Goal: Transaction & Acquisition: Book appointment/travel/reservation

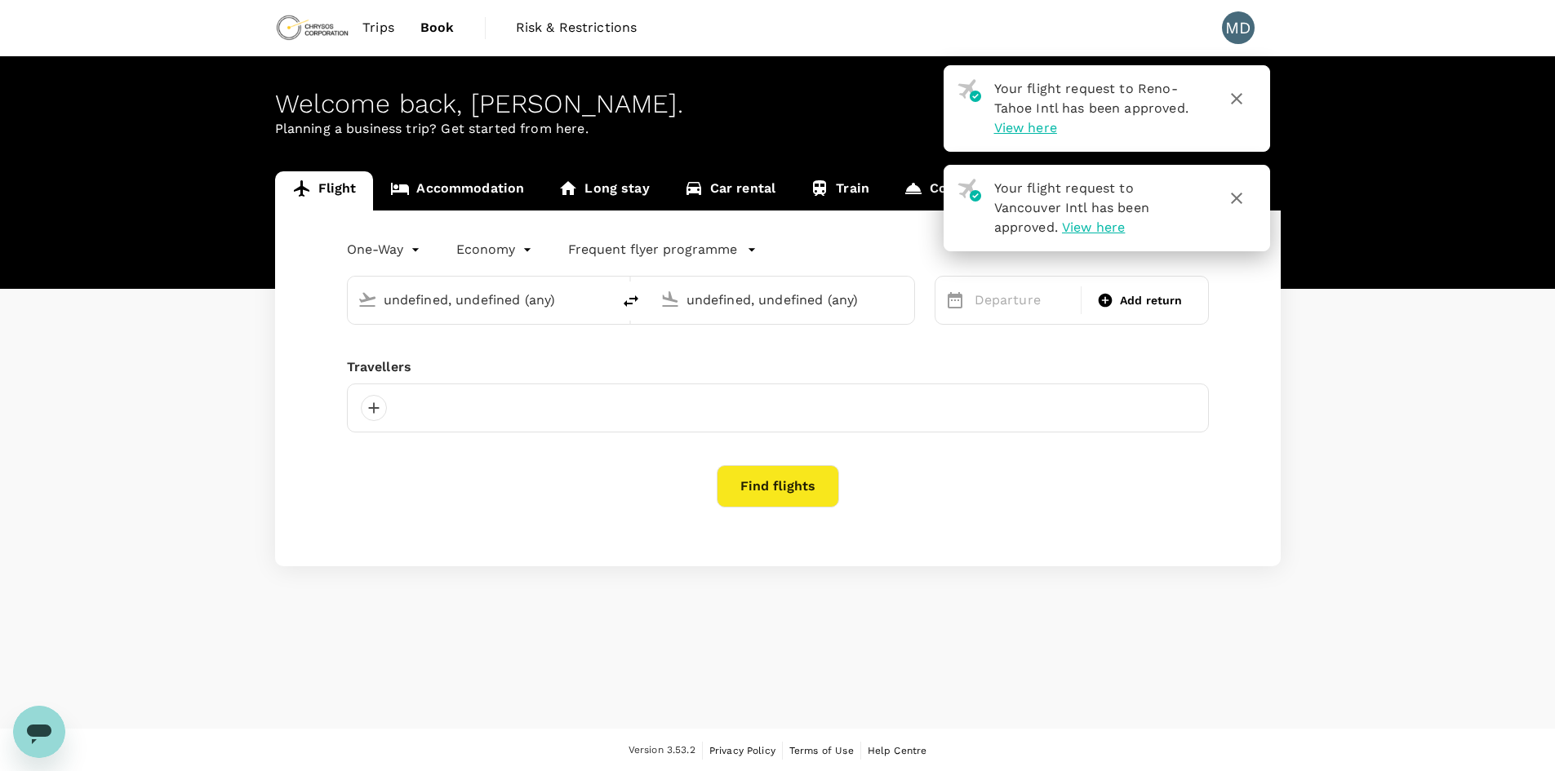
type input "Mexico City Intl (MEX)"
type input "[GEOGRAPHIC_DATA], [GEOGRAPHIC_DATA] (any)"
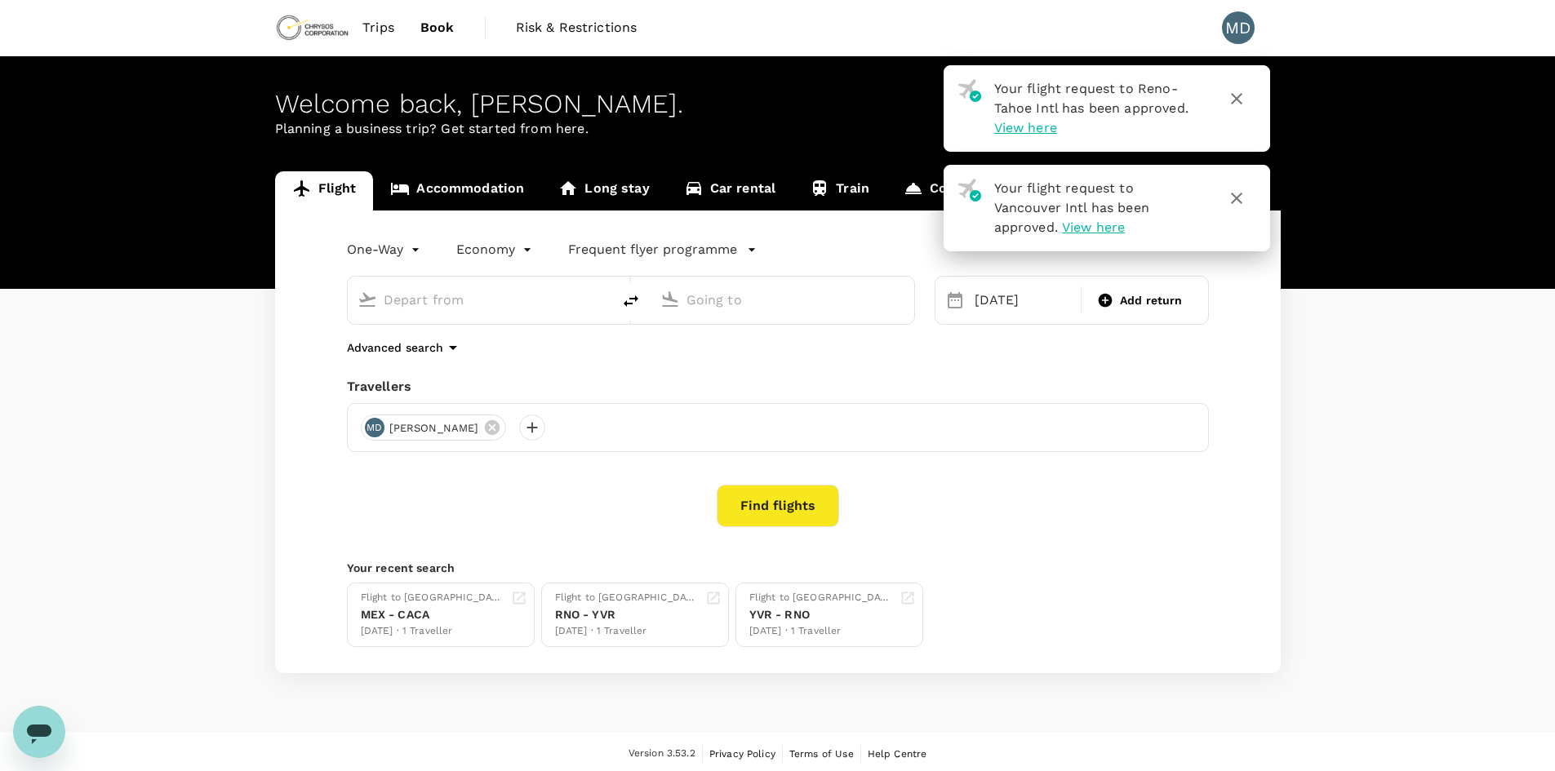
type input "Mexico City Intl (MEX)"
type input "[GEOGRAPHIC_DATA], [GEOGRAPHIC_DATA] (any)"
click at [1237, 102] on icon "button" at bounding box center [1237, 99] width 20 height 20
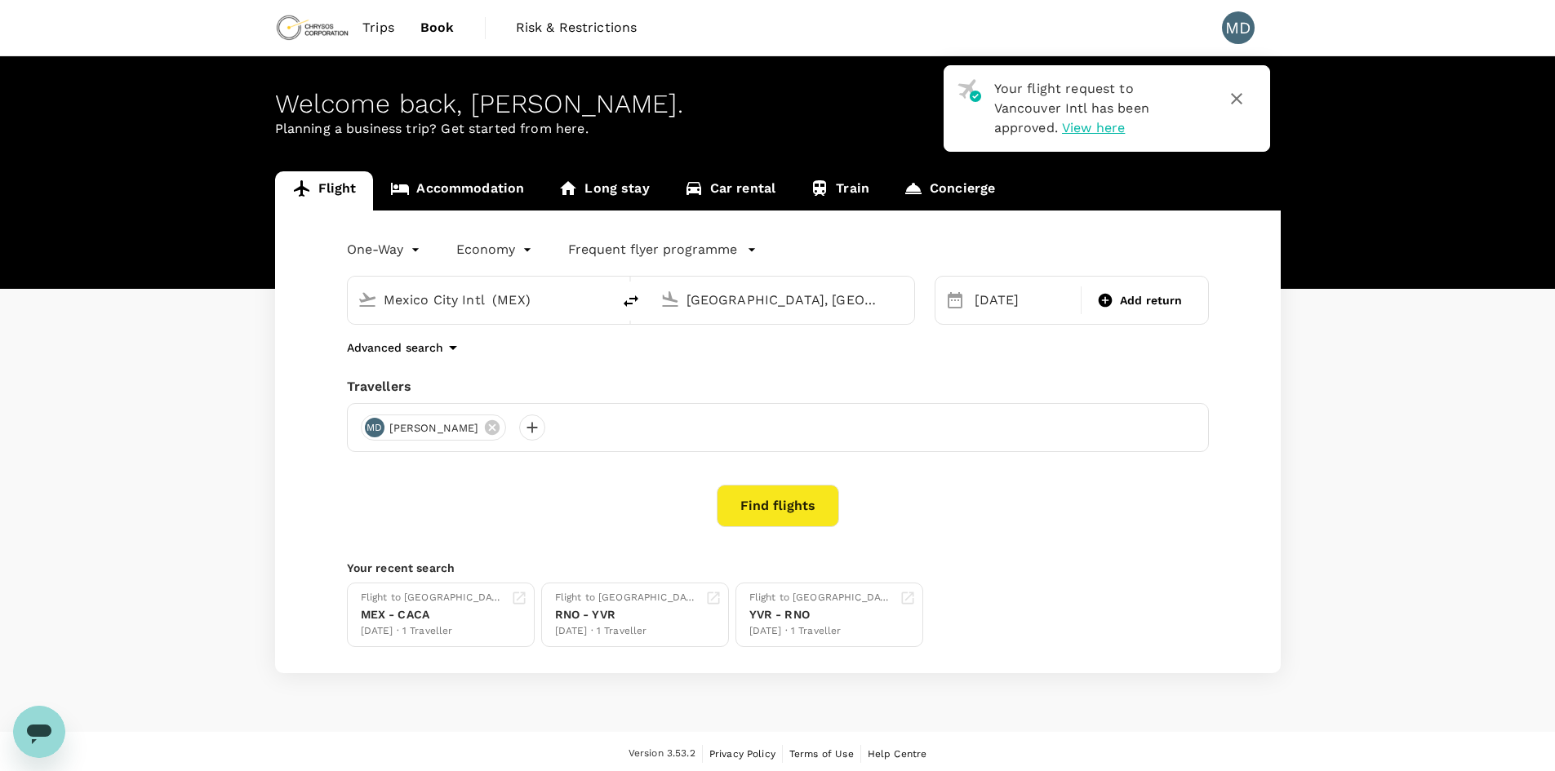
click at [1237, 102] on icon "button" at bounding box center [1237, 99] width 20 height 20
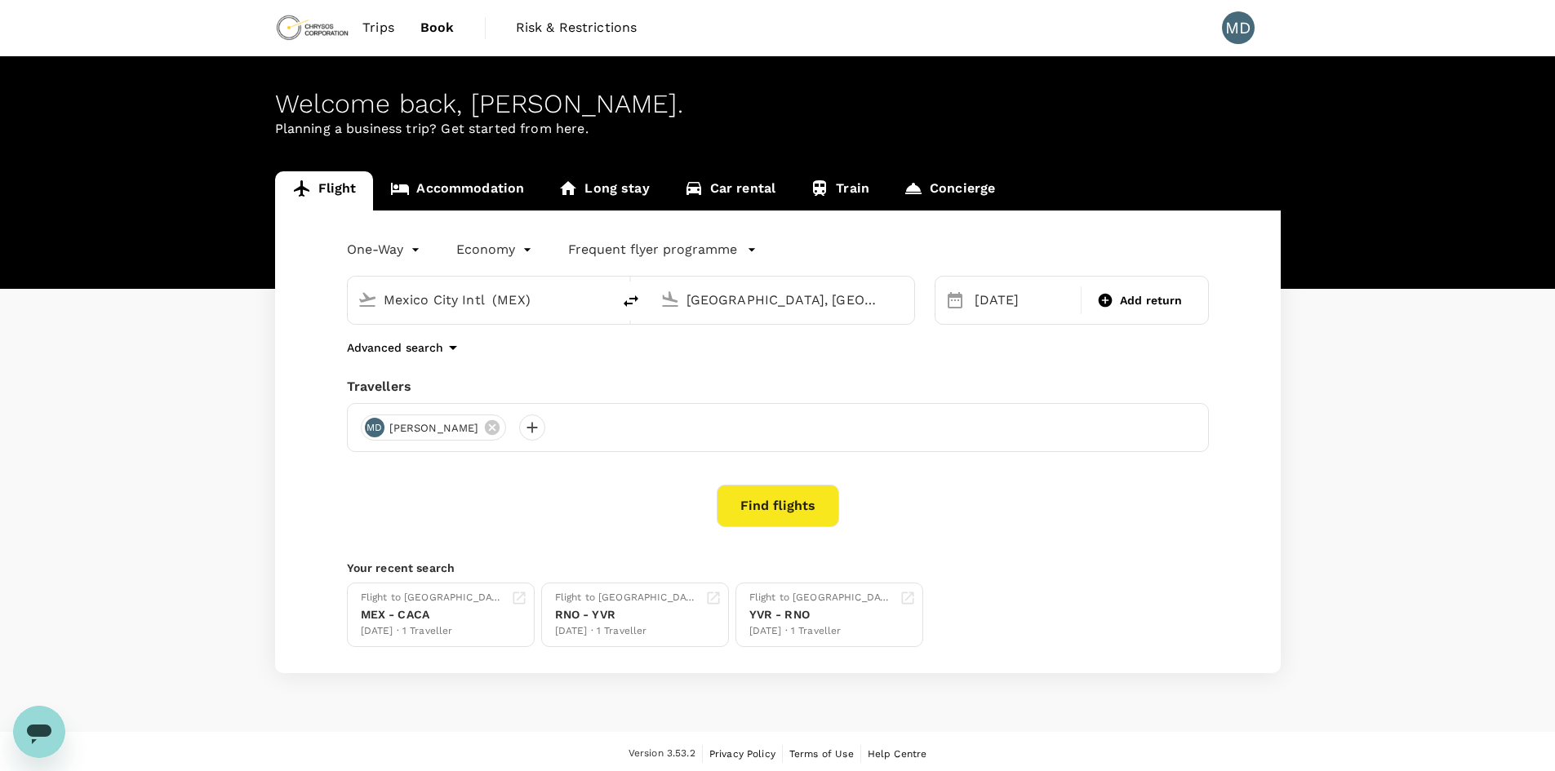
click at [530, 294] on input "Mexico City Intl (MEX)" at bounding box center [480, 299] width 193 height 25
click at [516, 366] on p "Vancouver Intl" at bounding box center [505, 364] width 288 height 16
type input "Vancouver Intl (YVR)"
click at [782, 304] on input "[GEOGRAPHIC_DATA], [GEOGRAPHIC_DATA] (any)" at bounding box center [782, 299] width 193 height 25
click at [832, 367] on p "Mexico City Intl" at bounding box center [807, 364] width 286 height 16
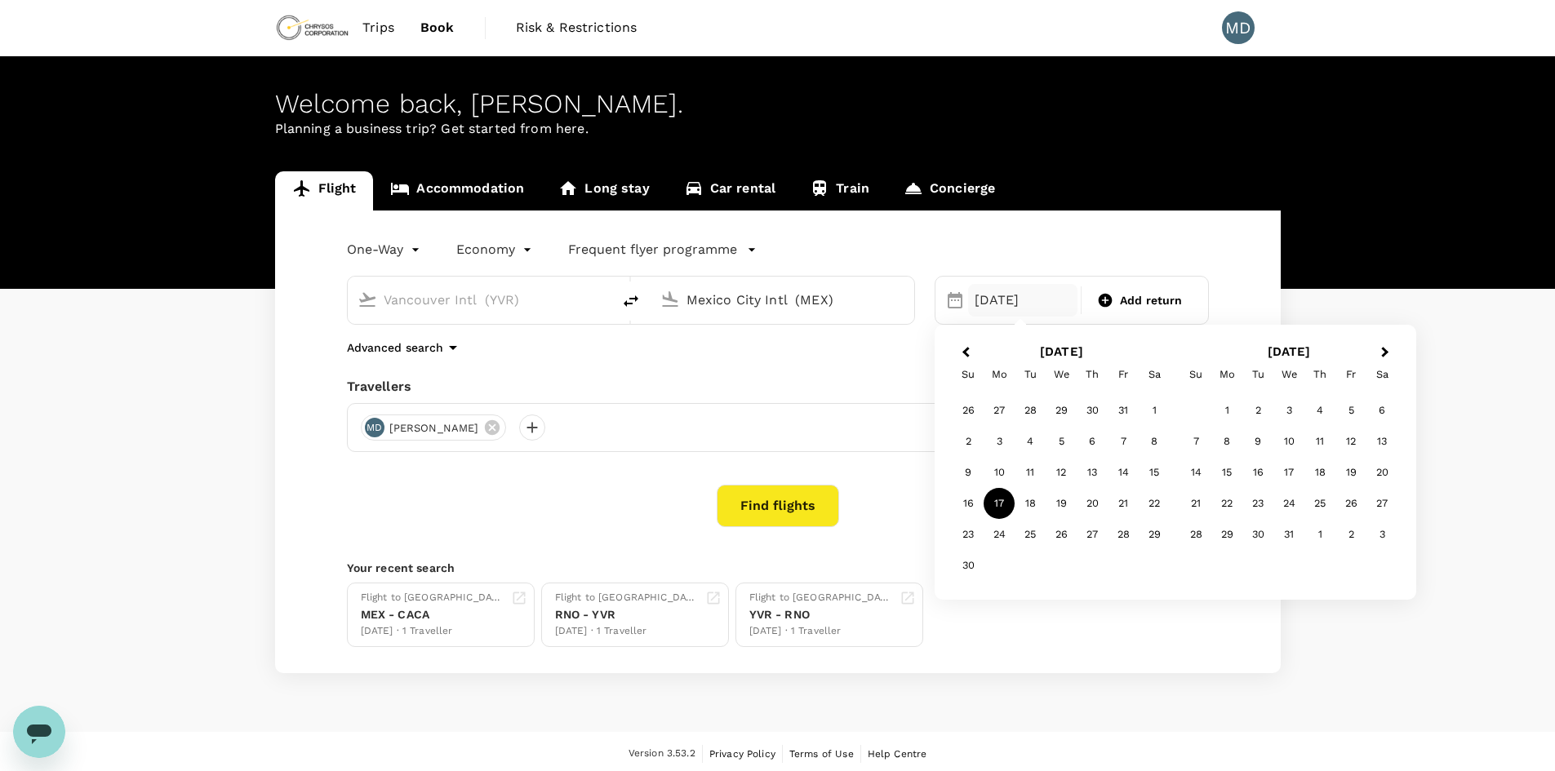
type input "Mexico City Intl (MEX)"
click at [1022, 300] on div "17 Nov" at bounding box center [1023, 300] width 110 height 33
click at [1005, 504] on div "17" at bounding box center [999, 503] width 31 height 31
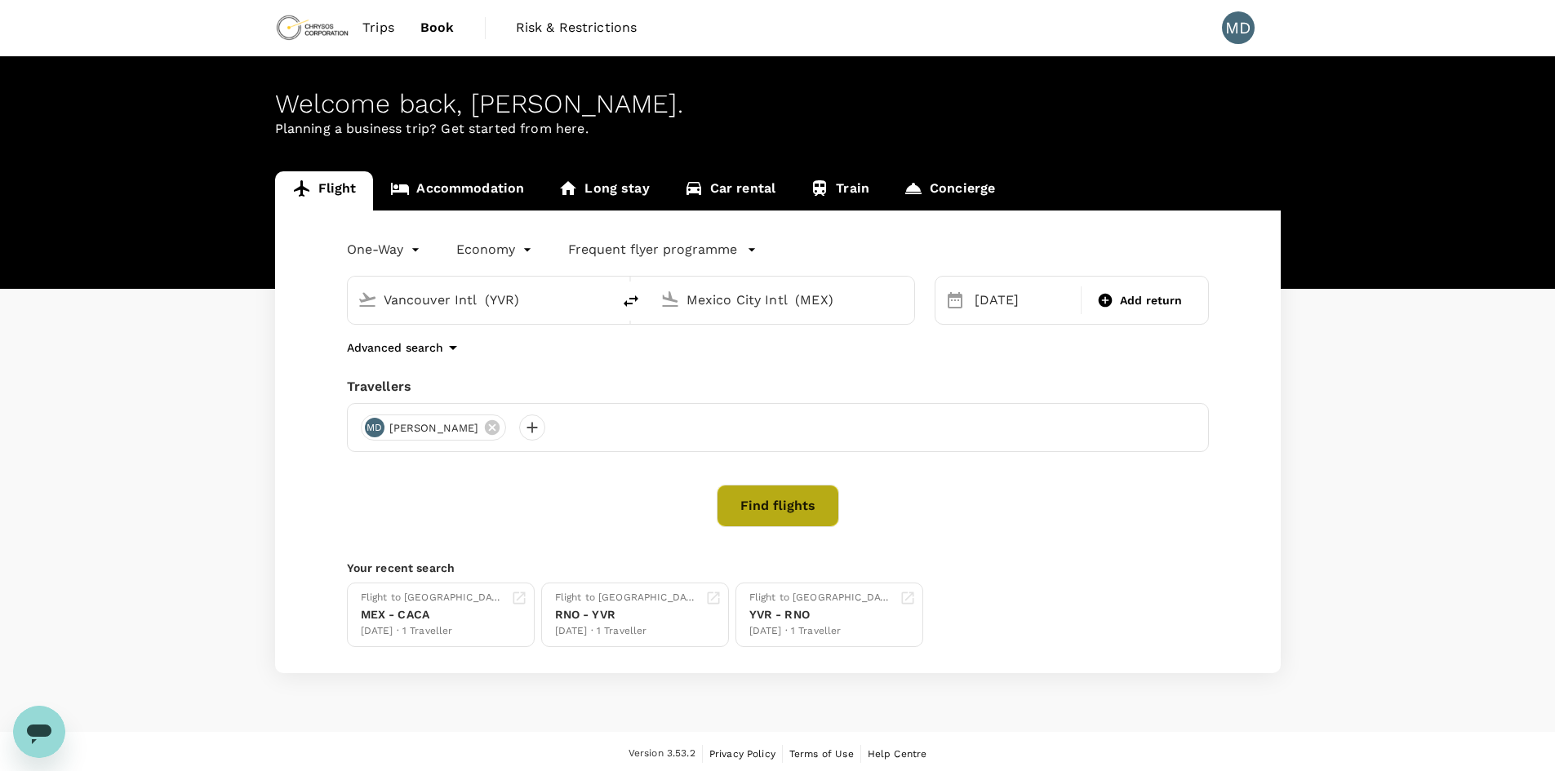
click at [762, 500] on button "Find flights" at bounding box center [778, 506] width 122 height 42
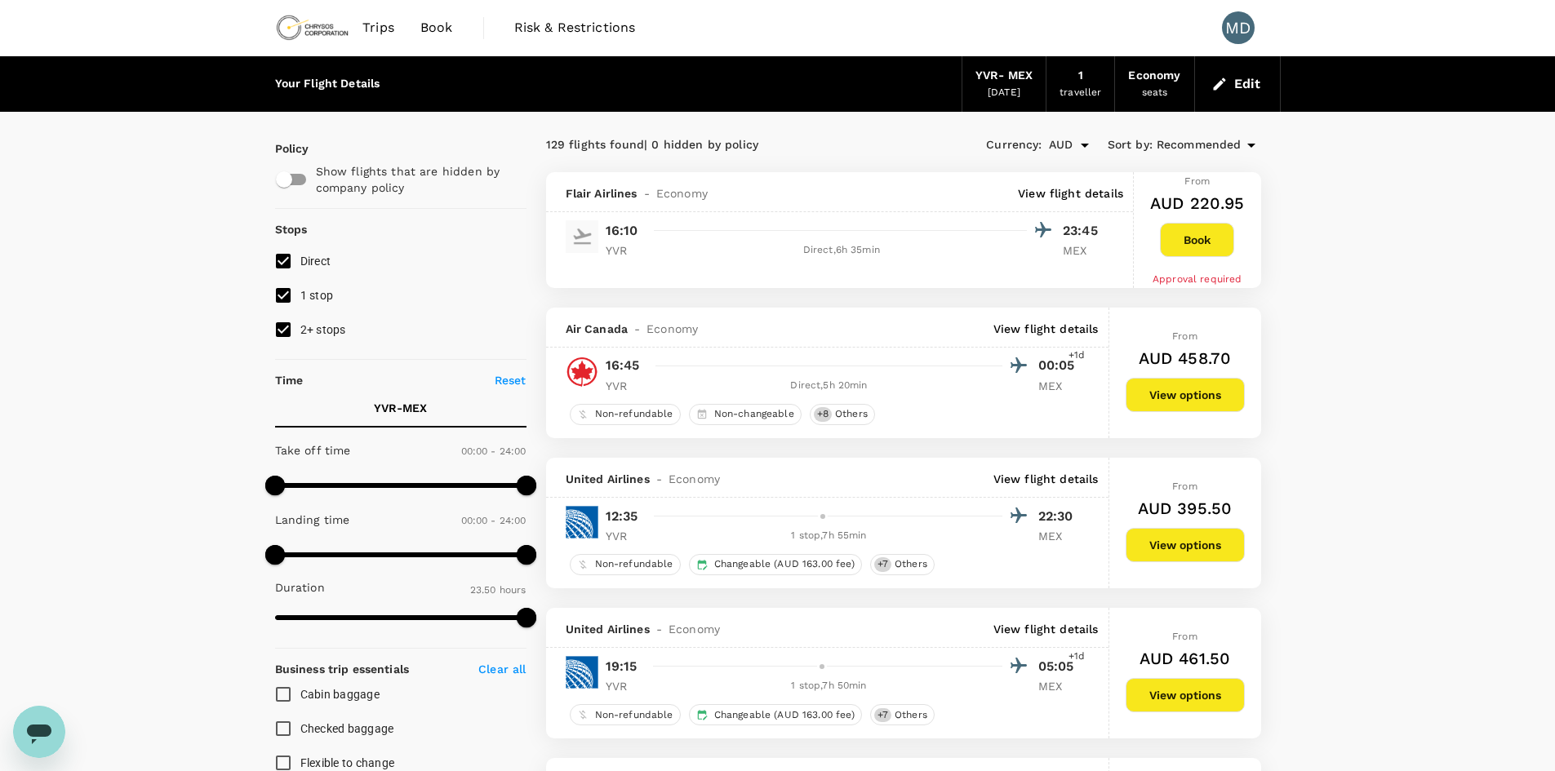
click at [1189, 251] on button "Book" at bounding box center [1197, 240] width 74 height 34
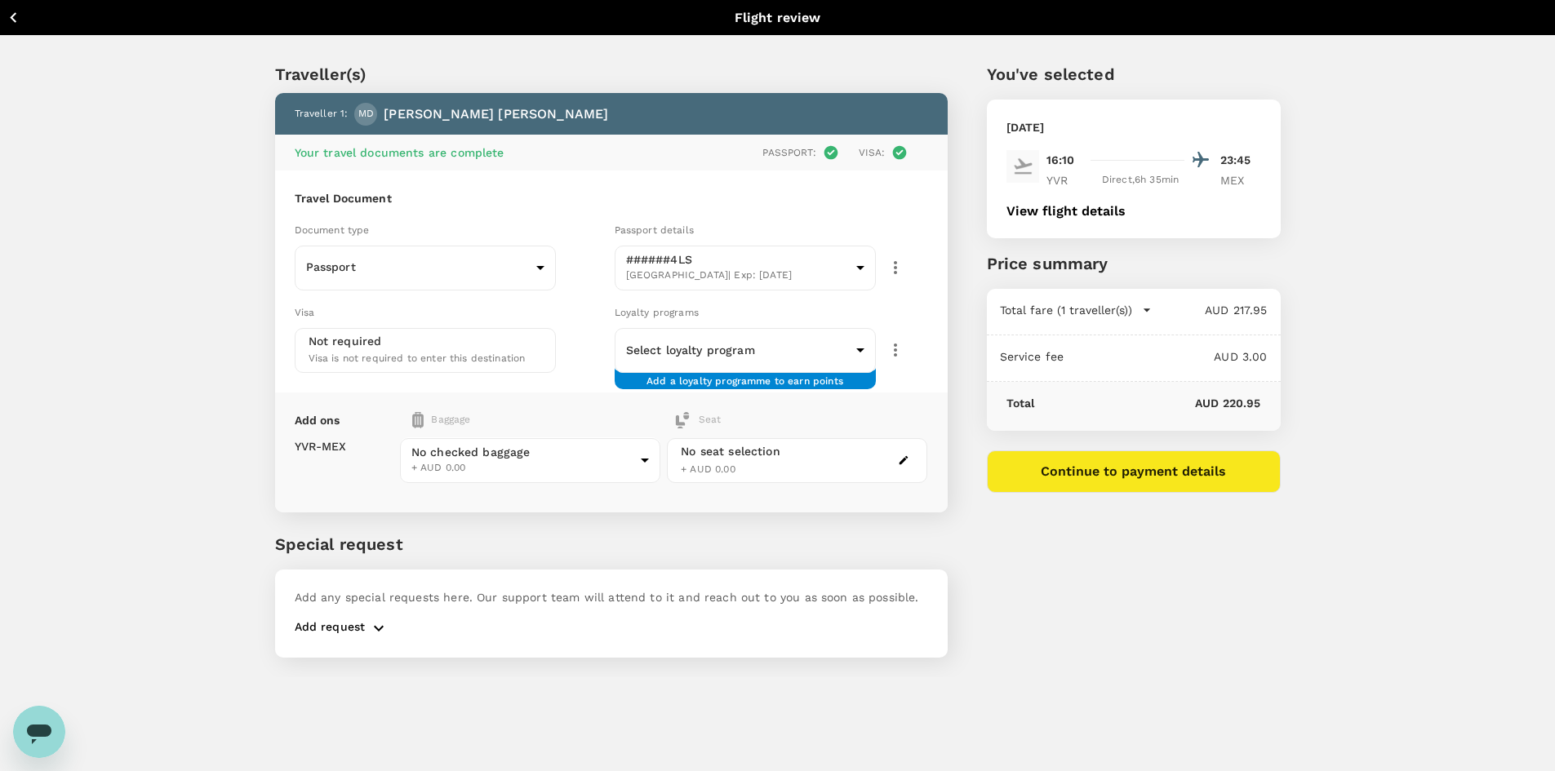
click at [15, 22] on icon "button" at bounding box center [13, 17] width 7 height 11
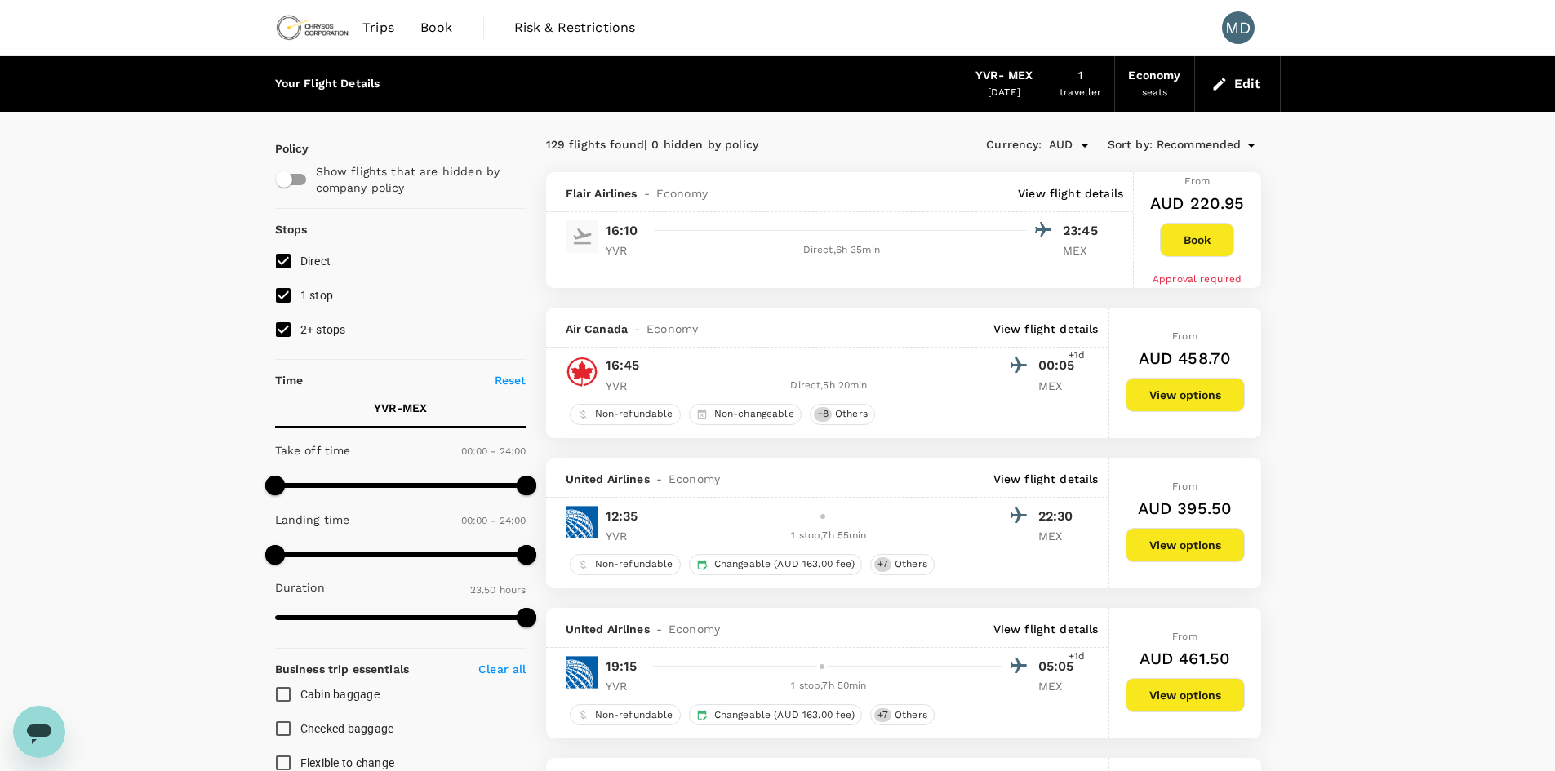
click at [1201, 390] on button "View options" at bounding box center [1185, 395] width 119 height 34
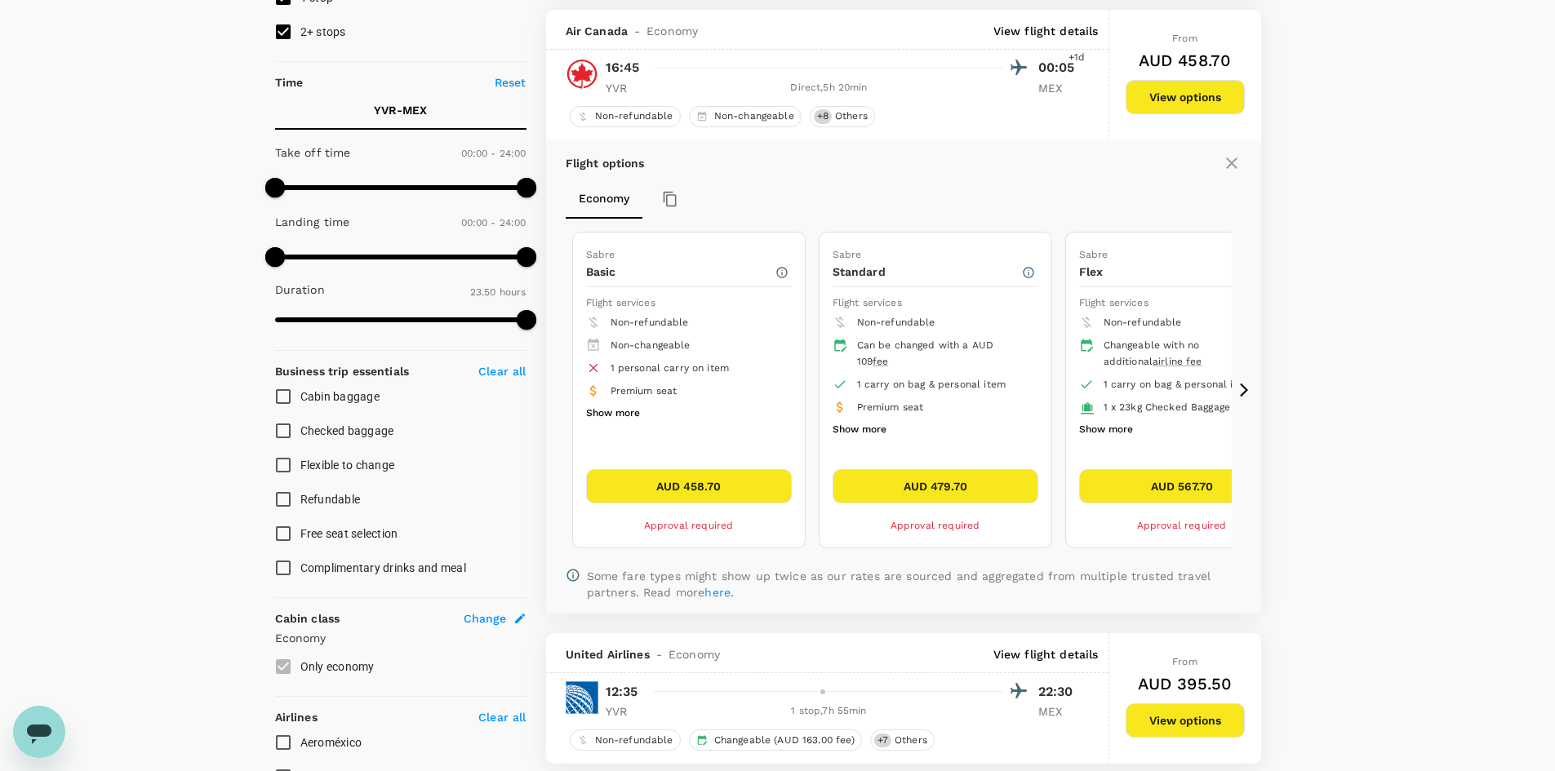
scroll to position [308, 0]
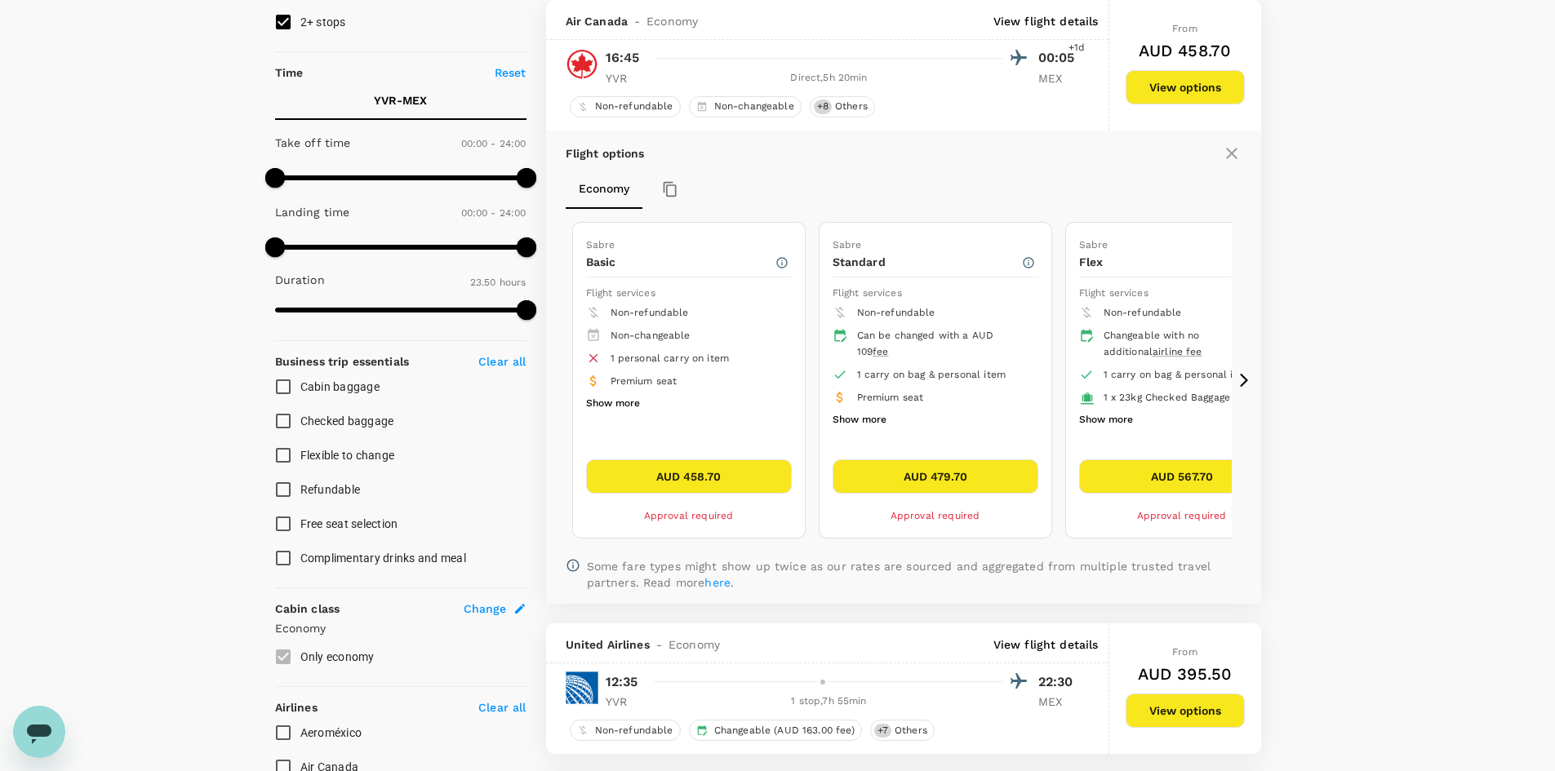
click at [701, 477] on button "AUD 458.70" at bounding box center [689, 477] width 206 height 34
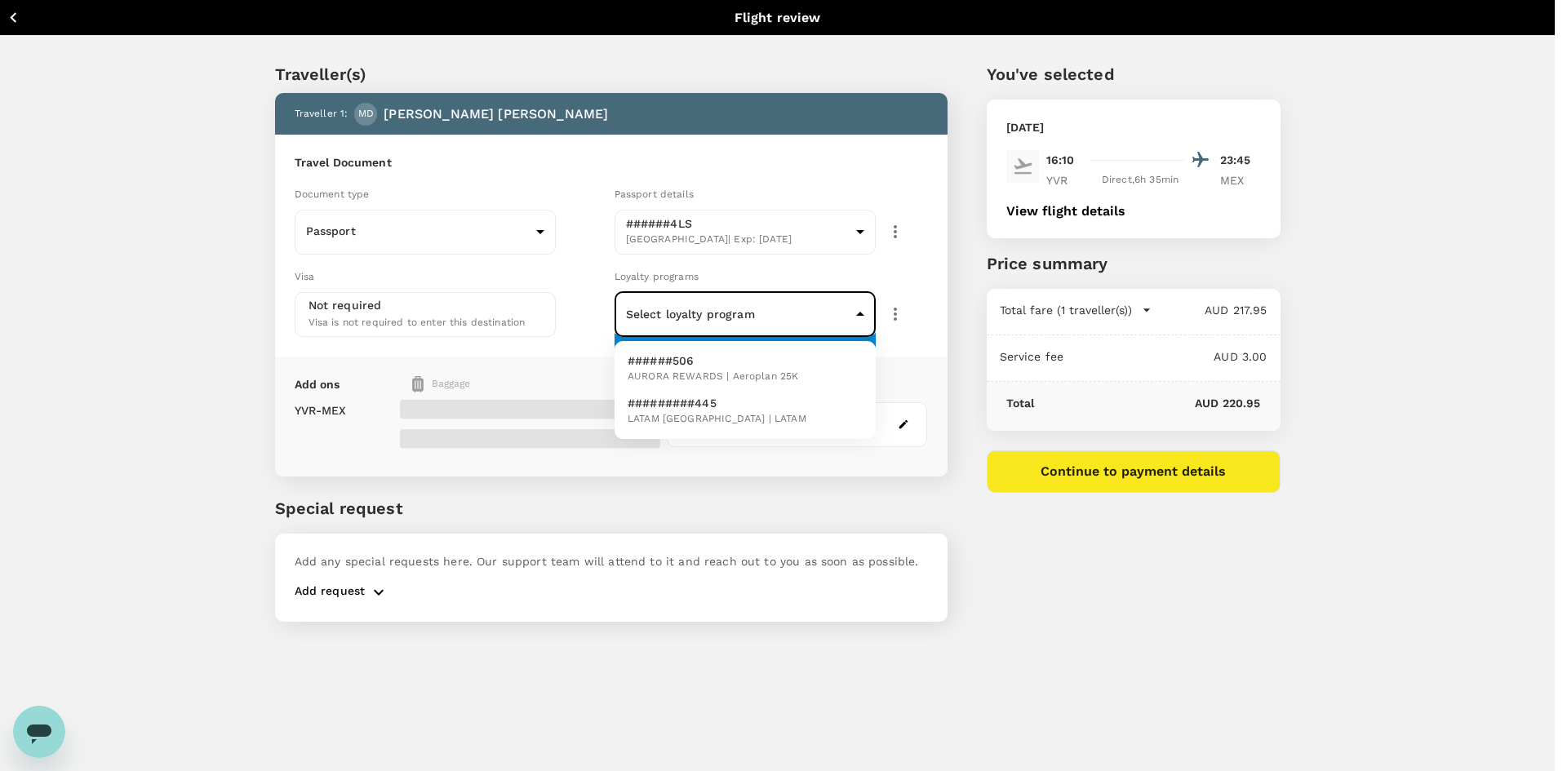
click at [750, 304] on body "Back to flight results Flight review Traveller(s) Traveller 1 : MD Michael de S…" at bounding box center [783, 407] width 1567 height 815
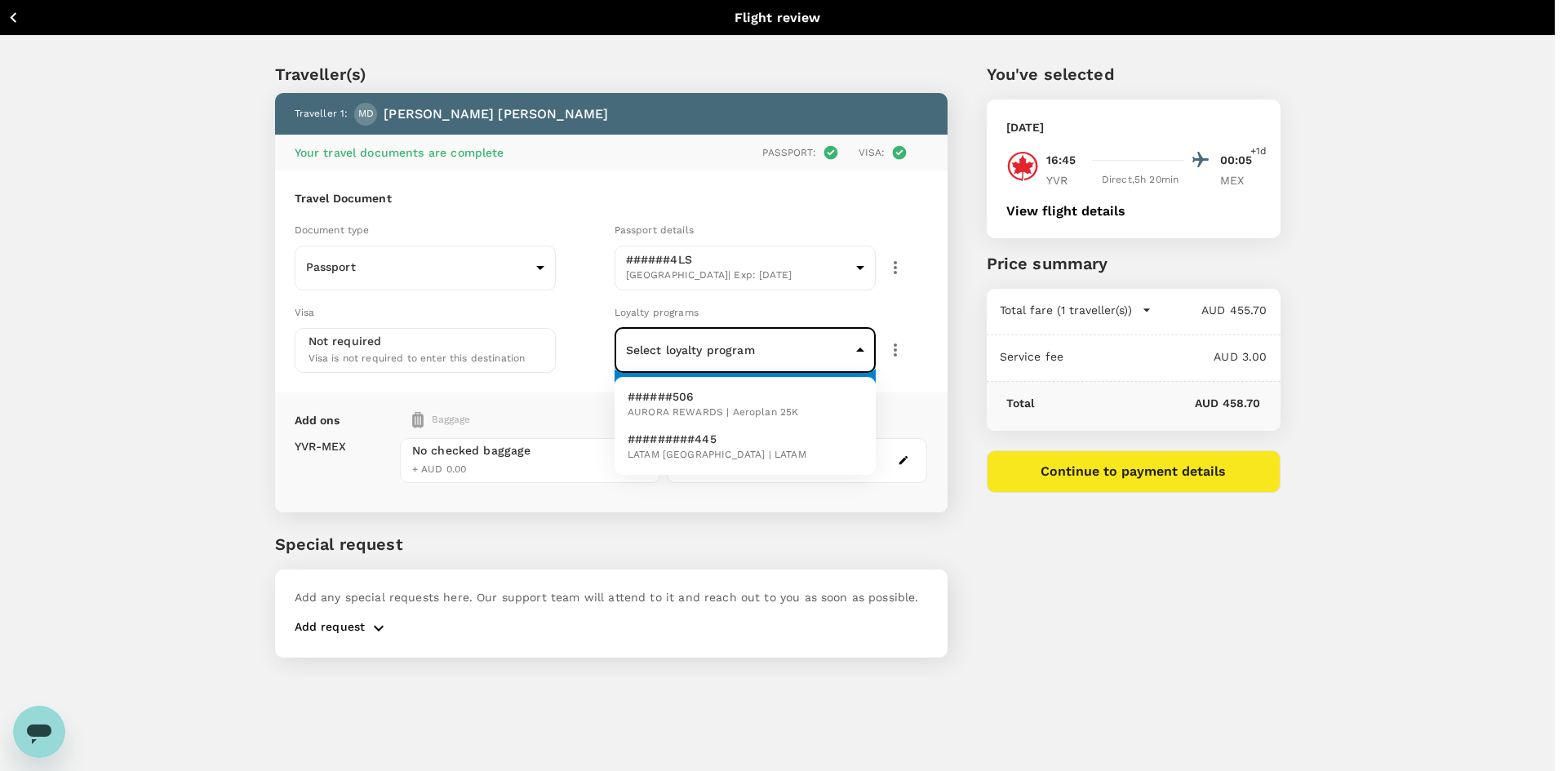
click at [780, 411] on span "AURORA REWARDS | Aeroplan 25K" at bounding box center [713, 413] width 171 height 16
type input "e53080f3-178f-42d0-93a4-a2040c21363c"
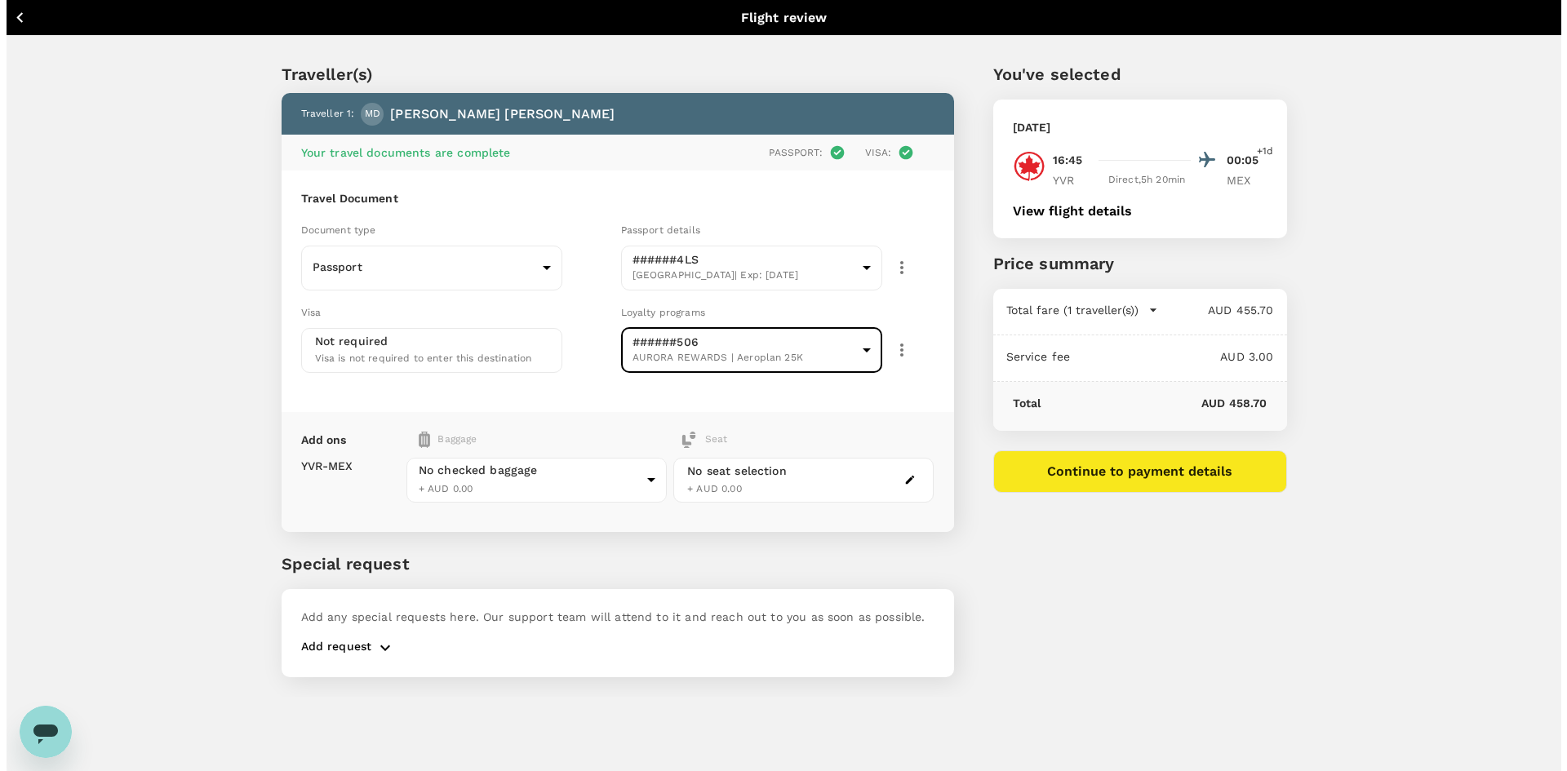
scroll to position [44, 0]
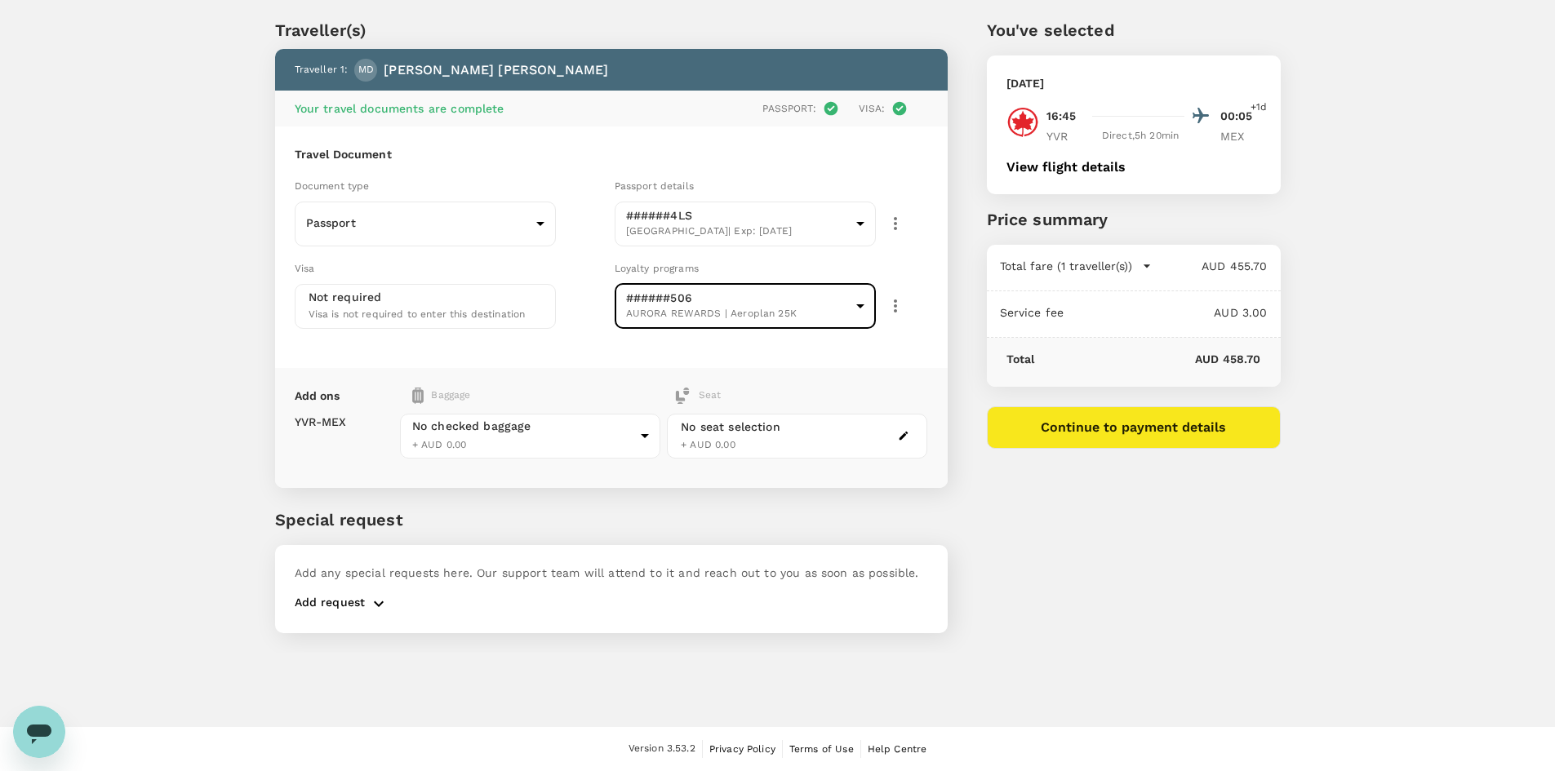
click at [1153, 434] on button "Continue to payment details" at bounding box center [1134, 427] width 294 height 42
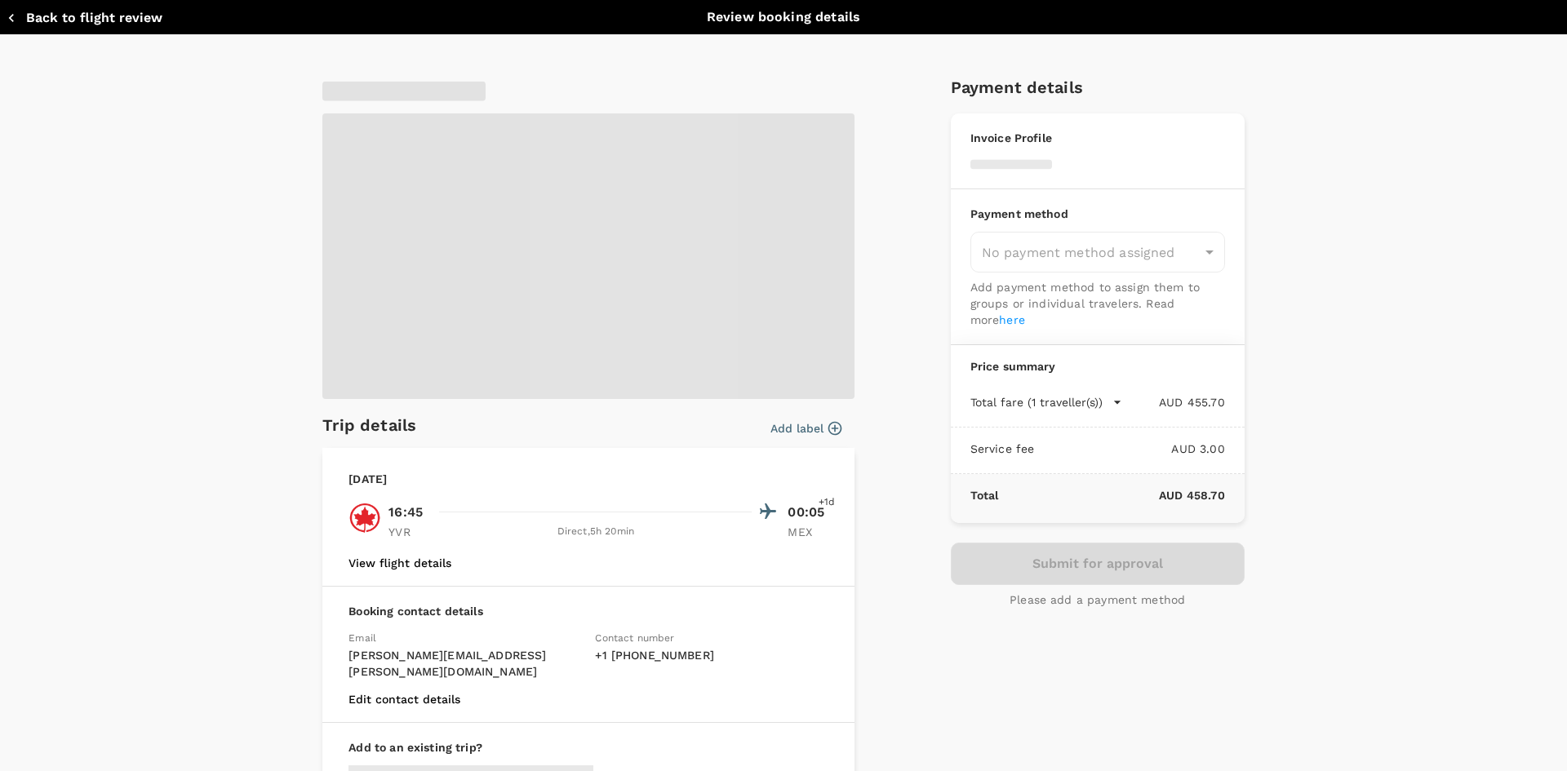
type input "9c4289b1-14a3-4119-8736-521306e5ca8f"
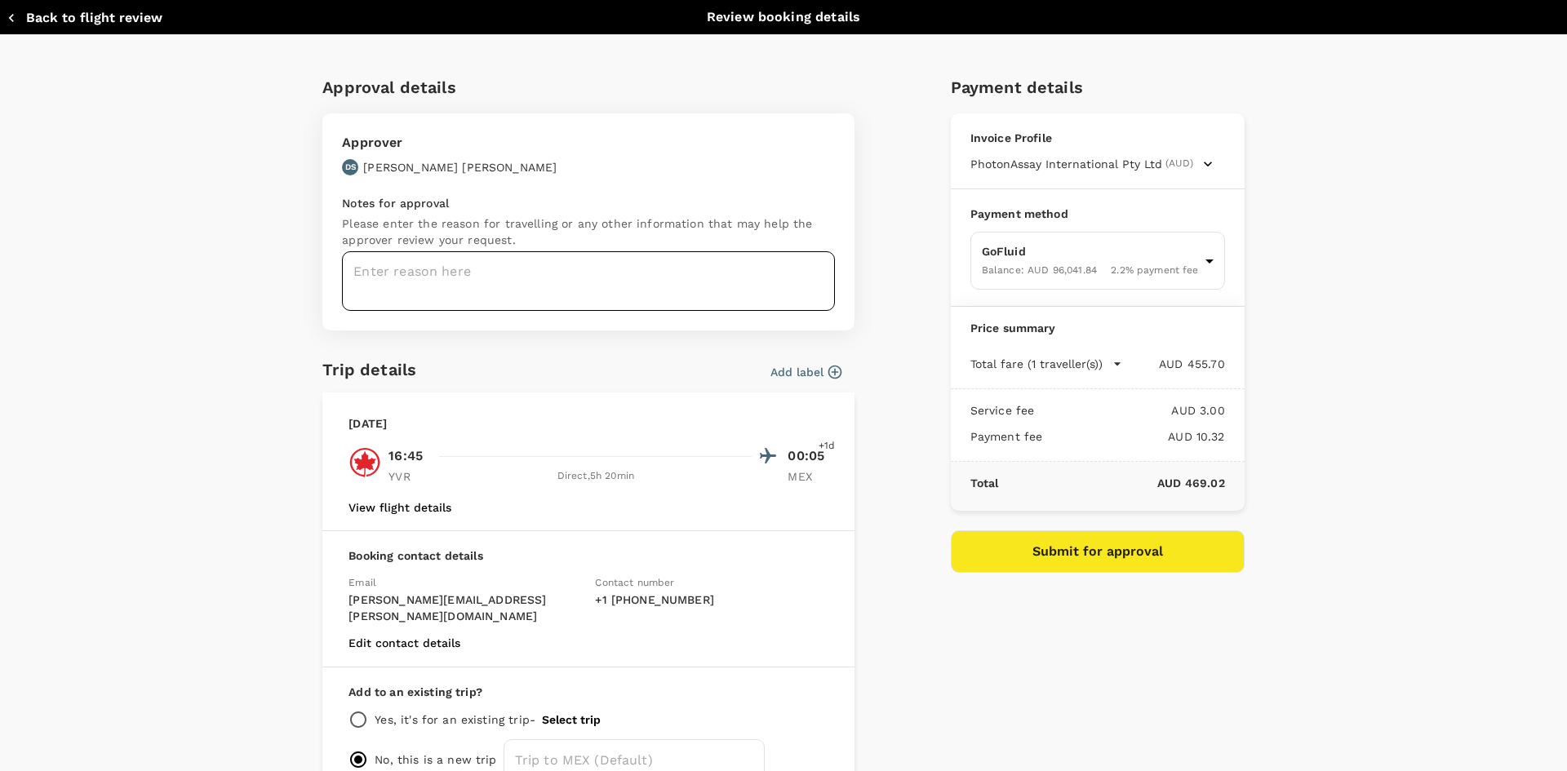
click at [541, 275] on textarea at bounding box center [588, 281] width 493 height 60
type textarea "T"
type textarea "R"
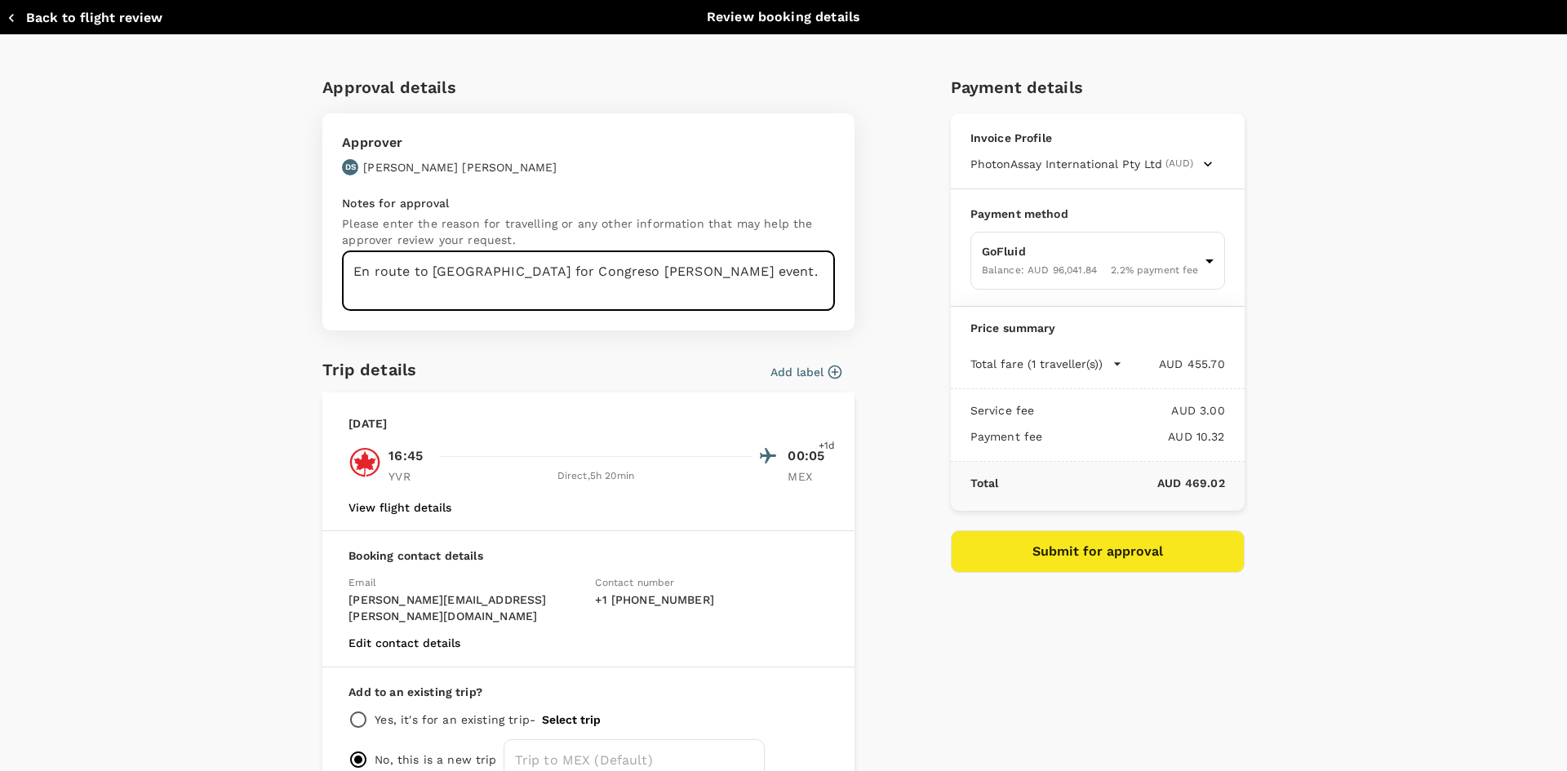
click at [702, 274] on textarea "En route to Acapulco for Congreso Minero event." at bounding box center [588, 281] width 493 height 60
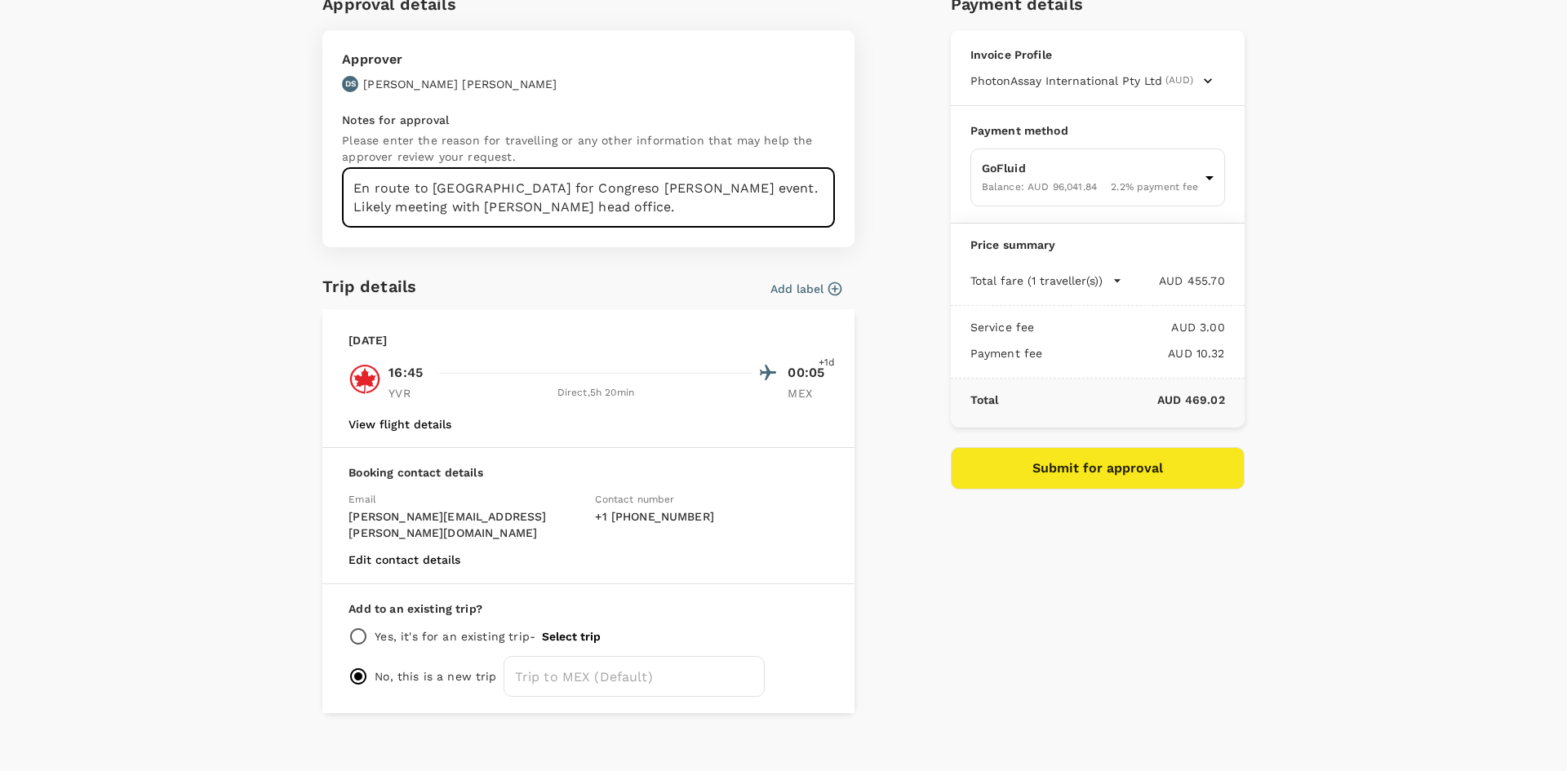
click at [535, 218] on textarea "En route to Acapulco for Congreso Minero event. Likely meeting with Fresnillo h…" at bounding box center [588, 198] width 493 height 60
drag, startPoint x: 400, startPoint y: 215, endPoint x: 668, endPoint y: 173, distance: 271.9
click at [668, 173] on textarea "En route to Acapulco for Congreso Minero event. Likely meeting with Fresnillo h…" at bounding box center [588, 198] width 493 height 60
type textarea "En route to Acapulco for Congreso Minero event. Meeting with Fresnillo."
click at [1126, 476] on button "Submit for approval" at bounding box center [1098, 468] width 294 height 42
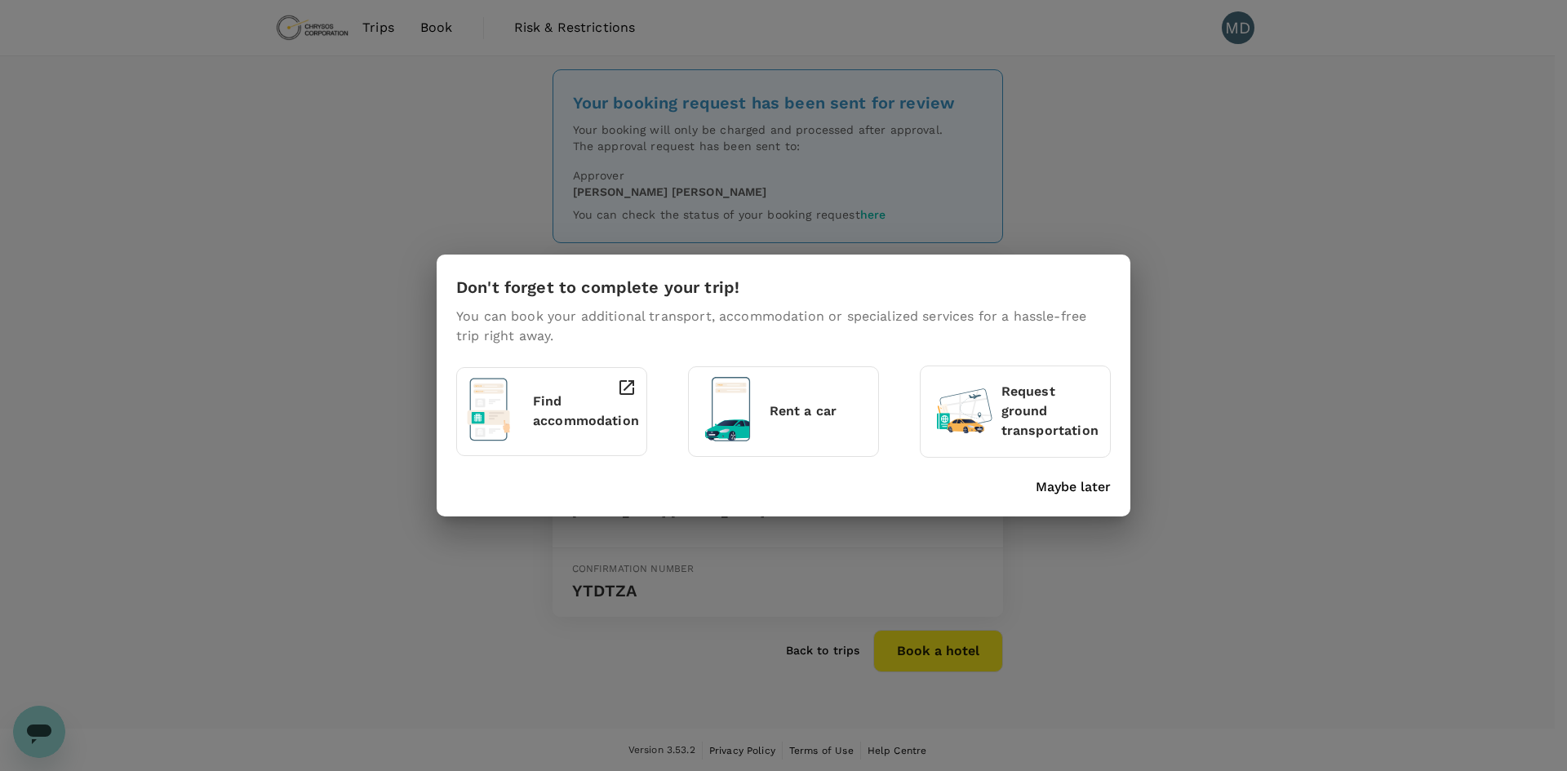
click at [1077, 488] on p "Maybe later" at bounding box center [1073, 487] width 75 height 20
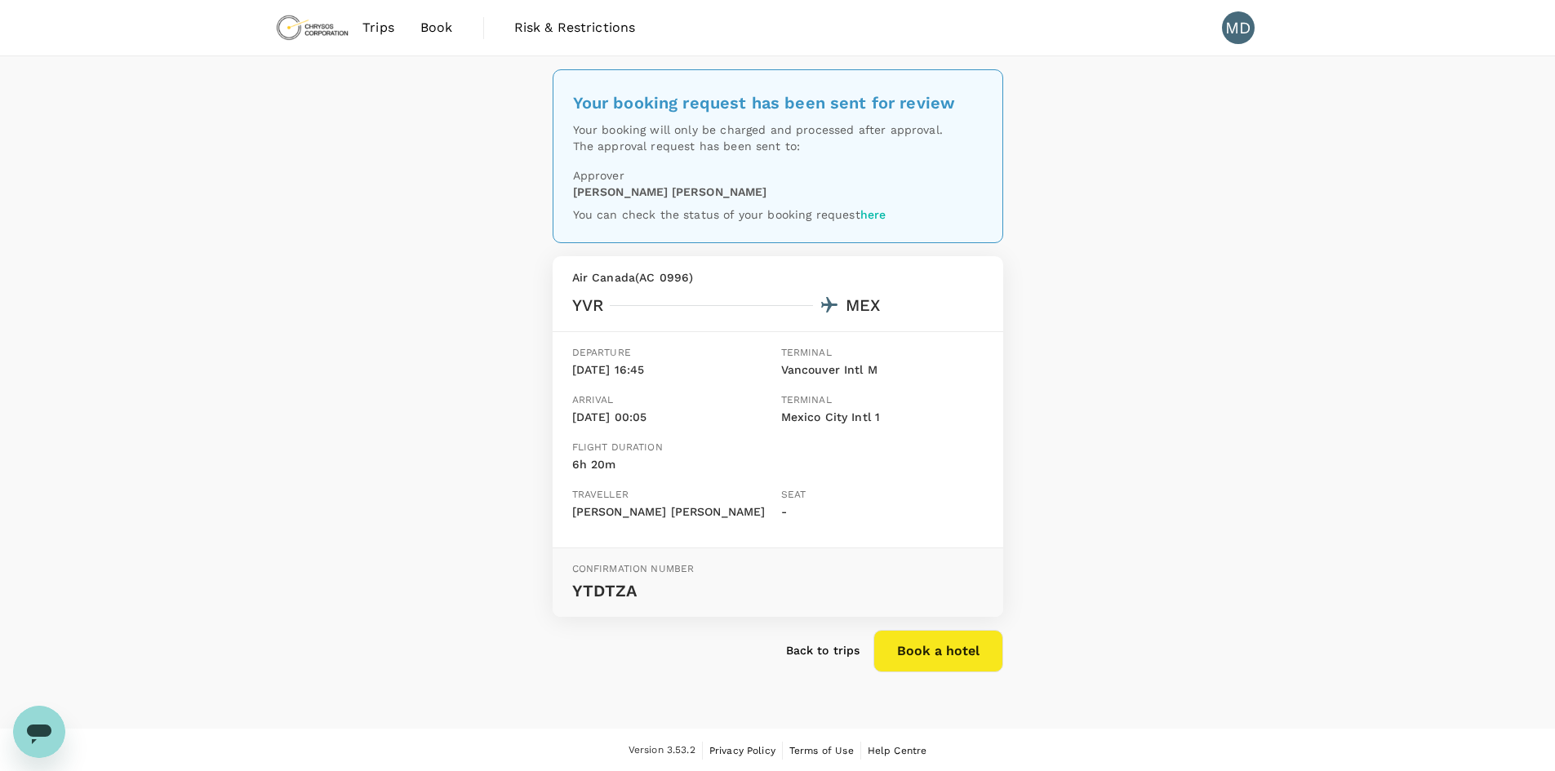
click at [426, 36] on span "Book" at bounding box center [436, 28] width 33 height 20
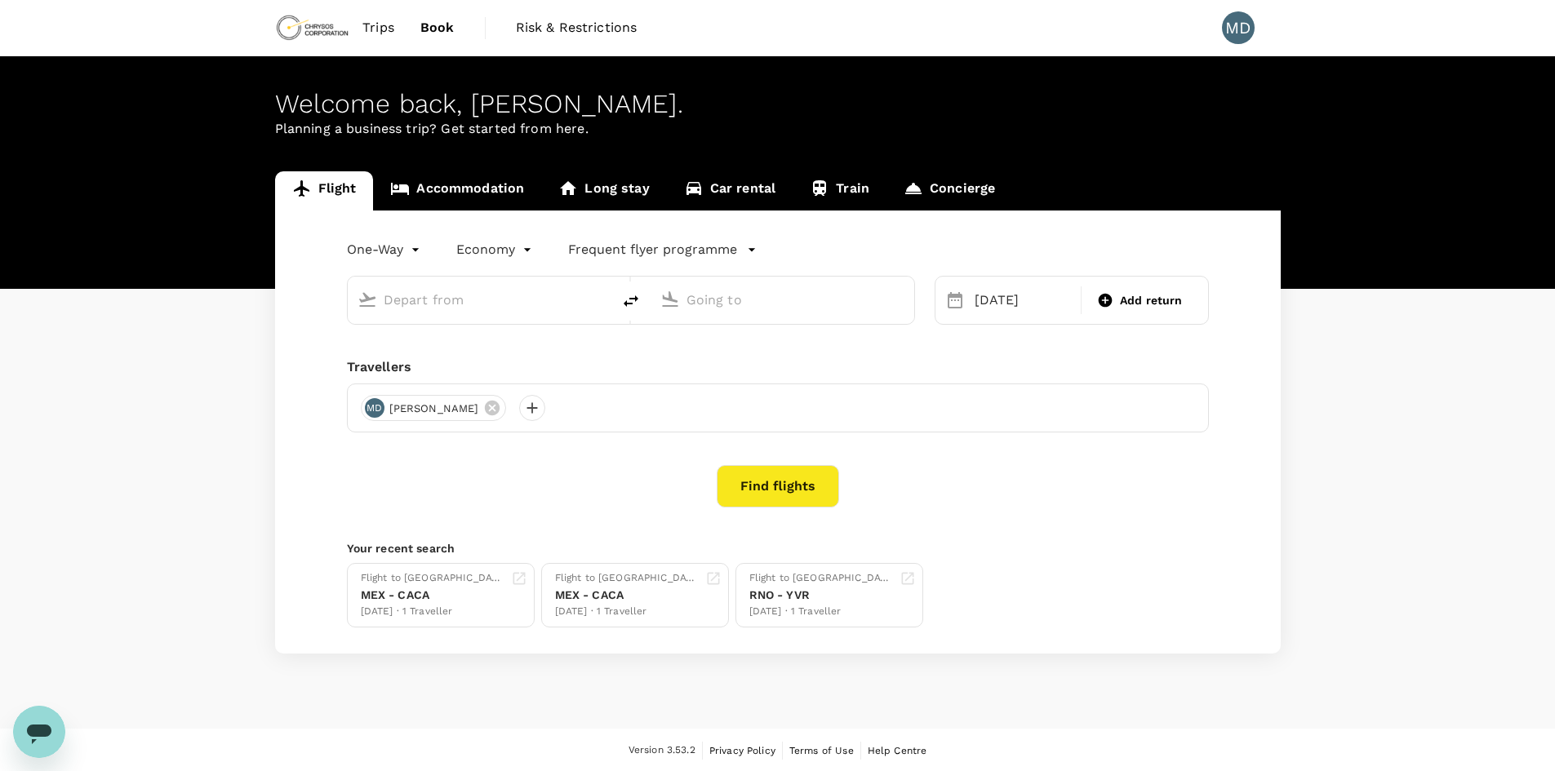
type input "Vancouver Intl (YVR)"
type input "Mexico City Intl (MEX)"
type input "Vancouver Intl (YVR)"
type input "Mexico City Intl (MEX)"
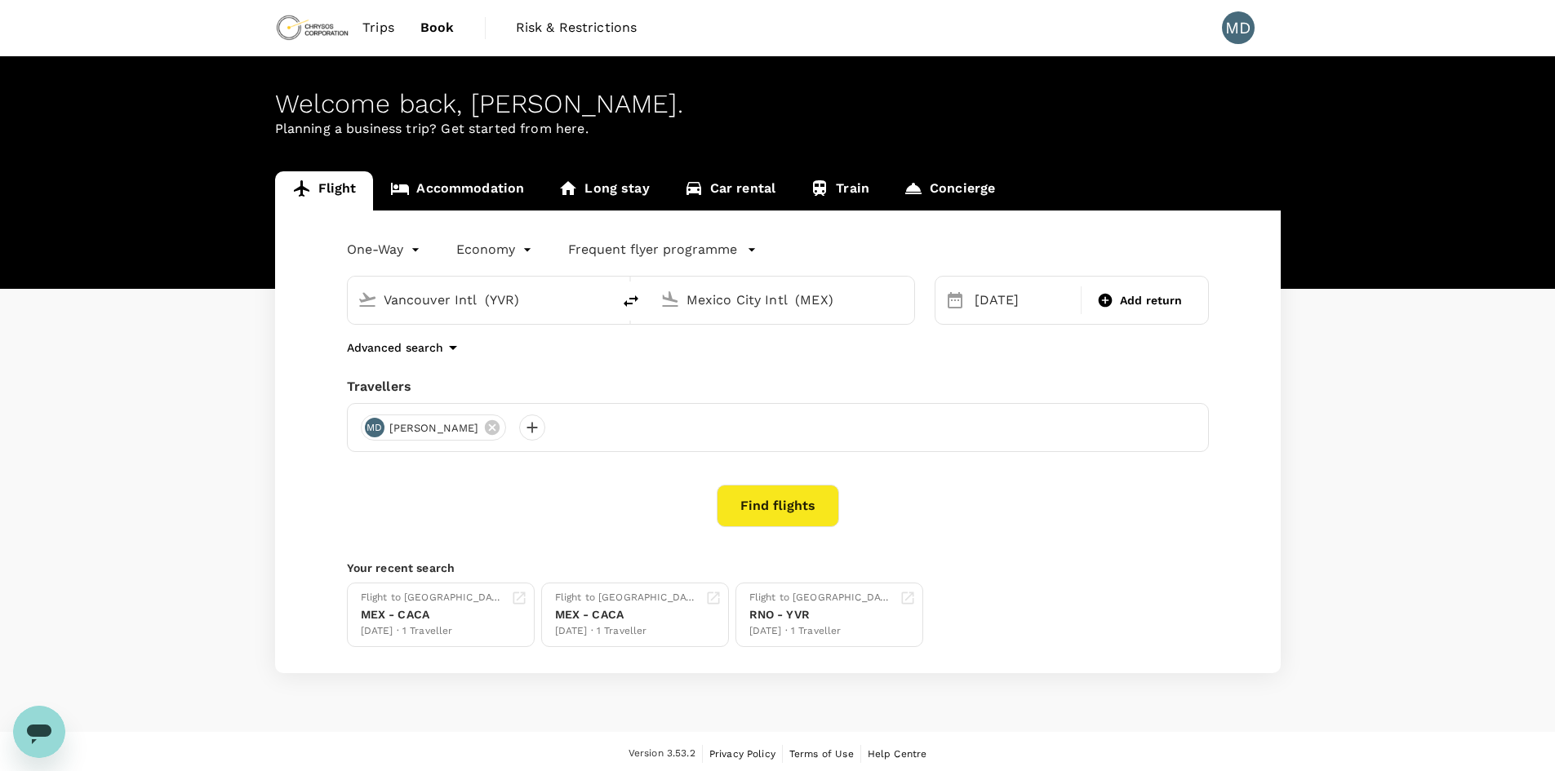
click at [526, 309] on input "Vancouver Intl (YVR)" at bounding box center [480, 299] width 193 height 25
click at [546, 338] on p "[GEOGRAPHIC_DATA], [GEOGRAPHIC_DATA]" at bounding box center [504, 333] width 326 height 16
type input "[GEOGRAPHIC_DATA], [GEOGRAPHIC_DATA] (any)"
click at [785, 295] on input "Mexico City Intl (MEX)" at bounding box center [782, 299] width 193 height 25
click at [794, 361] on p "General [PERSON_NAME] Intl" at bounding box center [807, 364] width 287 height 16
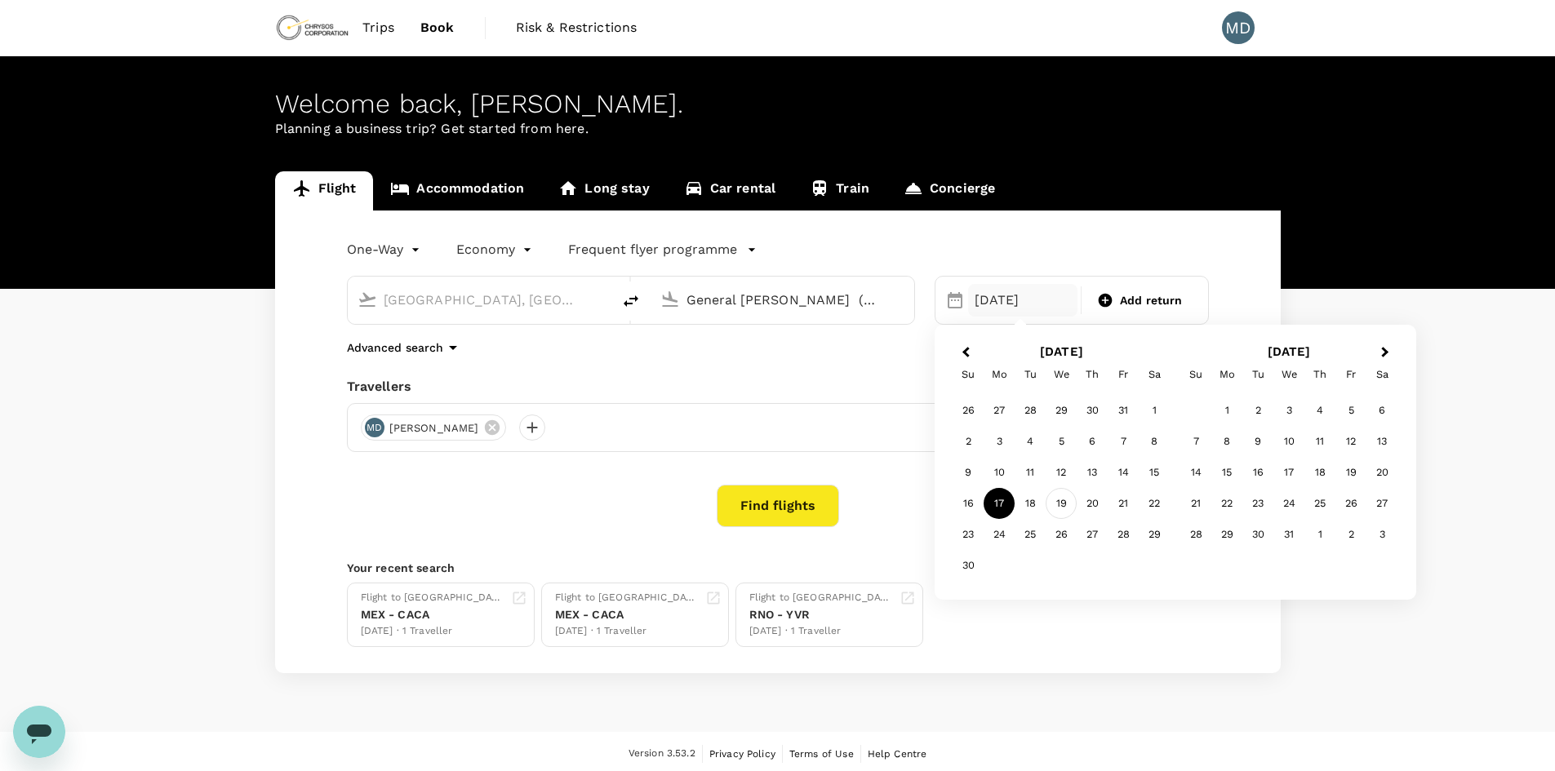
type input "General Juan N. Álvarez Intl (ACA)"
click at [1056, 508] on div "19" at bounding box center [1061, 503] width 31 height 31
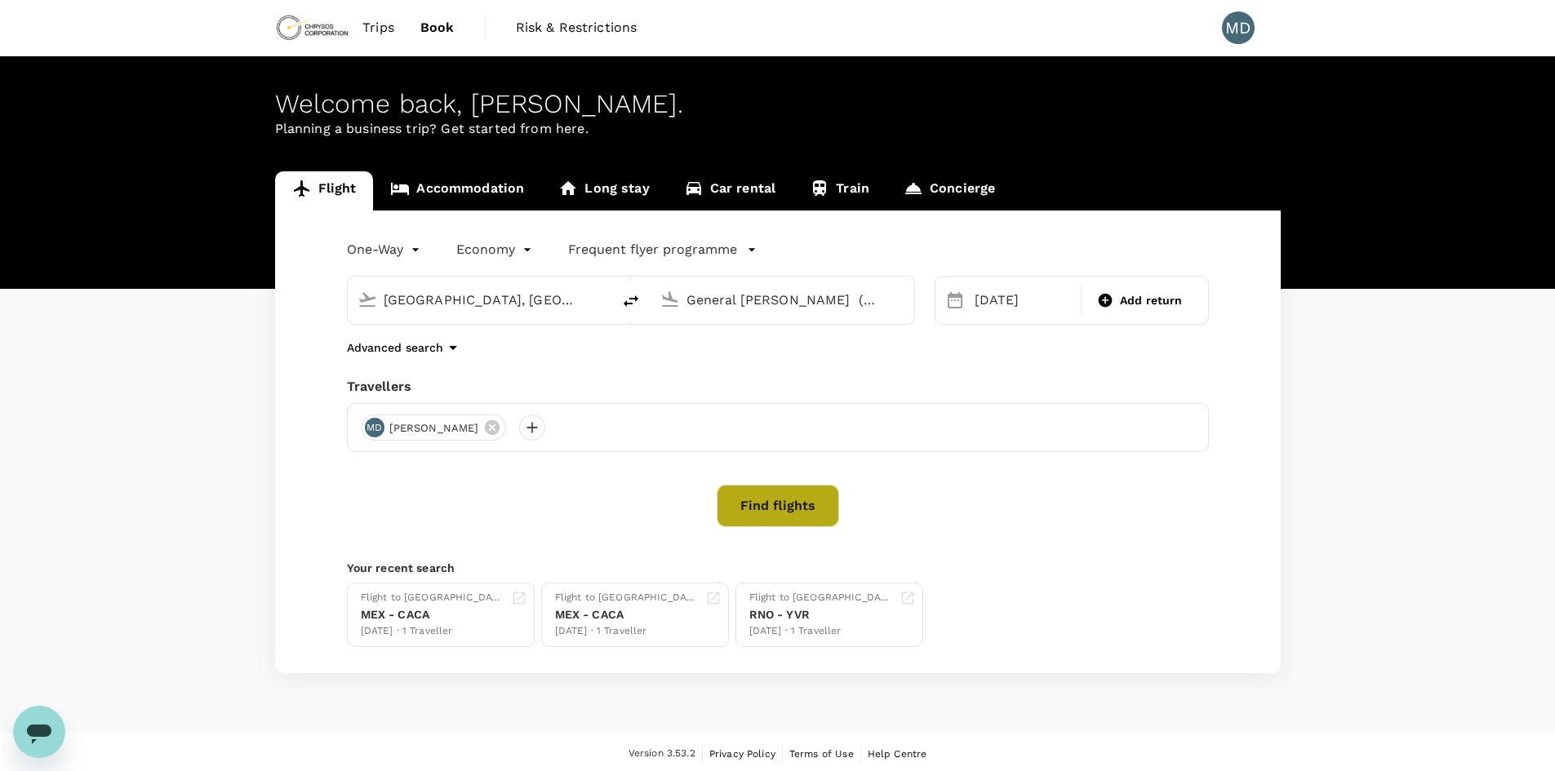
click at [782, 521] on button "Find flights" at bounding box center [778, 506] width 122 height 42
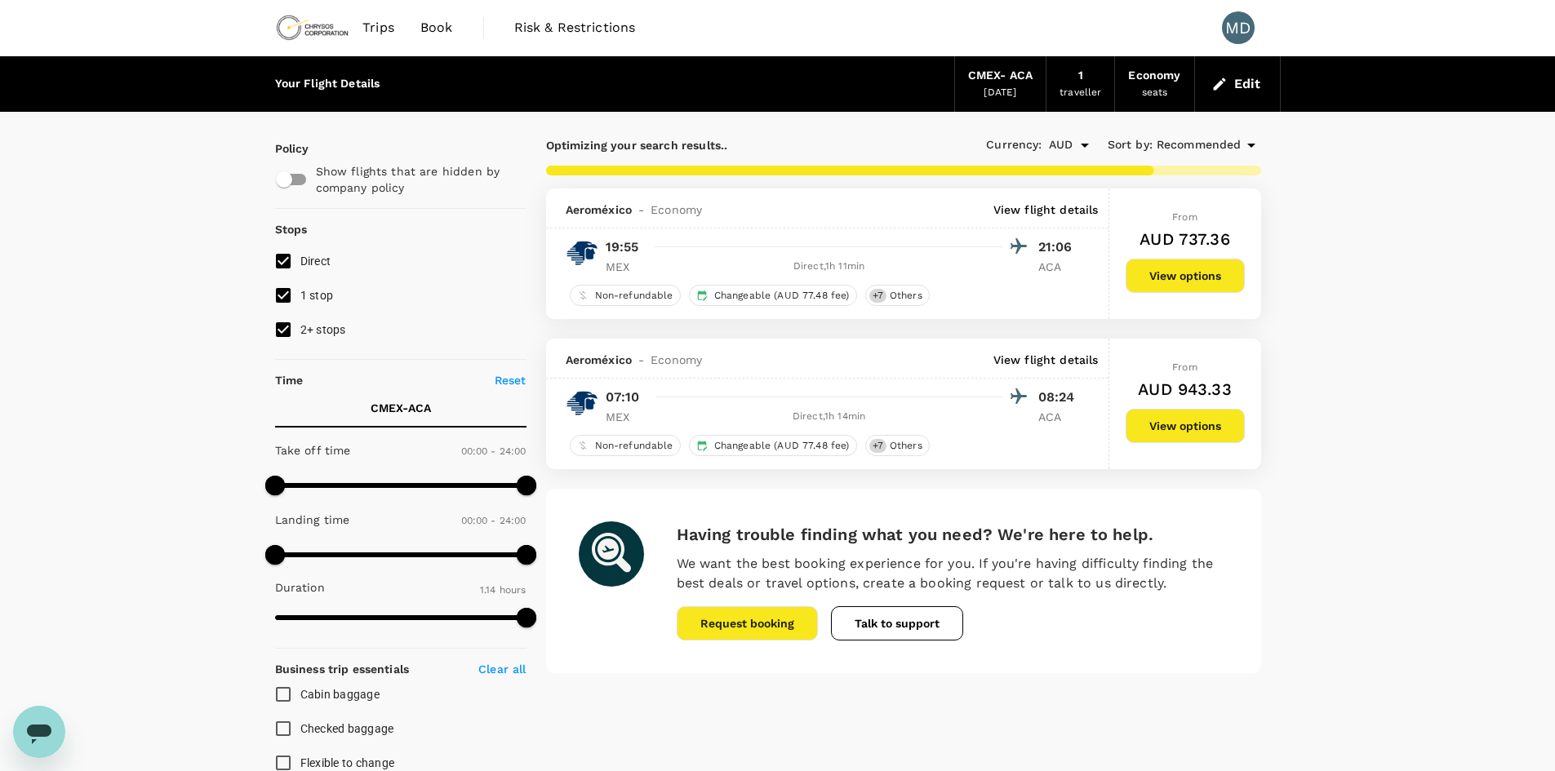
type input "744"
checkbox input "false"
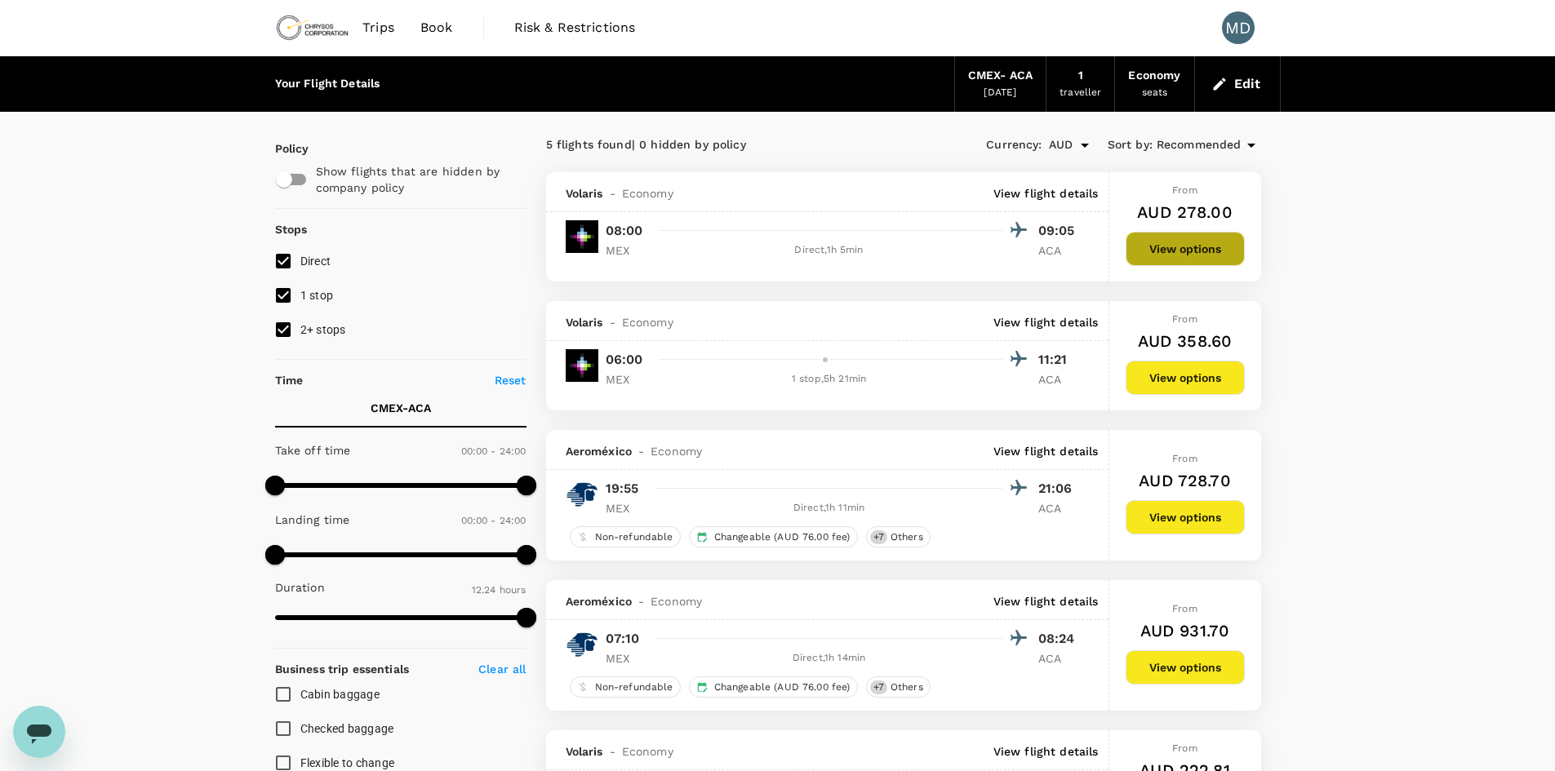
click at [1219, 252] on button "View options" at bounding box center [1185, 249] width 119 height 34
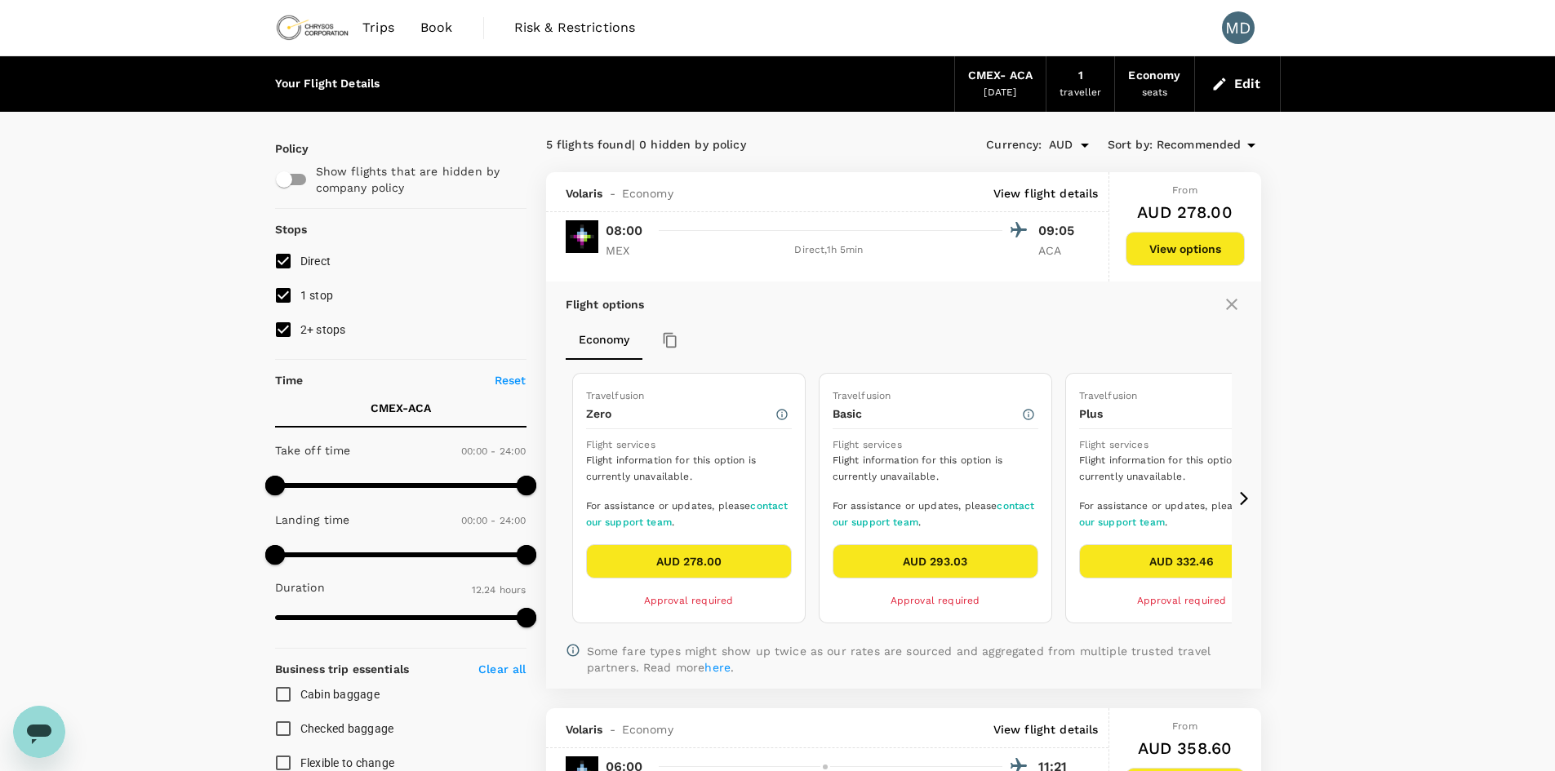
scroll to position [172, 0]
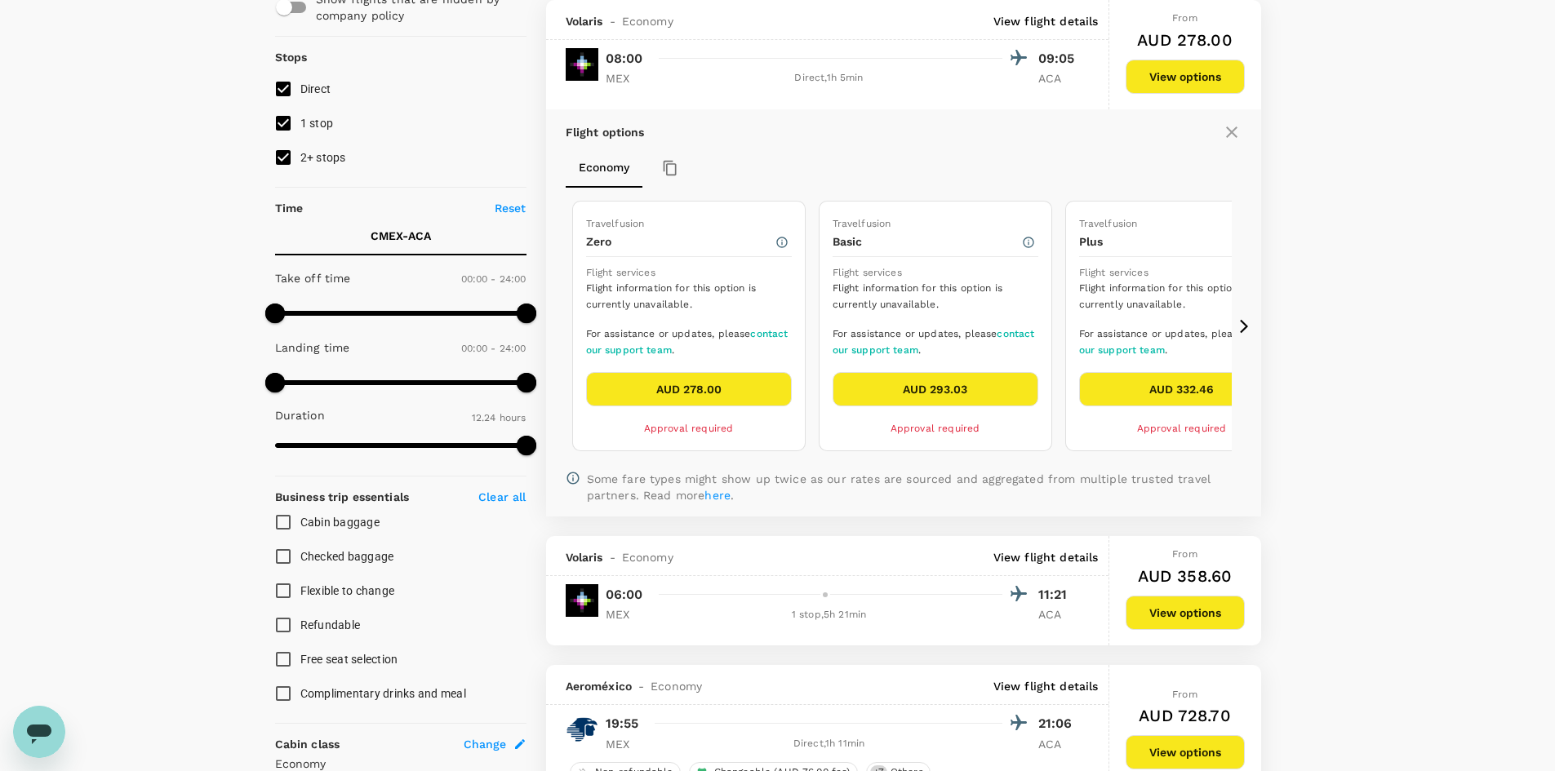
click at [1244, 328] on icon at bounding box center [1244, 326] width 8 height 14
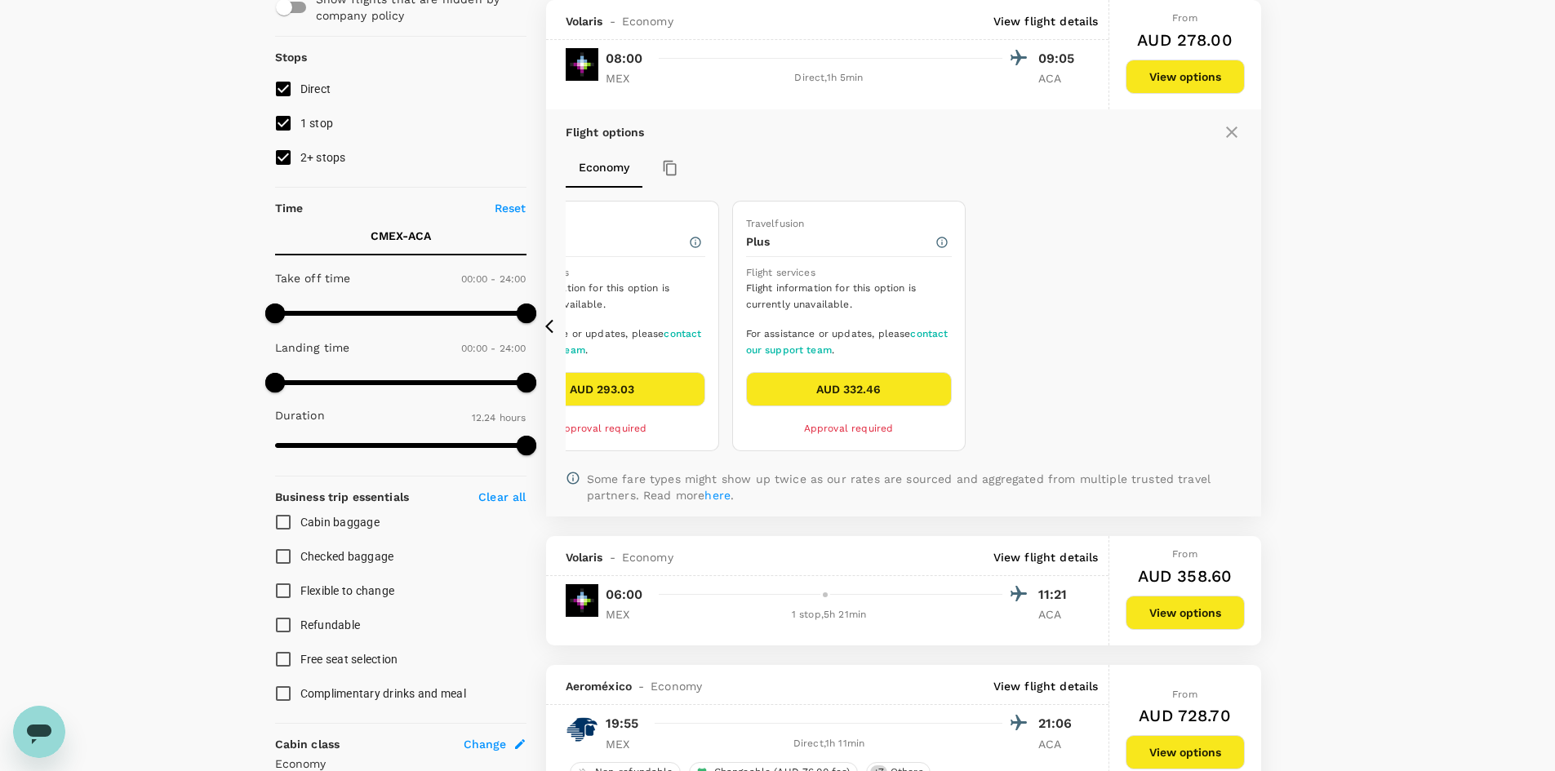
click at [1225, 335] on div "Travelfusion Zero Flight services Flight information for this option is current…" at bounding box center [732, 326] width 999 height 264
click at [548, 318] on icon at bounding box center [553, 326] width 16 height 16
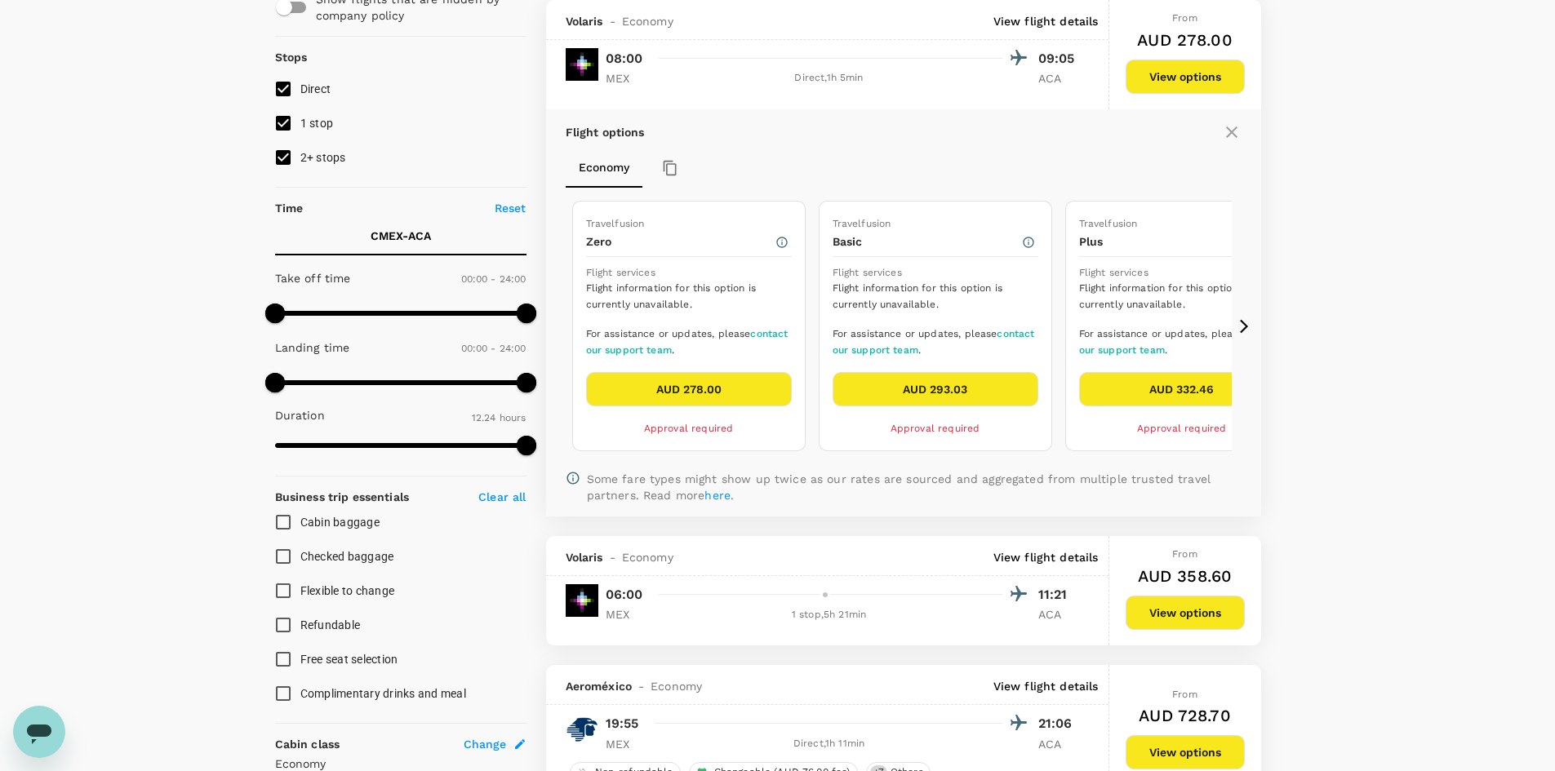
click at [1031, 387] on button "AUD 293.03" at bounding box center [936, 389] width 206 height 34
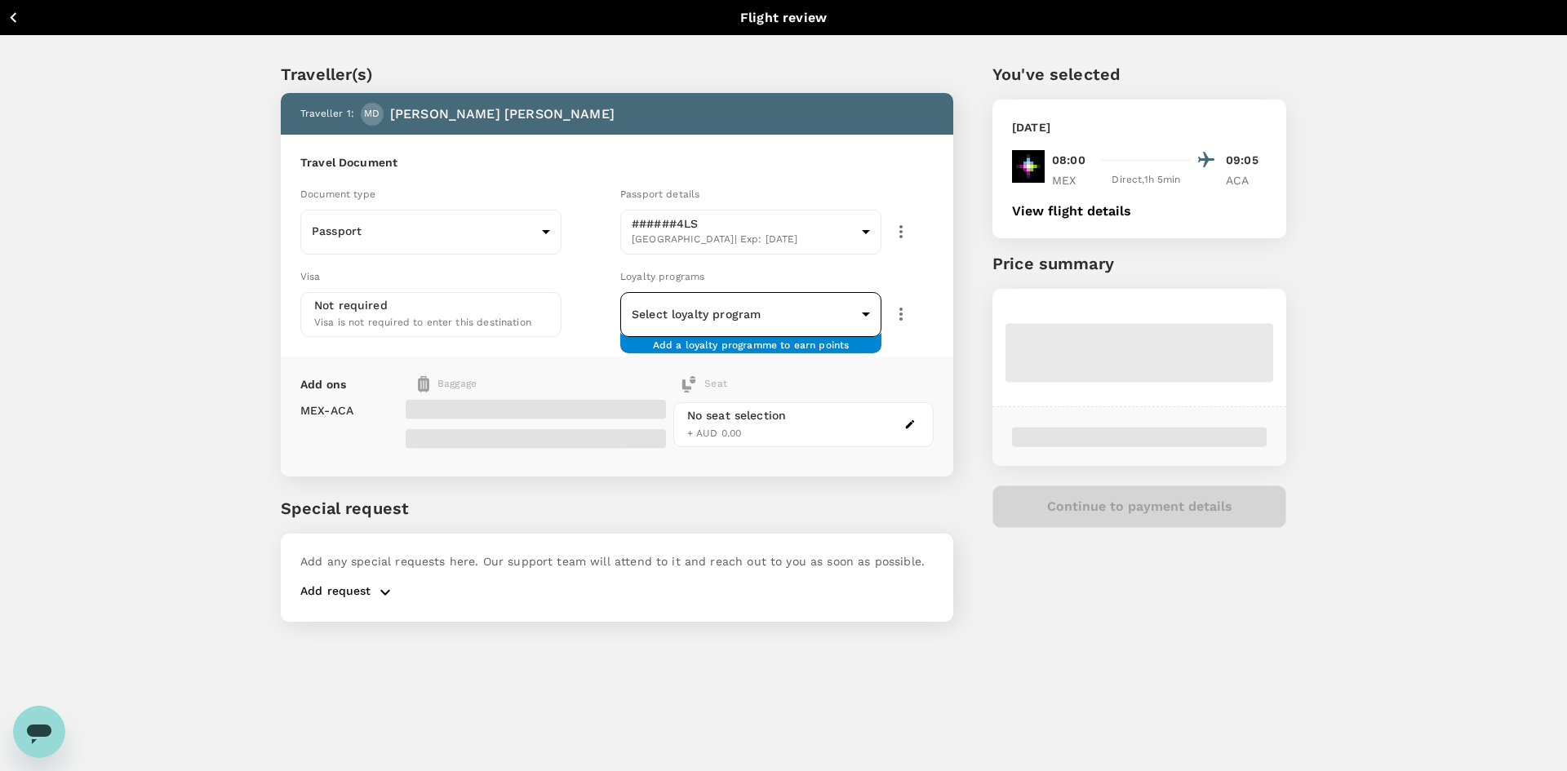
click at [732, 321] on body "Back to flight results Flight review Traveller(s) Traveller 1 : MD Michael de S…" at bounding box center [783, 407] width 1567 height 815
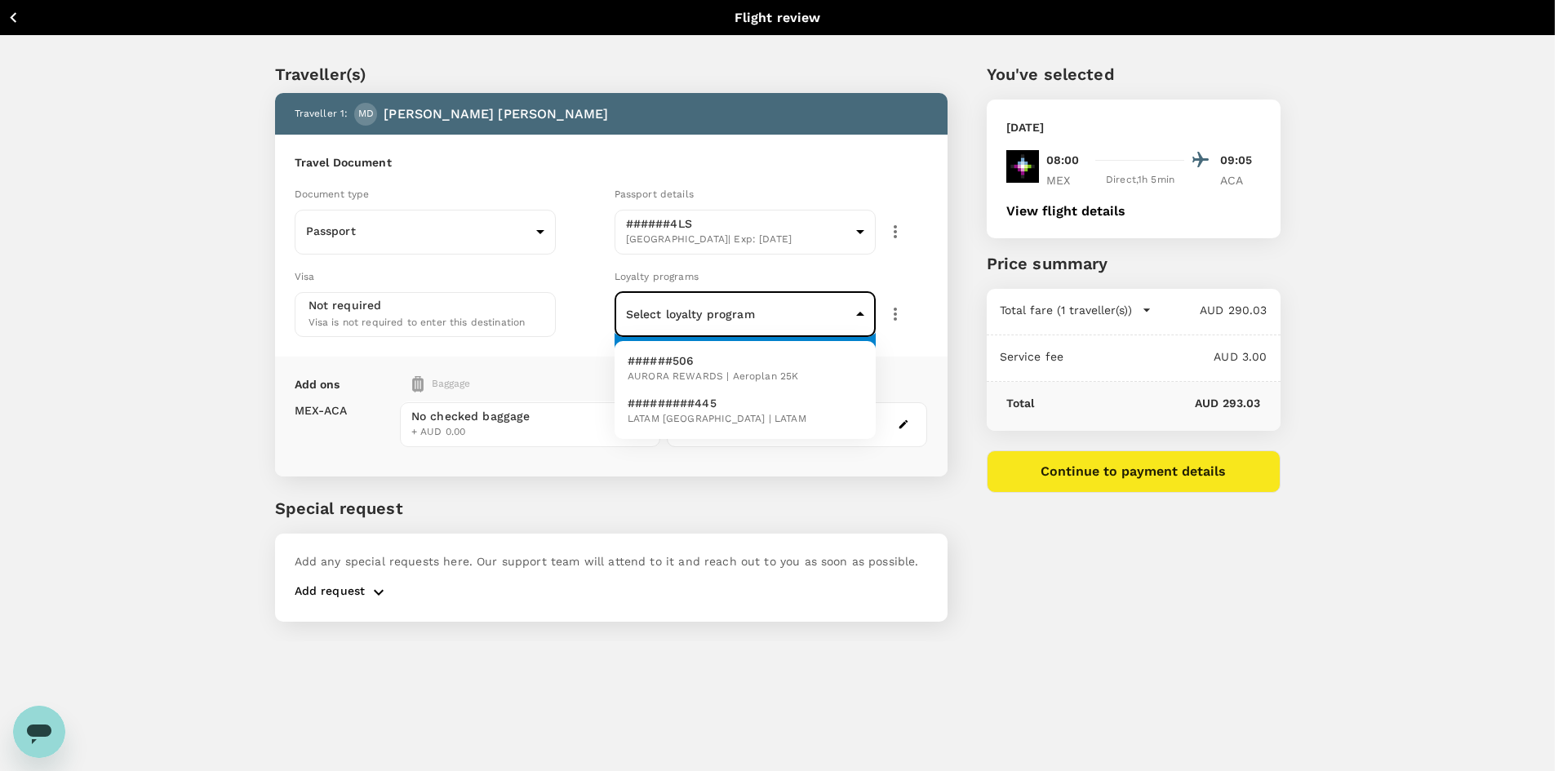
click at [740, 373] on span "AURORA REWARDS | Aeroplan 25K" at bounding box center [713, 377] width 171 height 16
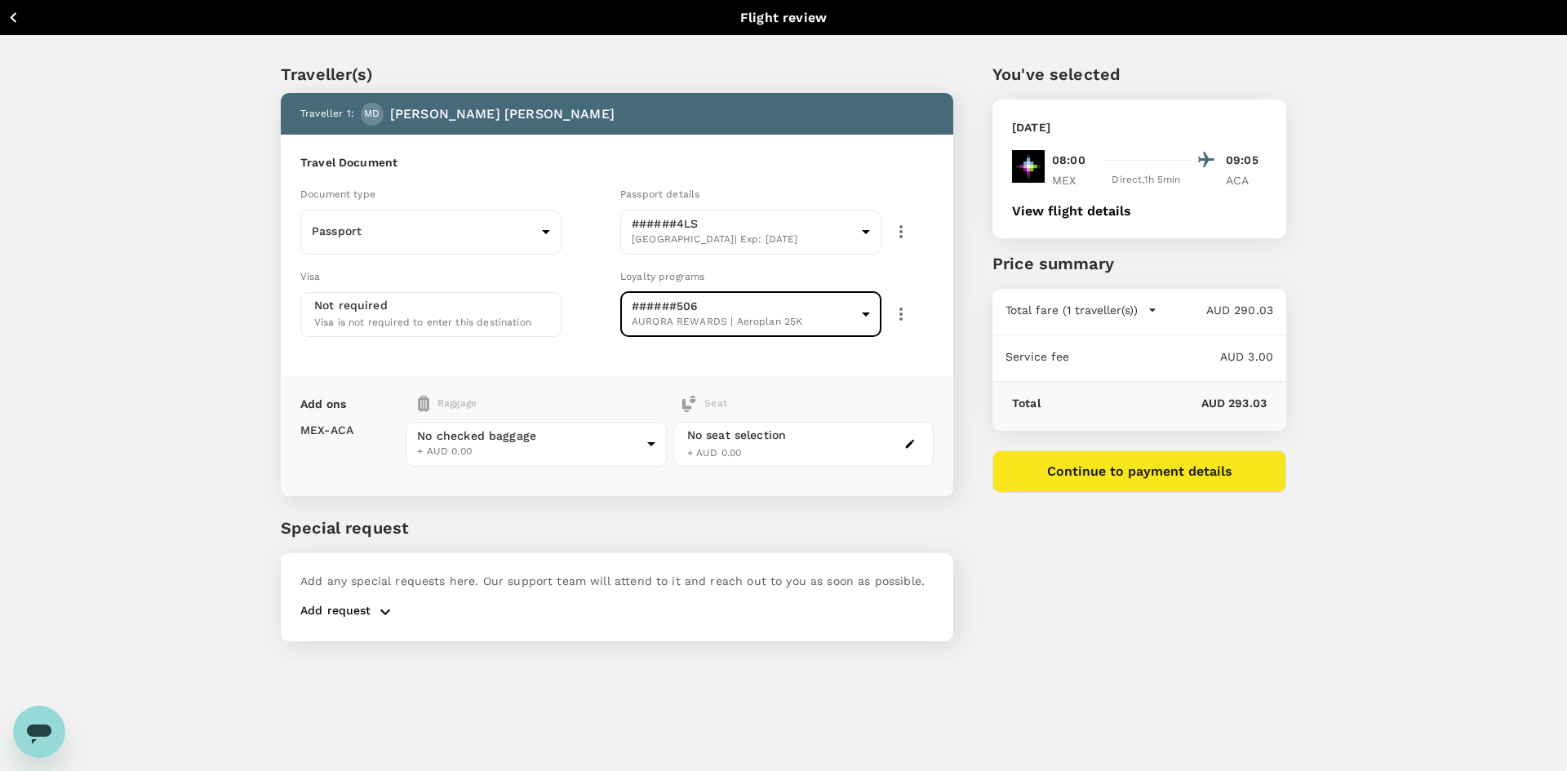
click at [740, 337] on body "Back to flight results Flight review Traveller(s) Traveller 1 : MD Michael de S…" at bounding box center [783, 407] width 1567 height 815
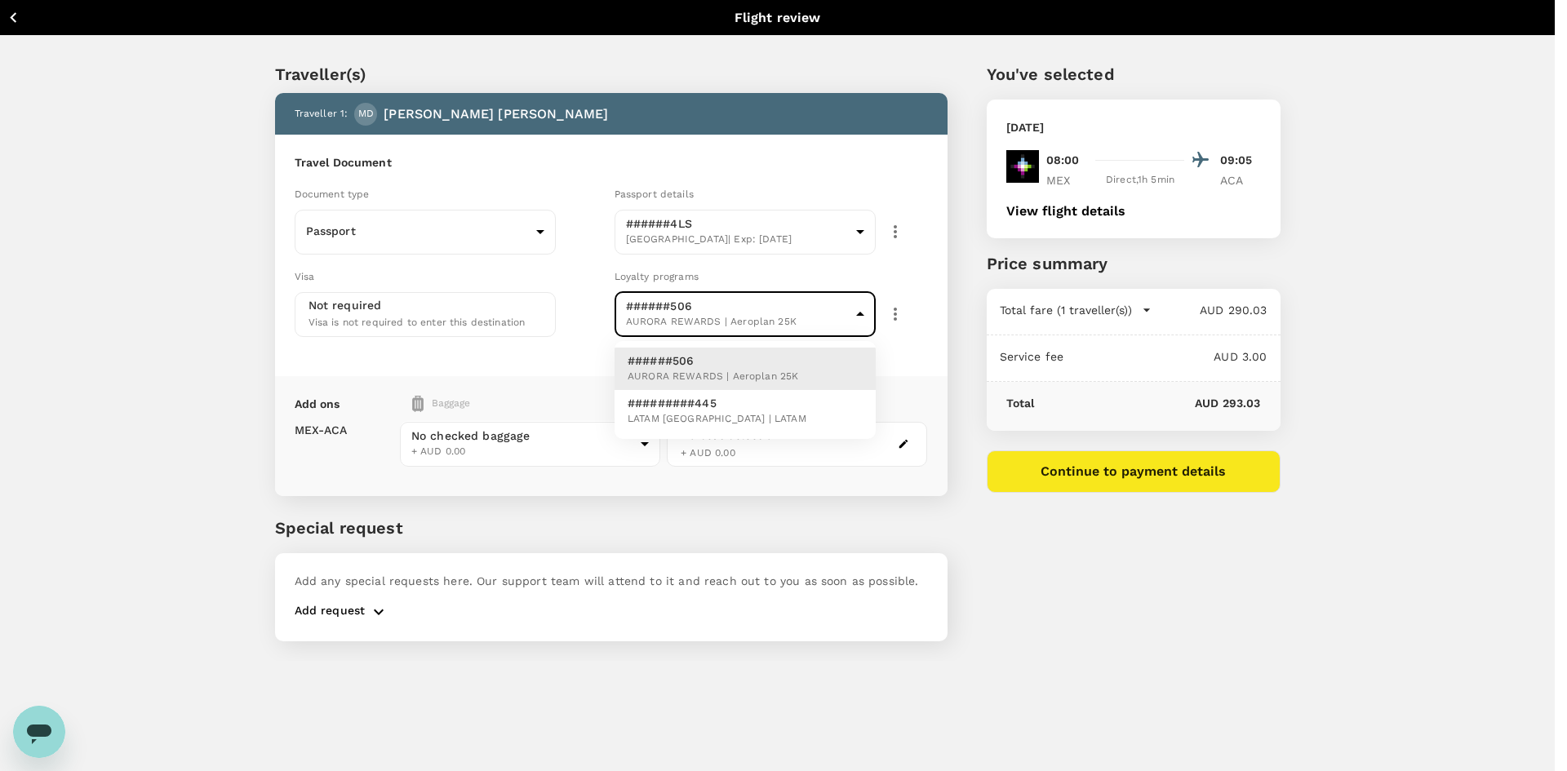
click at [713, 411] on span "LATAM Colombia | LATAM" at bounding box center [717, 419] width 179 height 16
type input "bf080a77-88d4-40af-96b1-148d451040e6"
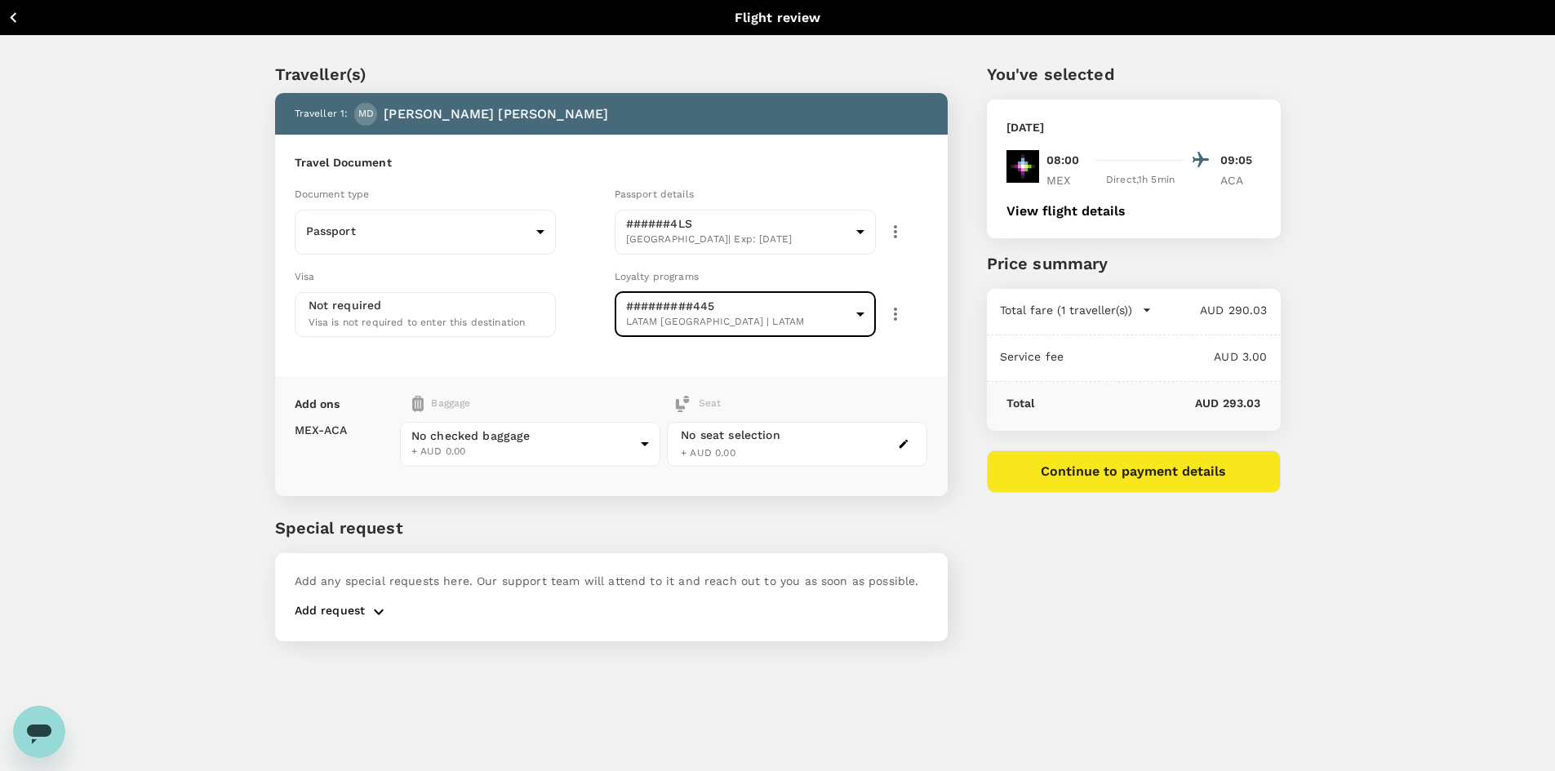
click at [583, 335] on div "Visa Not required Visa is not required to enter this destination" at bounding box center [448, 299] width 320 height 76
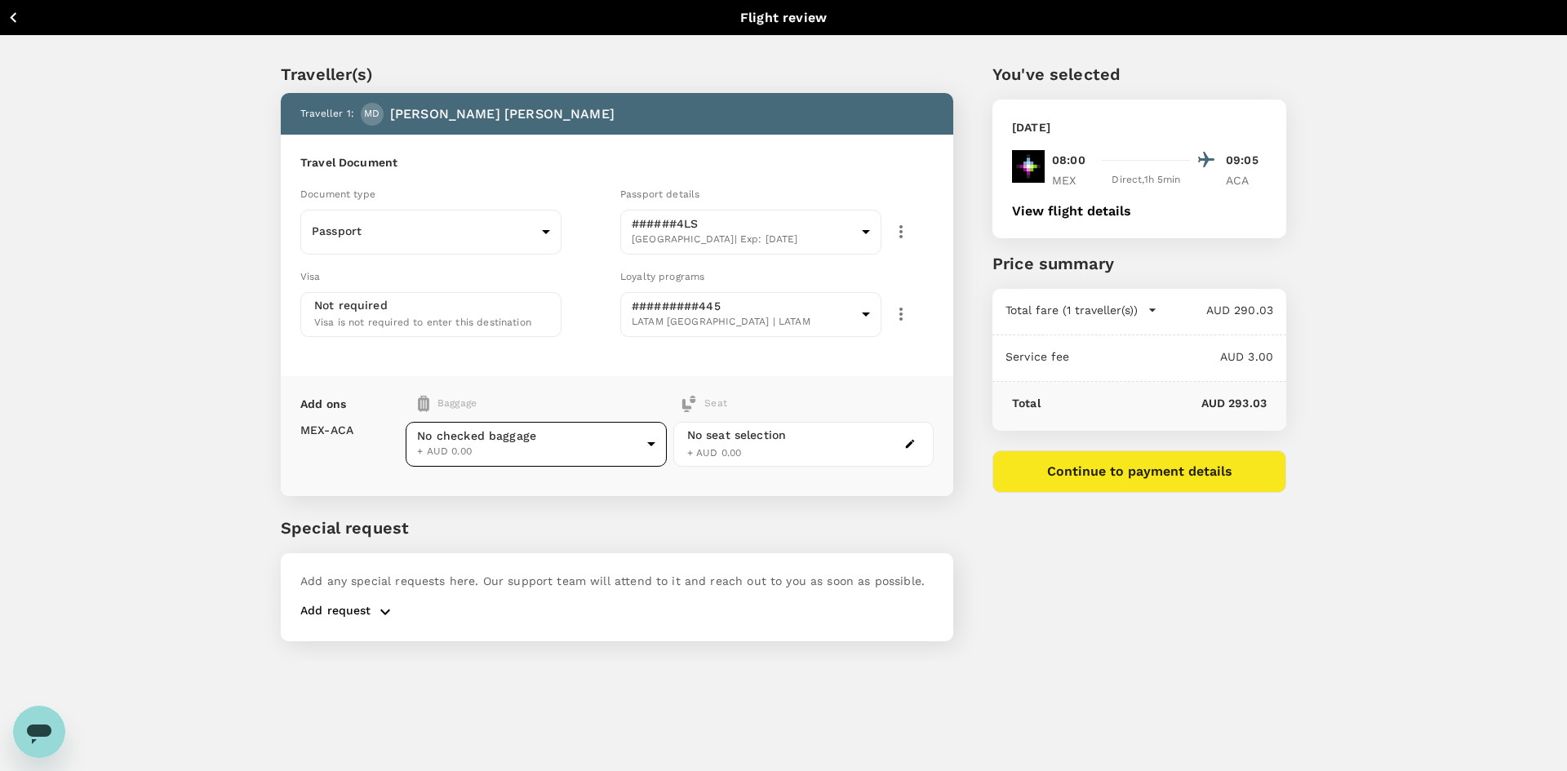
click at [607, 447] on body "Back to flight results Flight review Traveller(s) Traveller 1 : MD Michael de S…" at bounding box center [783, 407] width 1567 height 815
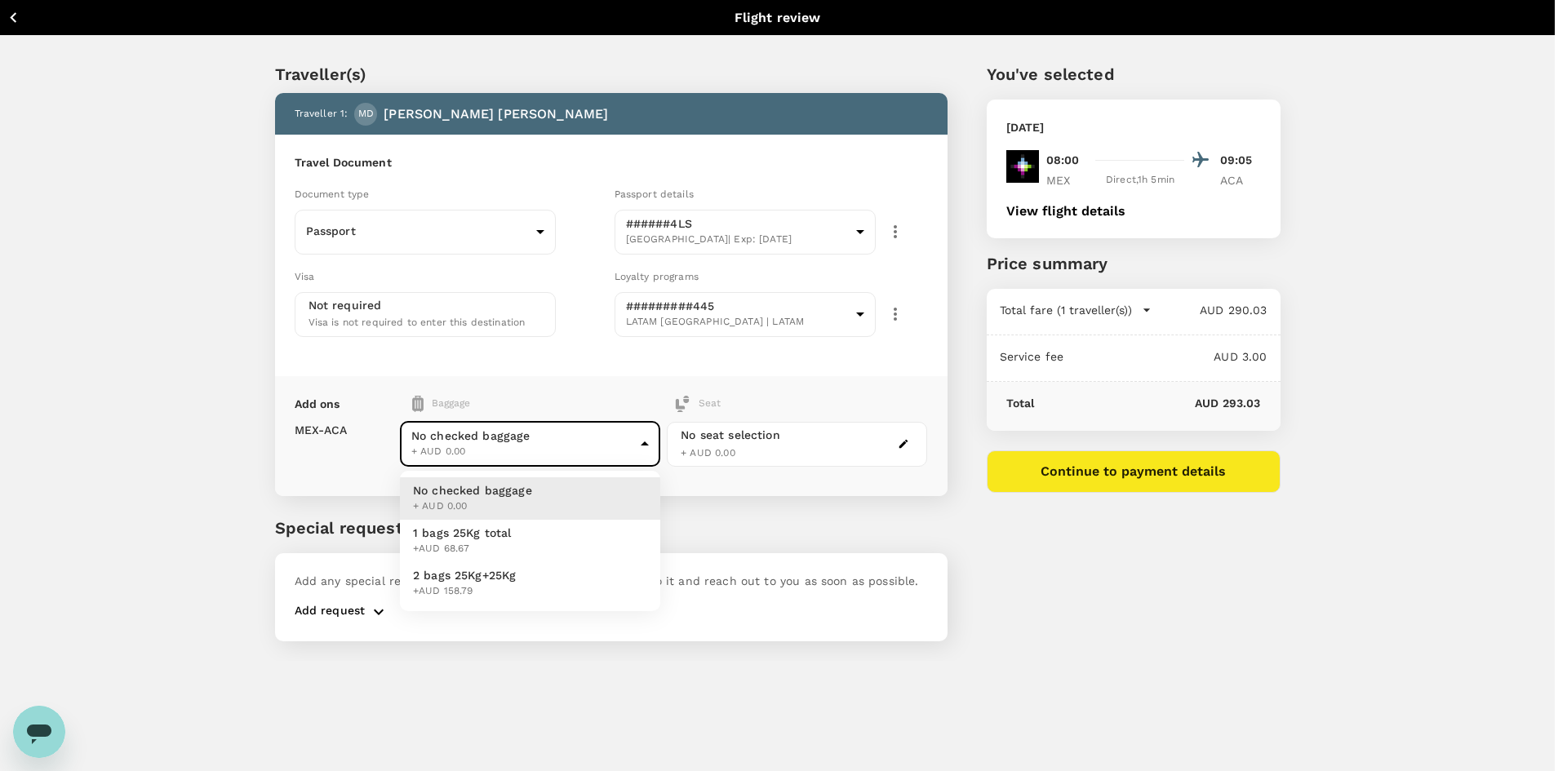
click at [153, 324] on div at bounding box center [783, 385] width 1567 height 771
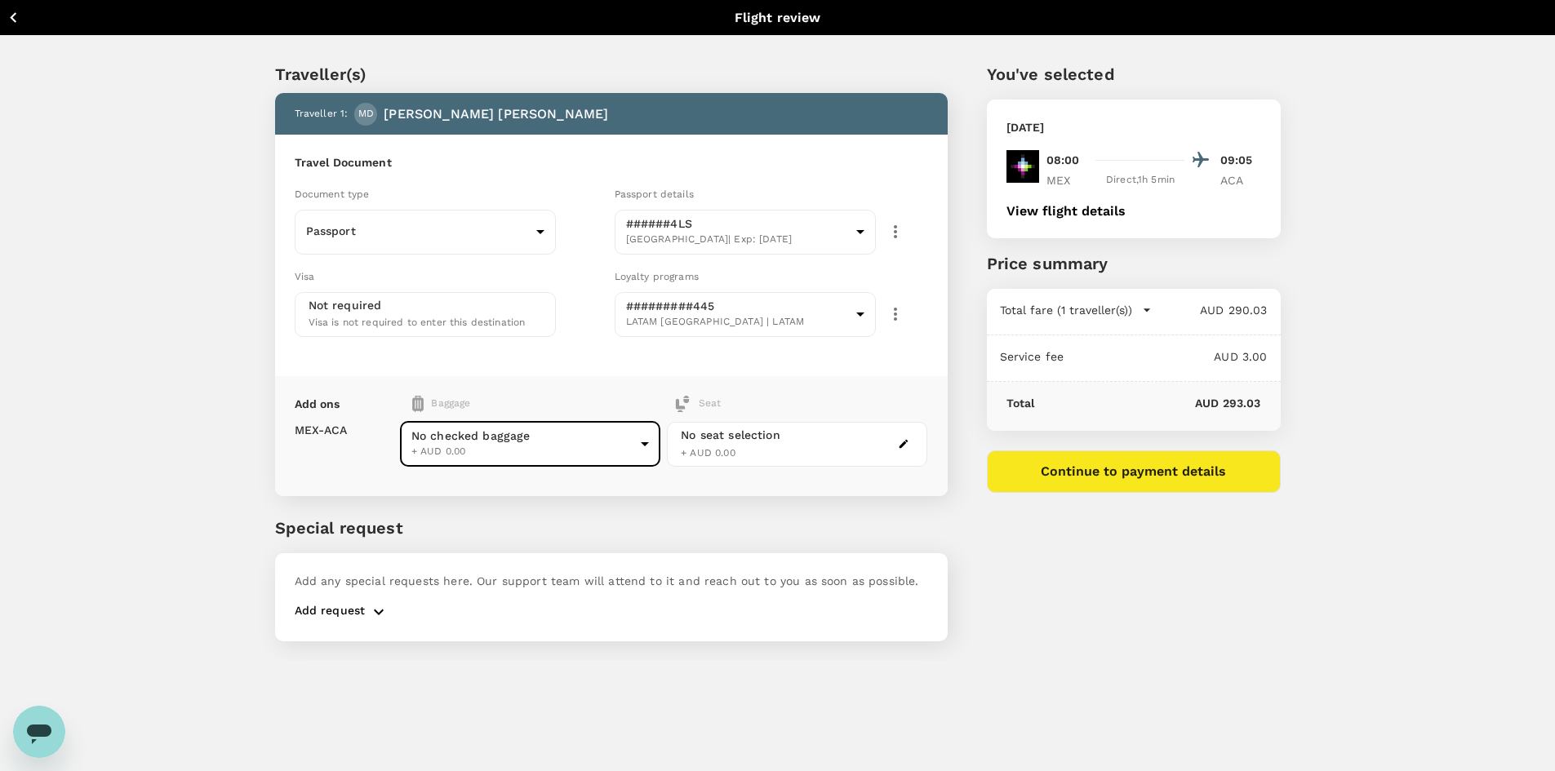
click at [602, 294] on div "Visa Not required Visa is not required to enter this destination" at bounding box center [448, 299] width 320 height 76
click at [549, 451] on body "Back to flight results Flight review Traveller(s) Traveller 1 : MD Michael de S…" at bounding box center [777, 407] width 1555 height 815
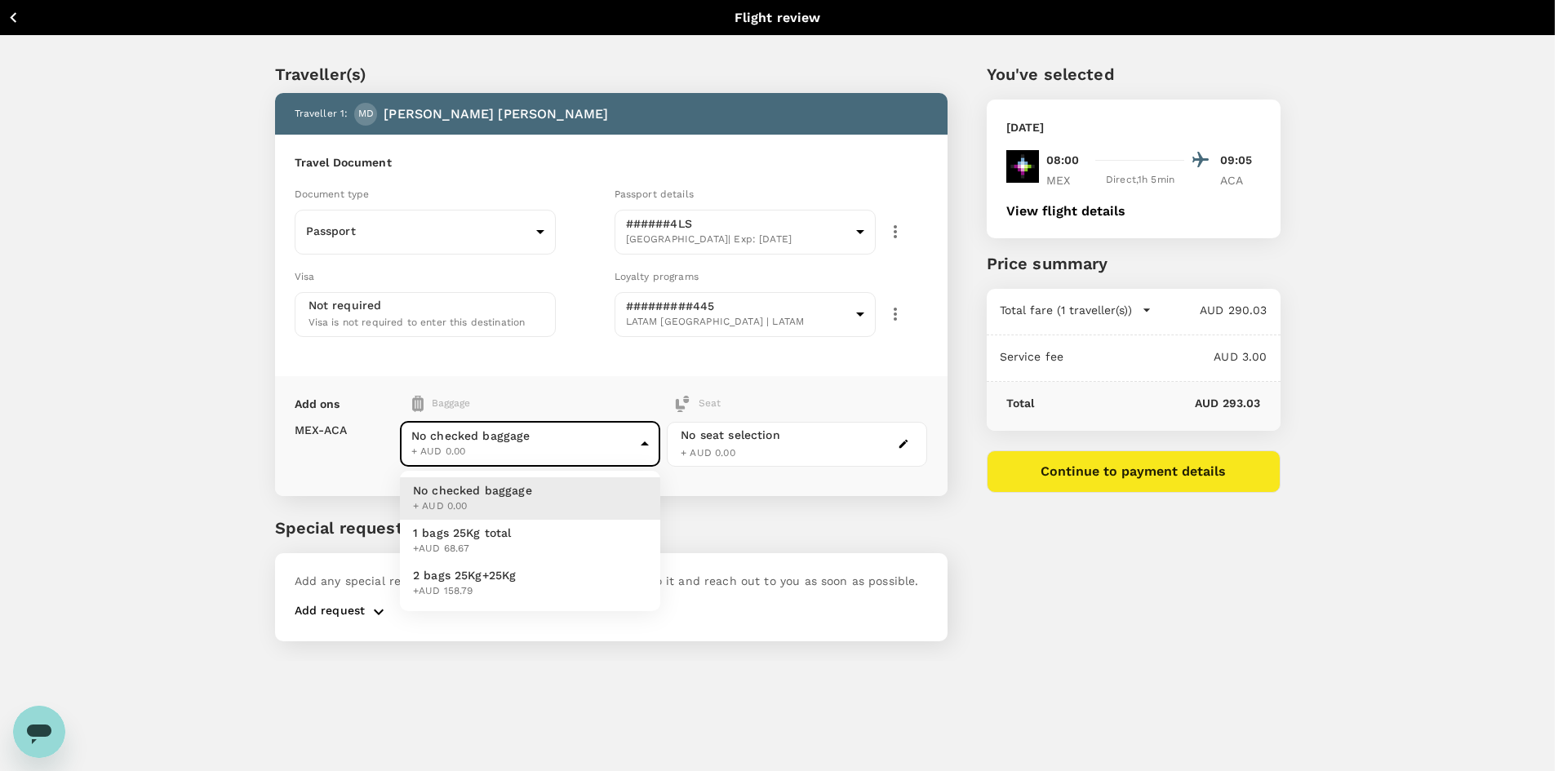
click at [527, 387] on div at bounding box center [783, 385] width 1567 height 771
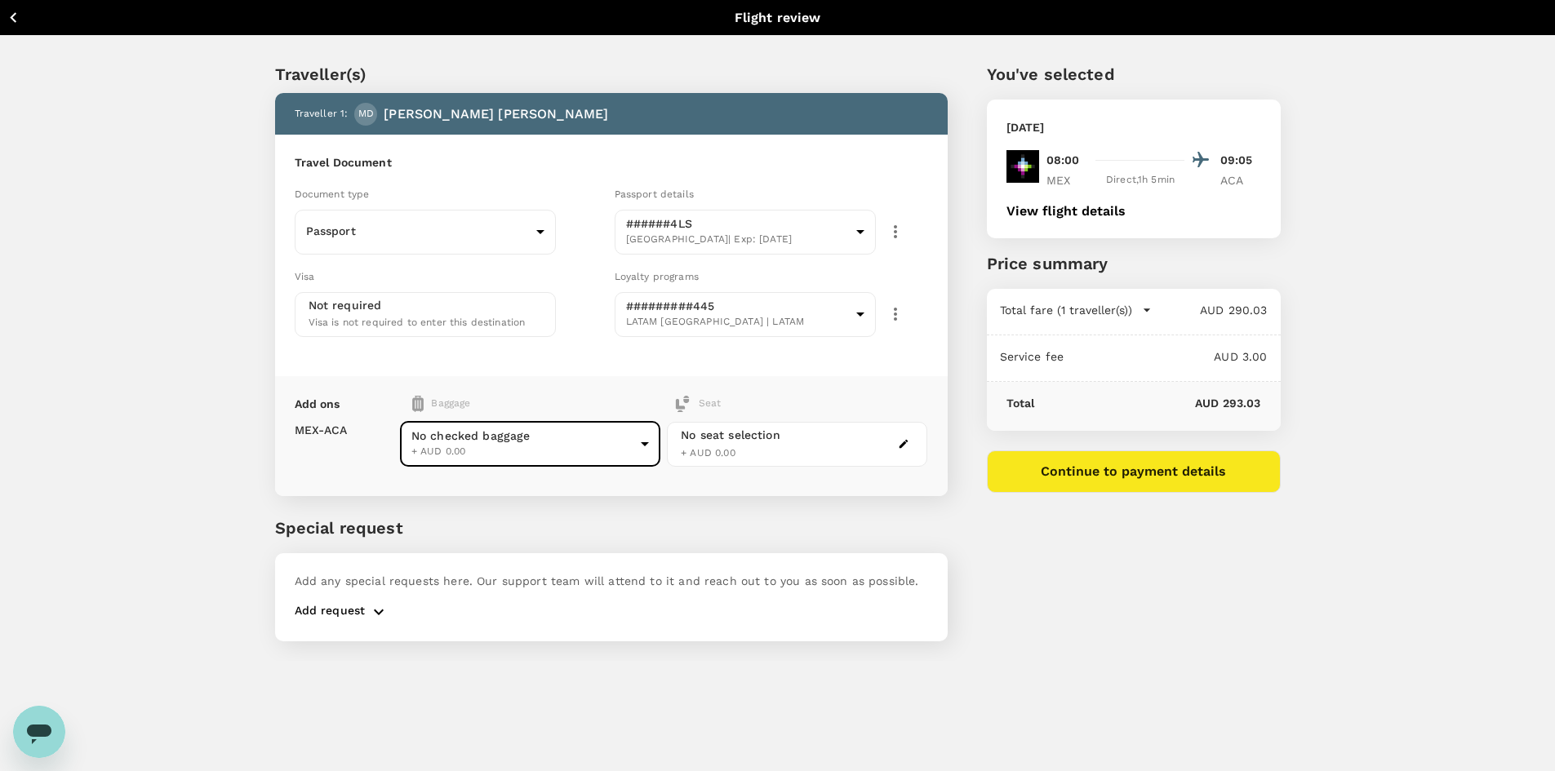
click at [758, 407] on div "No seat selection + AUD 0.00" at bounding box center [793, 441] width 267 height 71
click at [766, 452] on div "No seat selection + AUD 0.00" at bounding box center [731, 444] width 100 height 35
click at [517, 437] on body "Back to flight results Flight review Traveller(s) Traveller 1 : MD Michael de S…" at bounding box center [777, 407] width 1555 height 815
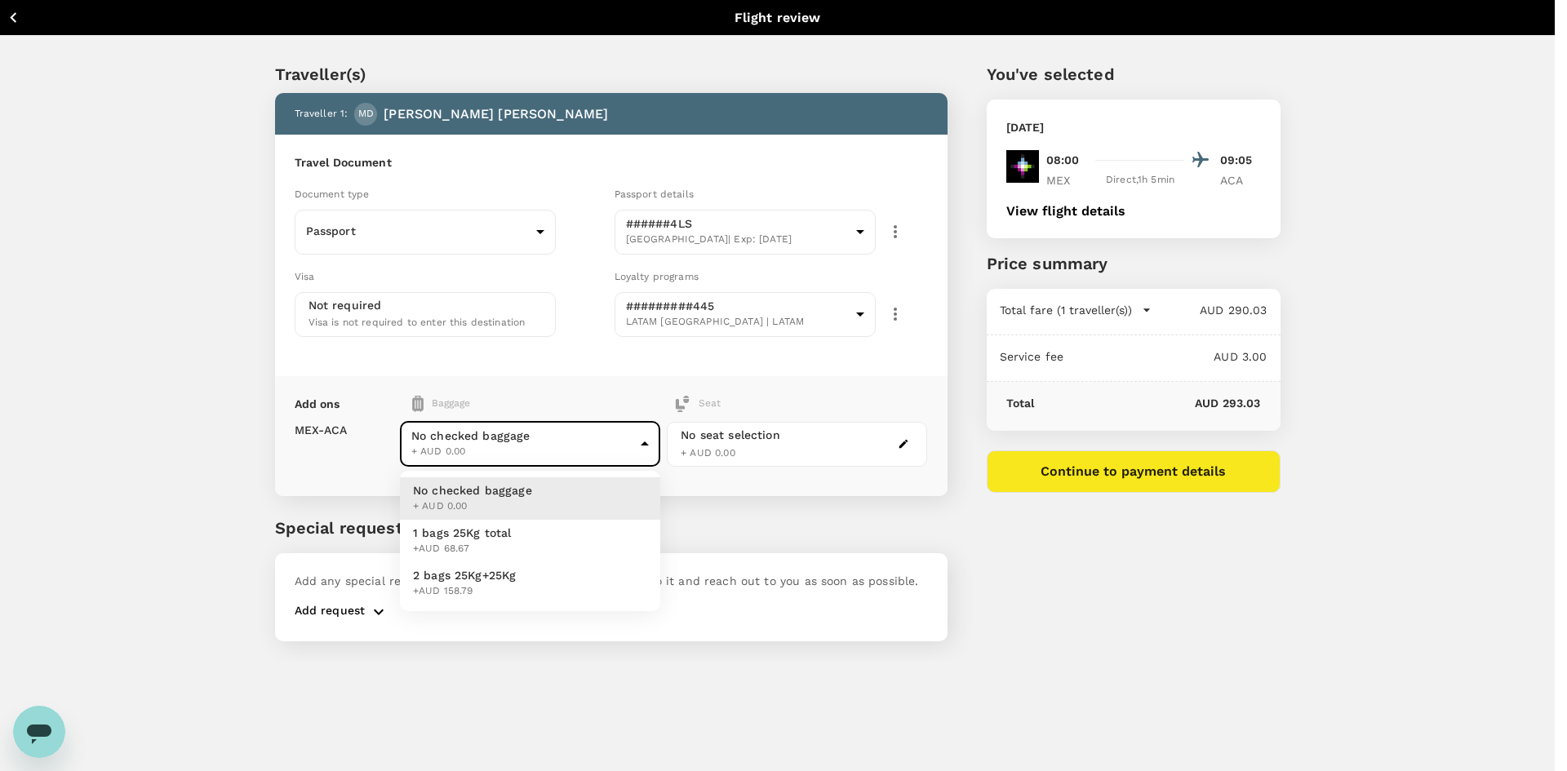
click at [512, 524] on li "1 bags 25Kg total +AUD 68.67" at bounding box center [530, 541] width 260 height 42
type input "1 - 68.67"
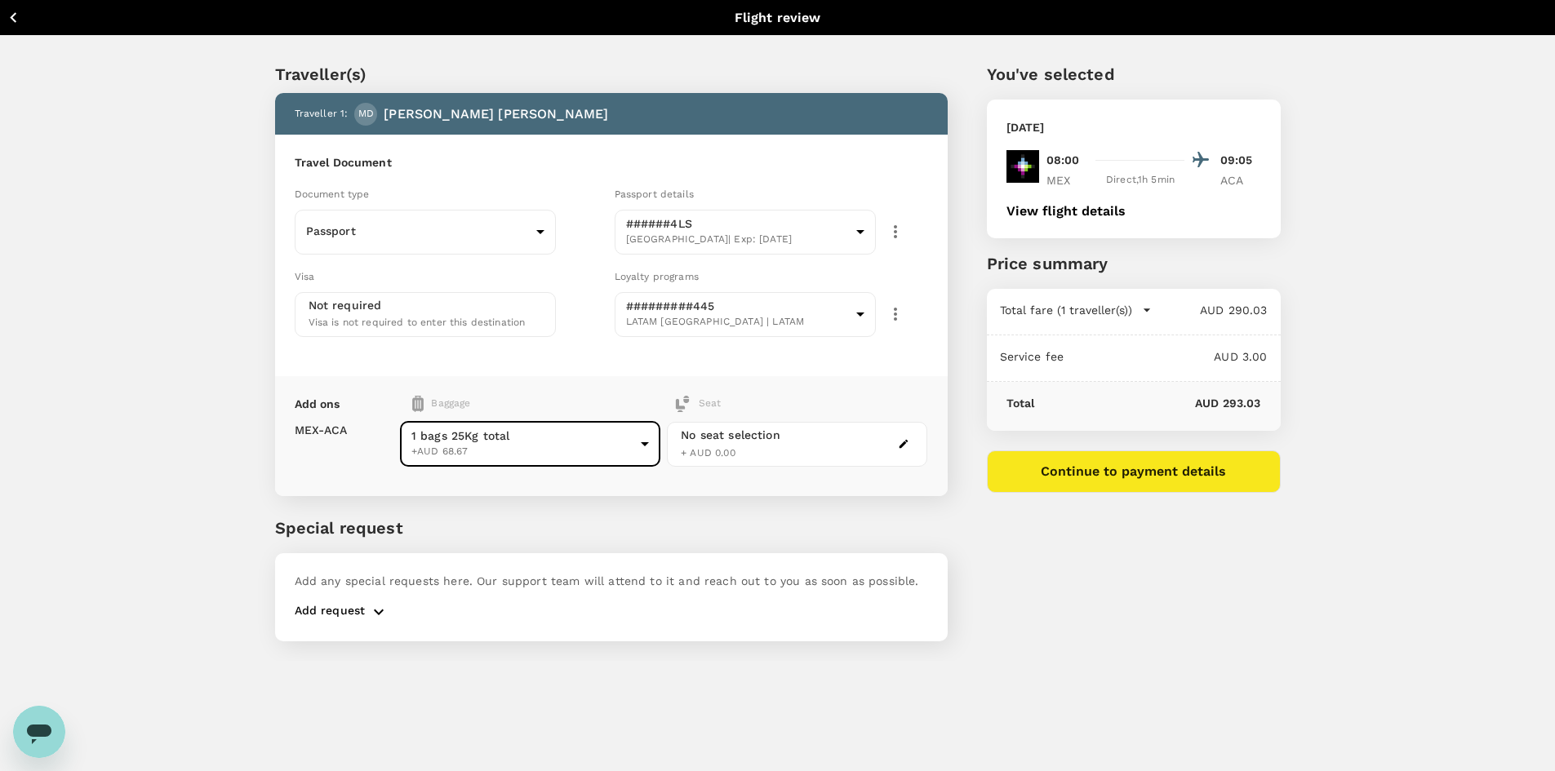
click at [592, 706] on div "Back to flight results Flight review Traveller(s) Traveller 1 : MD Michael de S…" at bounding box center [777, 385] width 1555 height 771
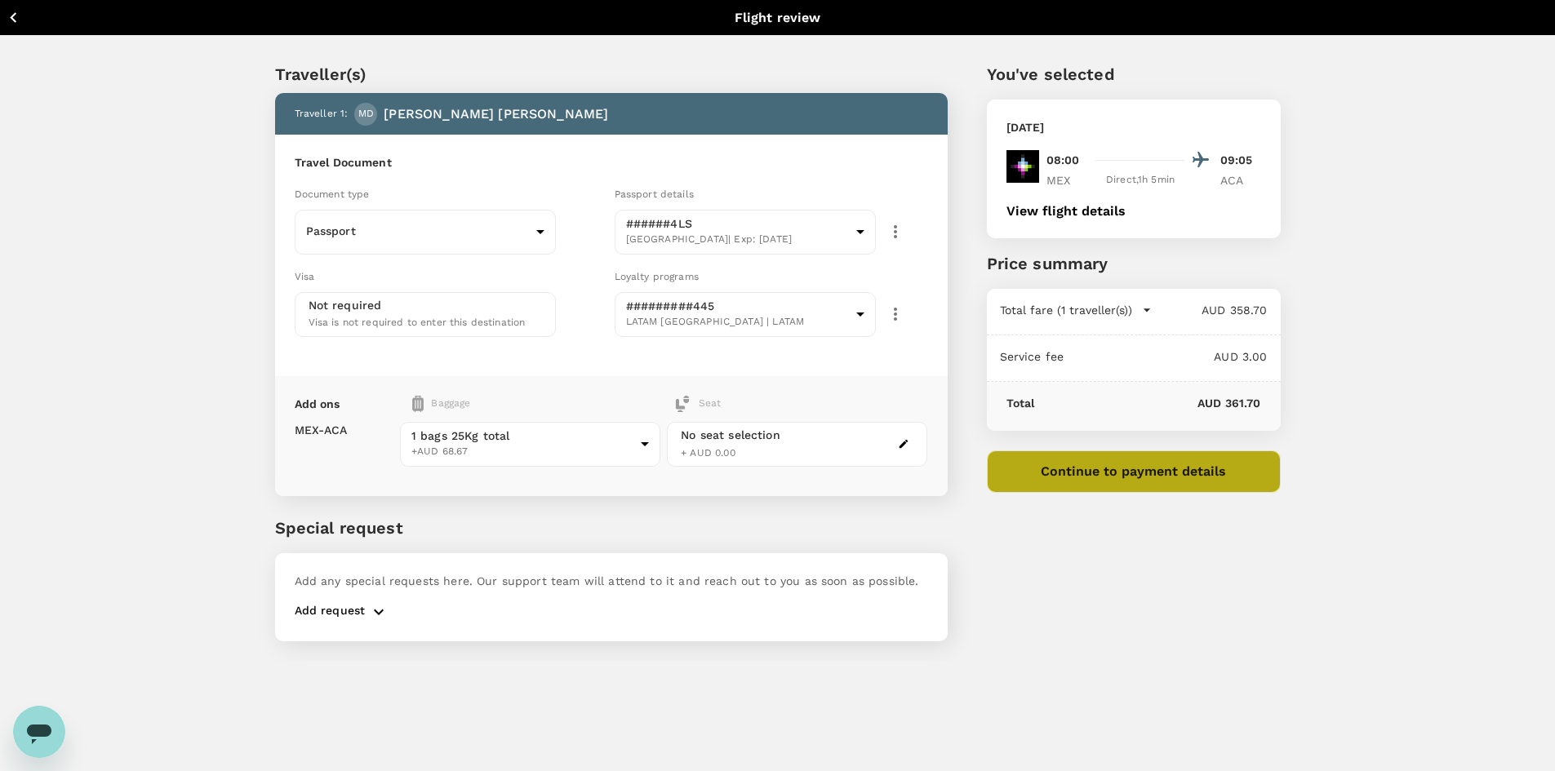
click at [1147, 478] on button "Continue to payment details" at bounding box center [1134, 472] width 294 height 42
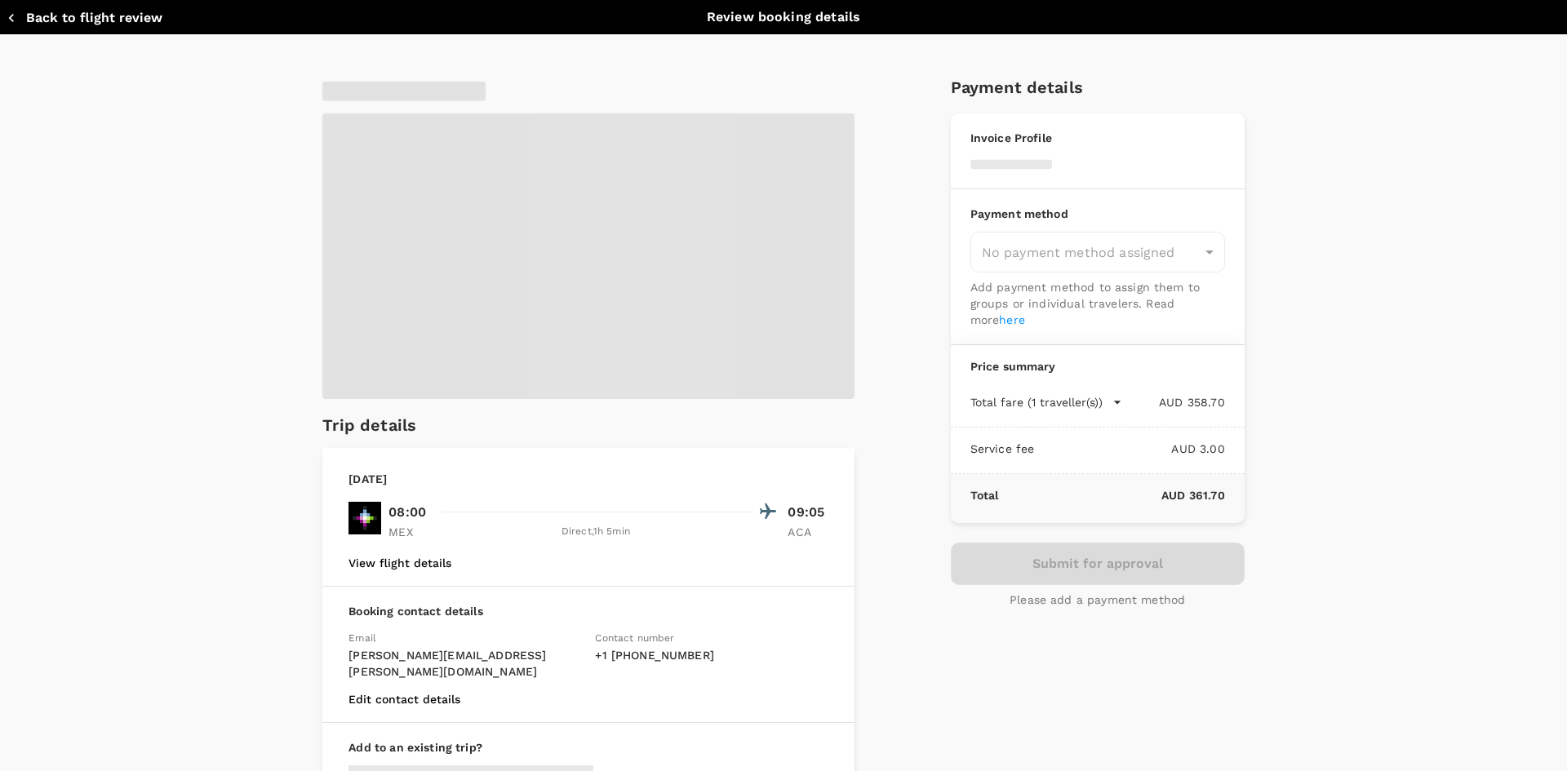
type input "9c4289b1-14a3-4119-8736-521306e5ca8f"
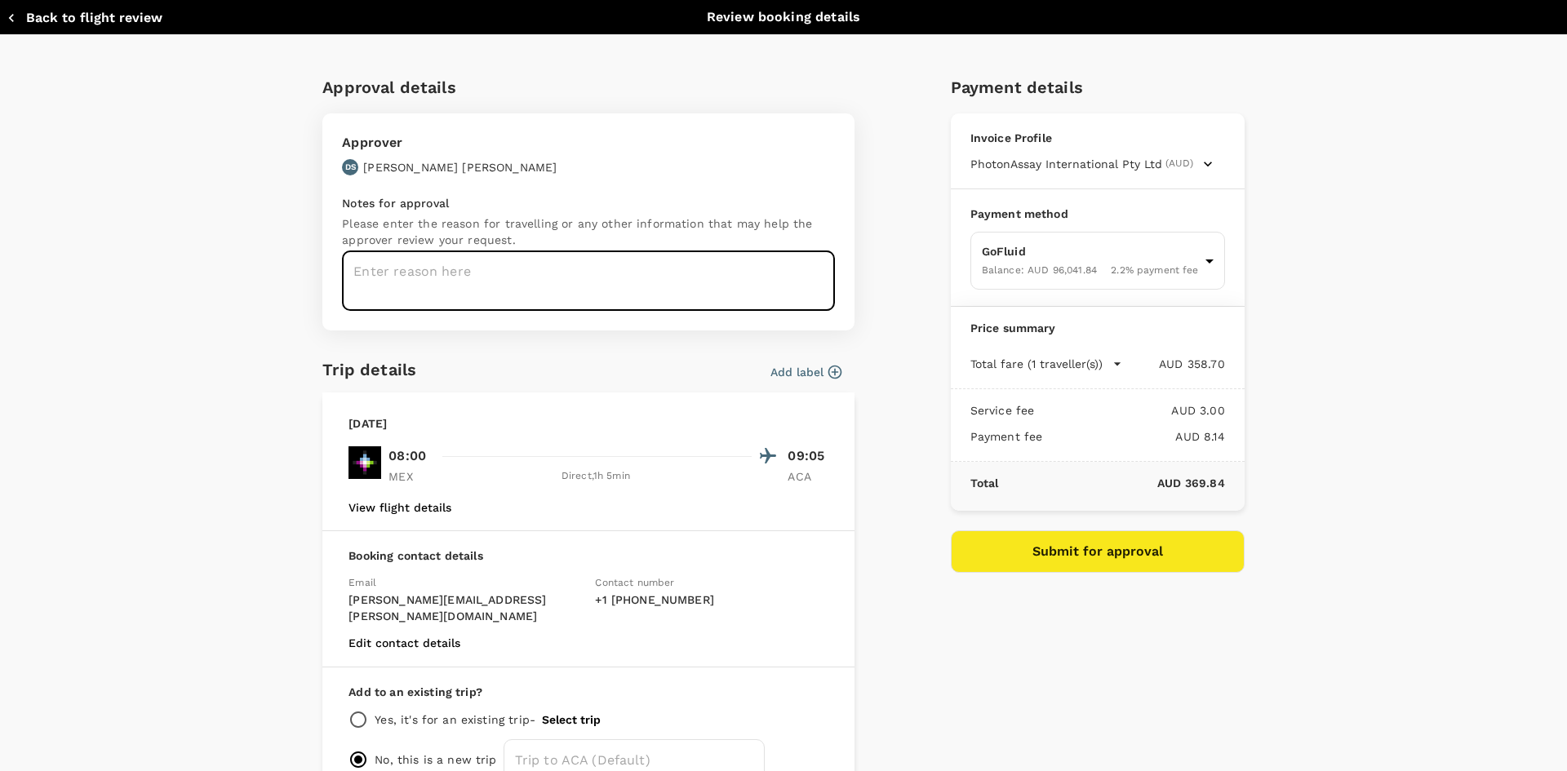
click at [581, 282] on textarea at bounding box center [588, 281] width 493 height 60
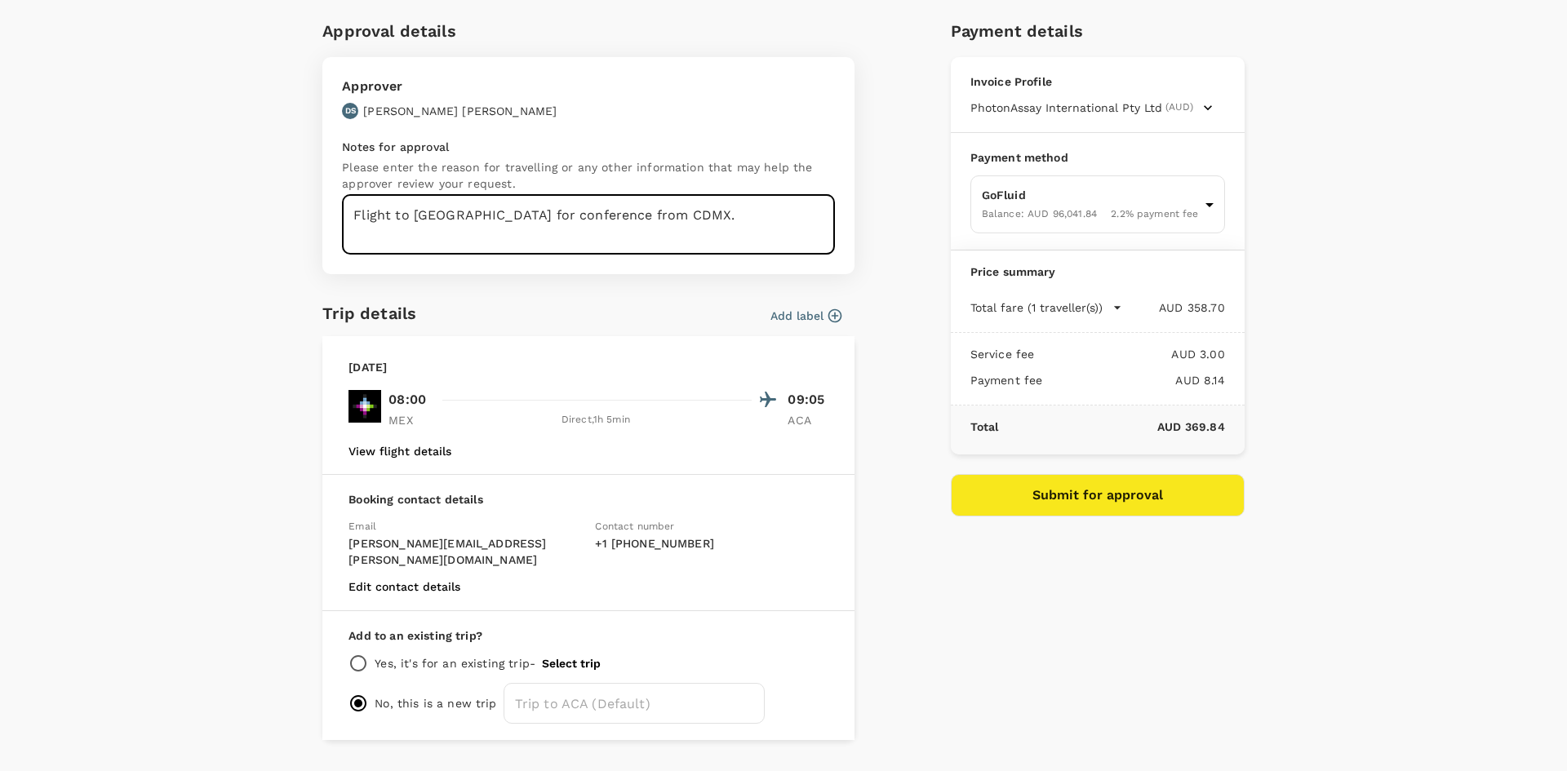
scroll to position [83, 0]
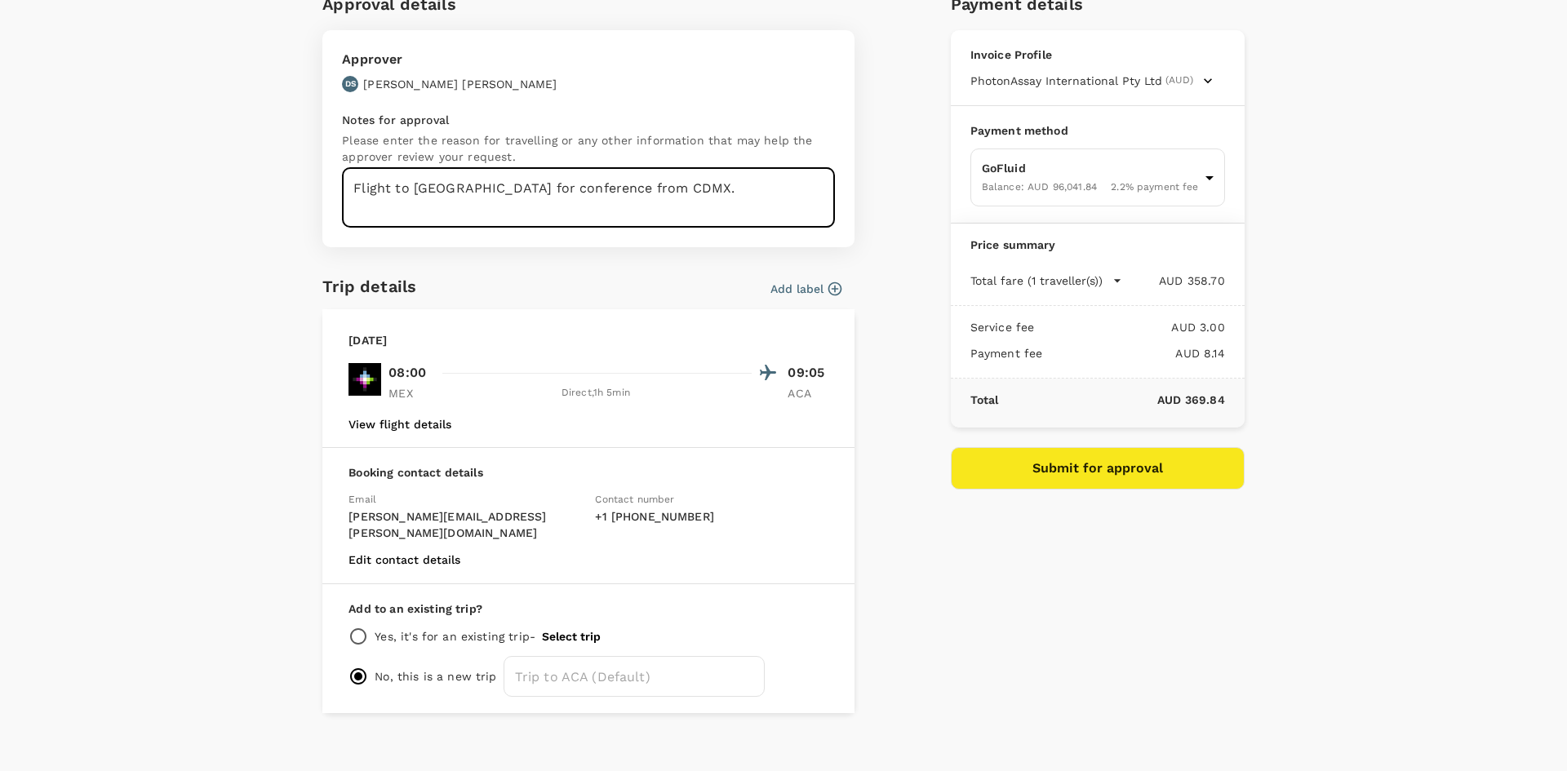
type textarea "Flight to Acapulco for conference from CDMX."
click at [1137, 475] on button "Submit for approval" at bounding box center [1098, 468] width 294 height 42
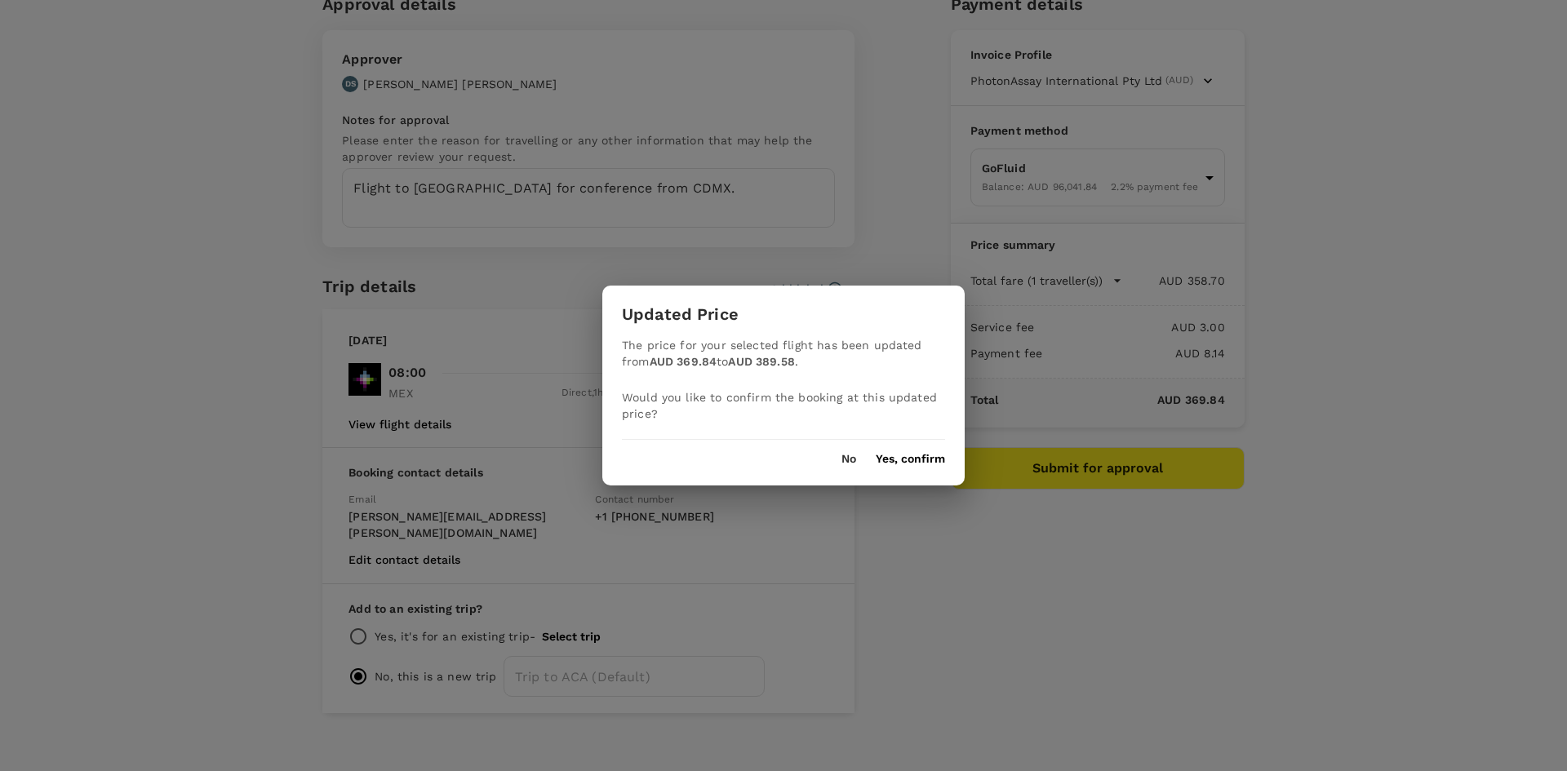
click at [848, 464] on button "No" at bounding box center [849, 459] width 15 height 13
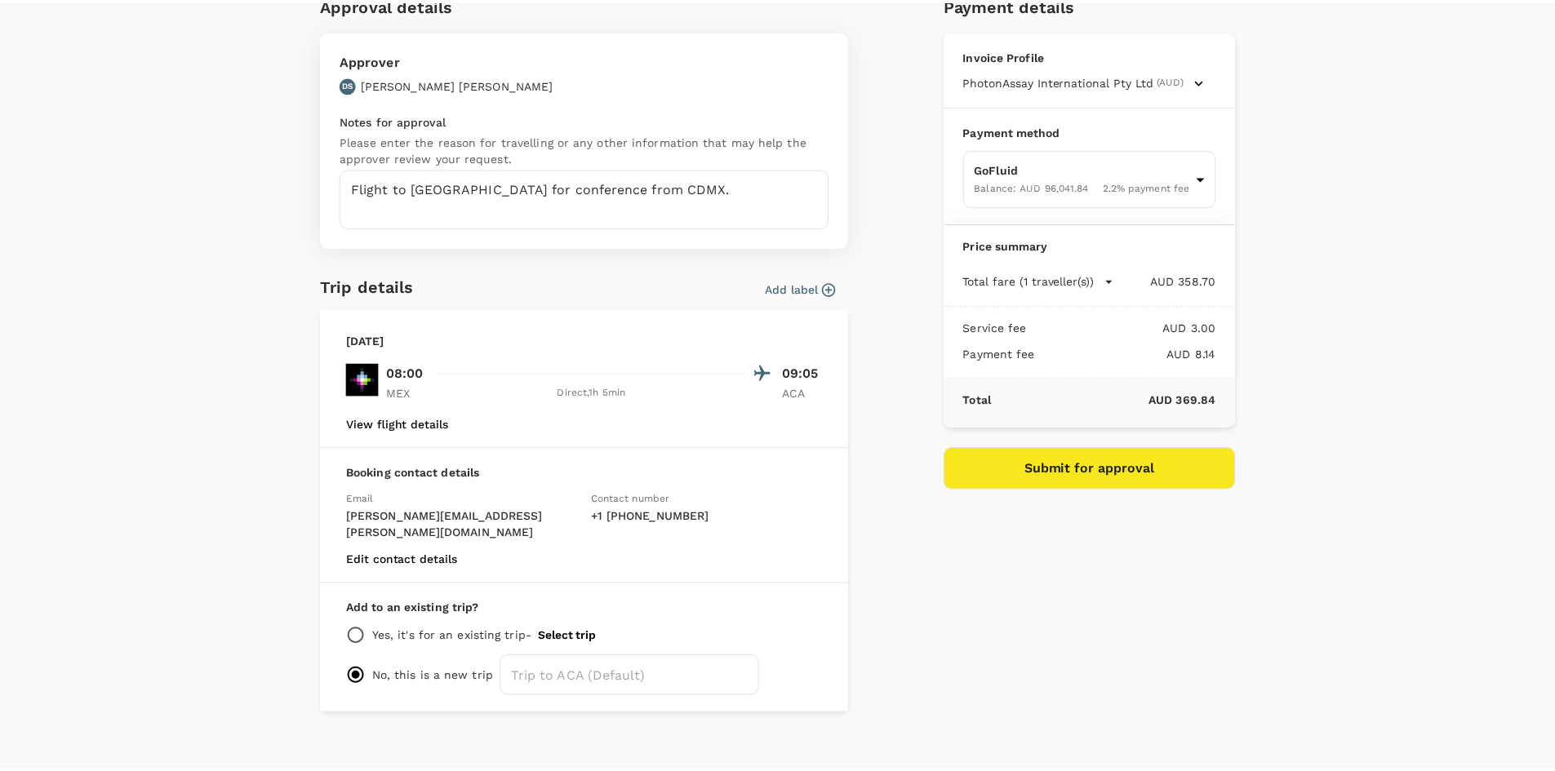
scroll to position [0, 0]
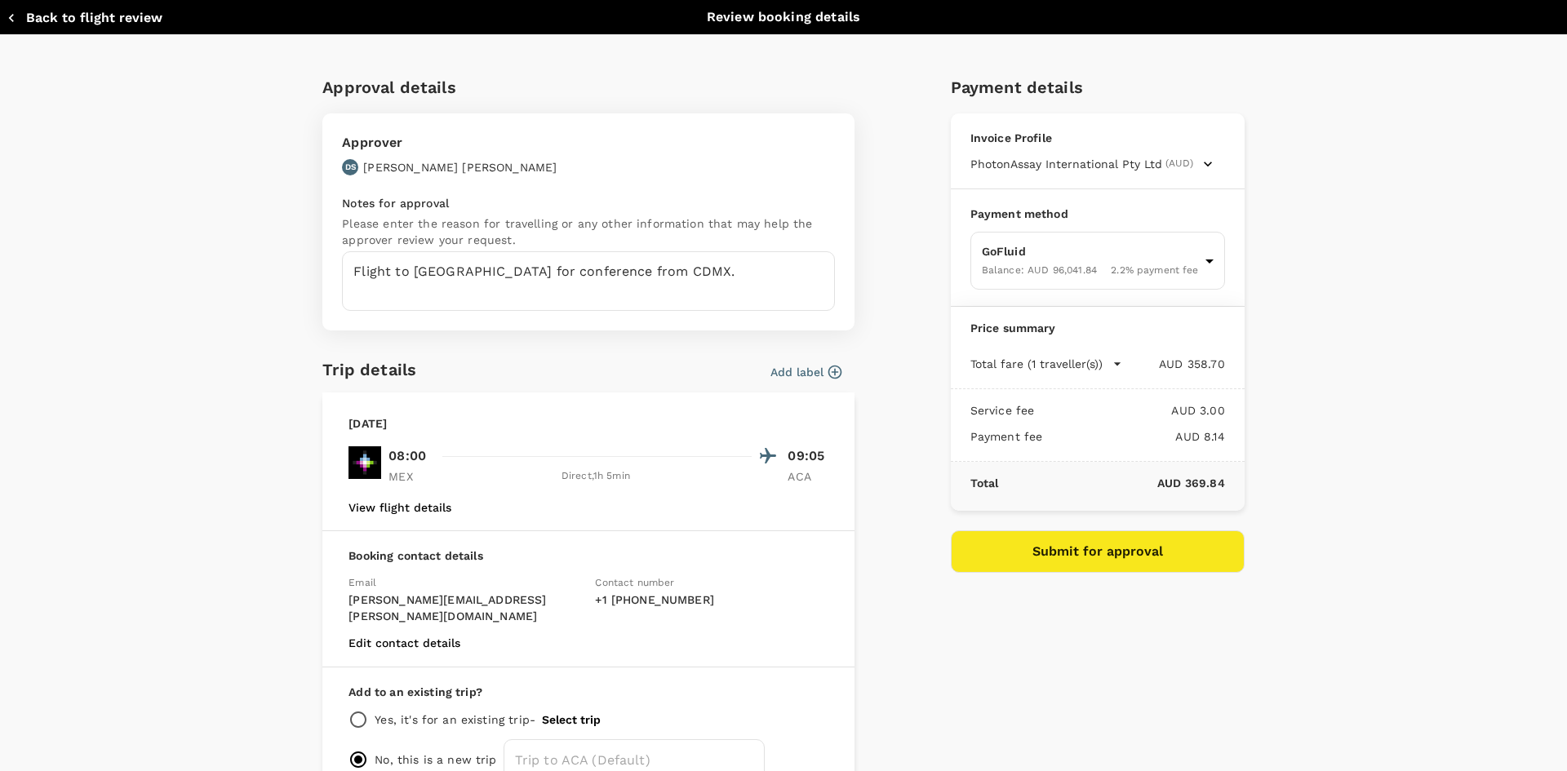
click at [32, 13] on button "Back to flight review" at bounding box center [85, 18] width 156 height 16
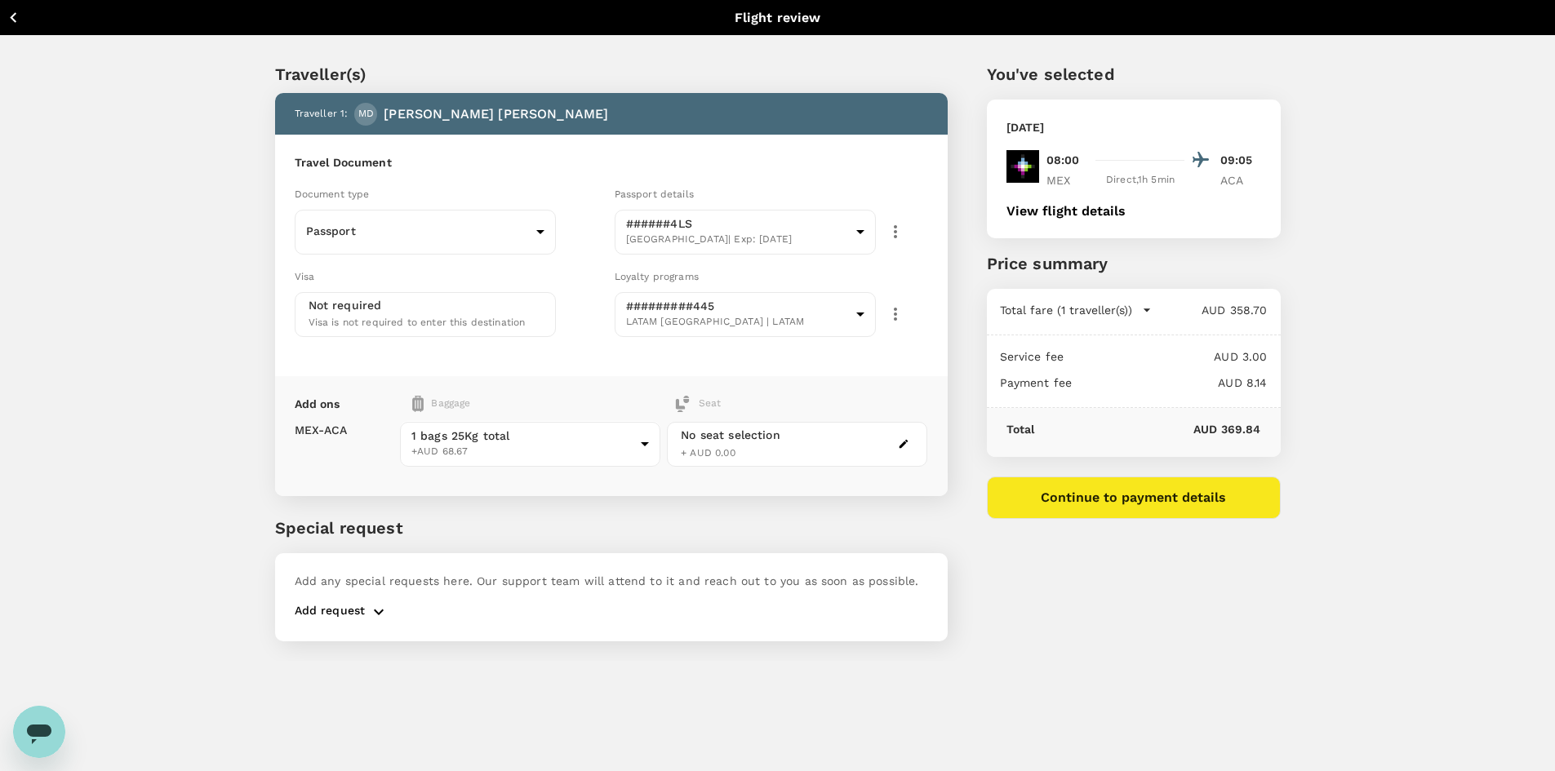
click at [16, 16] on icon "button" at bounding box center [13, 17] width 20 height 20
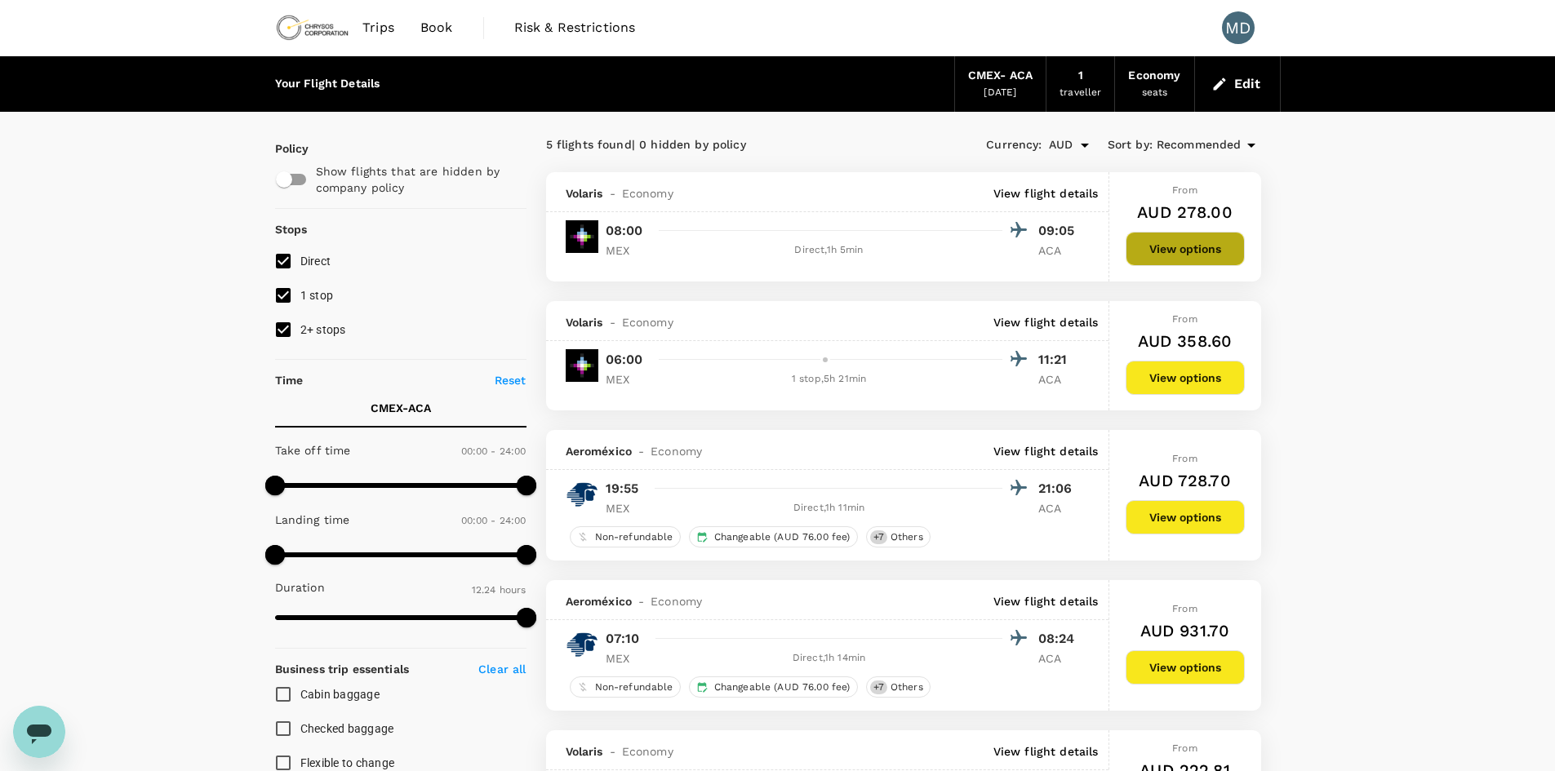
click at [1197, 253] on button "View options" at bounding box center [1185, 249] width 119 height 34
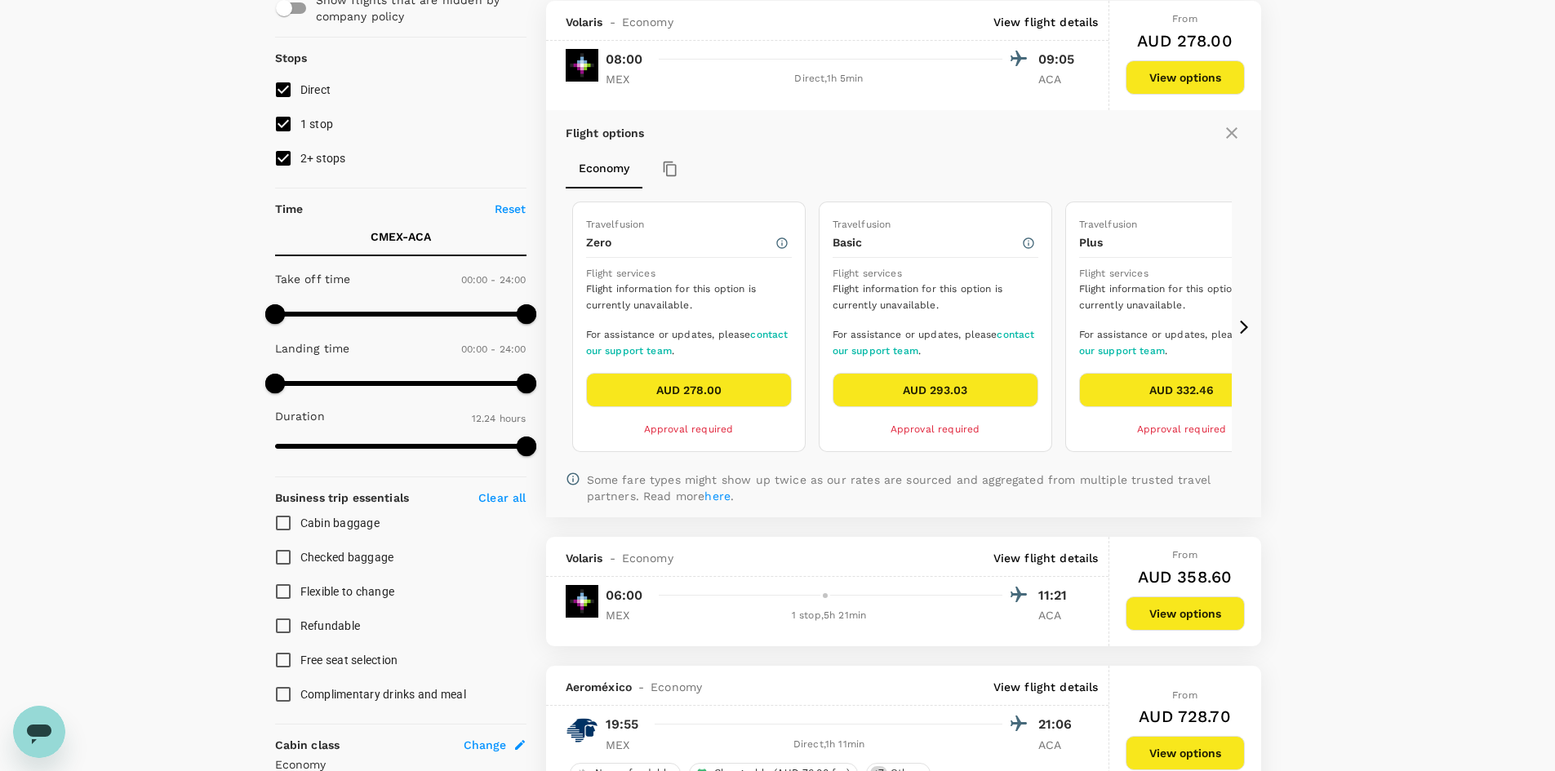
scroll to position [172, 0]
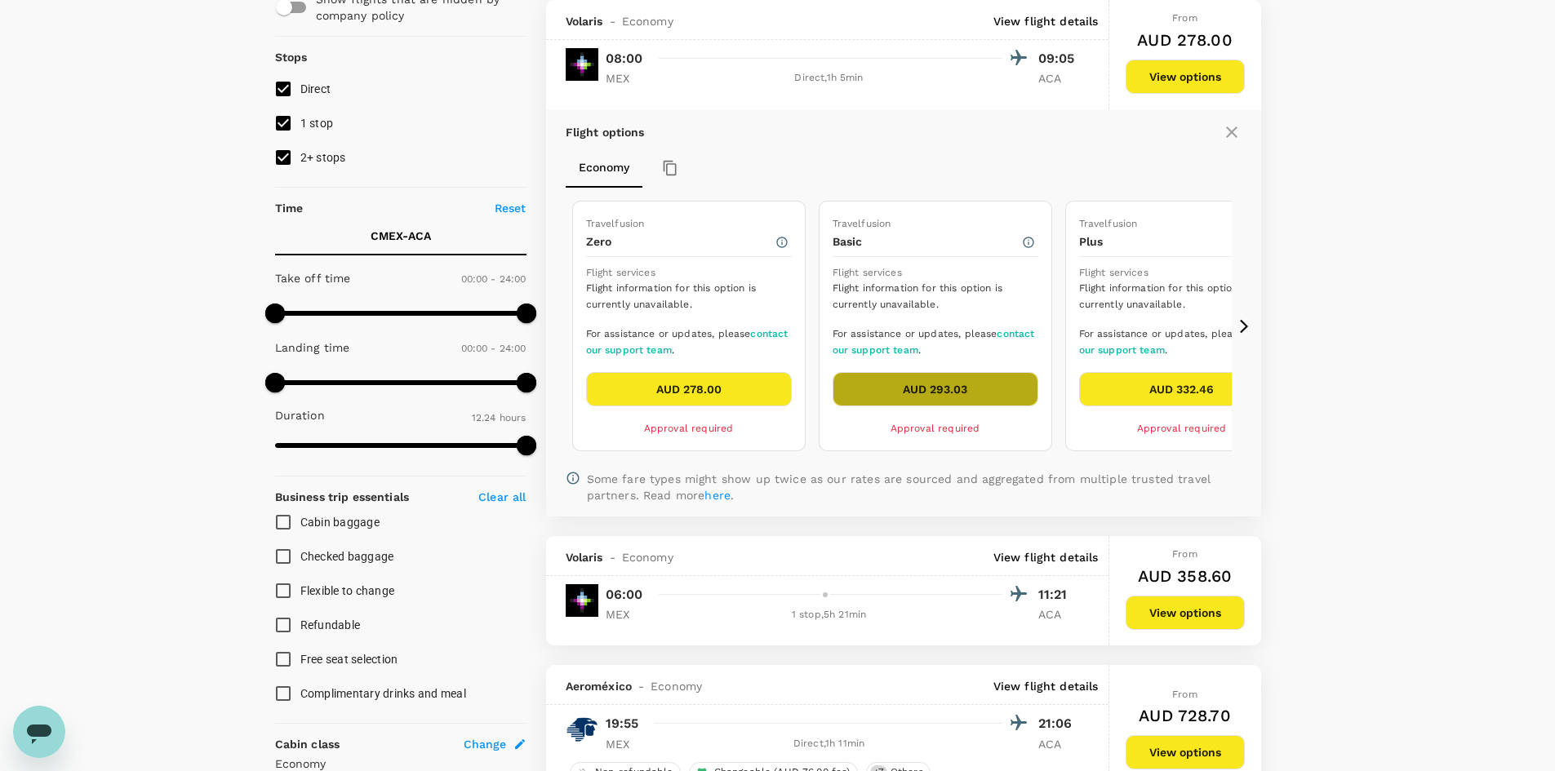
click at [980, 385] on button "AUD 293.03" at bounding box center [936, 389] width 206 height 34
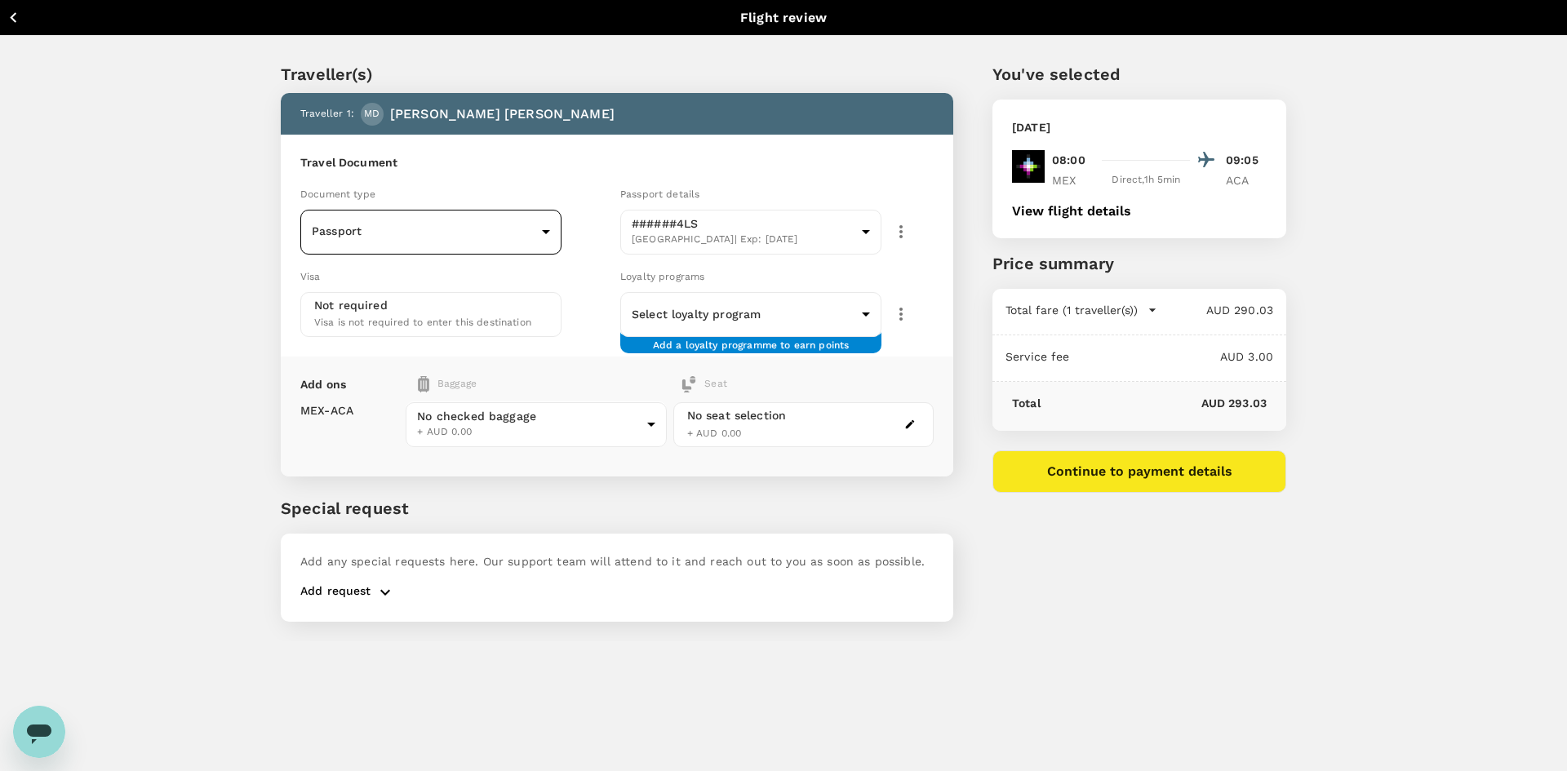
click at [420, 241] on body "Back to flight results Flight review Traveller(s) Traveller 1 : MD Michael de S…" at bounding box center [783, 407] width 1567 height 815
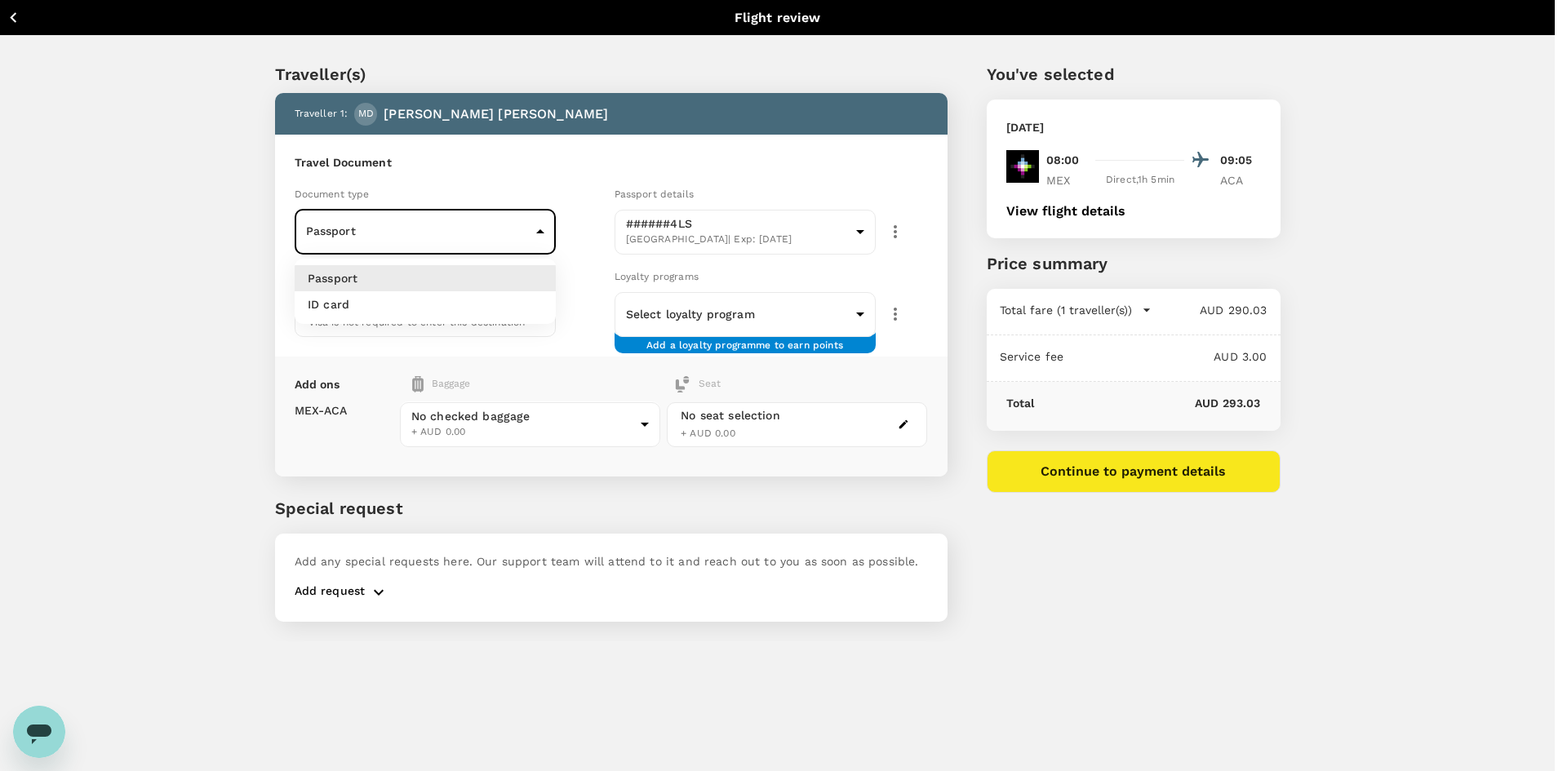
drag, startPoint x: 421, startPoint y: 260, endPoint x: 428, endPoint y: 253, distance: 9.8
click at [420, 260] on ul "Passport ID card" at bounding box center [425, 291] width 261 height 65
click at [566, 162] on div at bounding box center [783, 385] width 1567 height 771
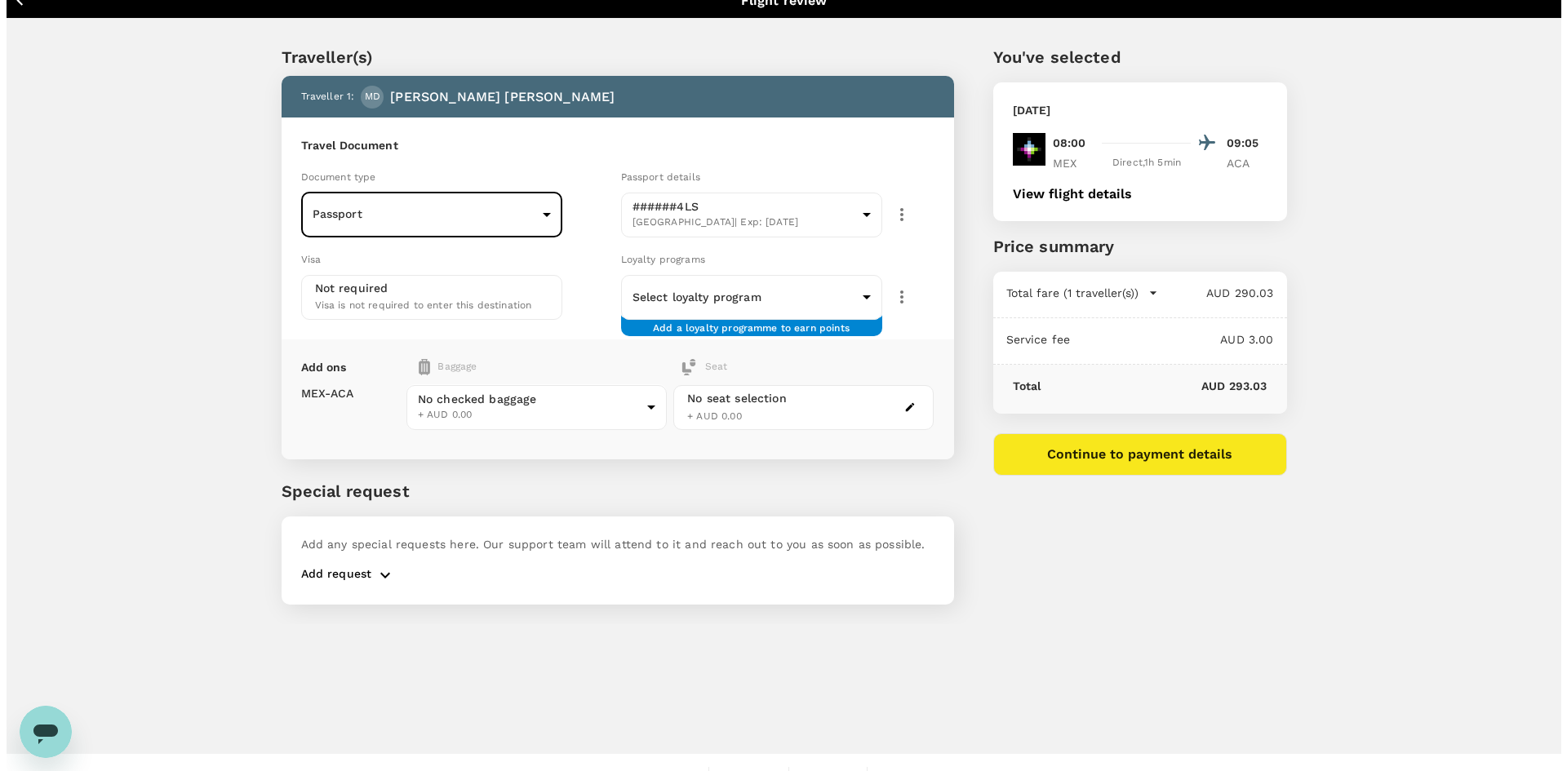
scroll to position [44, 0]
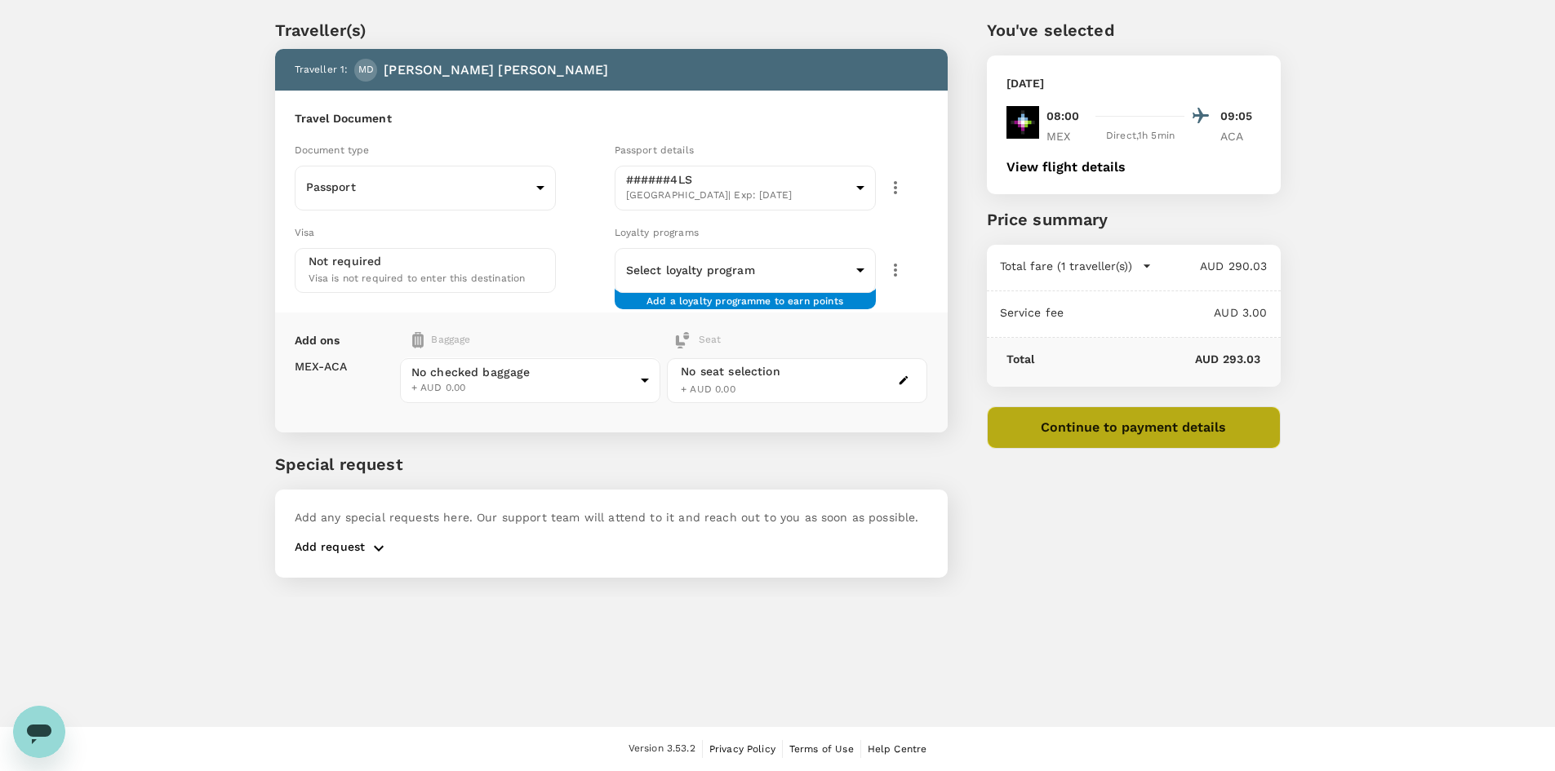
click at [1114, 446] on button "Continue to payment details" at bounding box center [1134, 427] width 294 height 42
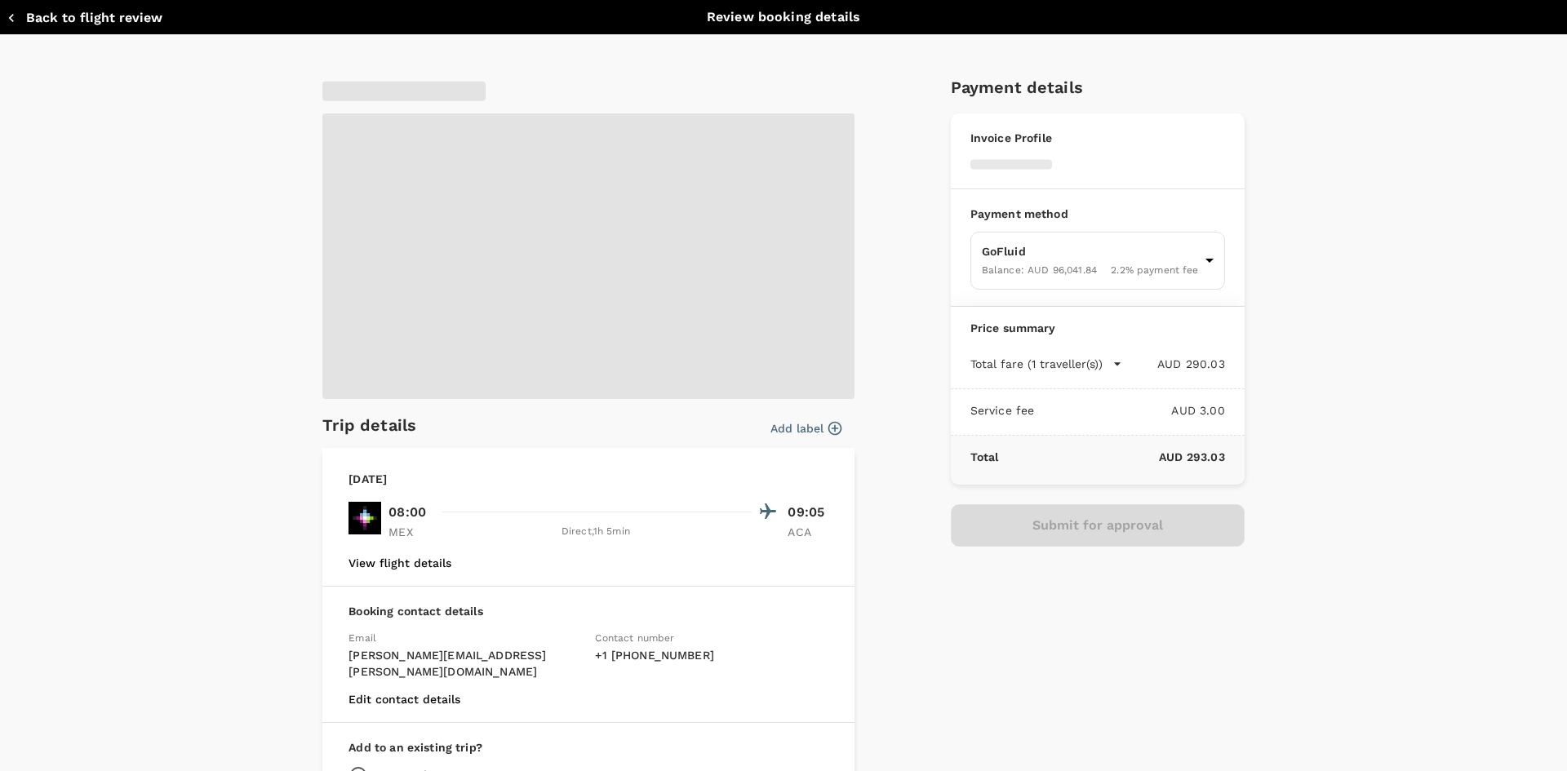
click at [391, 253] on span at bounding box center [588, 256] width 532 height 286
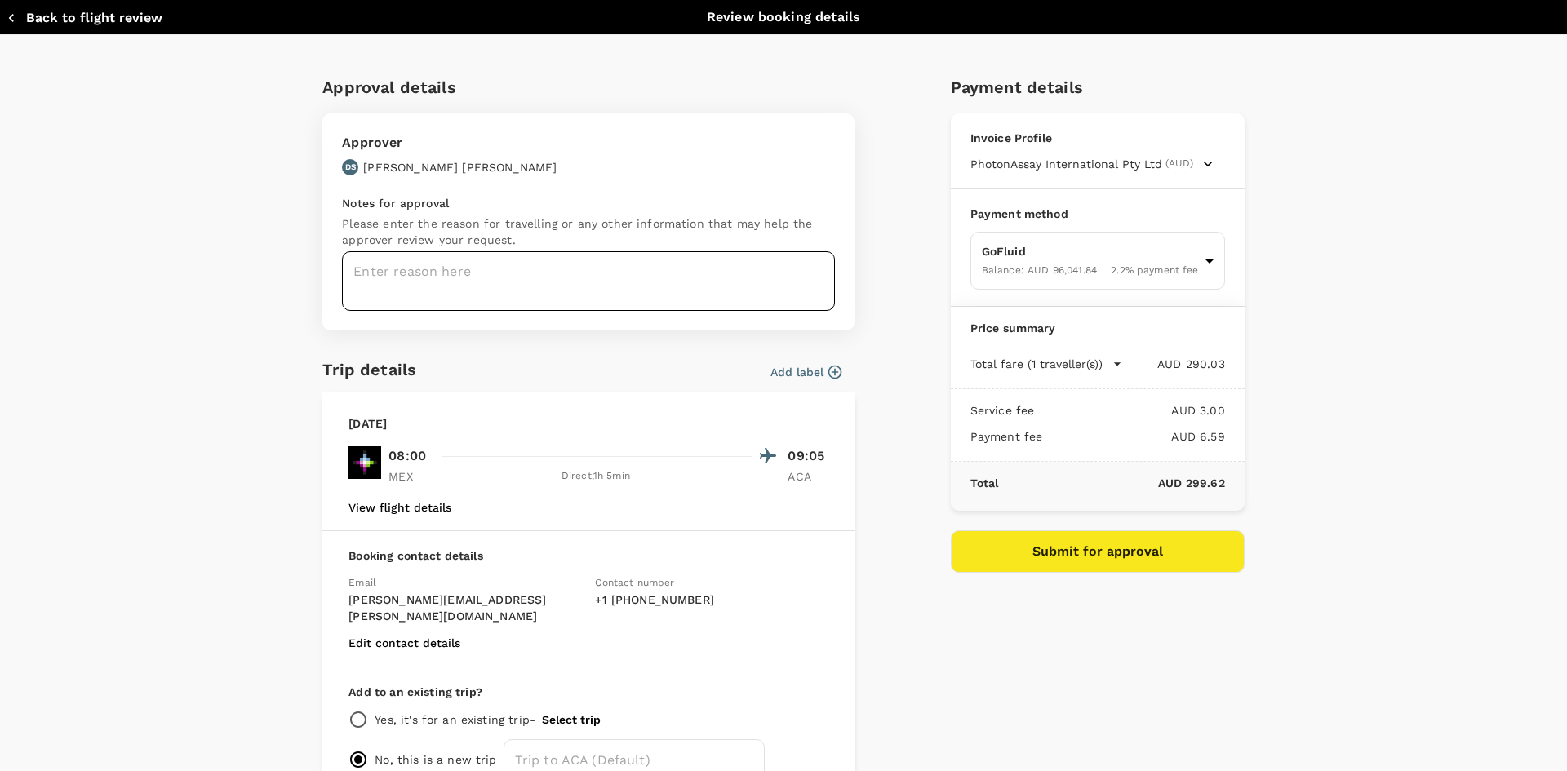
click at [455, 267] on textarea at bounding box center [588, 281] width 493 height 60
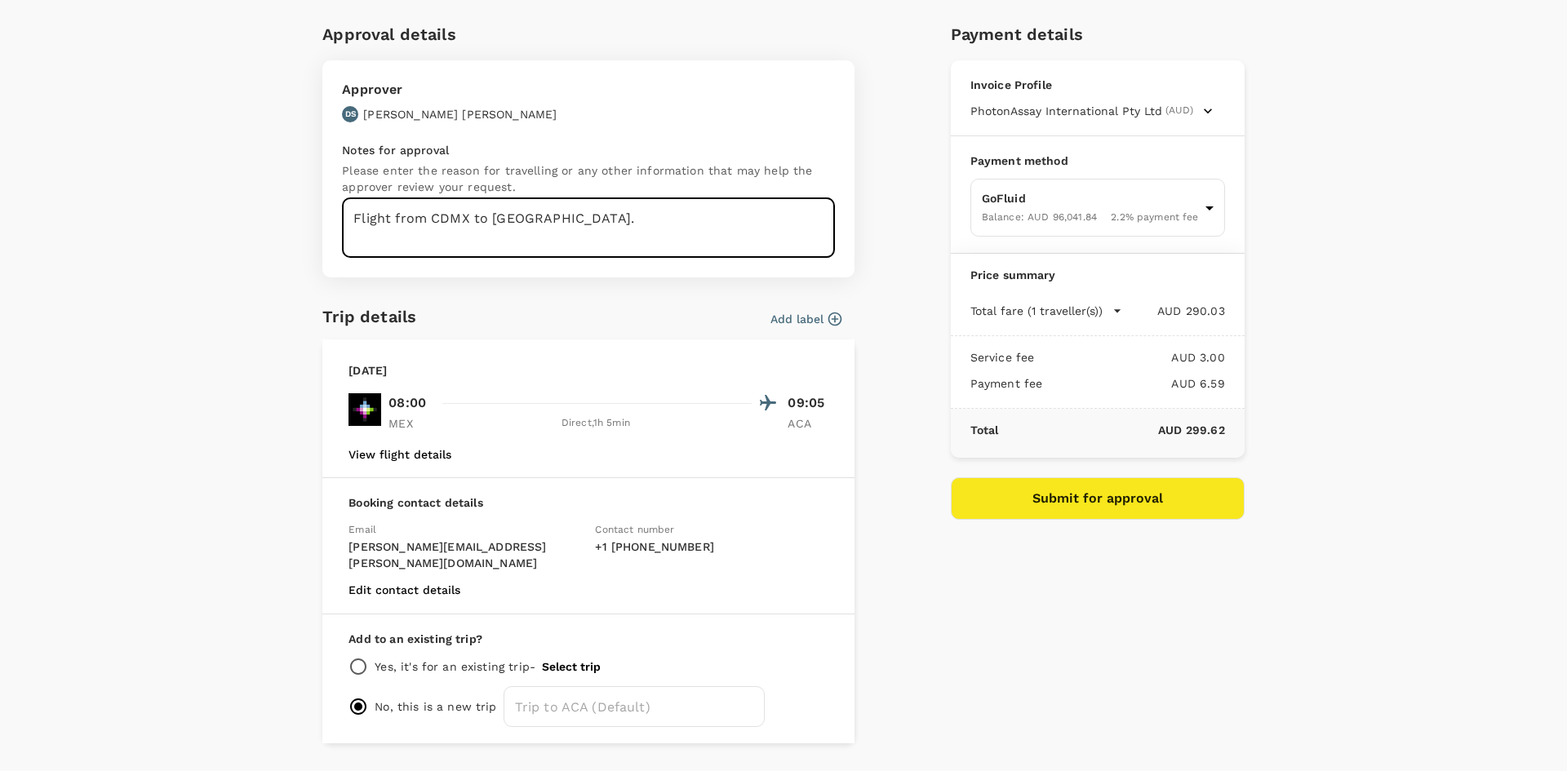
scroll to position [83, 0]
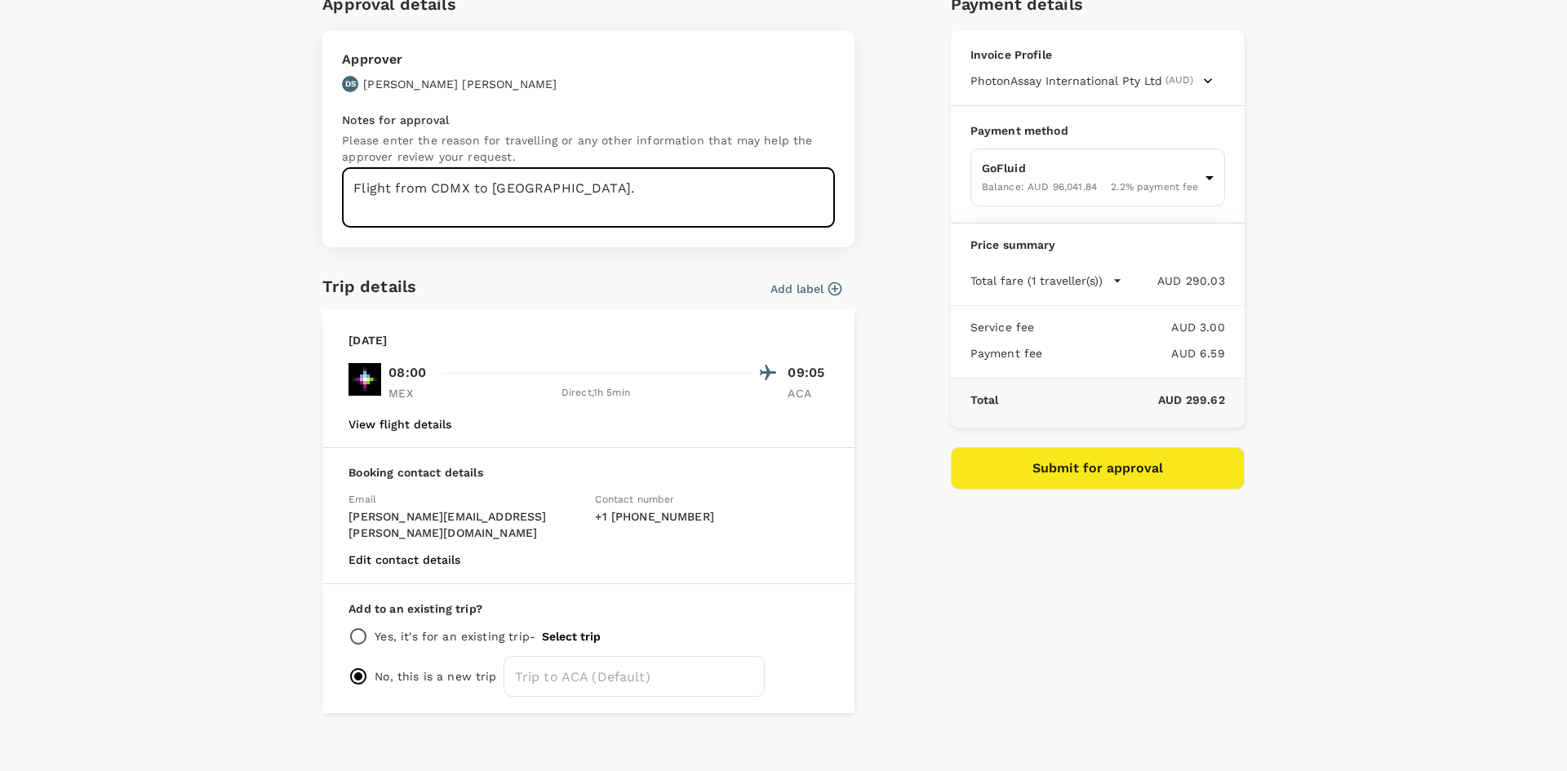
type textarea "Flight from CDMX to Acapulco."
click at [1118, 465] on button "Submit for approval" at bounding box center [1098, 468] width 294 height 42
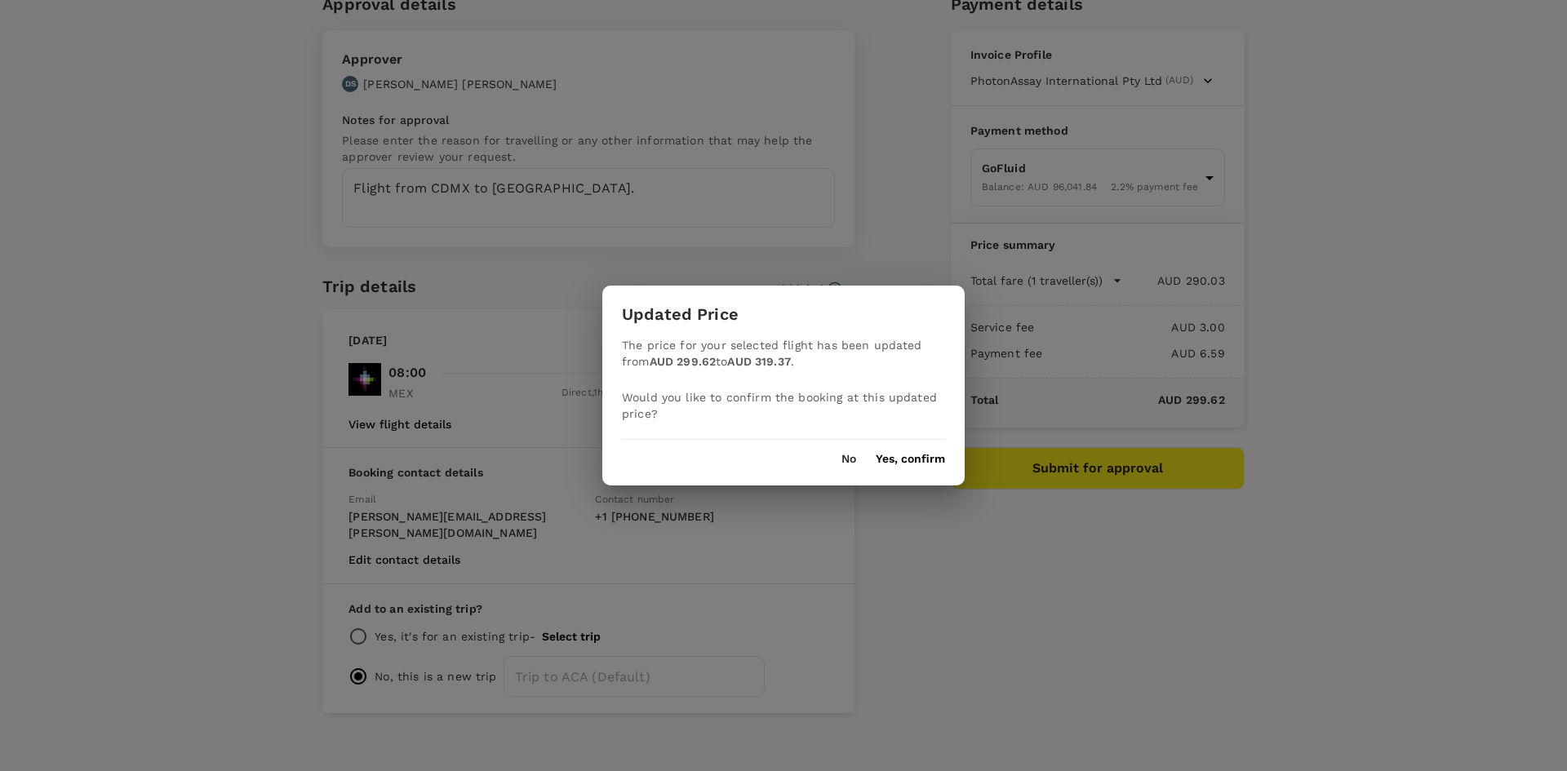
click at [923, 459] on button "Yes, confirm" at bounding box center [910, 459] width 69 height 13
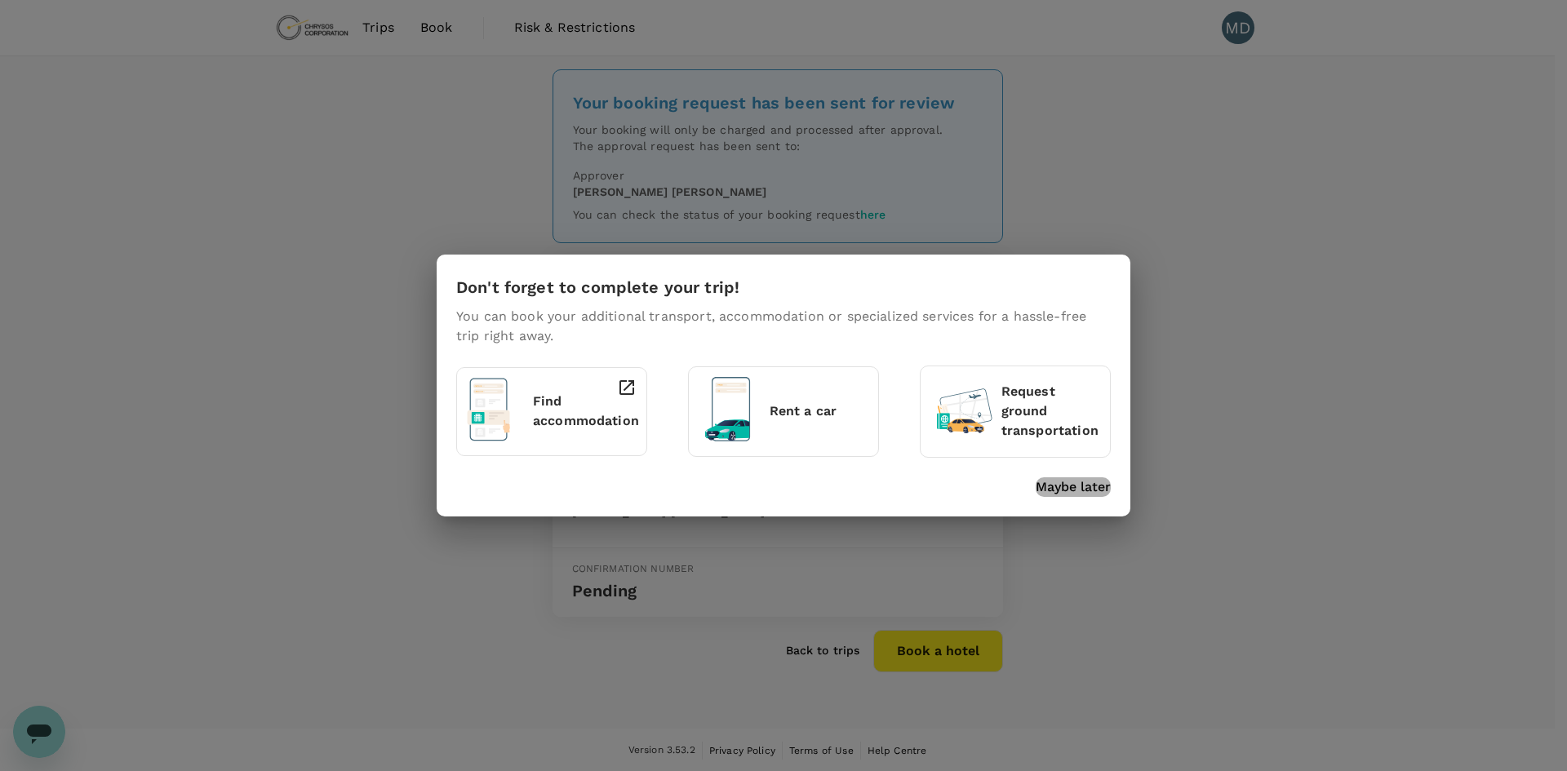
drag, startPoint x: 1068, startPoint y: 490, endPoint x: 1041, endPoint y: 468, distance: 34.8
click at [1068, 491] on p "Maybe later" at bounding box center [1073, 487] width 75 height 20
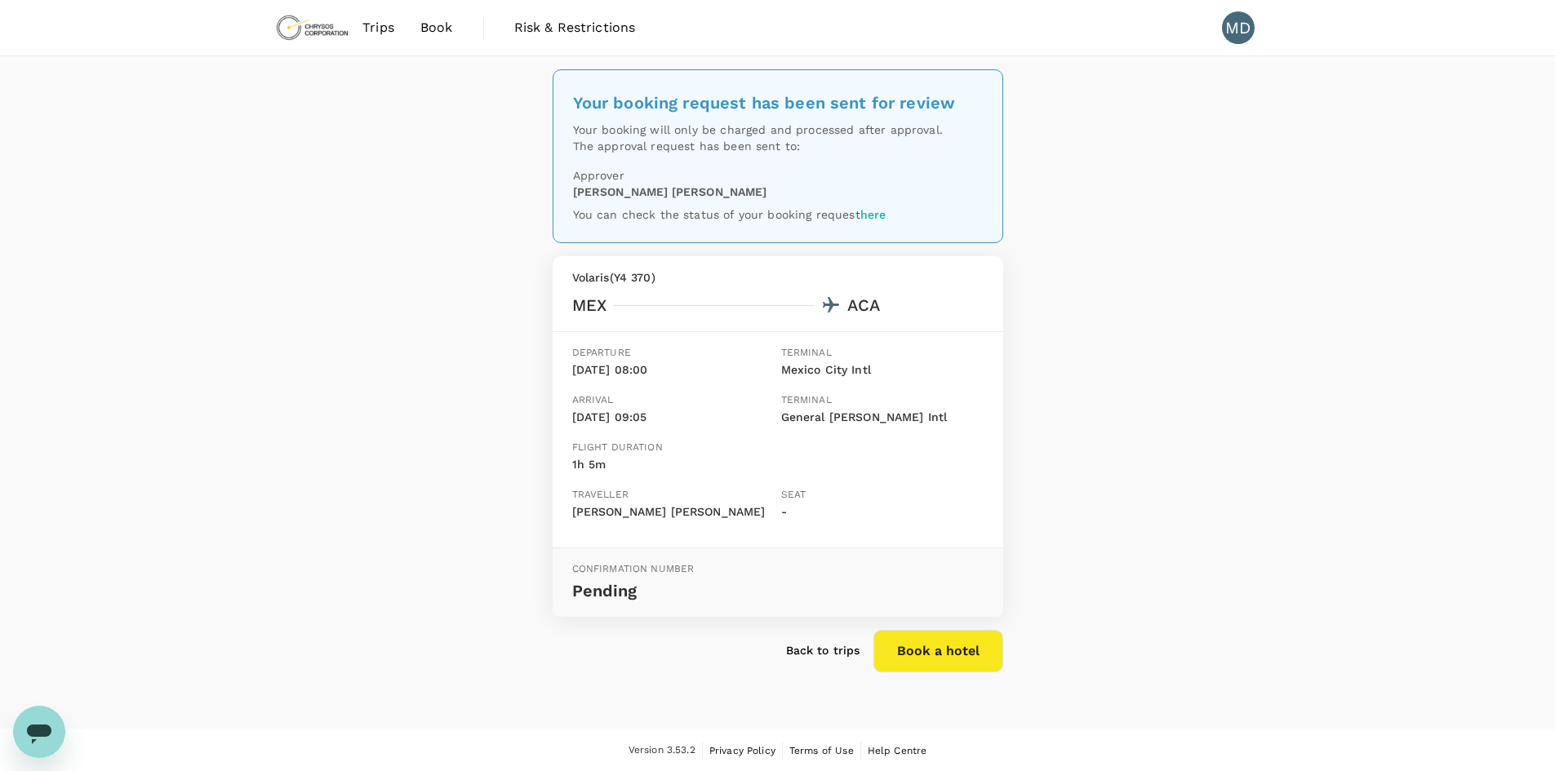
click at [430, 34] on span "Book" at bounding box center [436, 28] width 33 height 20
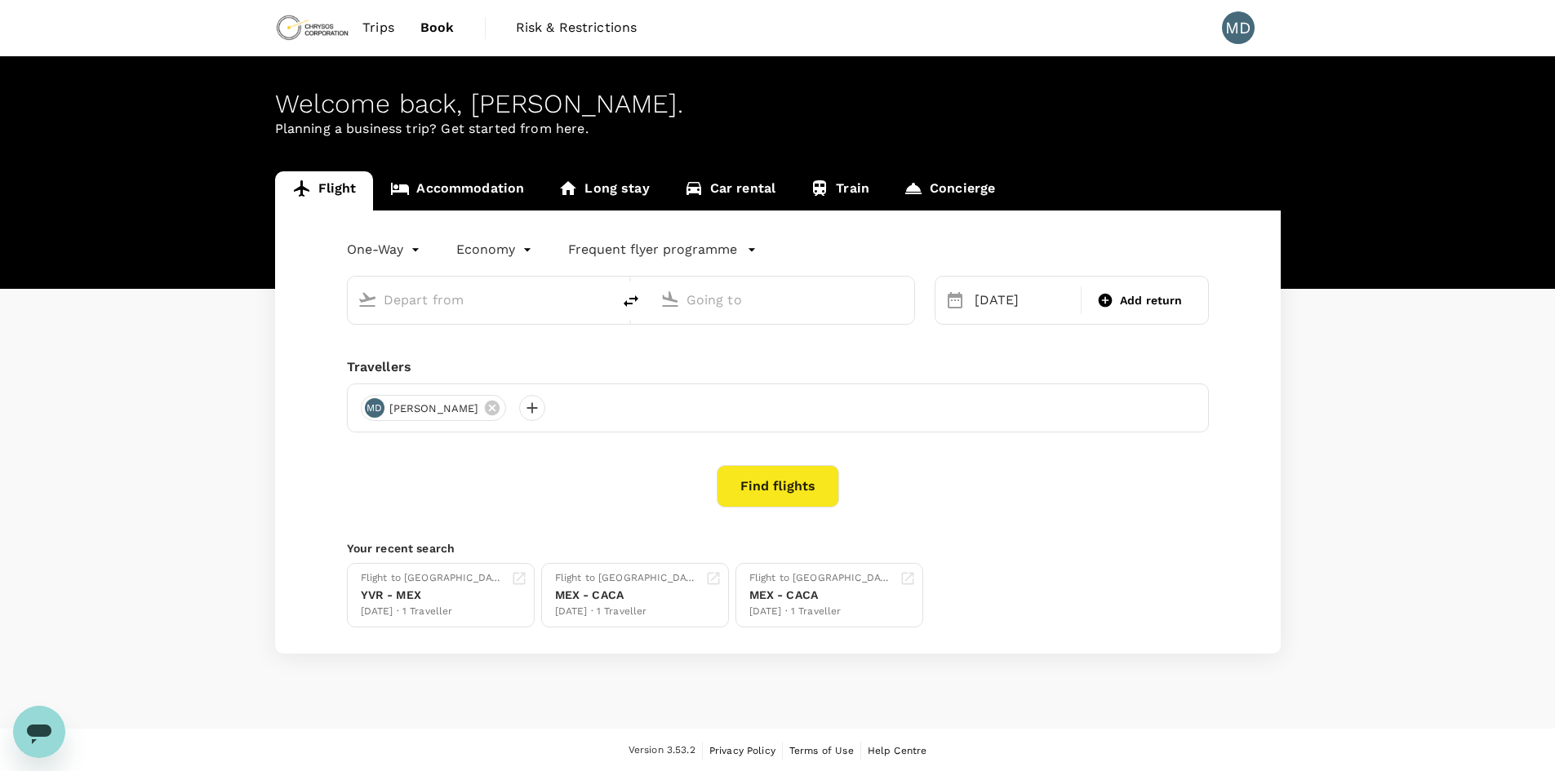
type input "Mexico City, Mexico (any)"
type input "General Juan N. Álvarez Intl (ACA)"
type input "Mexico City, Mexico (any)"
type input "General Juan N. Álvarez Intl (ACA)"
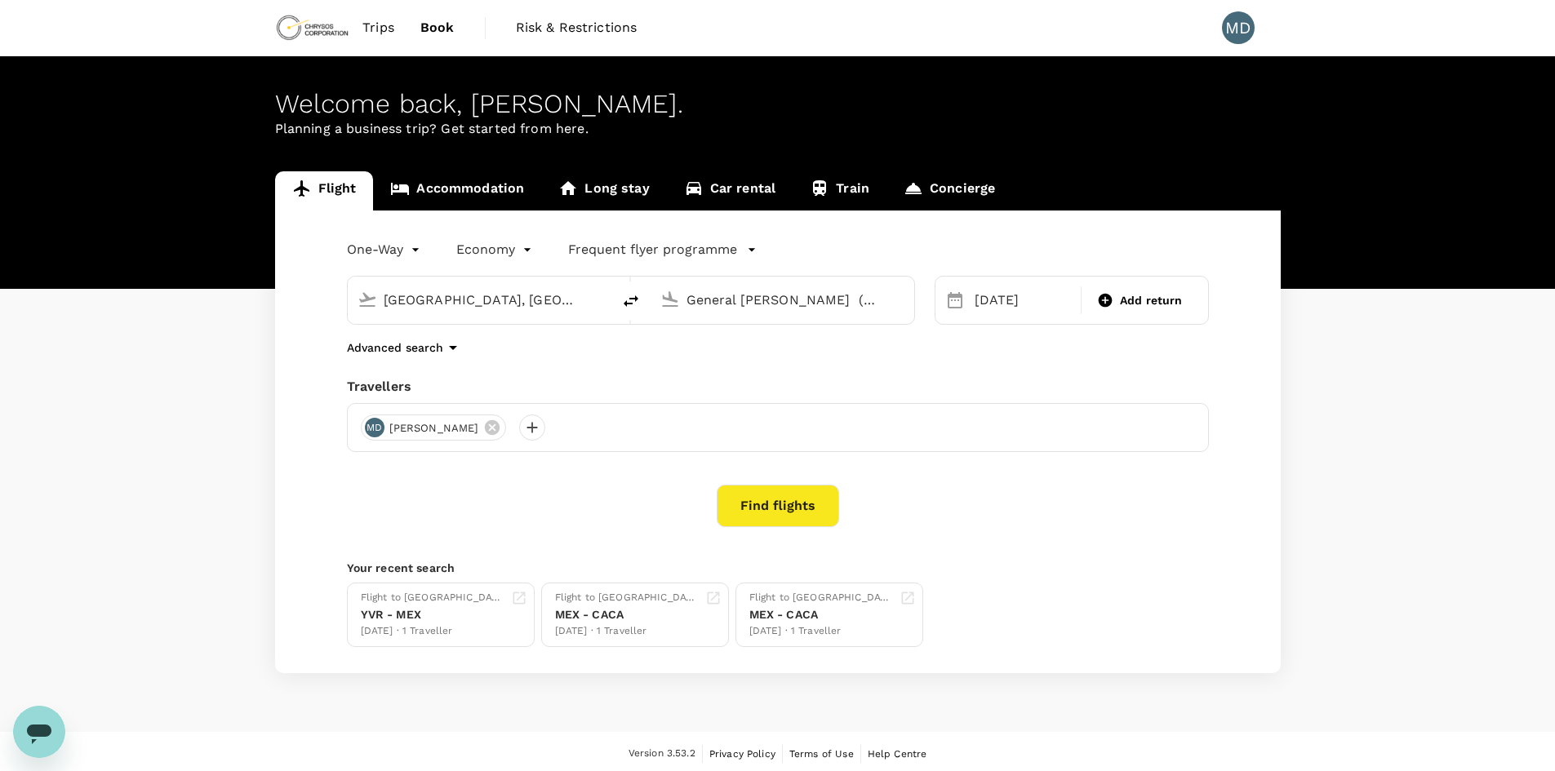
click at [518, 302] on input "Mexico City, Mexico (any)" at bounding box center [480, 299] width 193 height 25
drag, startPoint x: 451, startPoint y: 340, endPoint x: 571, endPoint y: 316, distance: 123.1
click at [453, 340] on p "Acapulco, Mexico" at bounding box center [504, 333] width 326 height 16
type input "Acapulco, Mexico (any)"
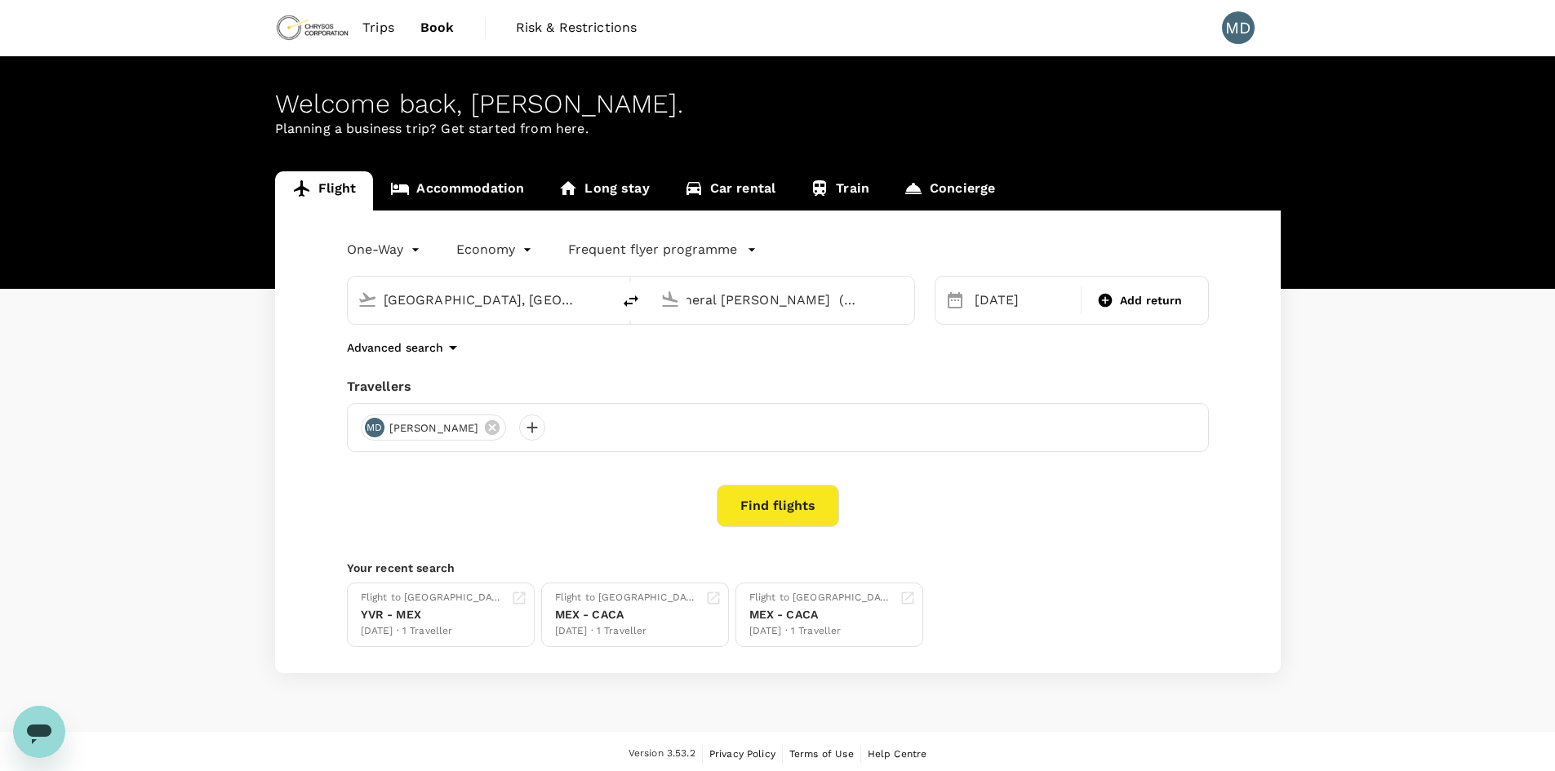
click at [801, 295] on input "General Juan N. Álvarez Intl (ACA)" at bounding box center [782, 299] width 193 height 25
click at [802, 344] on li "Mexico City, Mexico" at bounding box center [795, 333] width 375 height 26
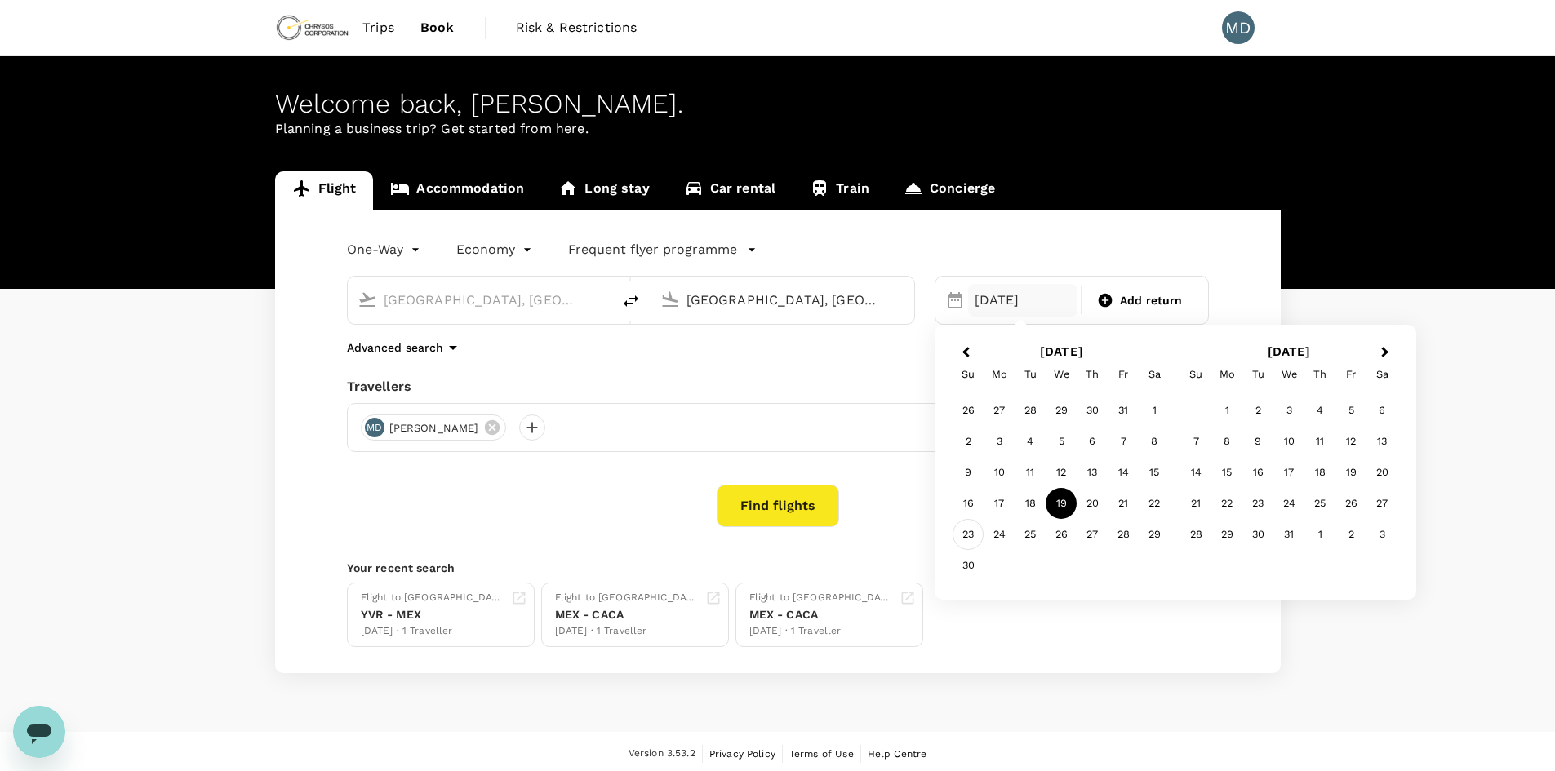
type input "Mexico City, Mexico (any)"
click at [973, 531] on div "23" at bounding box center [968, 534] width 31 height 31
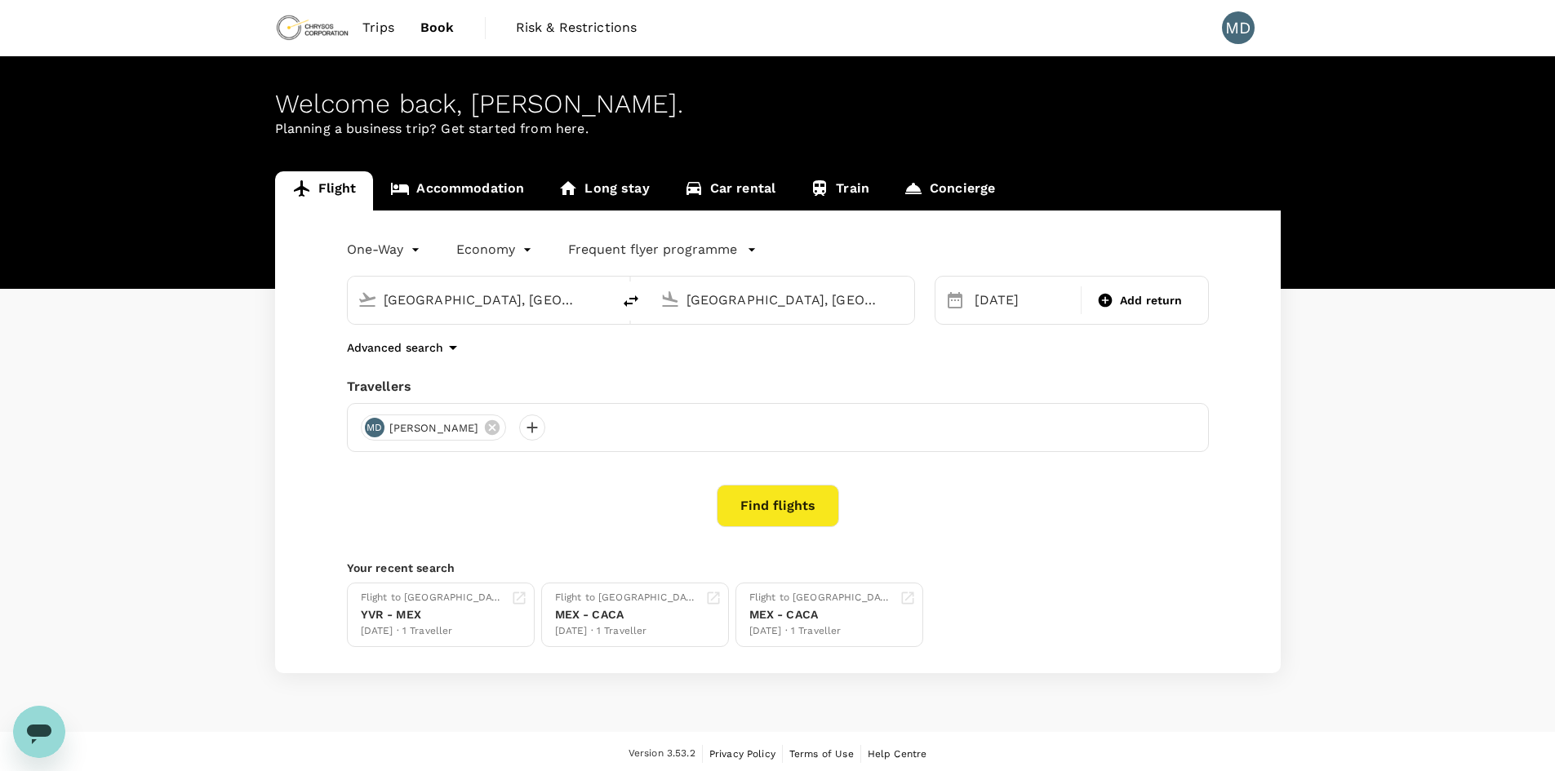
click at [830, 348] on div "Advanced search" at bounding box center [778, 348] width 862 height 20
click at [792, 509] on button "Find flights" at bounding box center [778, 506] width 122 height 42
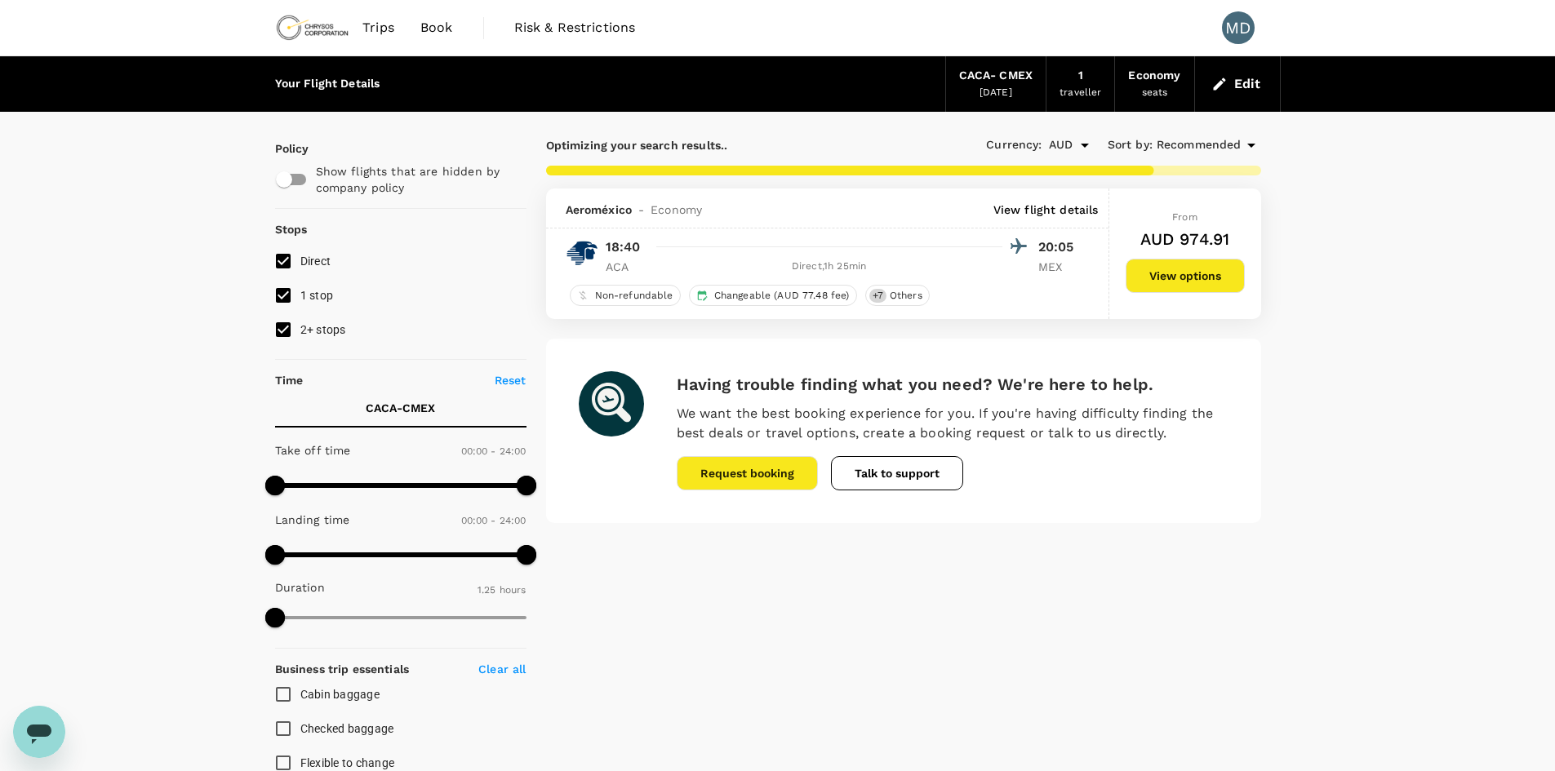
type input "790"
checkbox input "false"
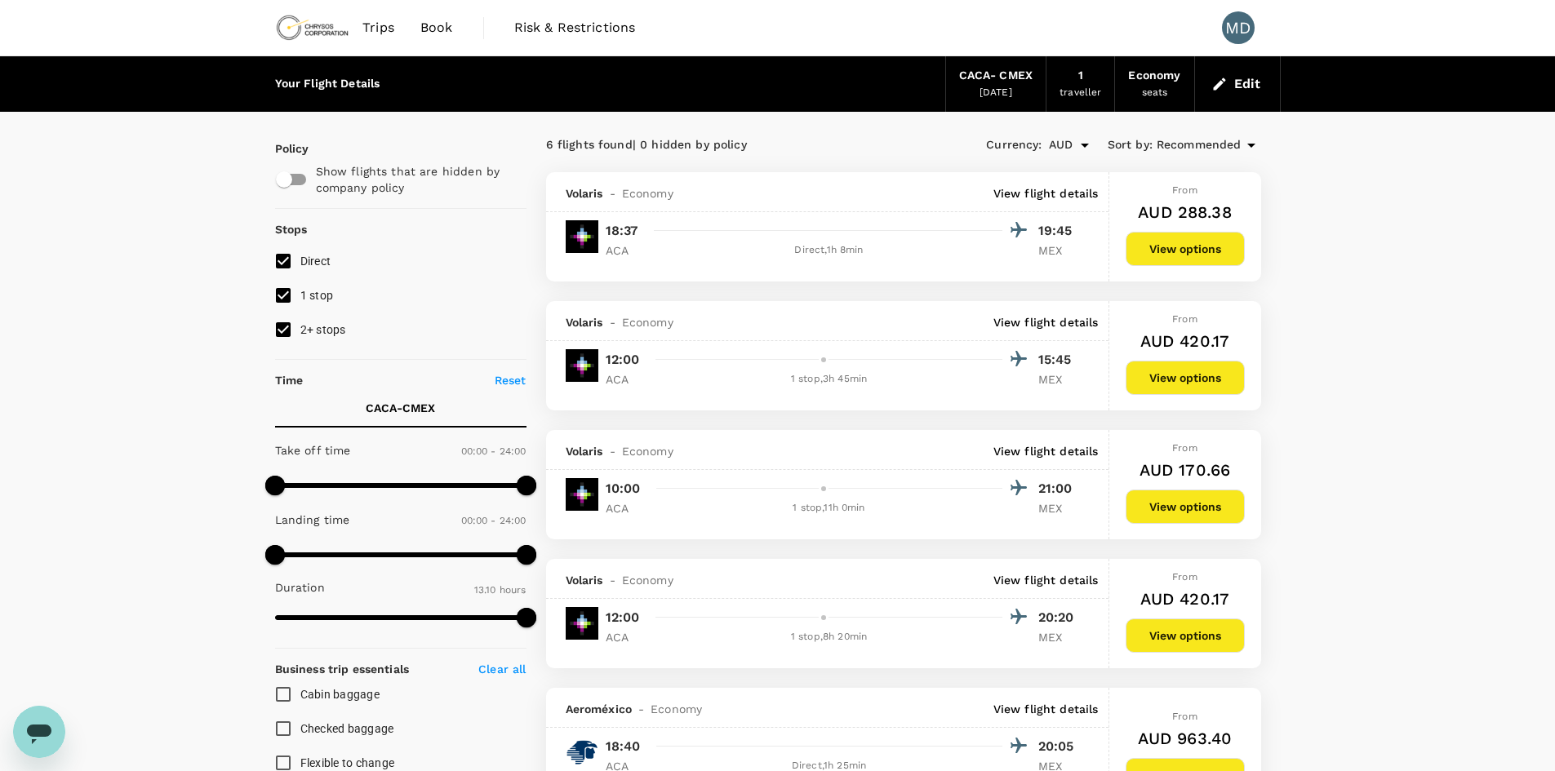
click at [387, 34] on span "Trips" at bounding box center [378, 28] width 32 height 20
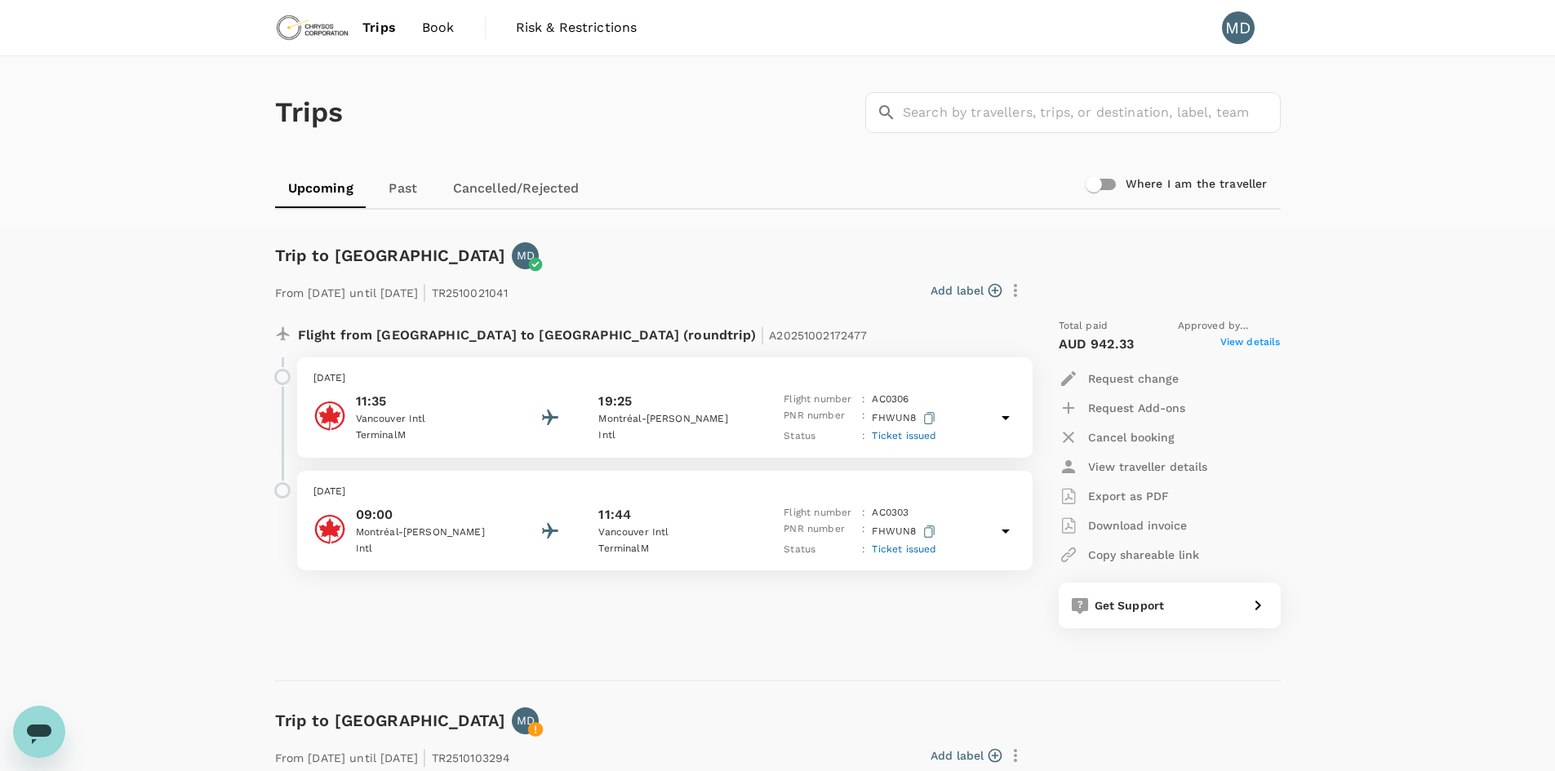
click at [444, 23] on span "Book" at bounding box center [438, 28] width 33 height 20
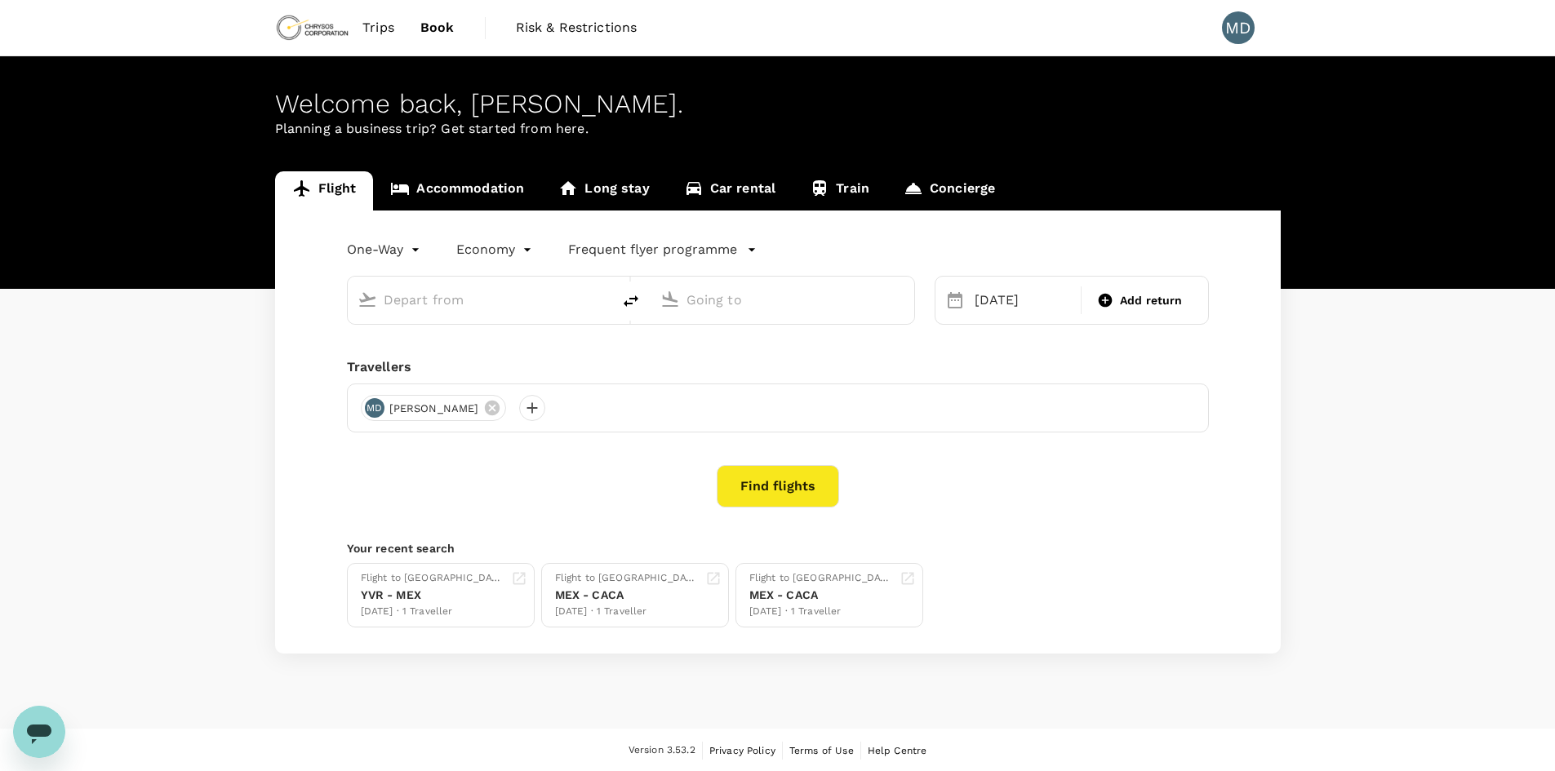
type input "Acapulco, Mexico (any)"
type input "Mexico City, Mexico (any)"
type input "Acapulco, Mexico (any)"
type input "Mexico City, Mexico (any)"
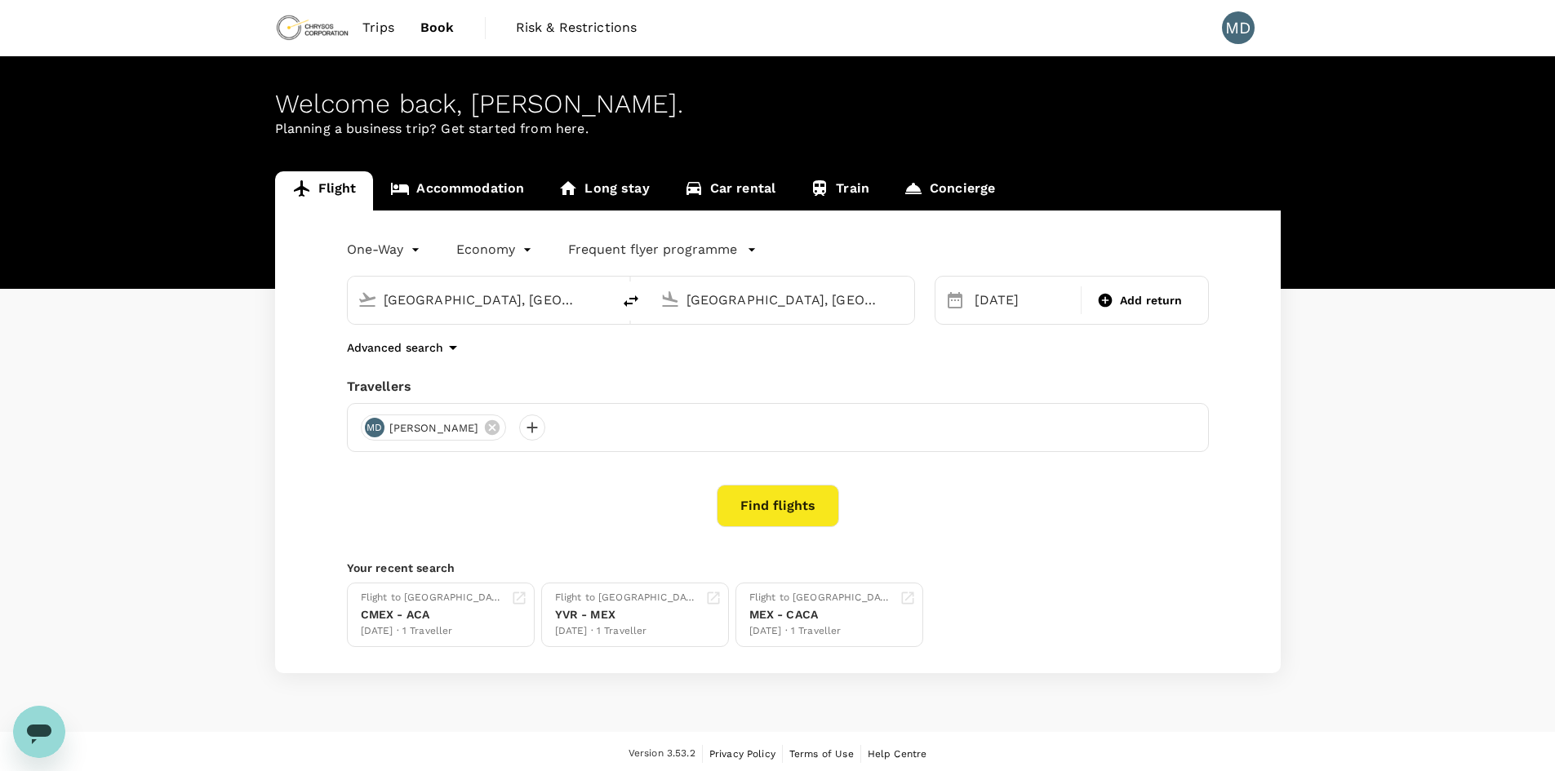
click at [533, 300] on input "Acapulco, Mexico (any)" at bounding box center [480, 299] width 193 height 25
click at [1007, 294] on div "23 Nov" at bounding box center [1023, 300] width 110 height 33
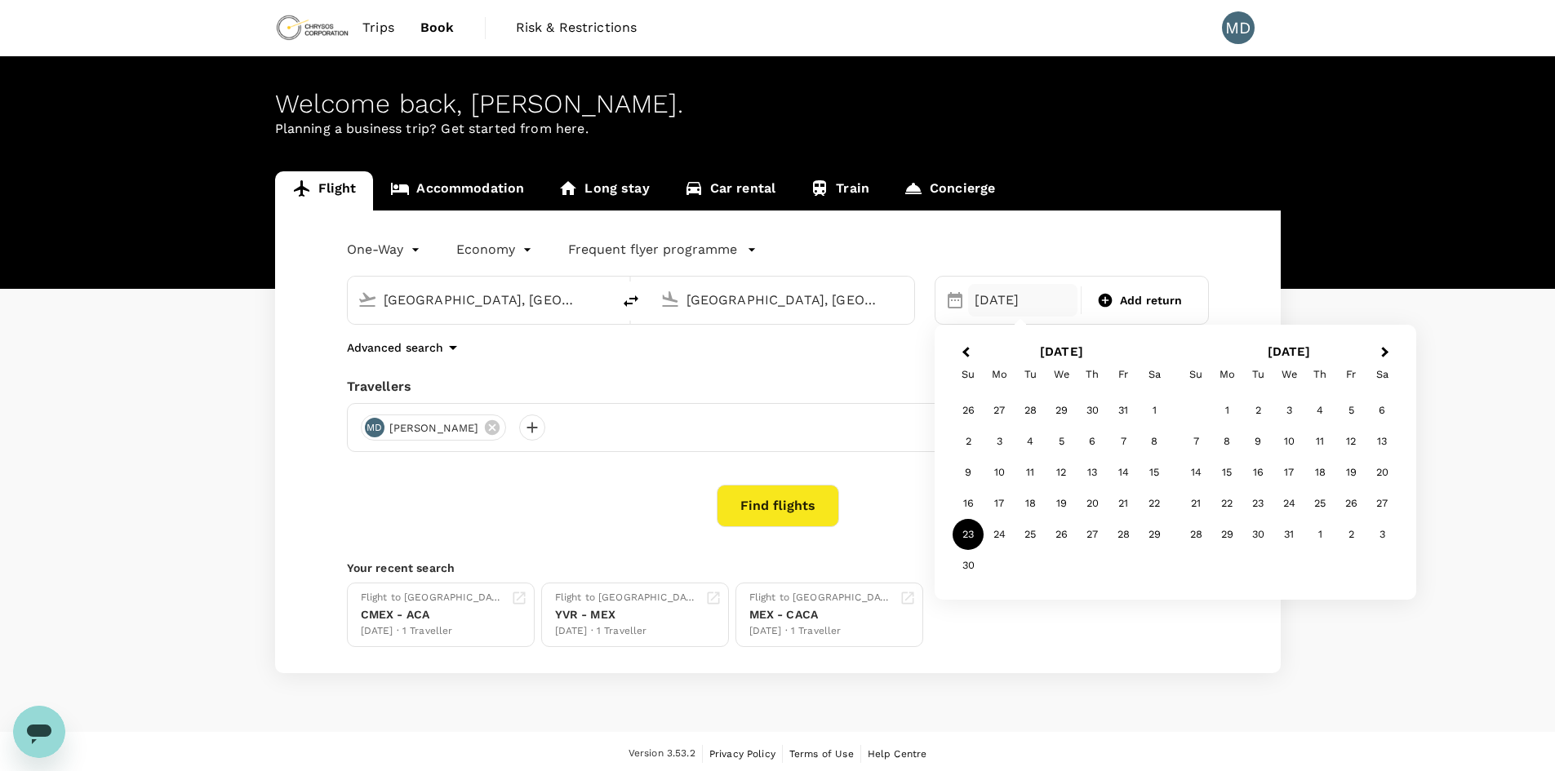
click at [971, 542] on div "23" at bounding box center [968, 534] width 31 height 31
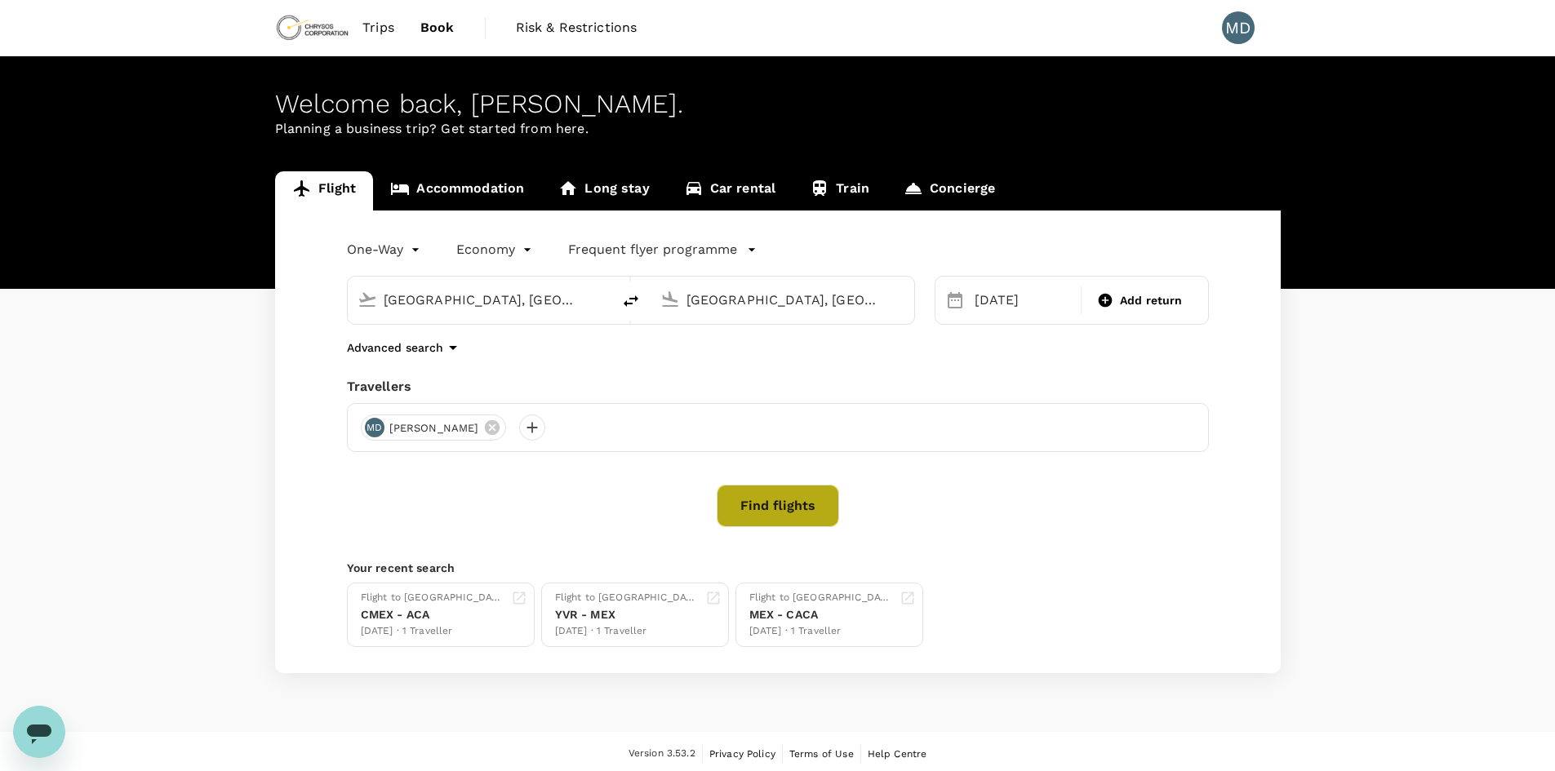
click at [718, 494] on button "Find flights" at bounding box center [778, 506] width 122 height 42
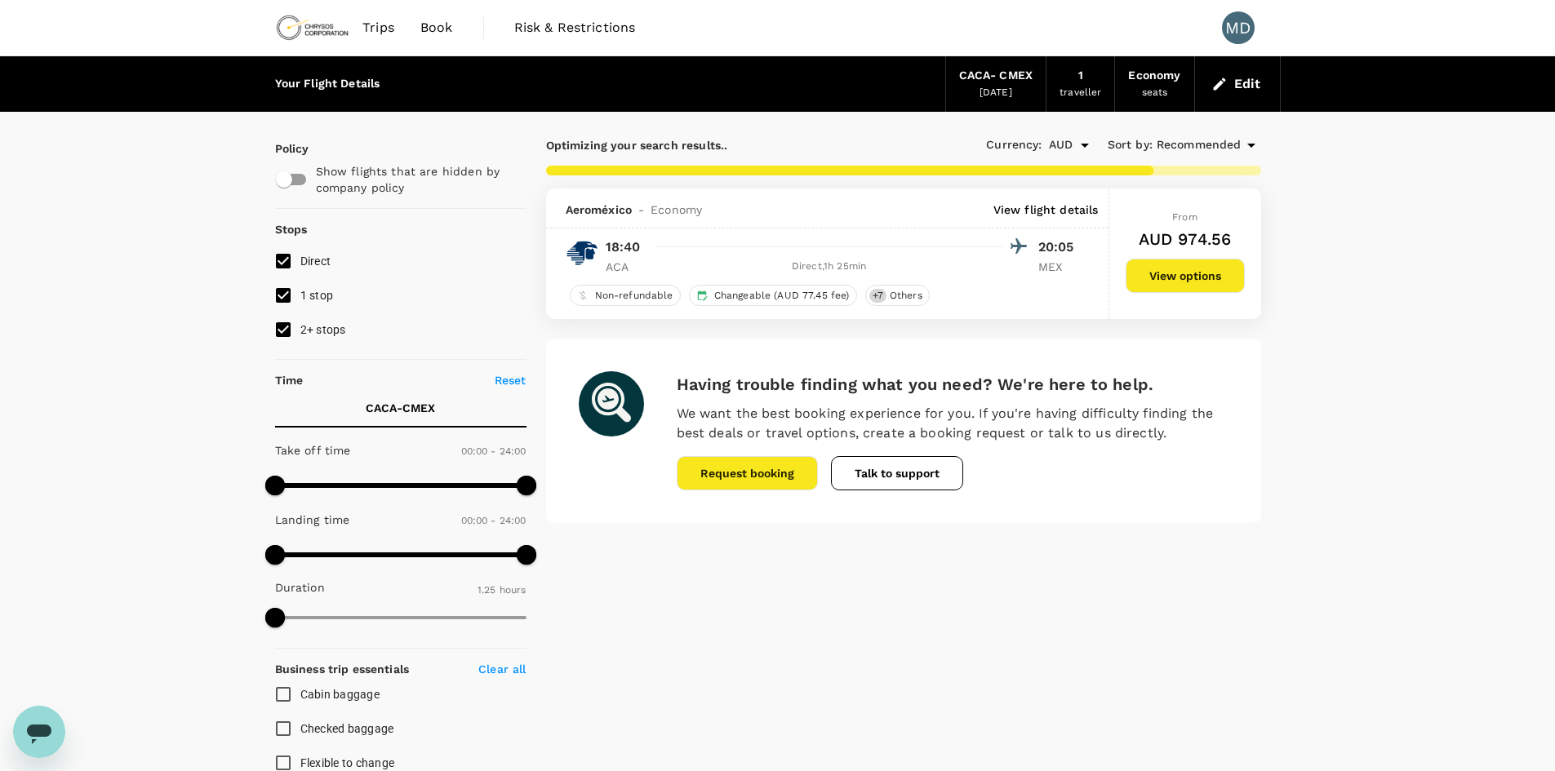
type input "790"
checkbox input "false"
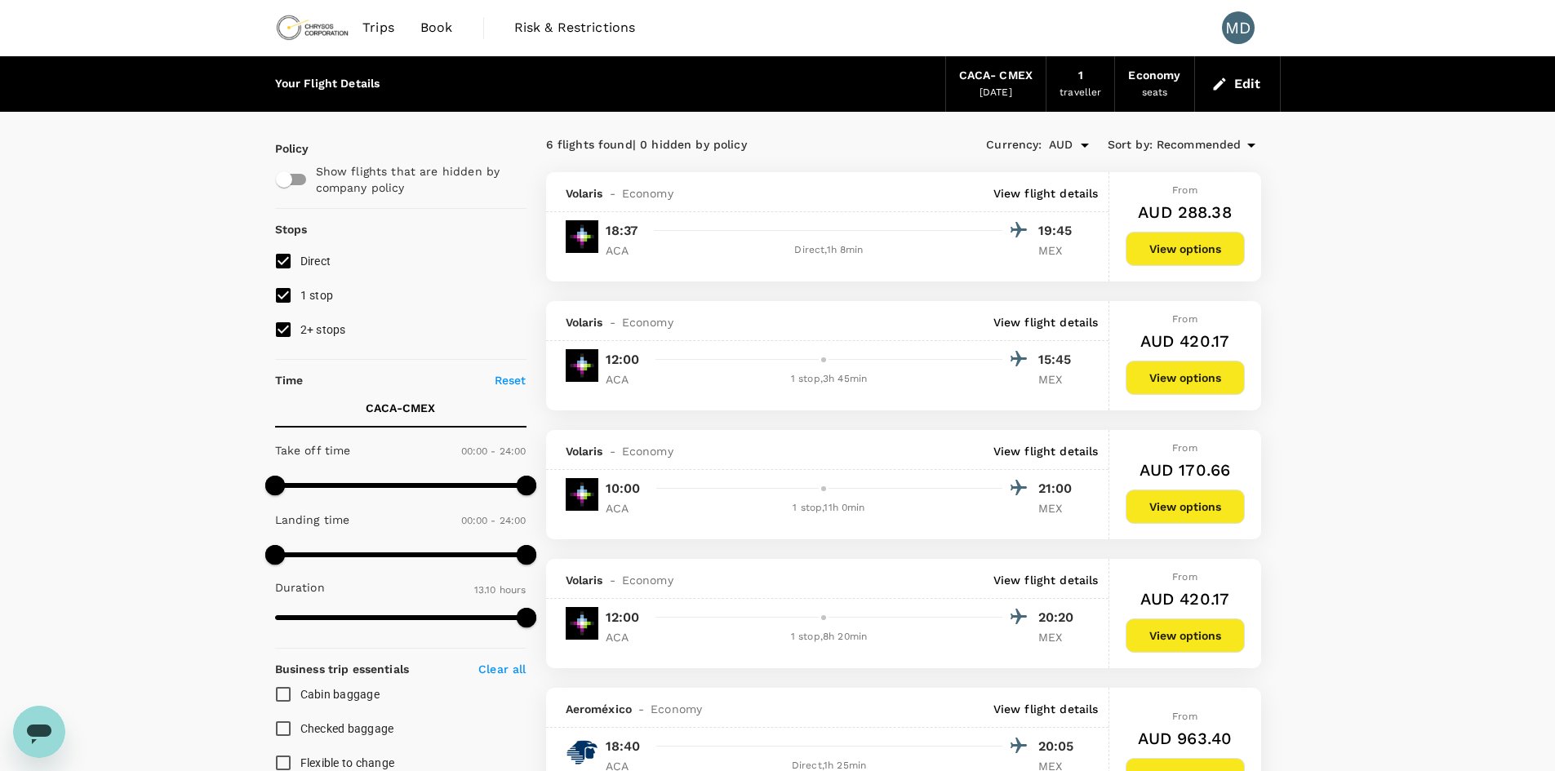
click at [1228, 257] on button "View options" at bounding box center [1185, 249] width 119 height 34
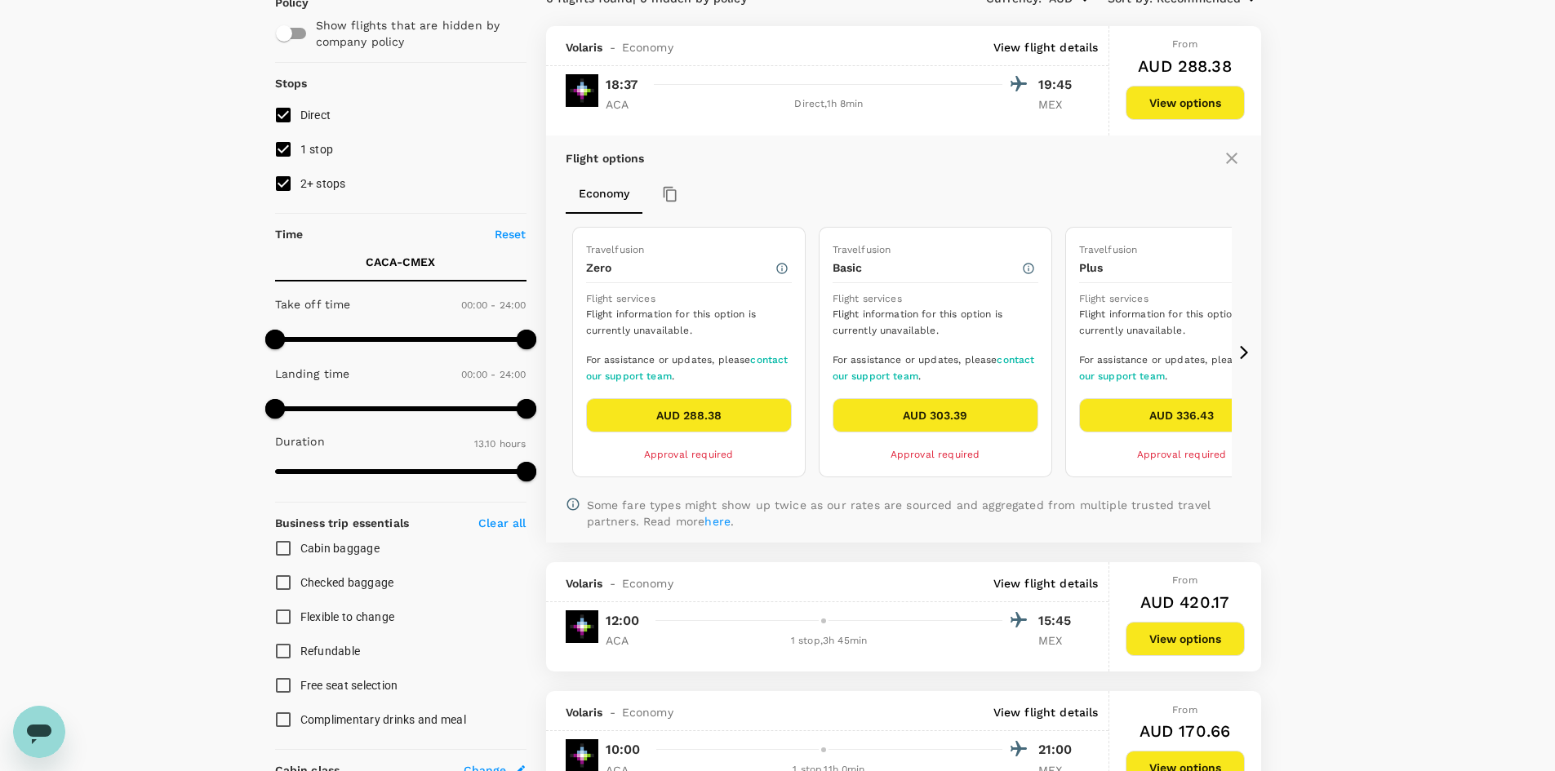
scroll to position [172, 0]
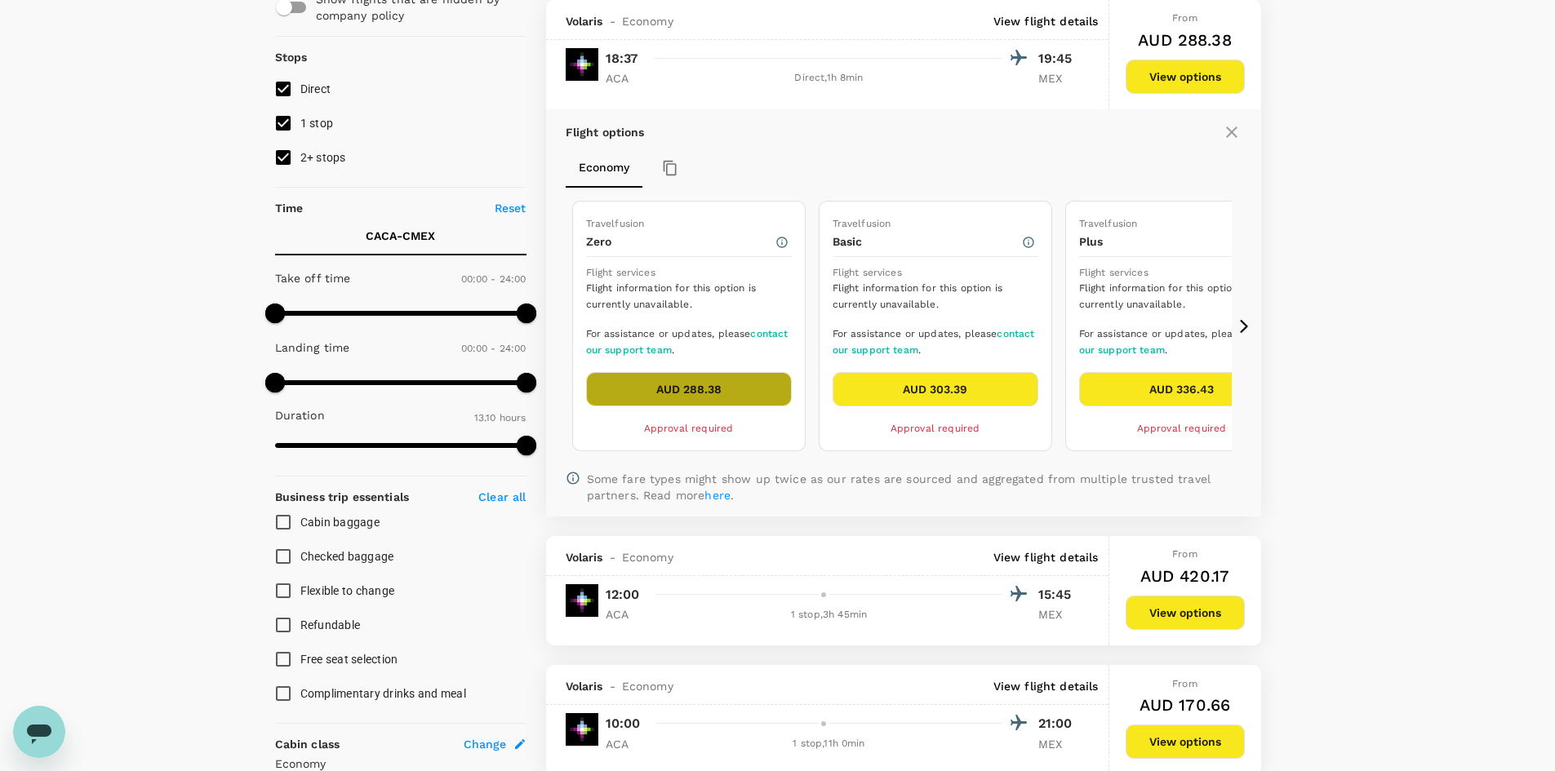
click at [749, 384] on button "AUD 288.38" at bounding box center [689, 389] width 206 height 34
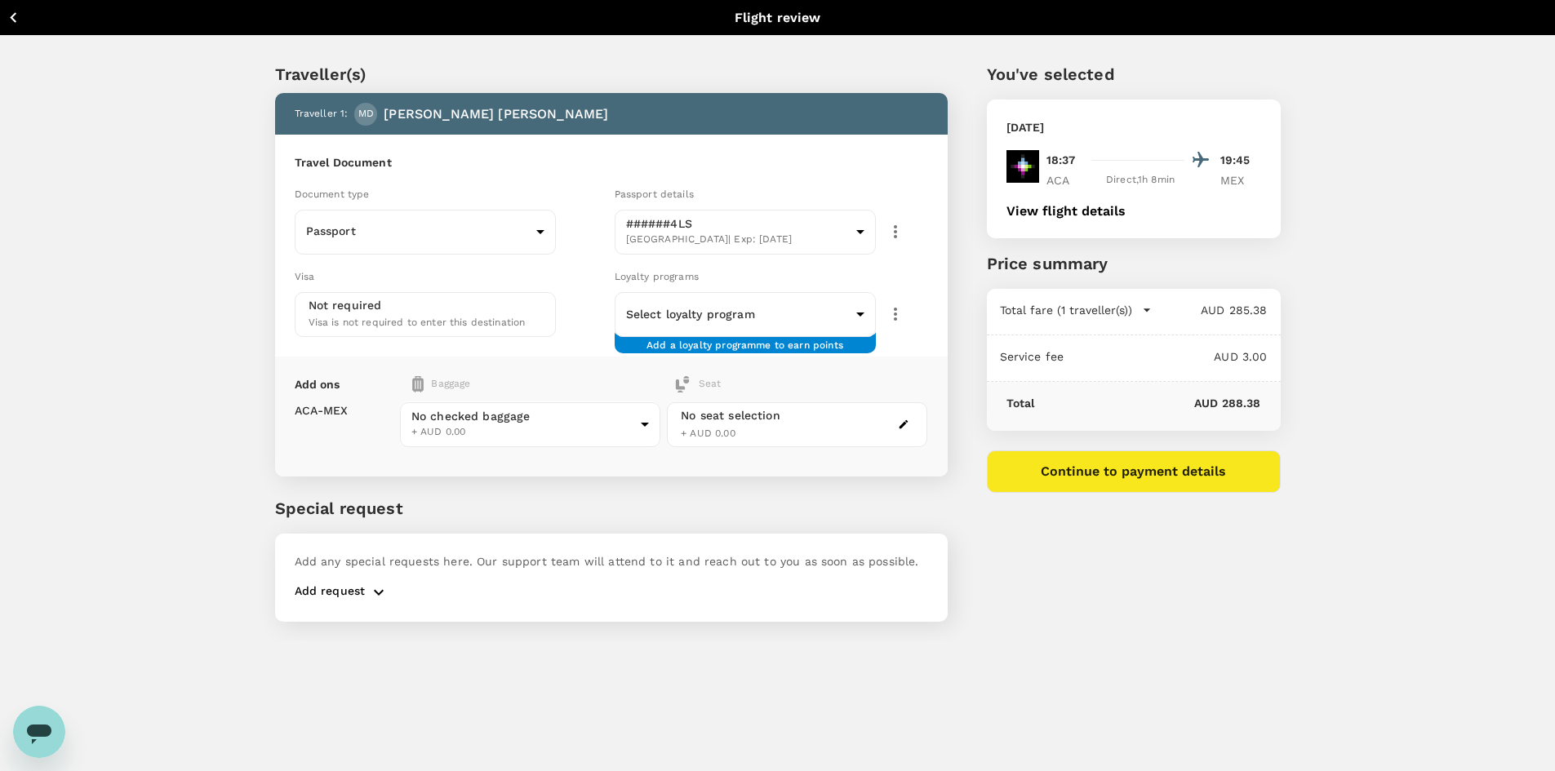
click at [1078, 457] on button "Continue to payment details" at bounding box center [1134, 472] width 294 height 42
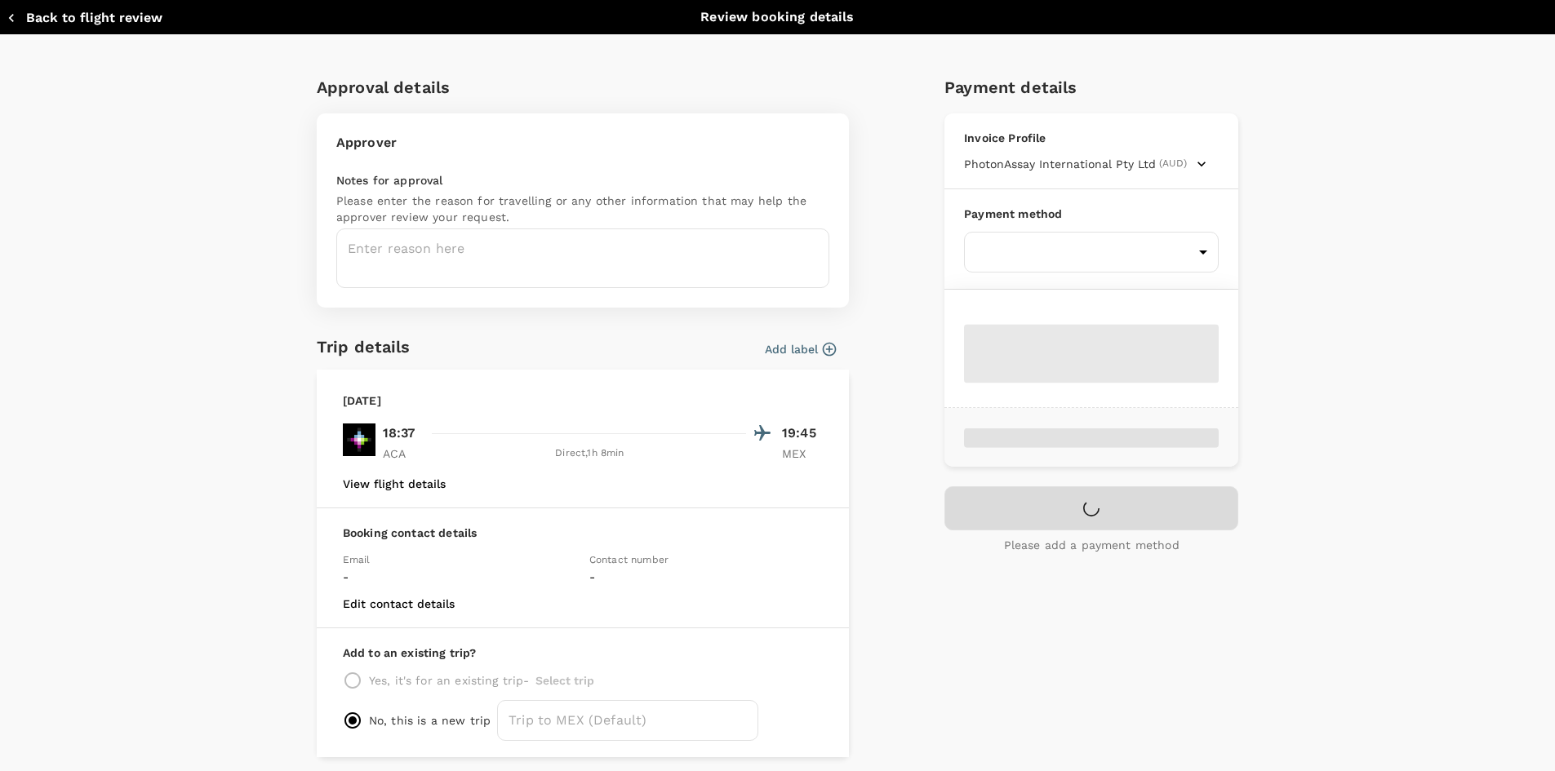
type input "9c4289b1-14a3-4119-8736-521306e5ca8f"
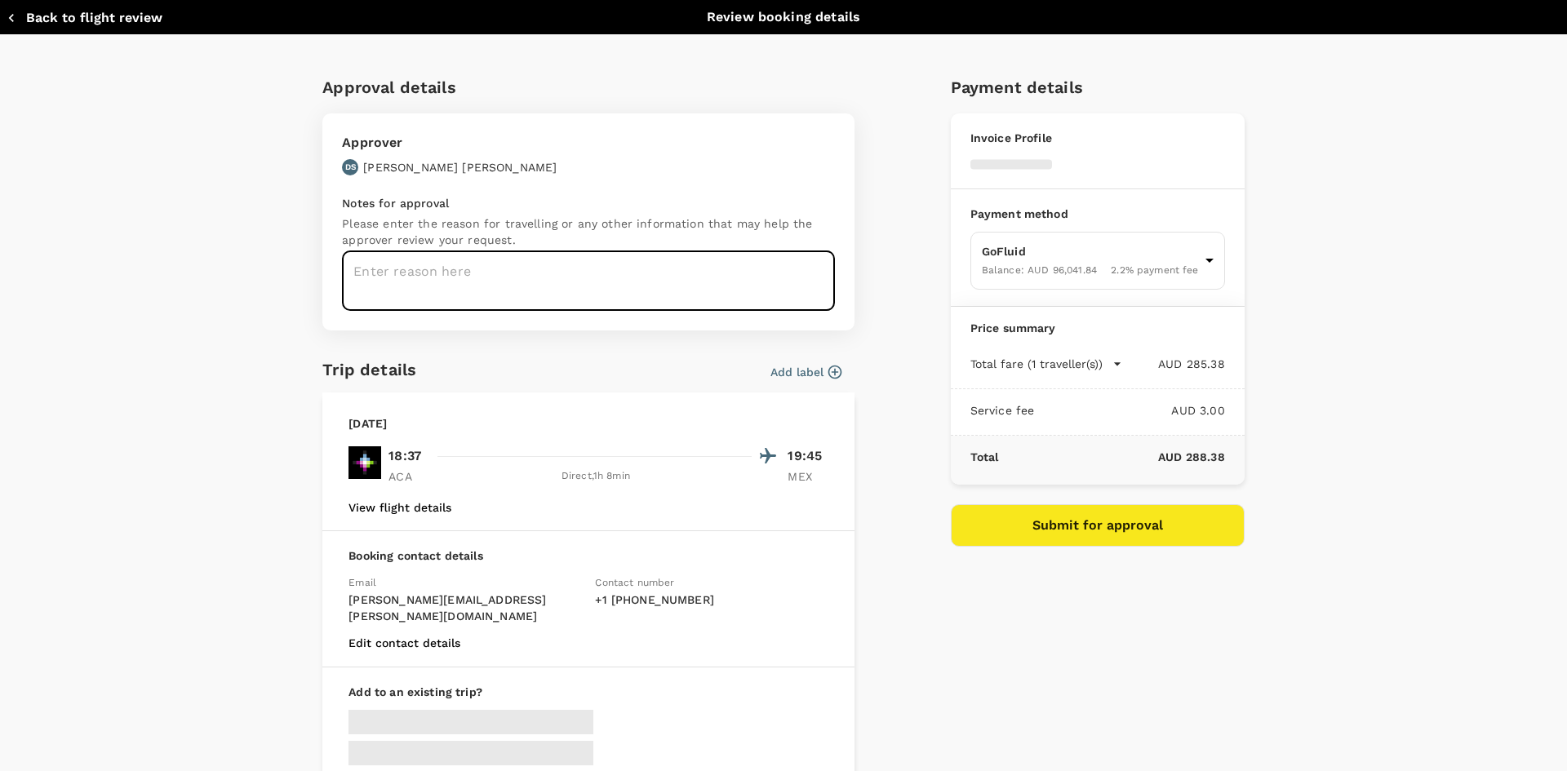
click at [575, 273] on textarea at bounding box center [588, 281] width 493 height 60
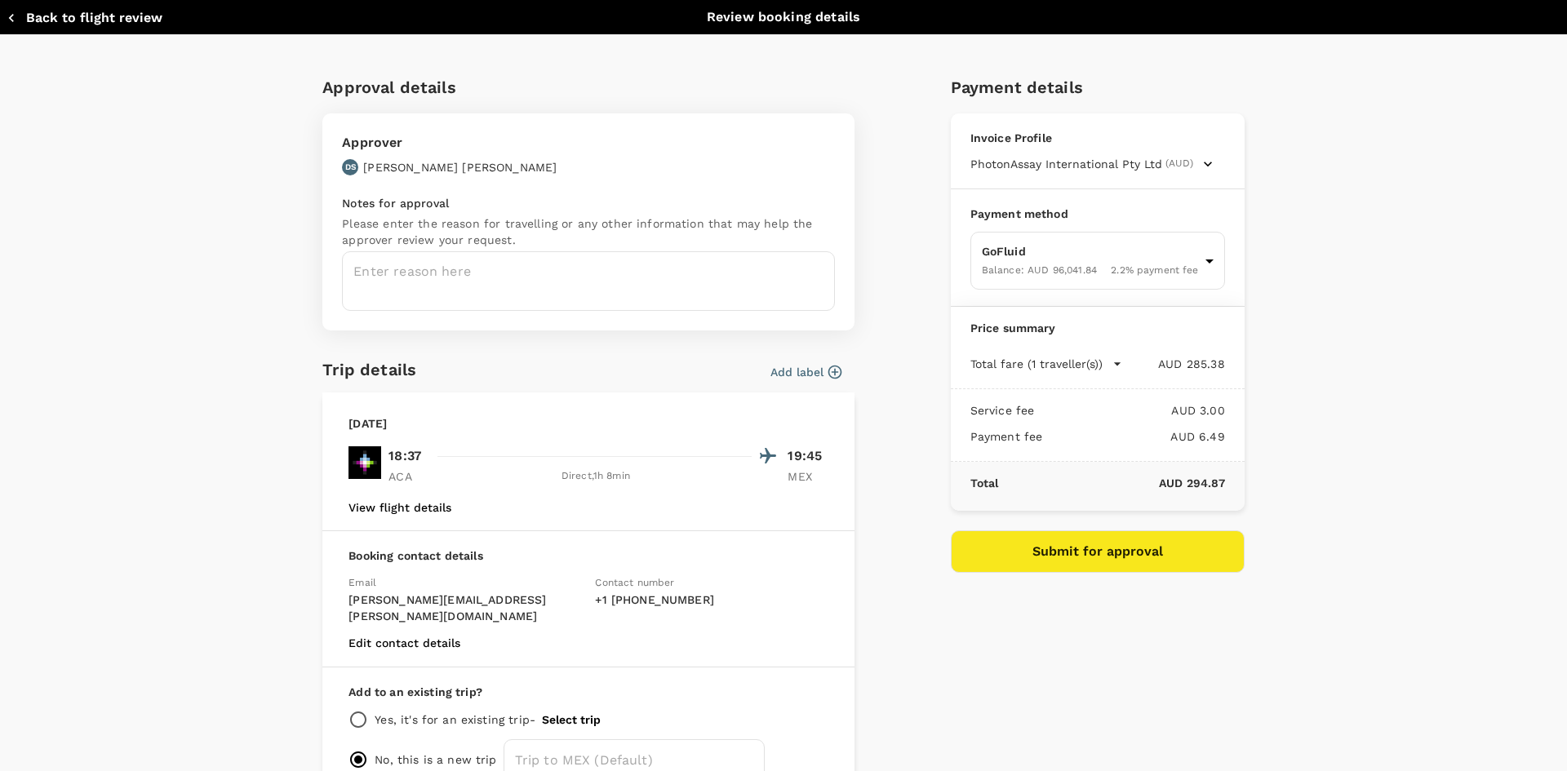
click at [575, 273] on textarea at bounding box center [588, 281] width 493 height 60
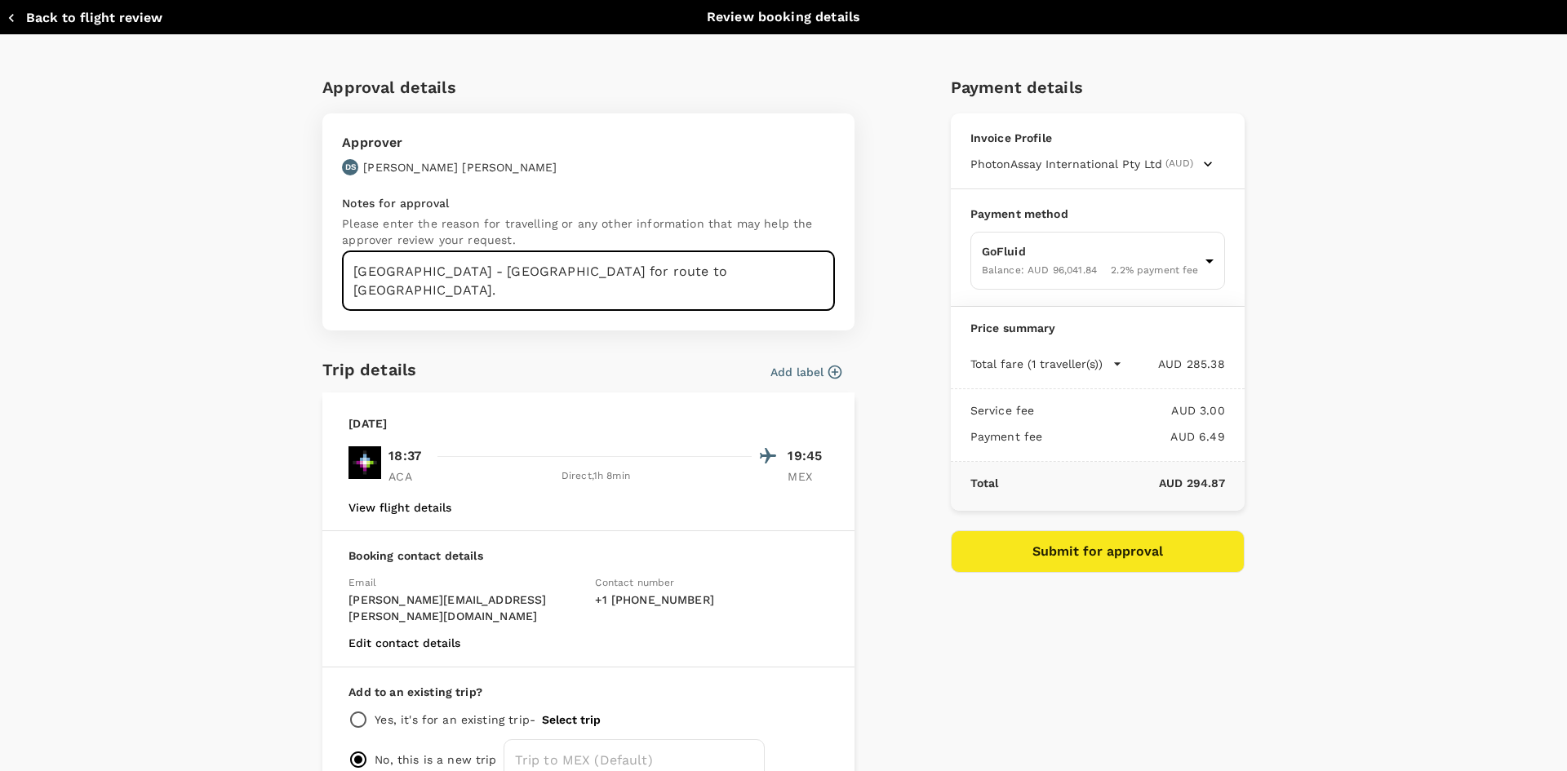
type textarea "Acapulco - Mexico for route to Zacatecas."
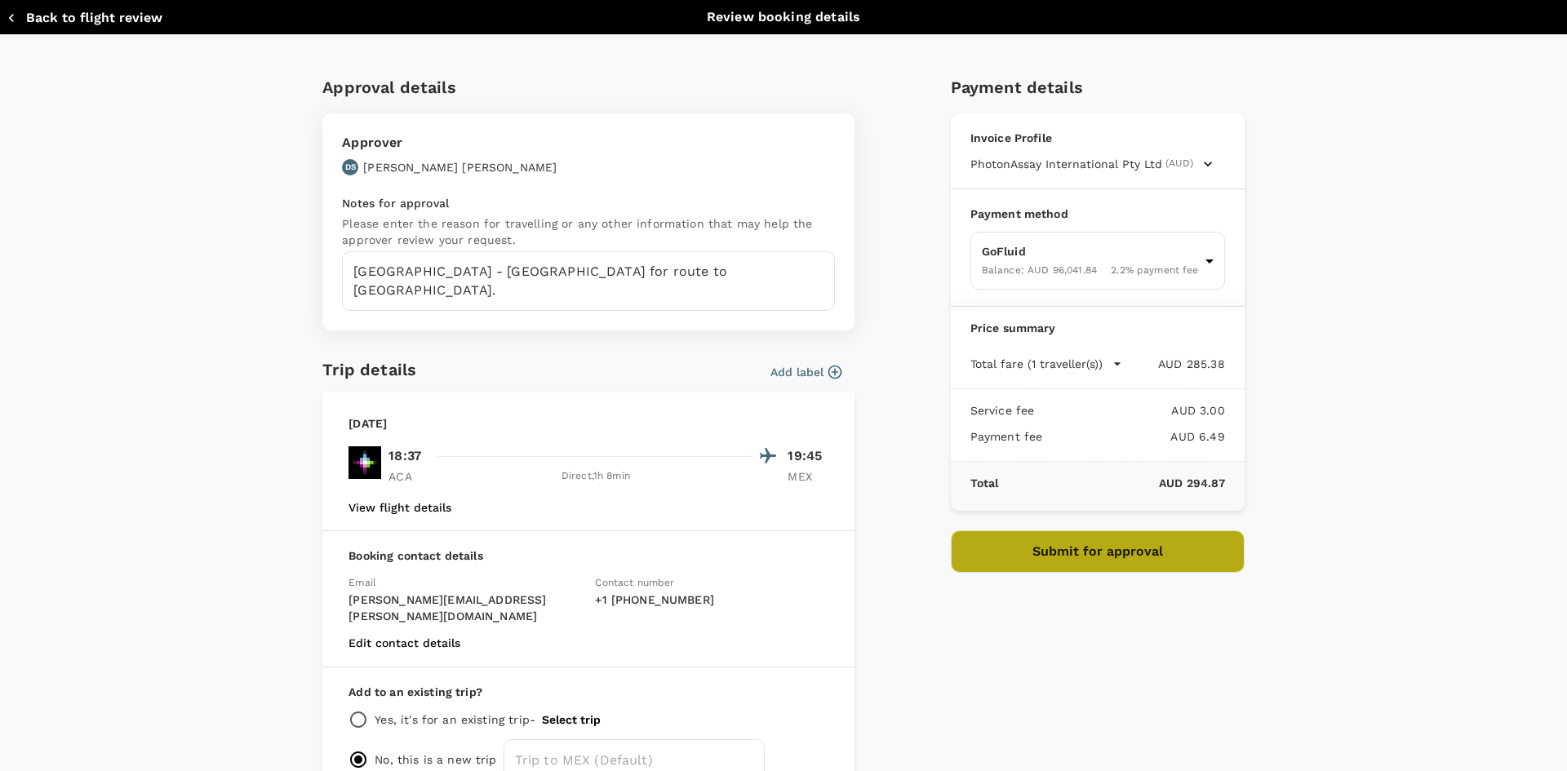
click at [1081, 565] on button "Submit for approval" at bounding box center [1098, 552] width 294 height 42
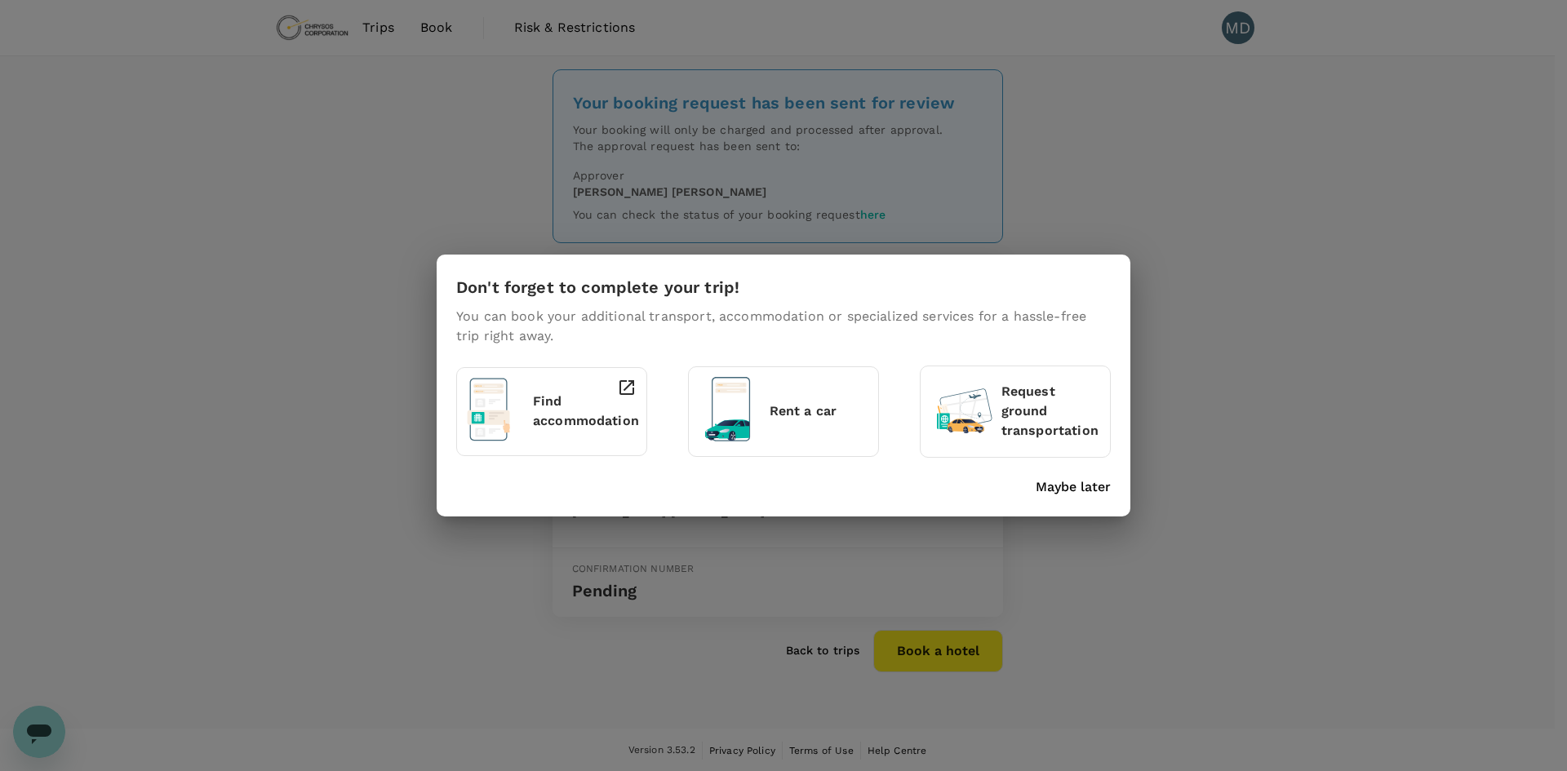
click at [1084, 492] on p "Maybe later" at bounding box center [1073, 487] width 75 height 20
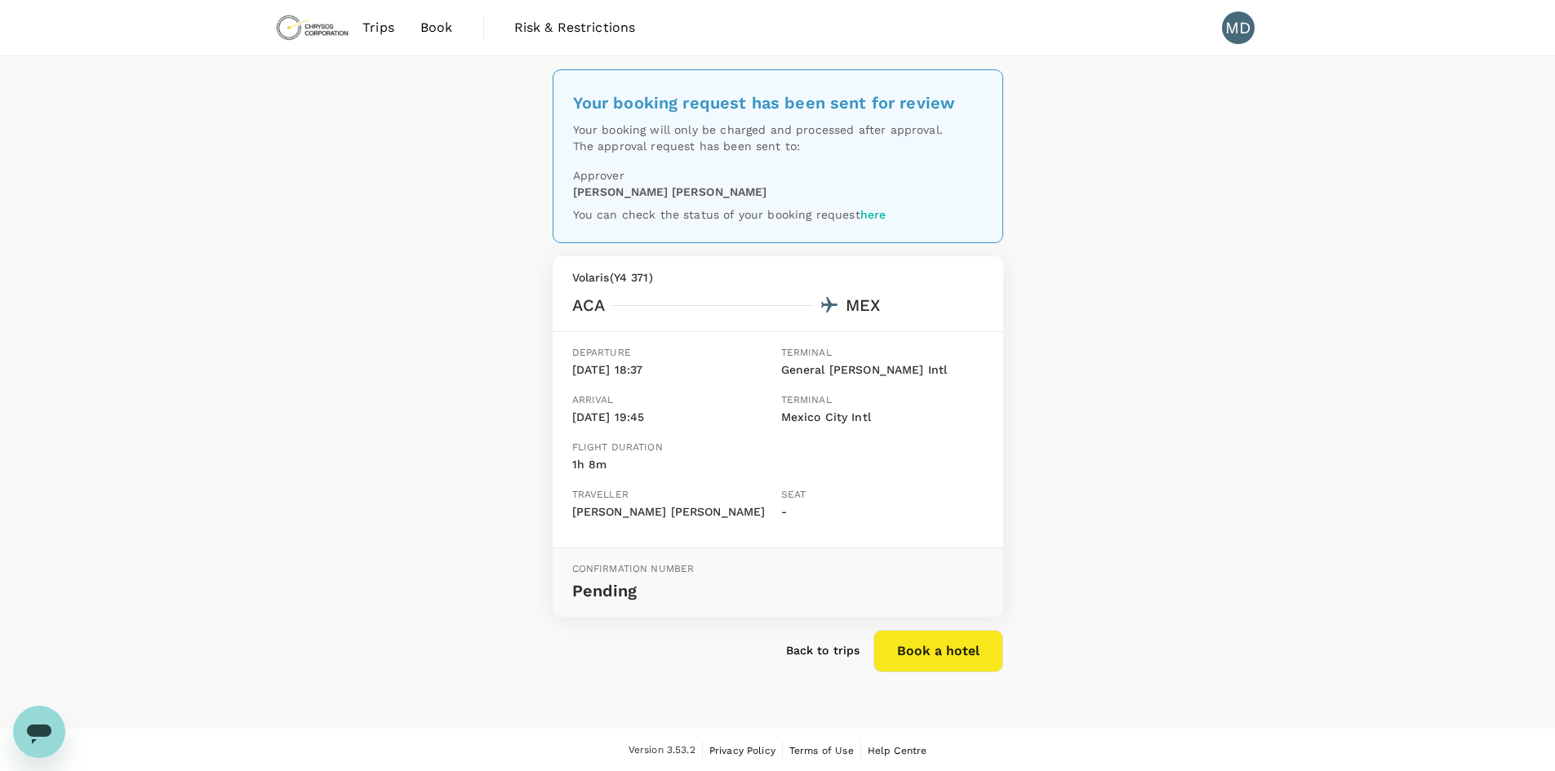
scroll to position [15, 0]
click at [819, 657] on p "Back to trips" at bounding box center [823, 649] width 74 height 16
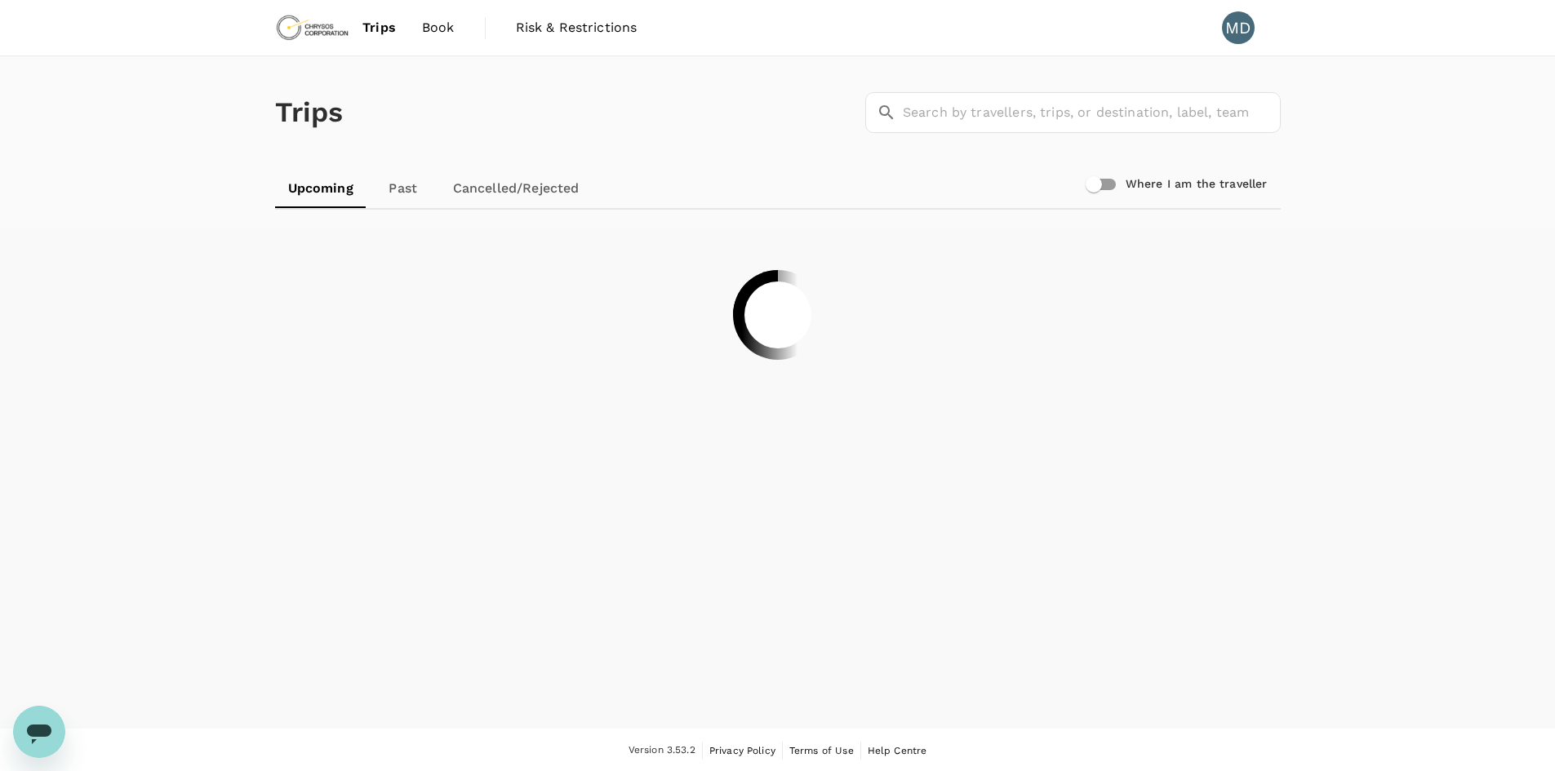
click at [442, 30] on span "Book" at bounding box center [438, 28] width 33 height 20
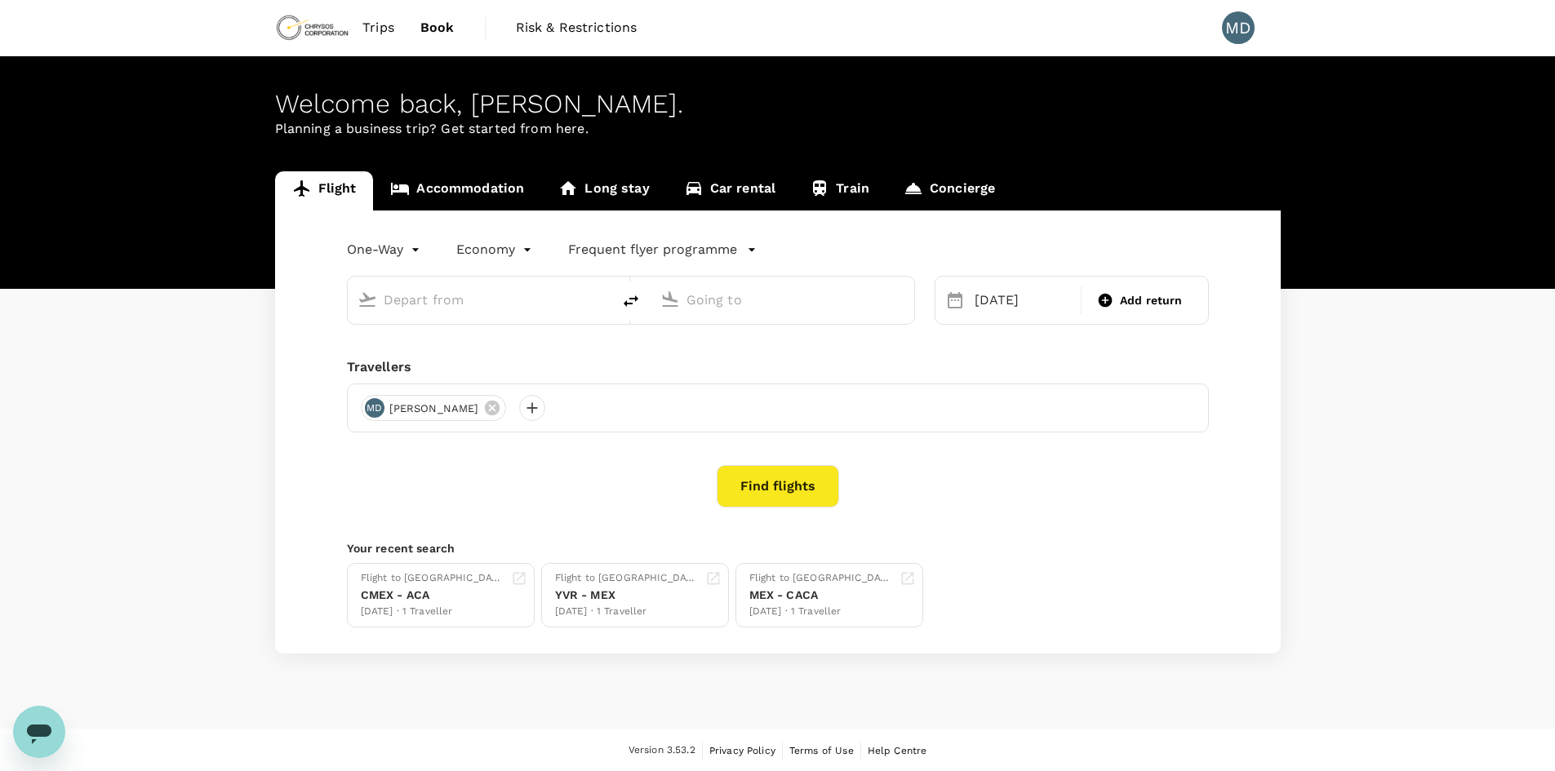
type input "[GEOGRAPHIC_DATA], [GEOGRAPHIC_DATA] (any)"
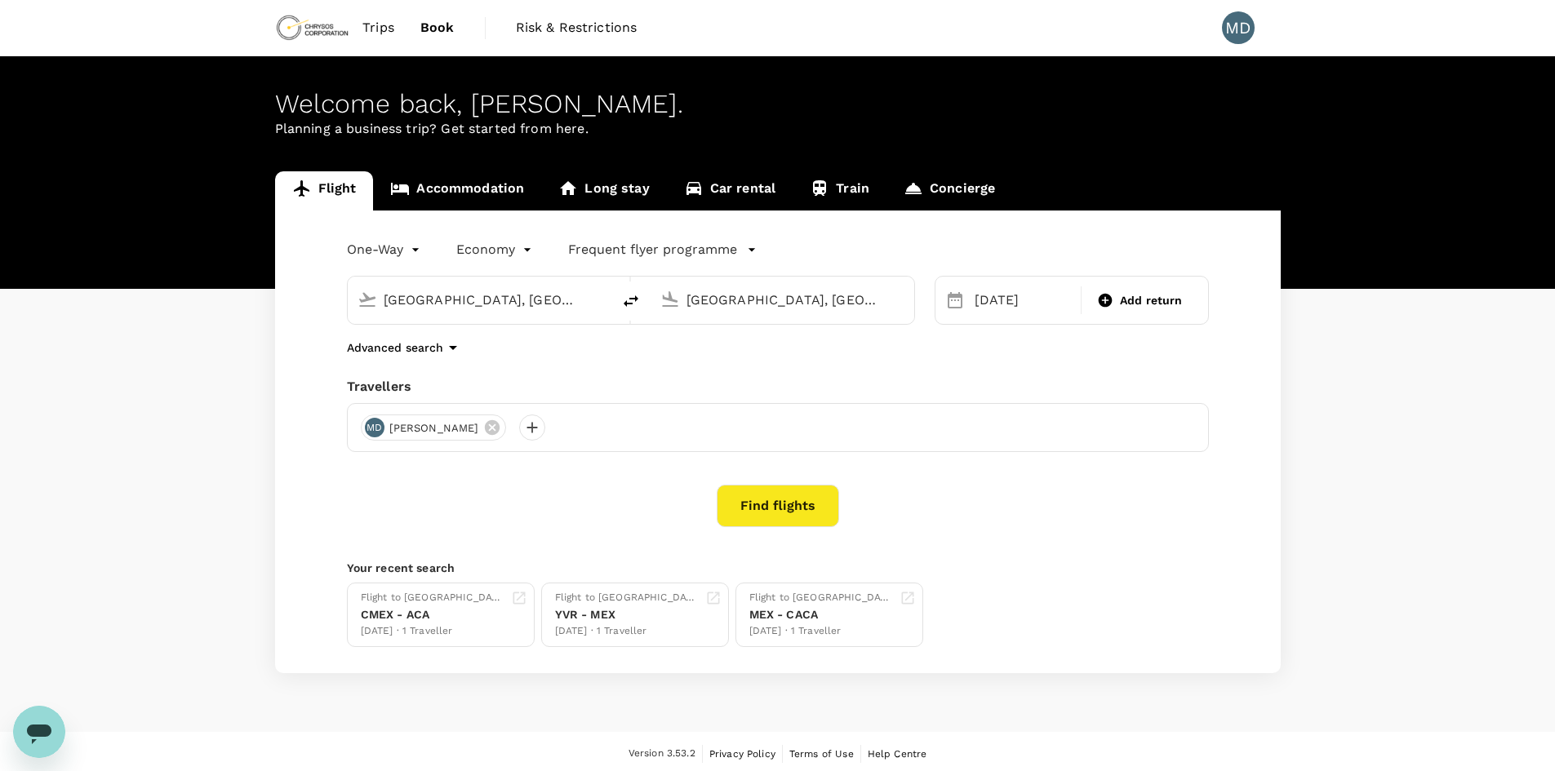
click at [530, 302] on input "[GEOGRAPHIC_DATA], [GEOGRAPHIC_DATA] (any)" at bounding box center [480, 299] width 193 height 25
click at [537, 371] on p "Mexico City Intl" at bounding box center [504, 364] width 286 height 16
type input "Mexico City Intl (MEX)"
click at [806, 284] on div "[GEOGRAPHIC_DATA], [GEOGRAPHIC_DATA] (any)" at bounding box center [792, 297] width 224 height 33
click at [849, 362] on p "General [PERSON_NAME] Intl" at bounding box center [808, 364] width 288 height 16
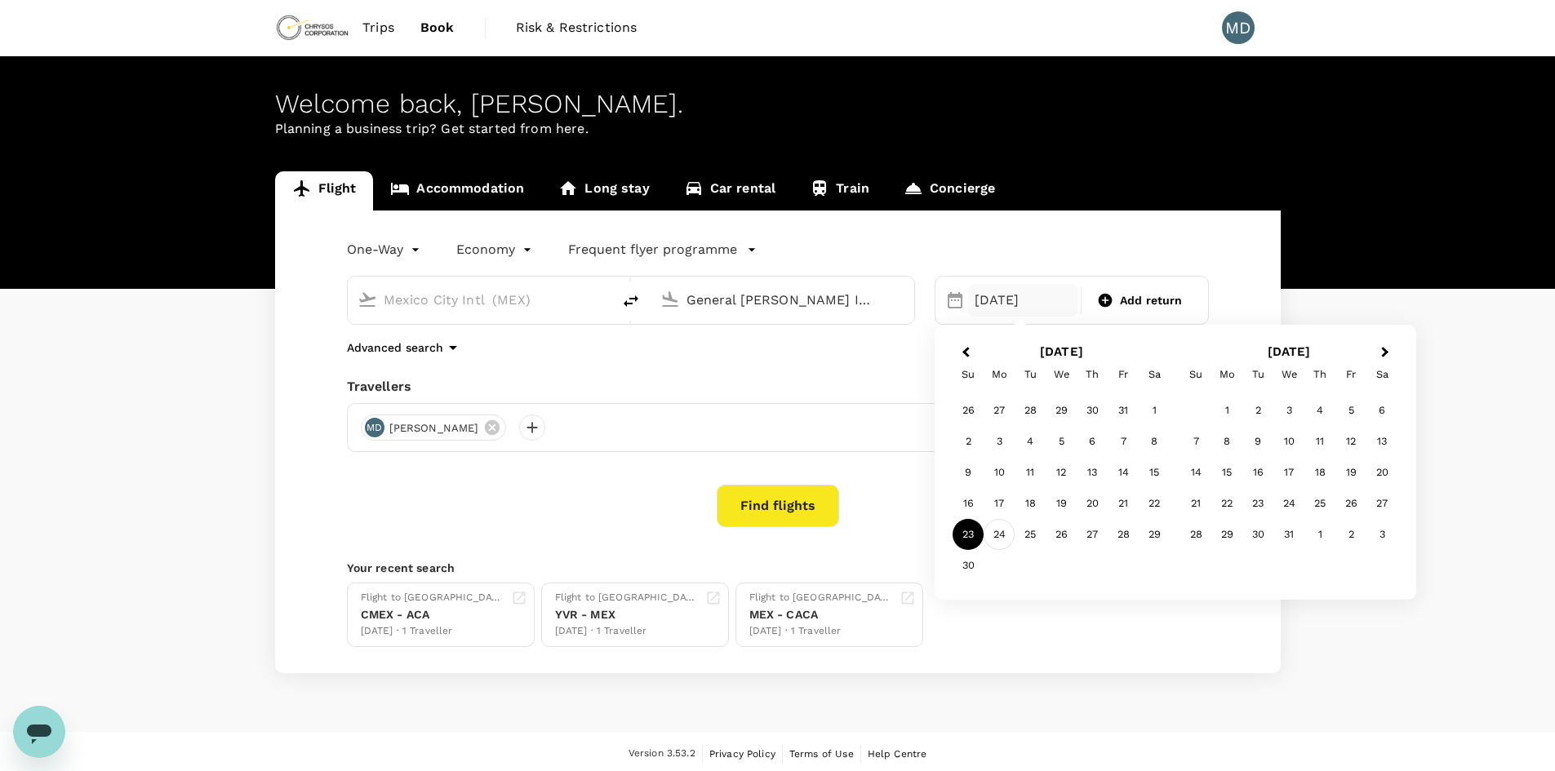
type input "General [PERSON_NAME] Intl (ZCL)"
click at [997, 544] on div "24" at bounding box center [999, 534] width 31 height 31
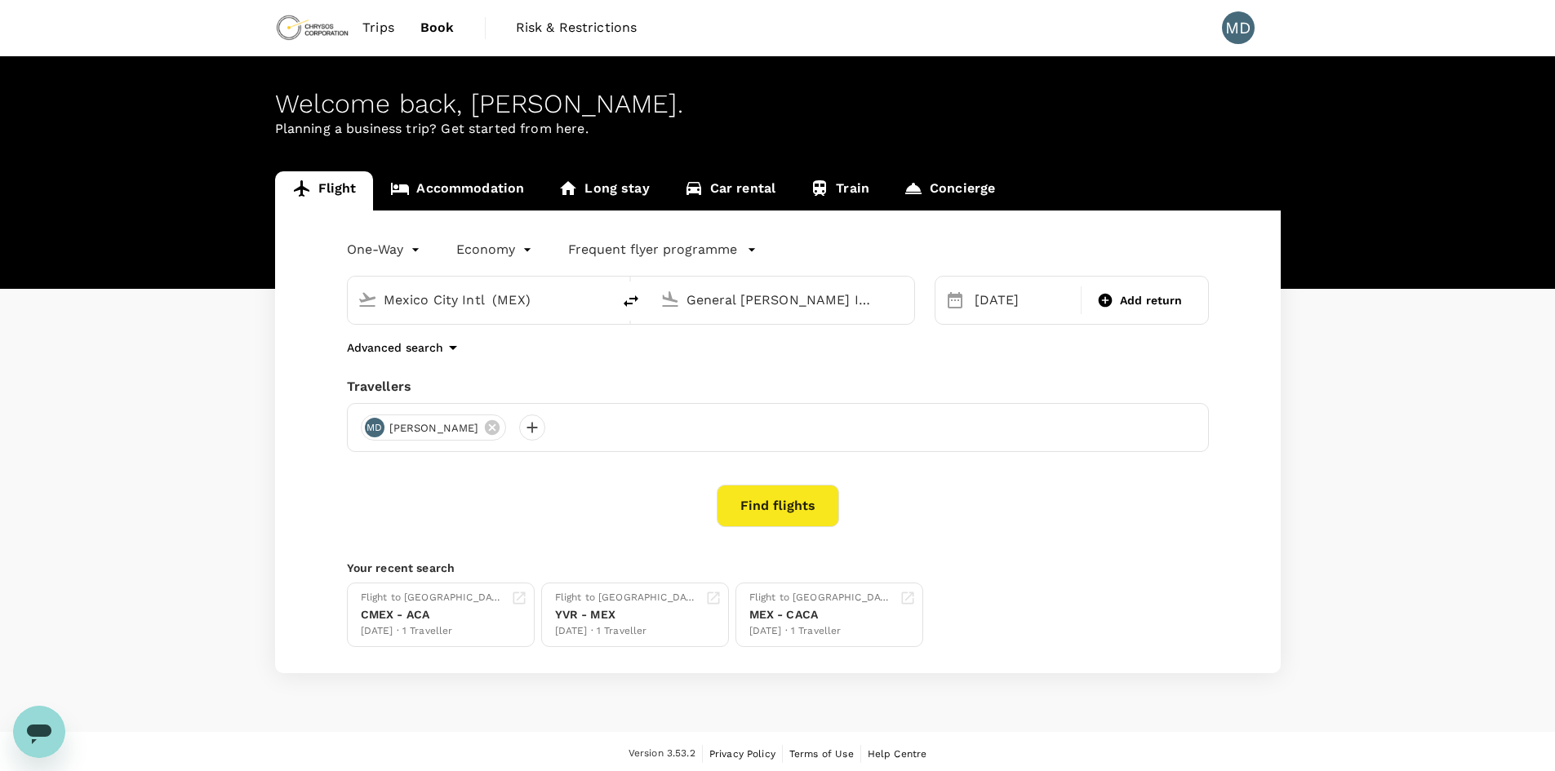
click at [970, 356] on div "Advanced search" at bounding box center [778, 348] width 862 height 20
click at [795, 499] on button "Find flights" at bounding box center [778, 506] width 122 height 42
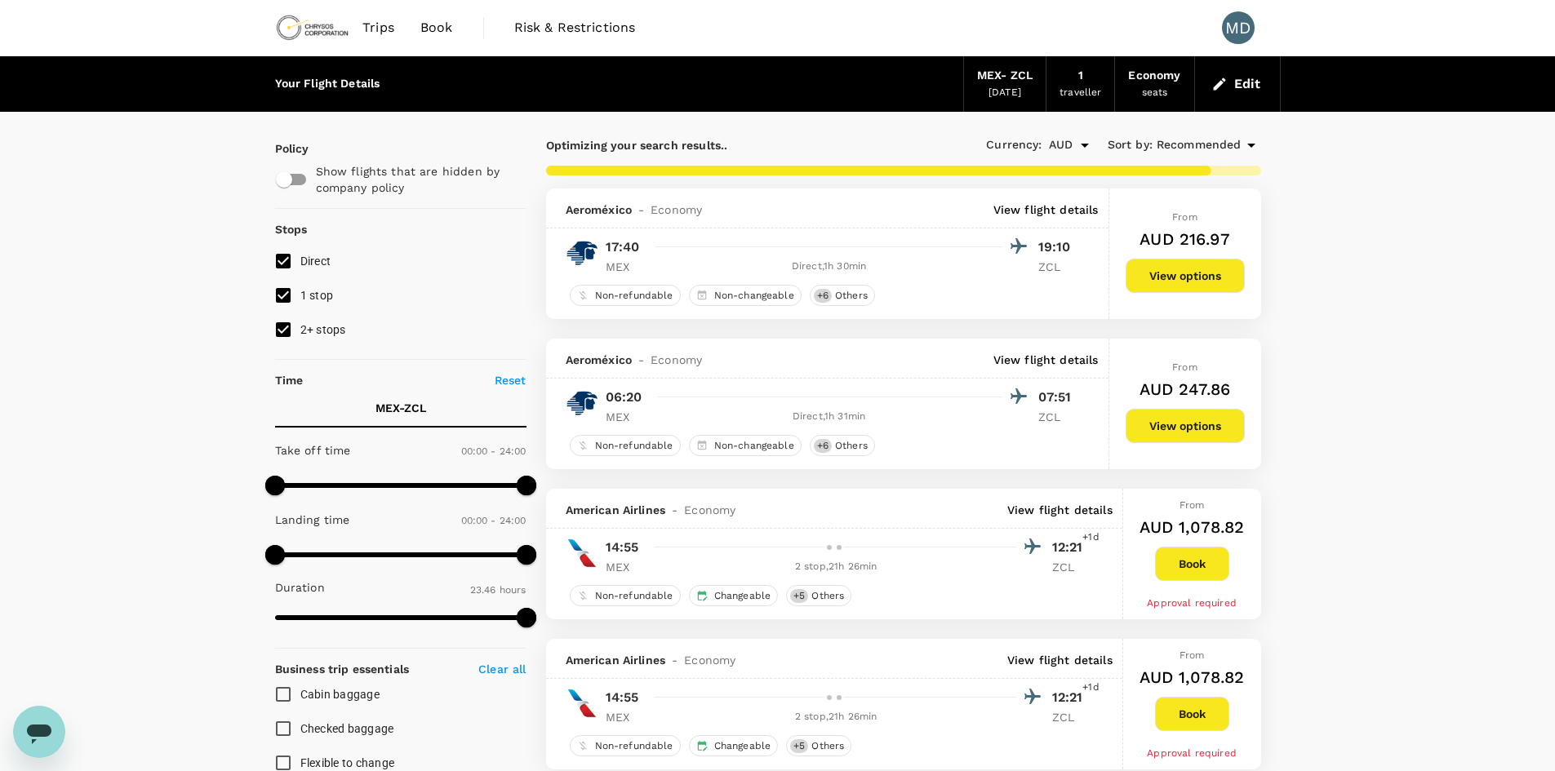
click at [1202, 429] on div "From AUD 247.86 View options" at bounding box center [1185, 404] width 119 height 131
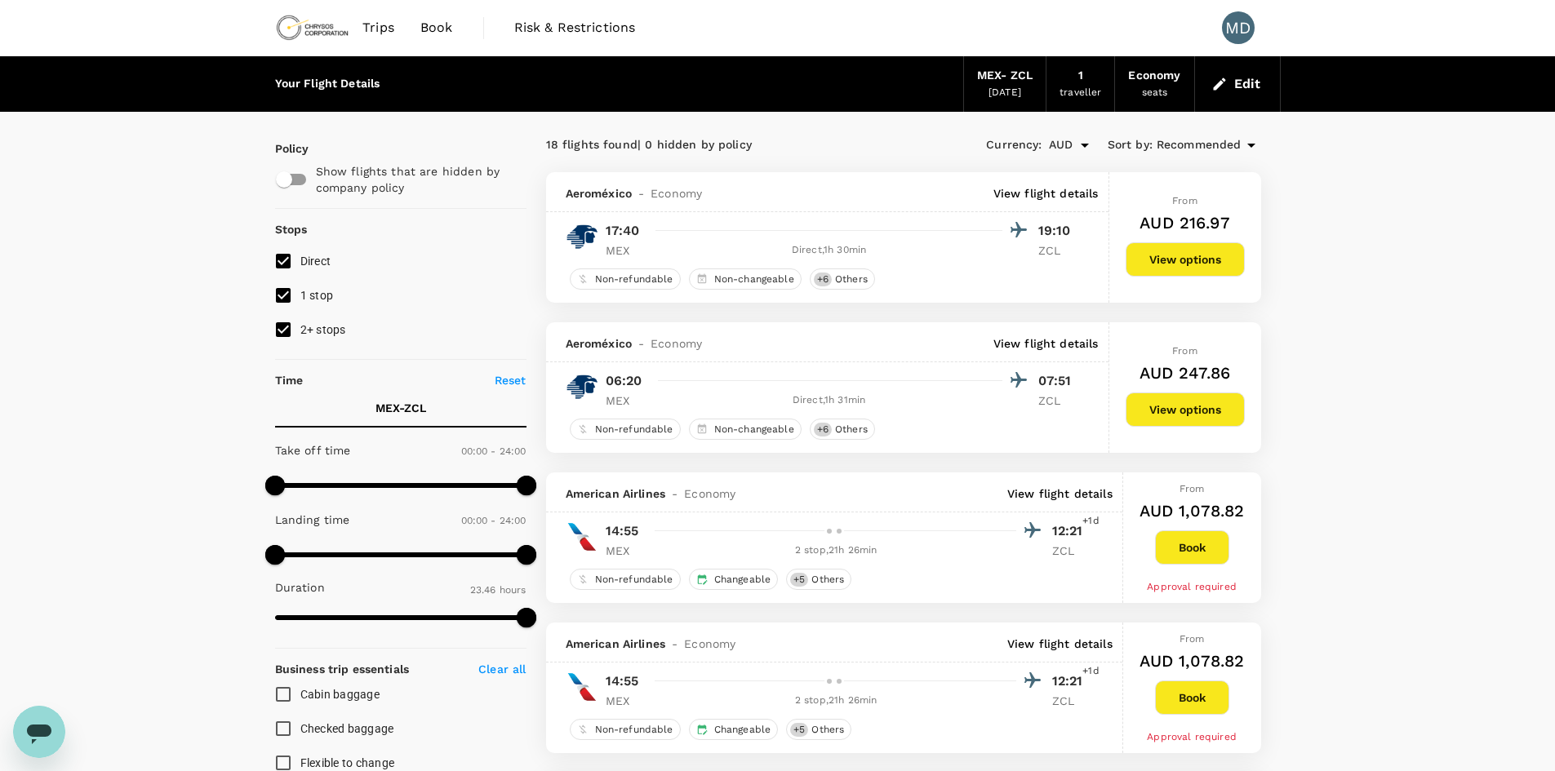
click at [1210, 410] on button "View options" at bounding box center [1185, 410] width 119 height 34
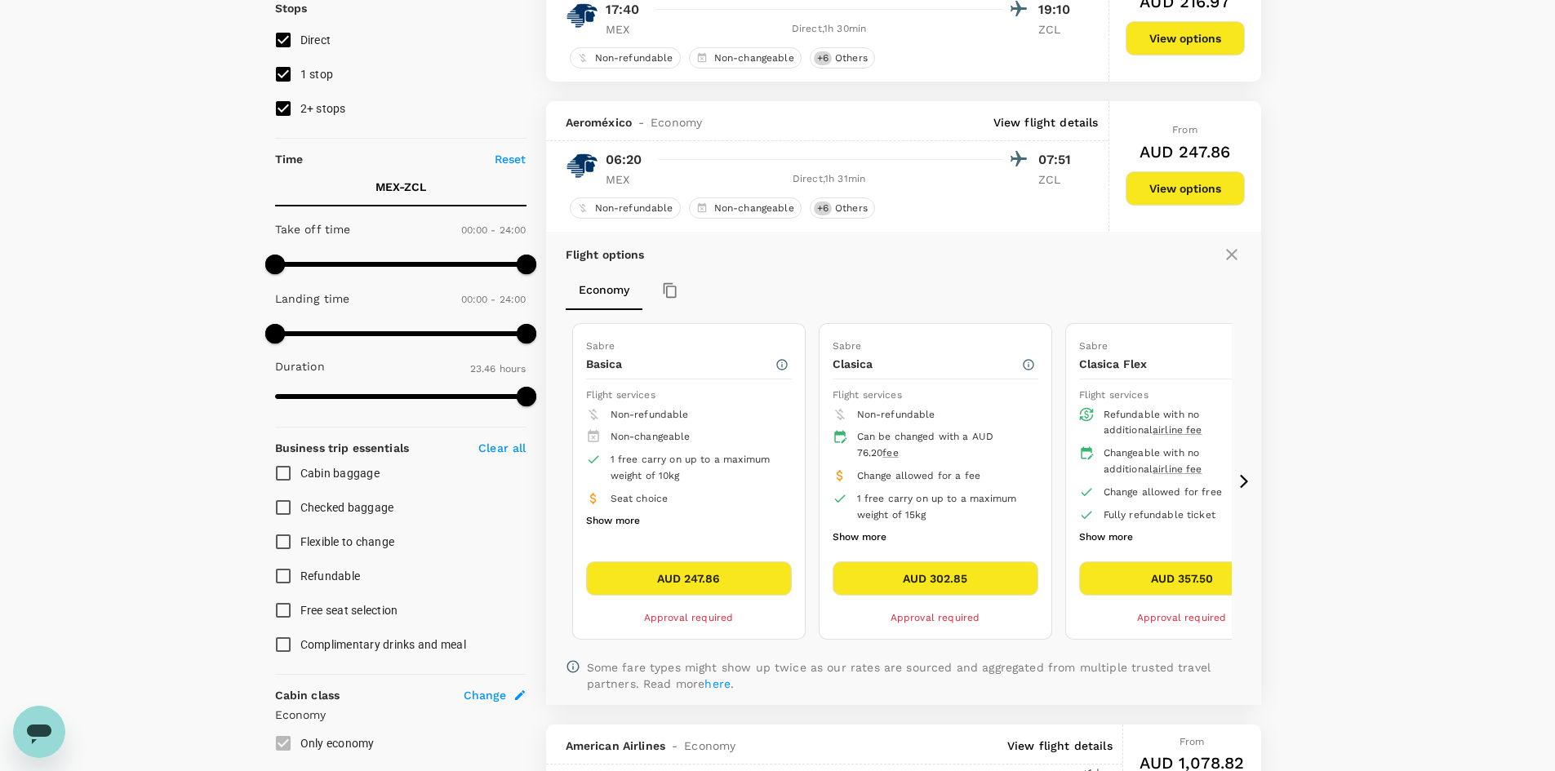
scroll to position [322, 0]
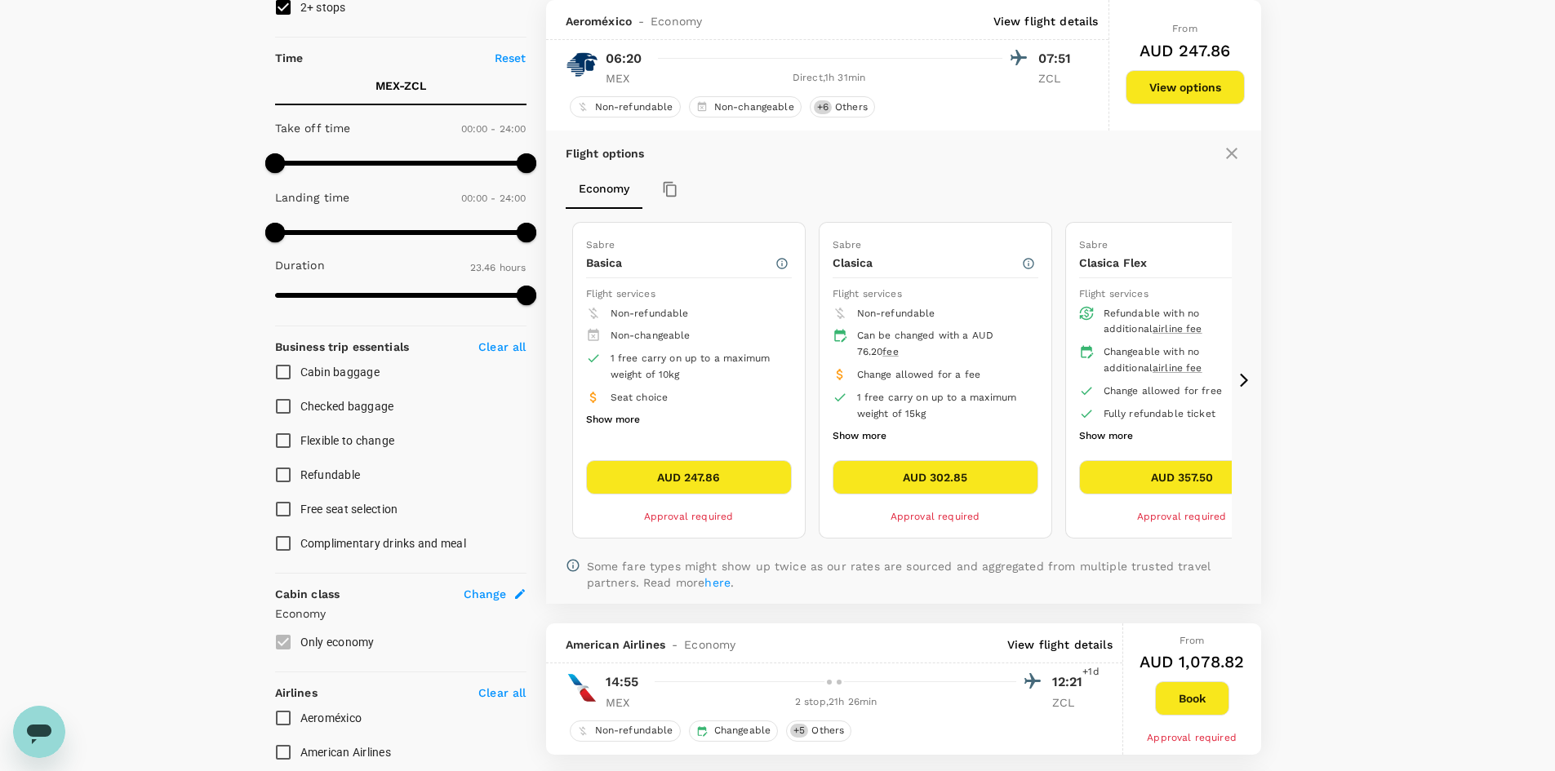
click at [993, 477] on button "AUD 302.85" at bounding box center [936, 477] width 206 height 34
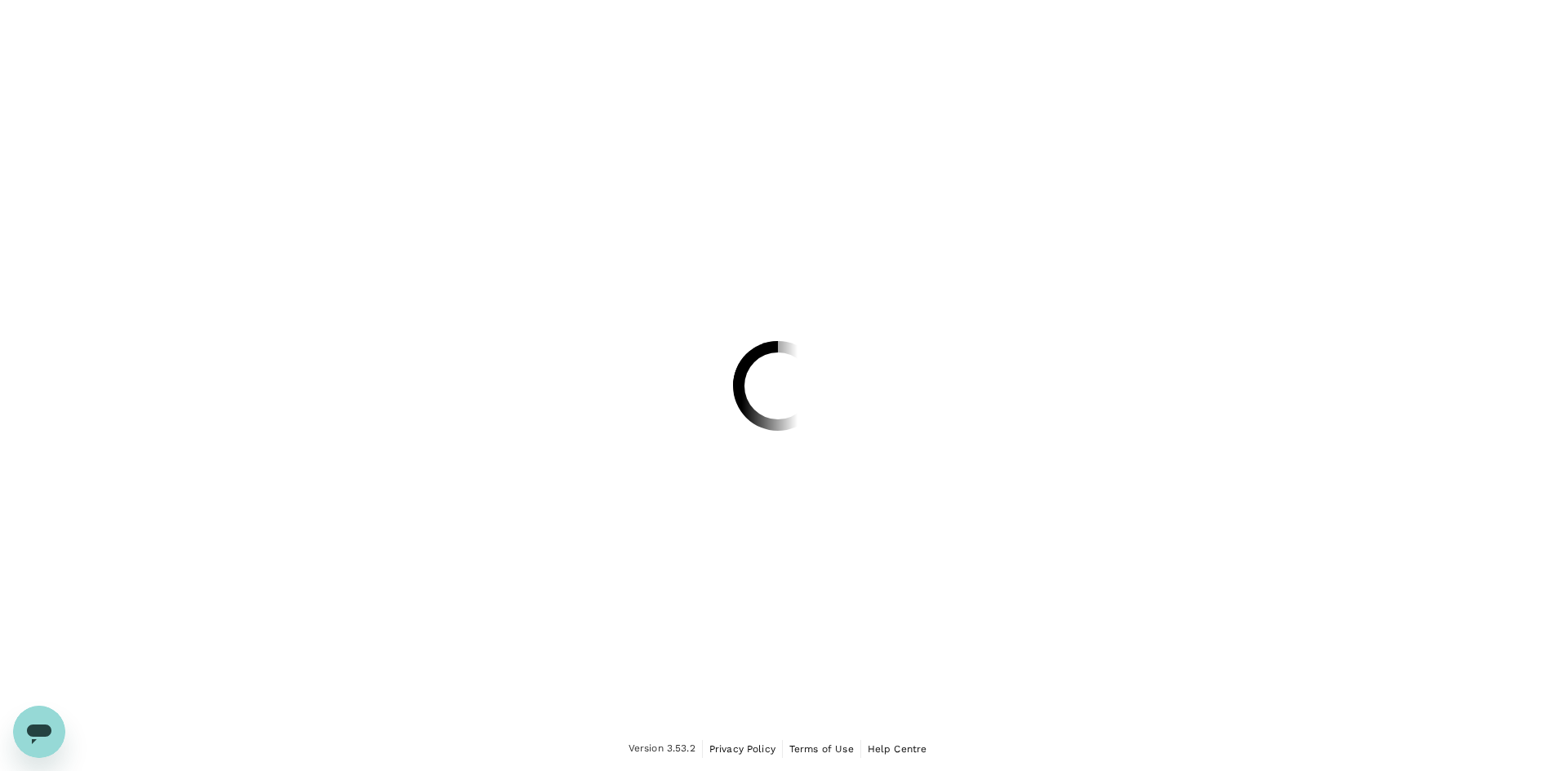
scroll to position [43, 0]
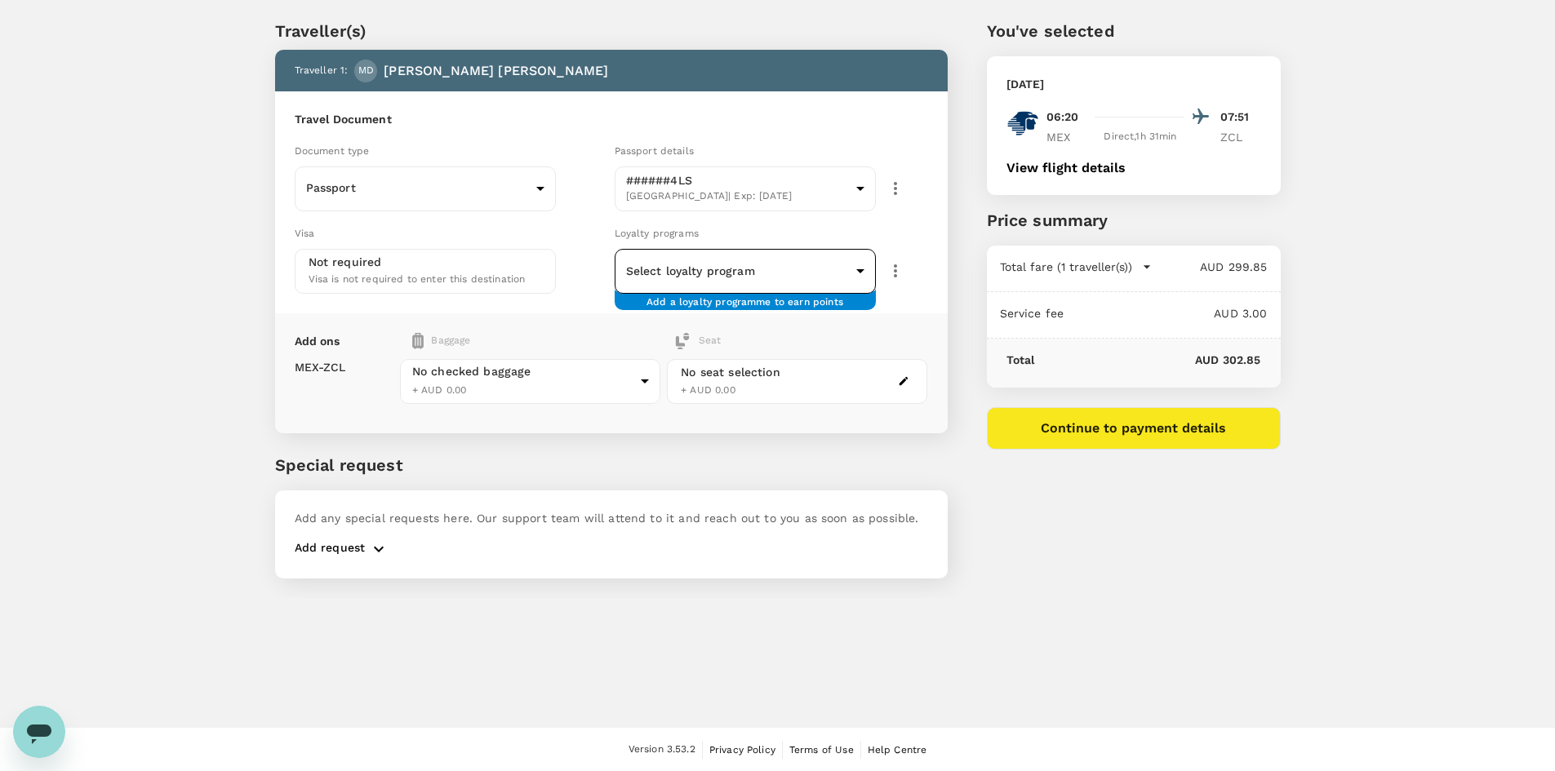
click at [713, 273] on body "Back to flight results Flight review Traveller(s) Traveller 1 : MD [PERSON_NAME…" at bounding box center [777, 364] width 1555 height 815
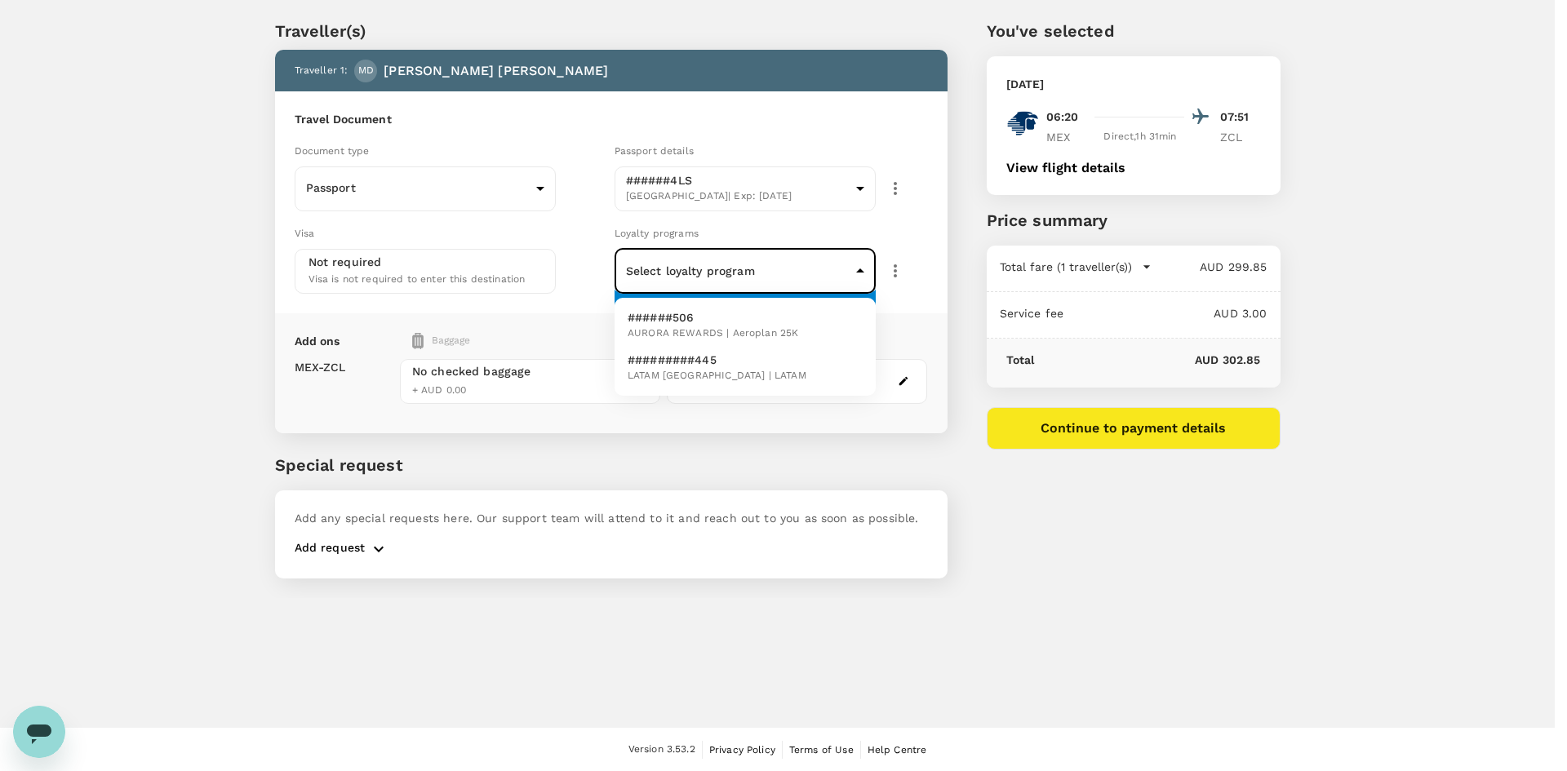
click at [715, 193] on div at bounding box center [783, 385] width 1567 height 771
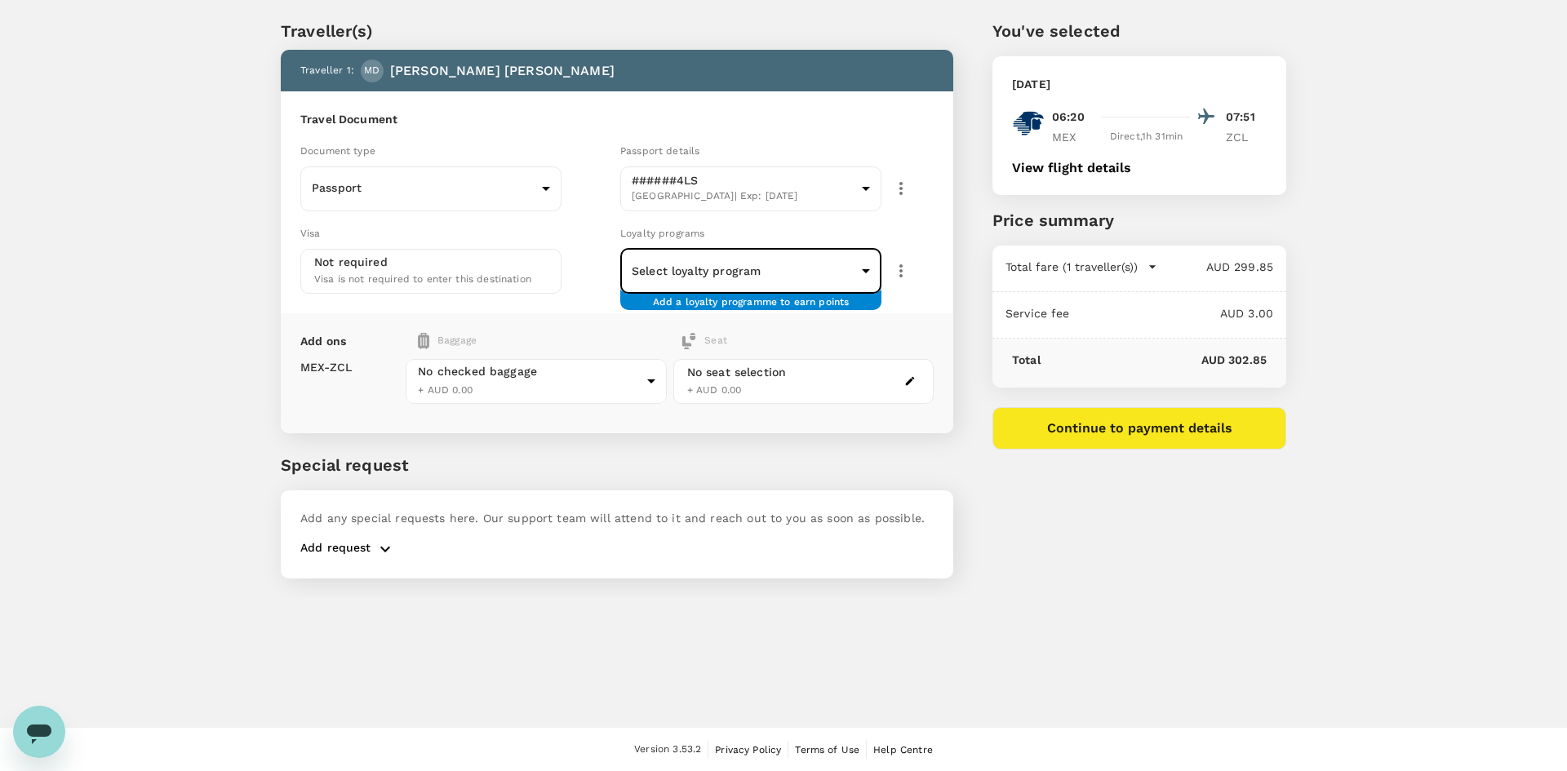
click at [722, 284] on body "Back to flight results Flight review Traveller(s) Traveller 1 : MD Michael de S…" at bounding box center [783, 364] width 1567 height 815
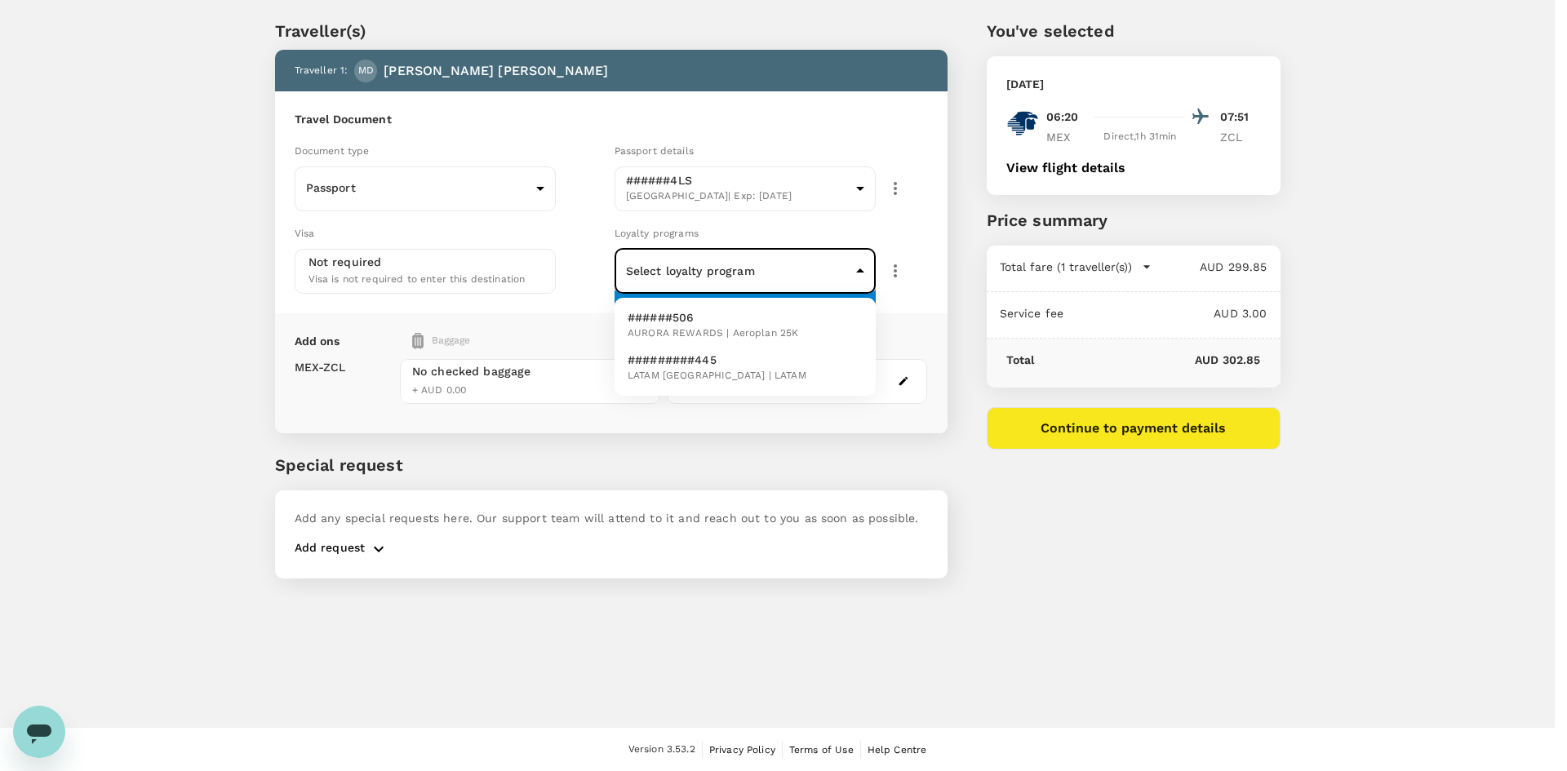
click at [795, 331] on li "######506 AURORA REWARDS | Aeroplan 25K" at bounding box center [745, 325] width 261 height 42
type input "e53080f3-178f-42d0-93a4-a2040c21363c"
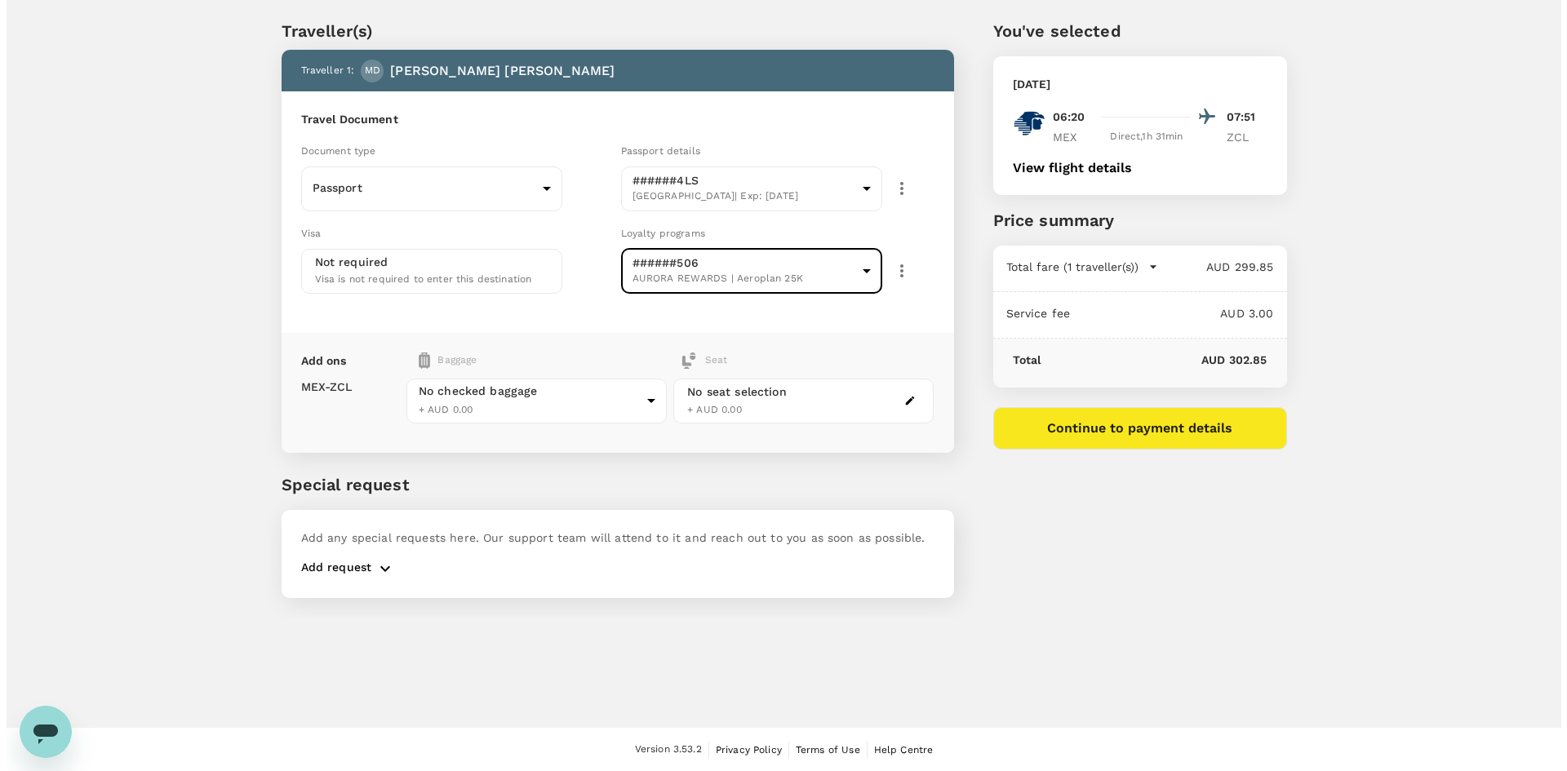
scroll to position [44, 0]
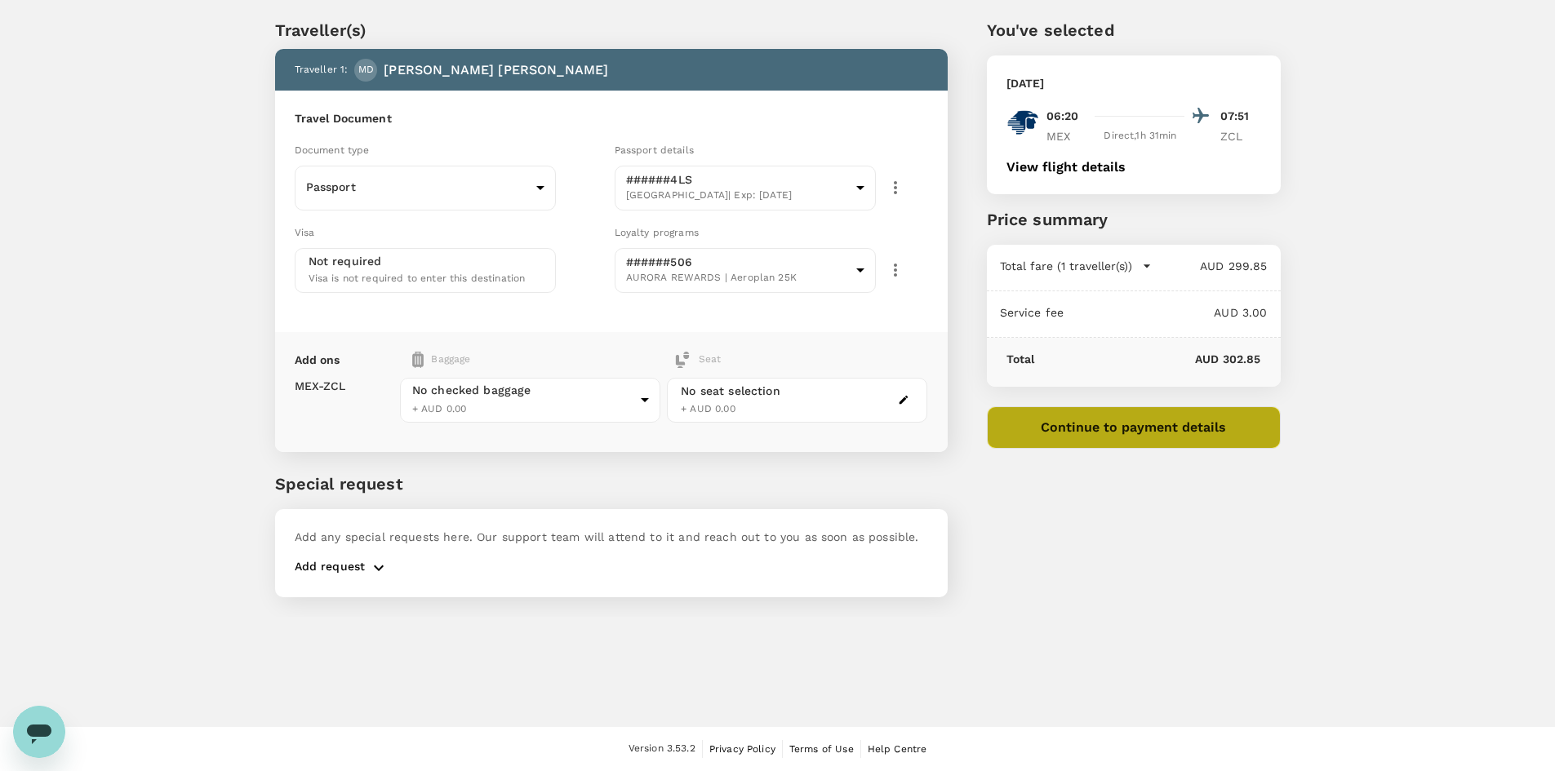
click at [1123, 441] on button "Continue to payment details" at bounding box center [1134, 427] width 294 height 42
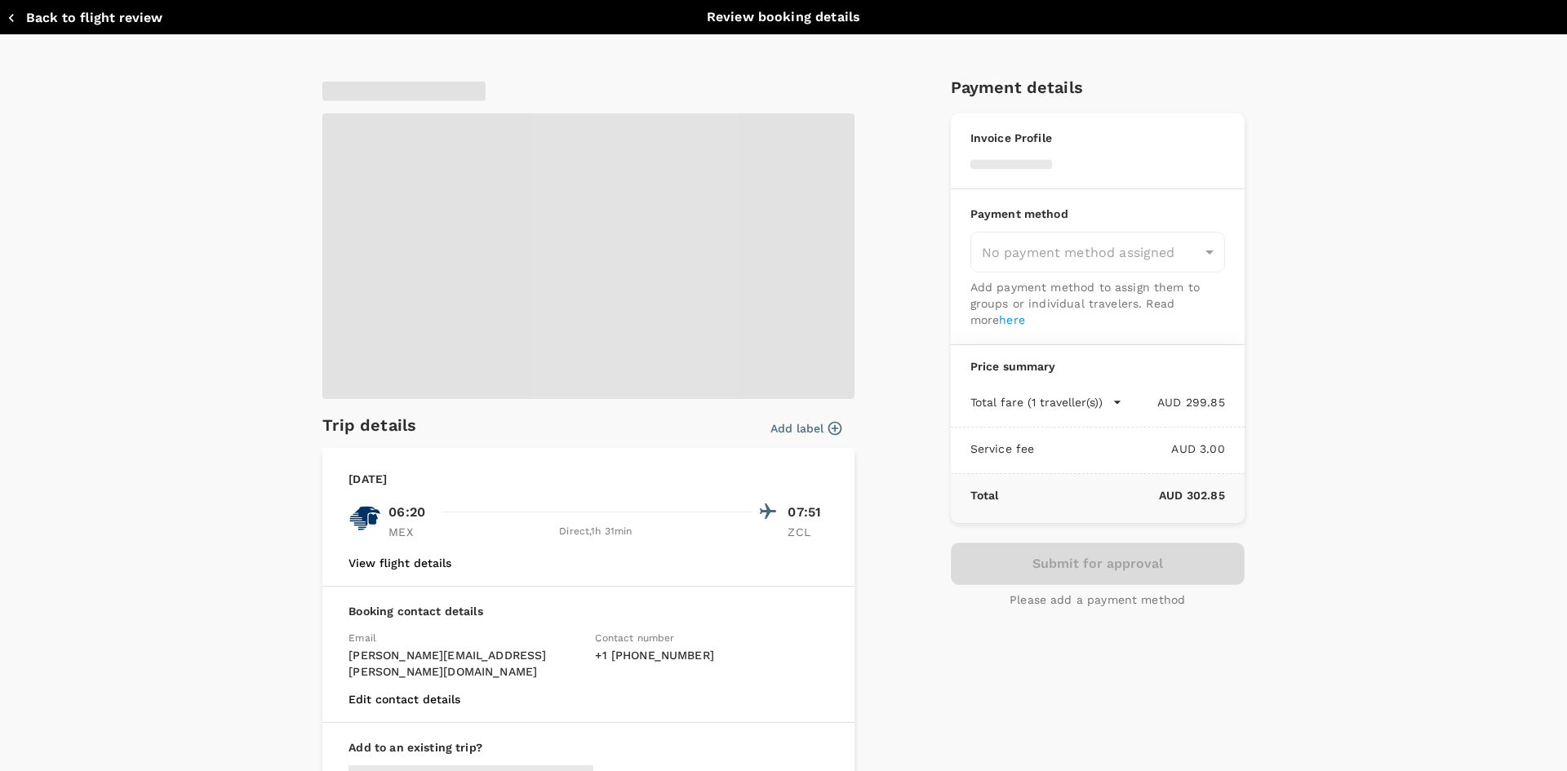
type input "9c4289b1-14a3-4119-8736-521306e5ca8f"
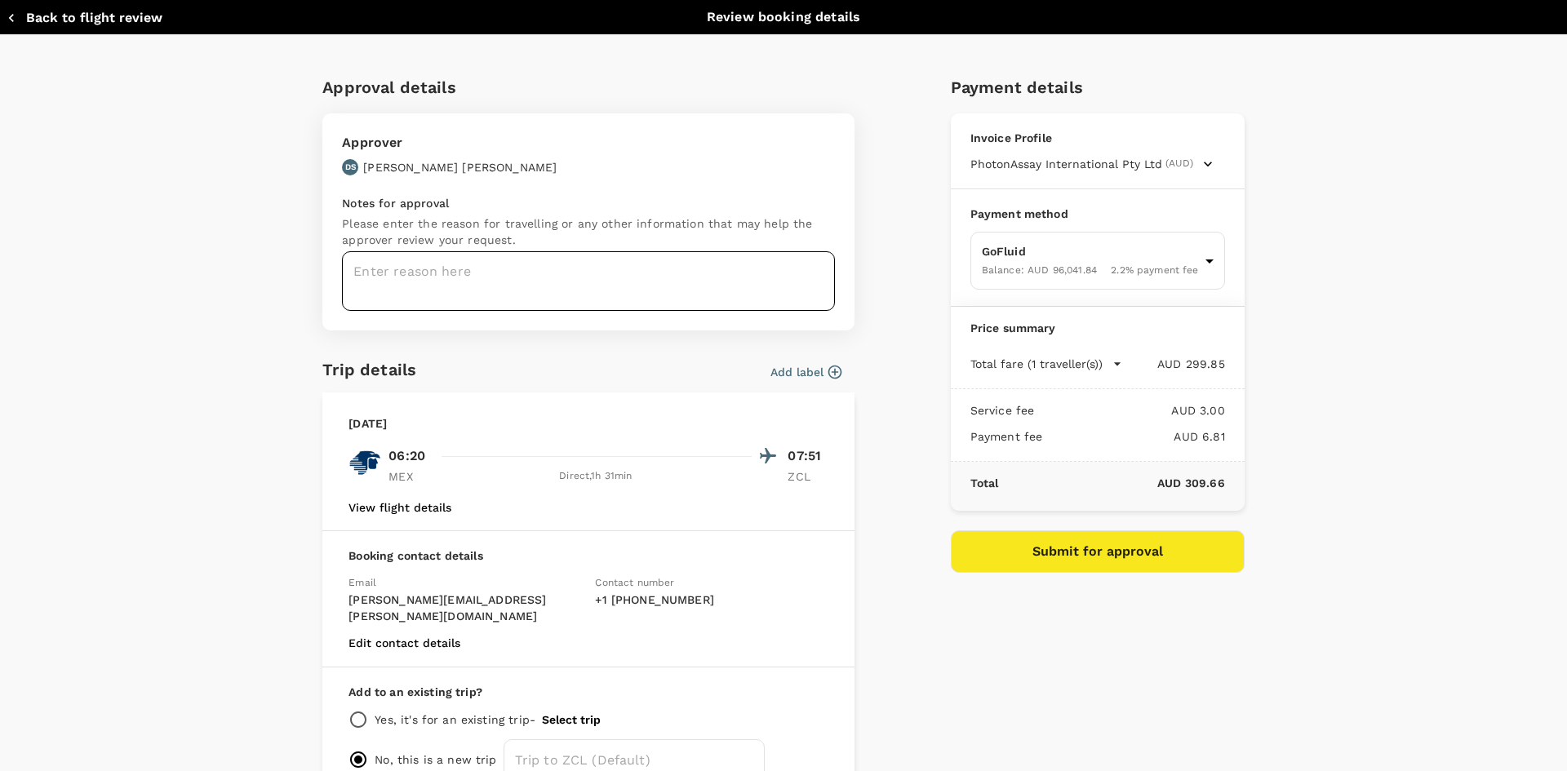
click at [655, 276] on textarea at bounding box center [588, 281] width 493 height 60
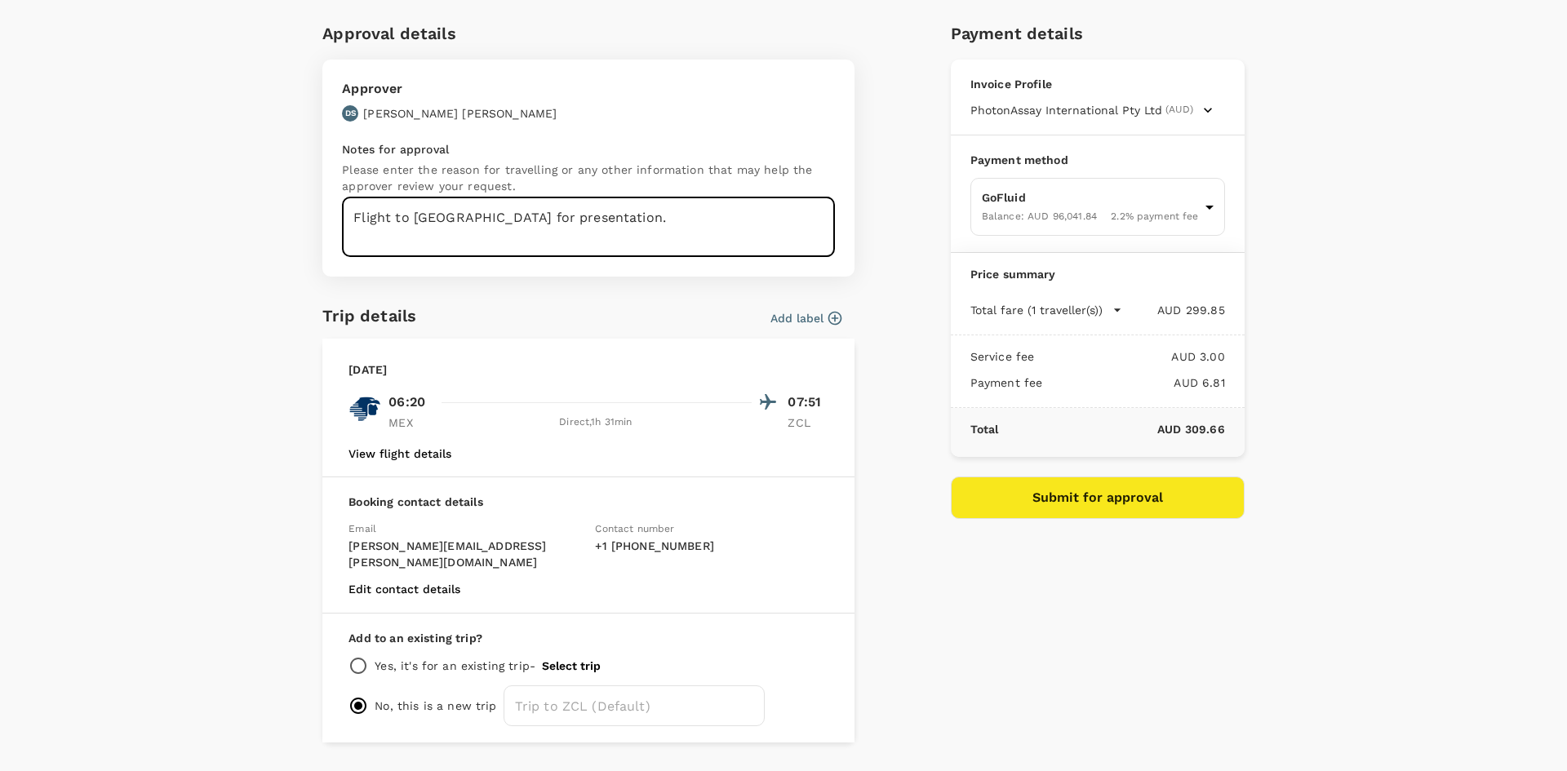
scroll to position [83, 0]
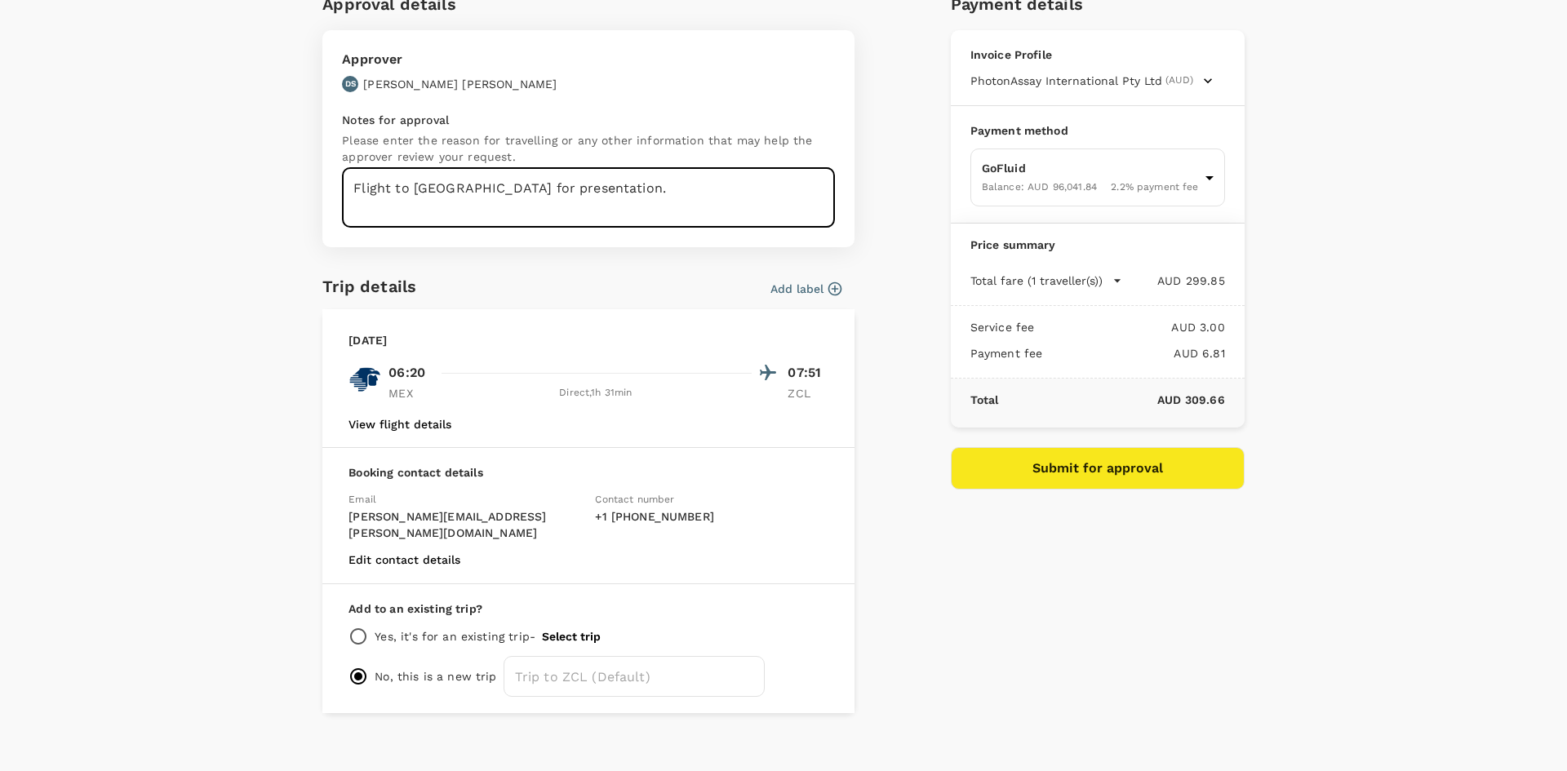
type textarea "Flight to Zacatecas for presentation."
click at [1075, 604] on div "Payment details Invoice Profile PhotonAssay International Pty Ltd (AUD) Busines…" at bounding box center [1091, 345] width 307 height 735
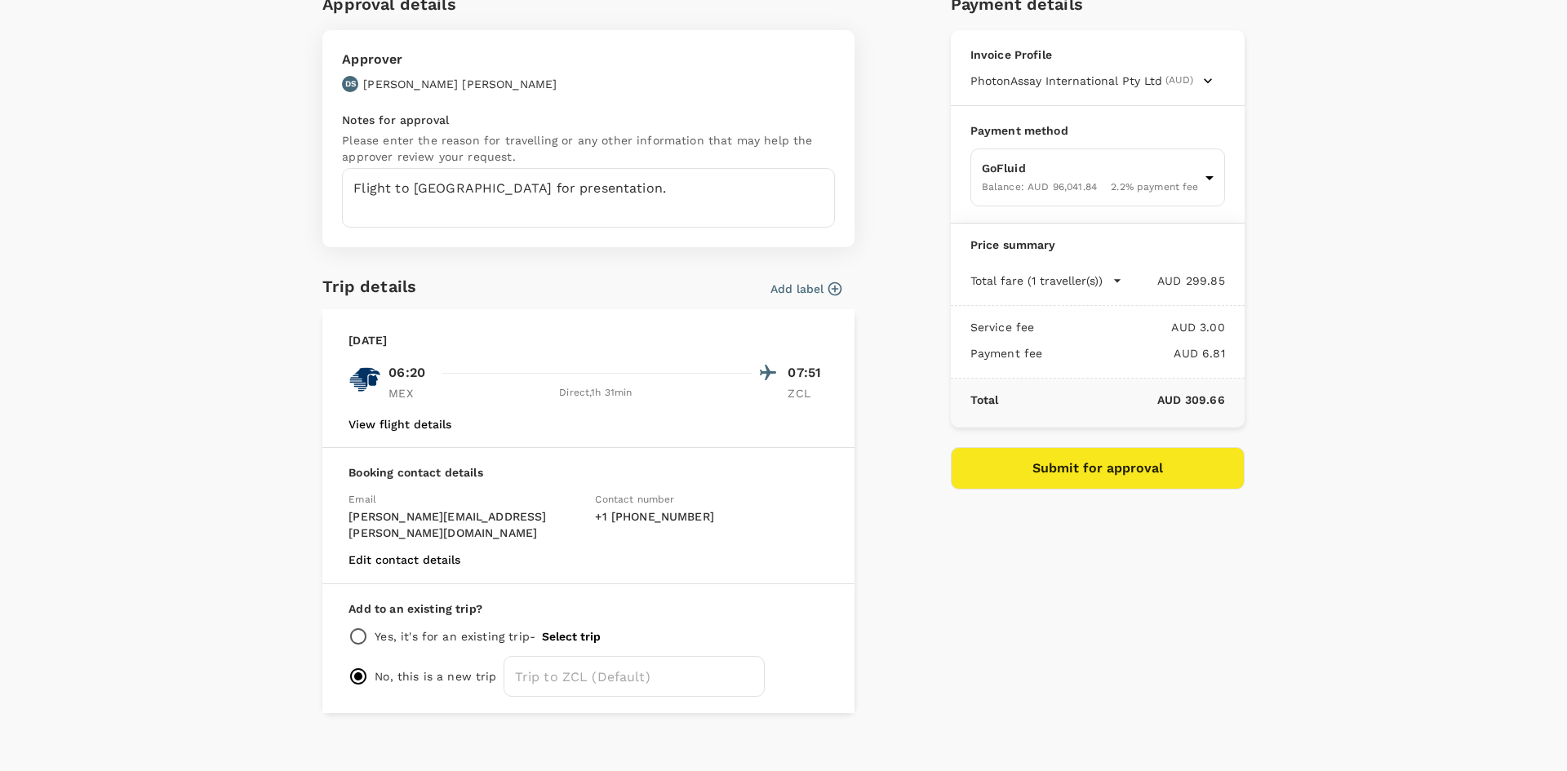
click at [1106, 472] on button "Submit for approval" at bounding box center [1098, 468] width 294 height 42
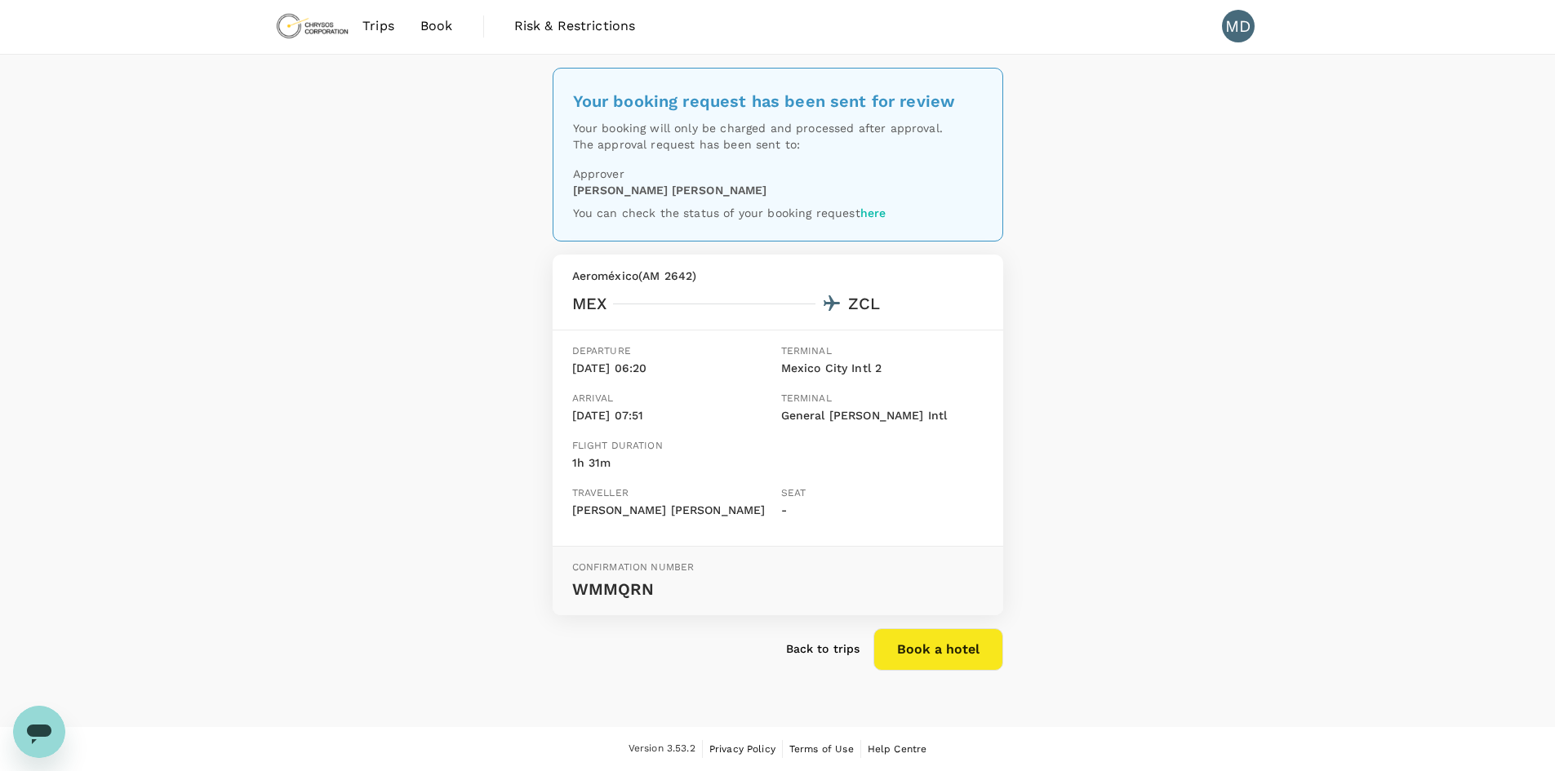
scroll to position [15, 0]
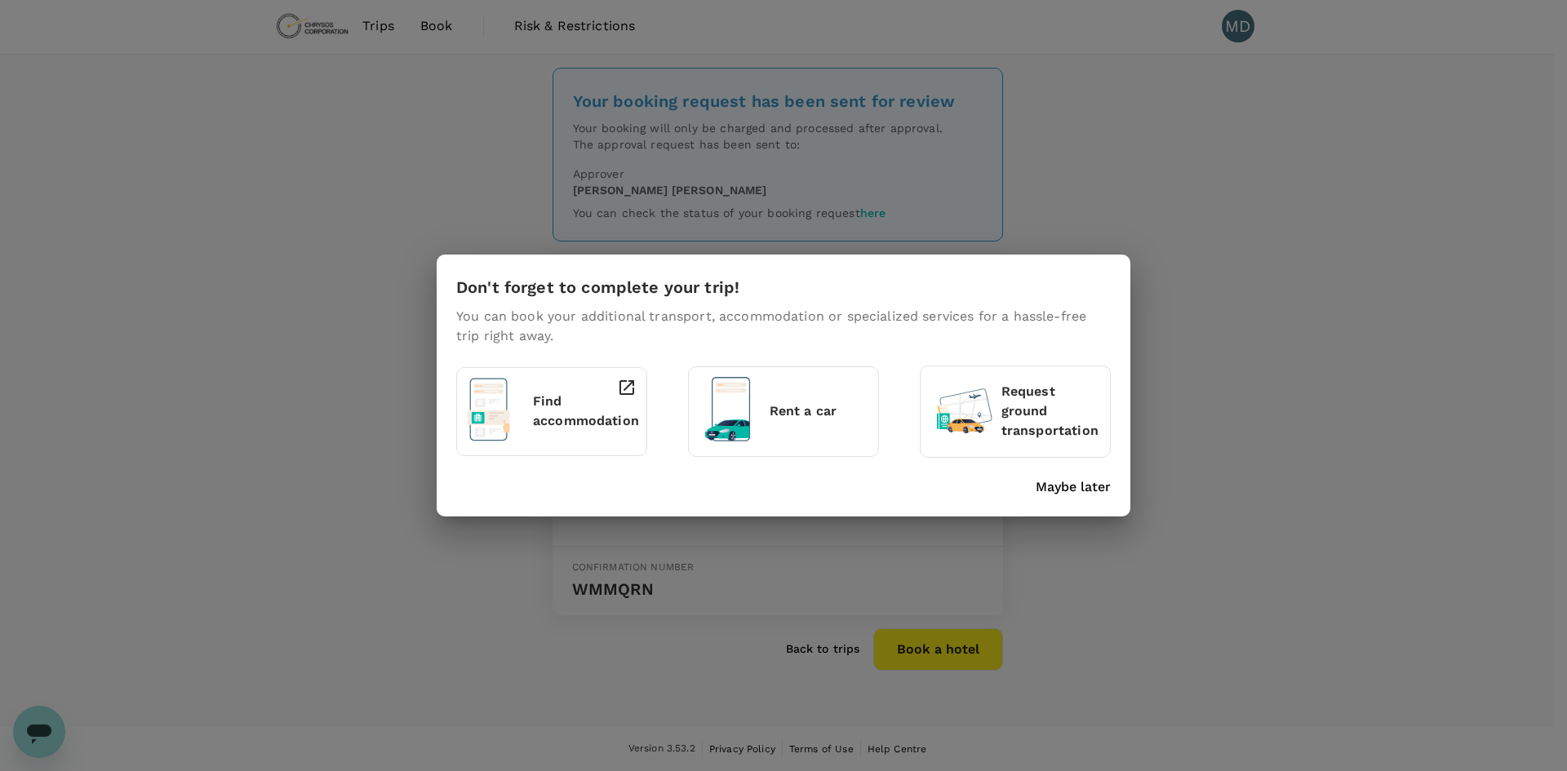
click at [1088, 487] on p "Maybe later" at bounding box center [1073, 487] width 75 height 20
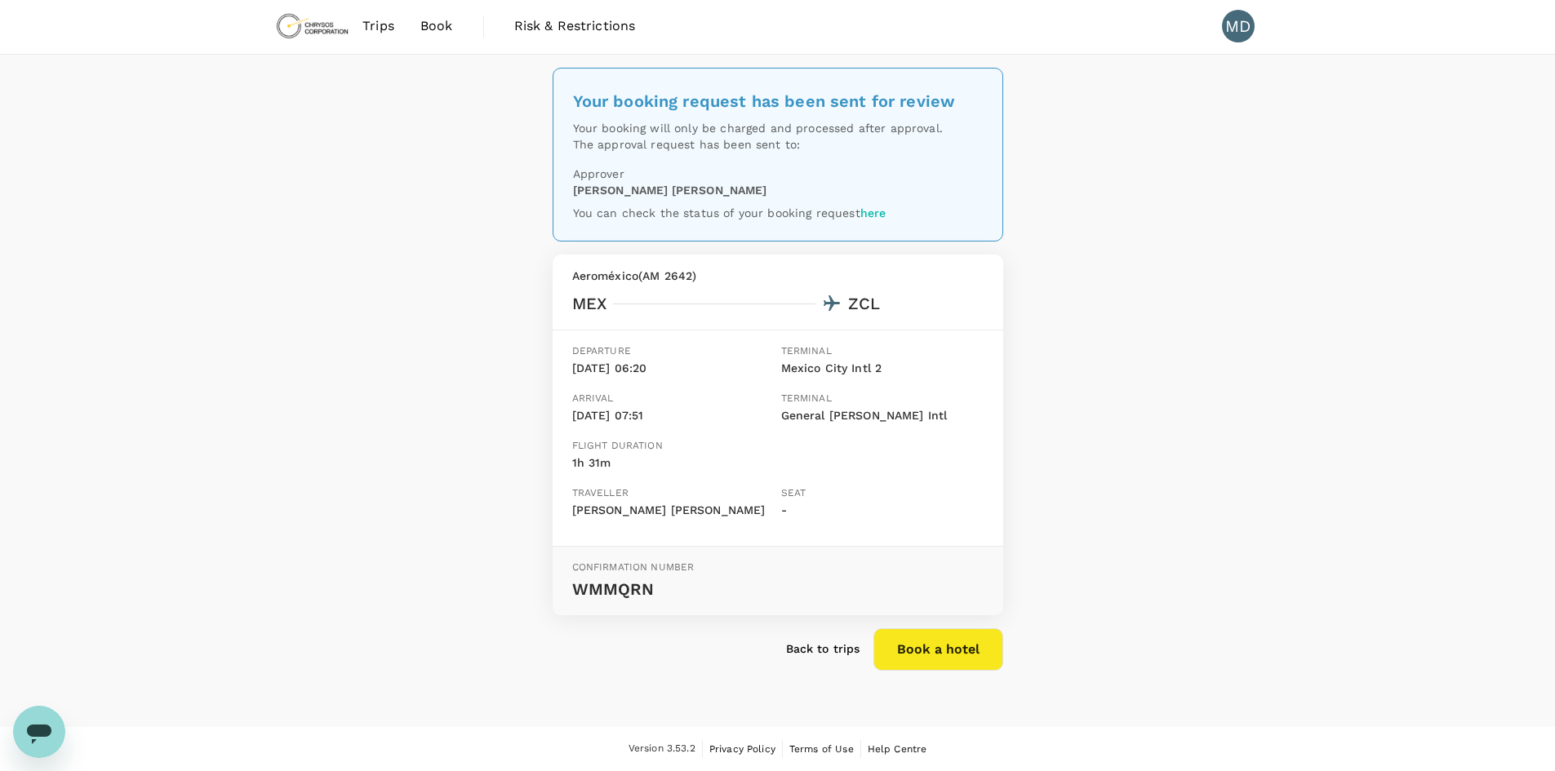
click at [372, 16] on span "Trips" at bounding box center [378, 26] width 32 height 20
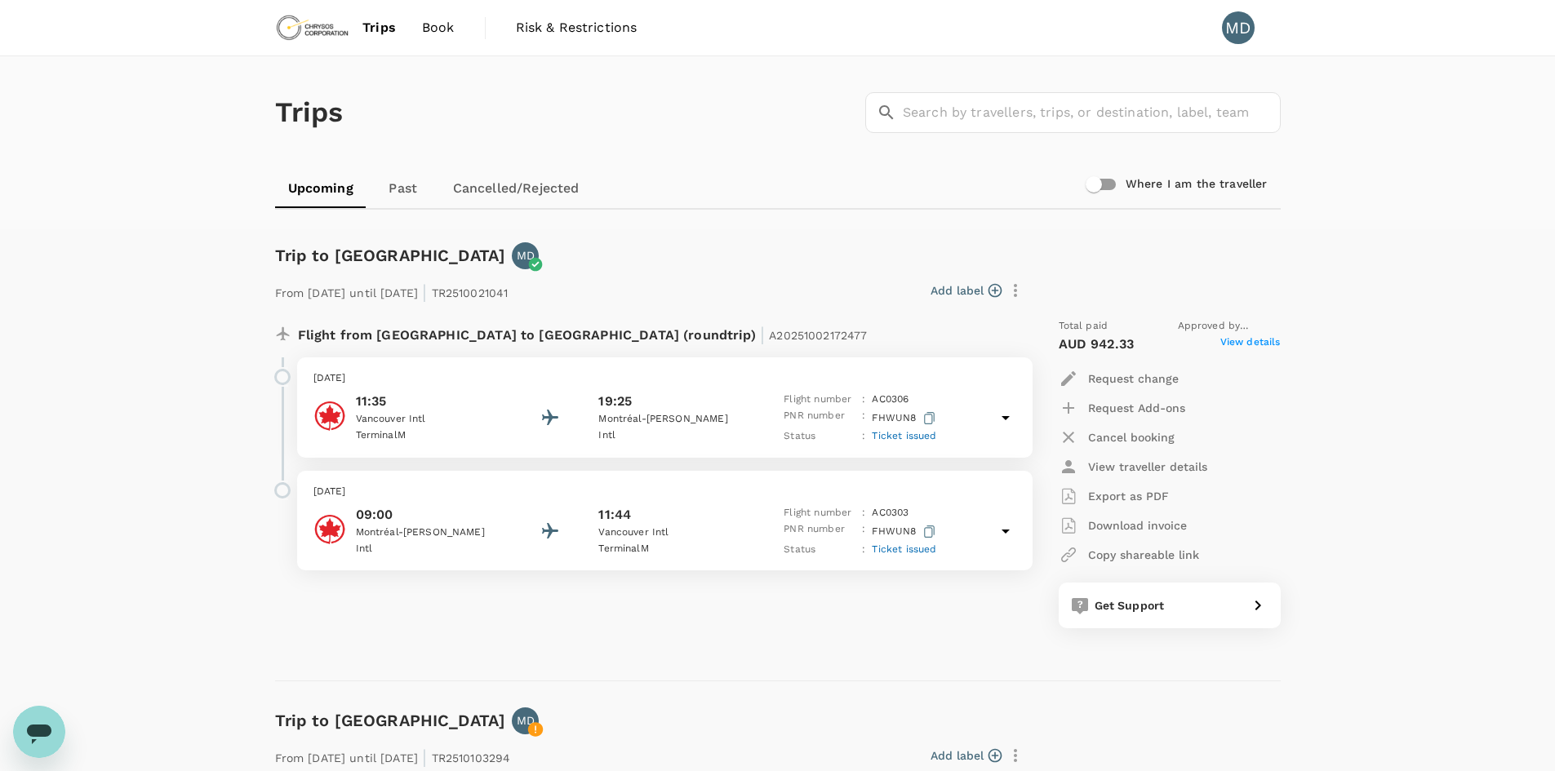
click at [438, 28] on span "Book" at bounding box center [438, 28] width 33 height 20
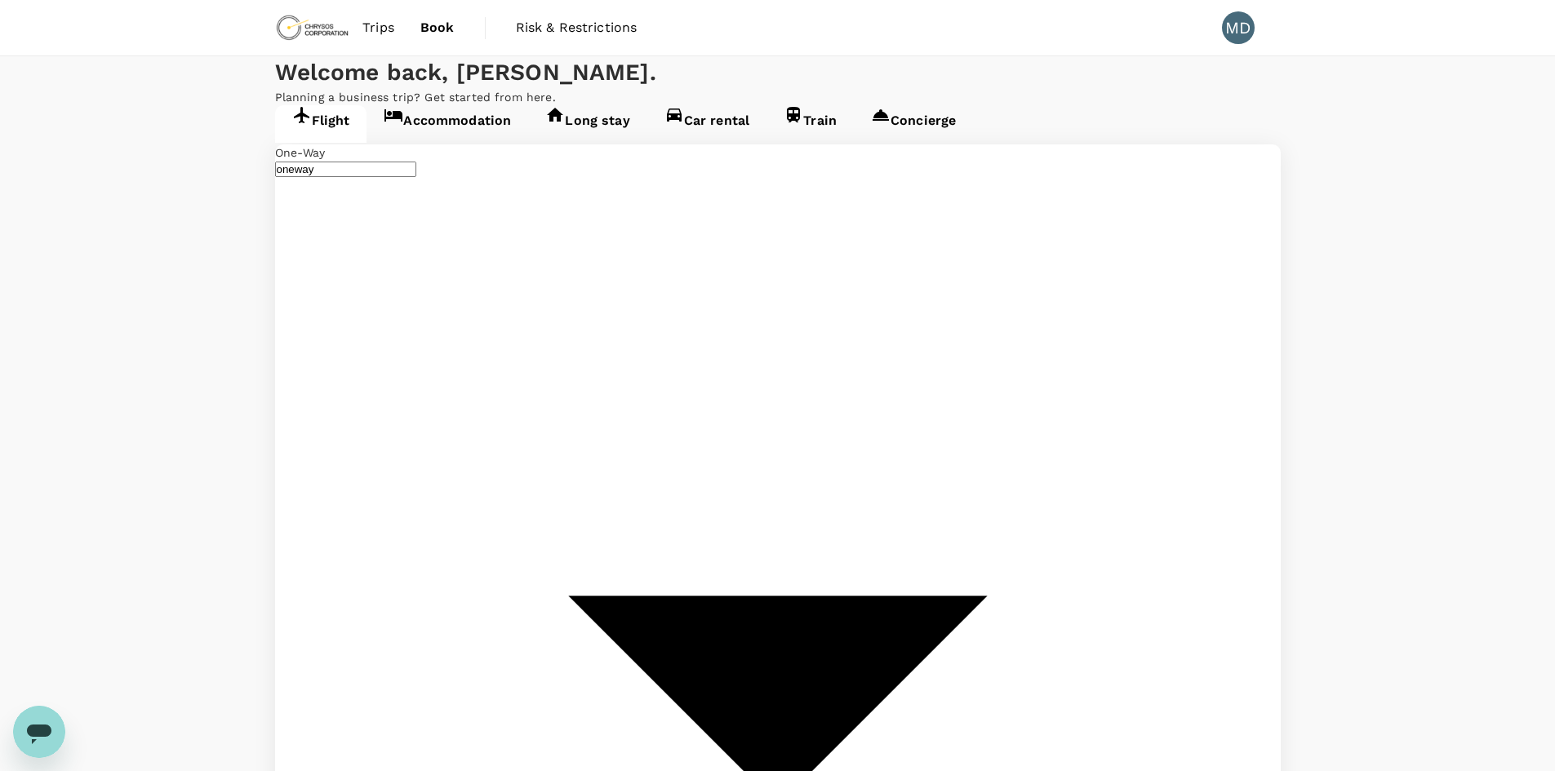
type input "Mexico City Intl (MEX)"
type input "General [PERSON_NAME] Intl (ZCL)"
type input "Mexico City Intl (MEX)"
type input "General [PERSON_NAME] Intl (ZCL)"
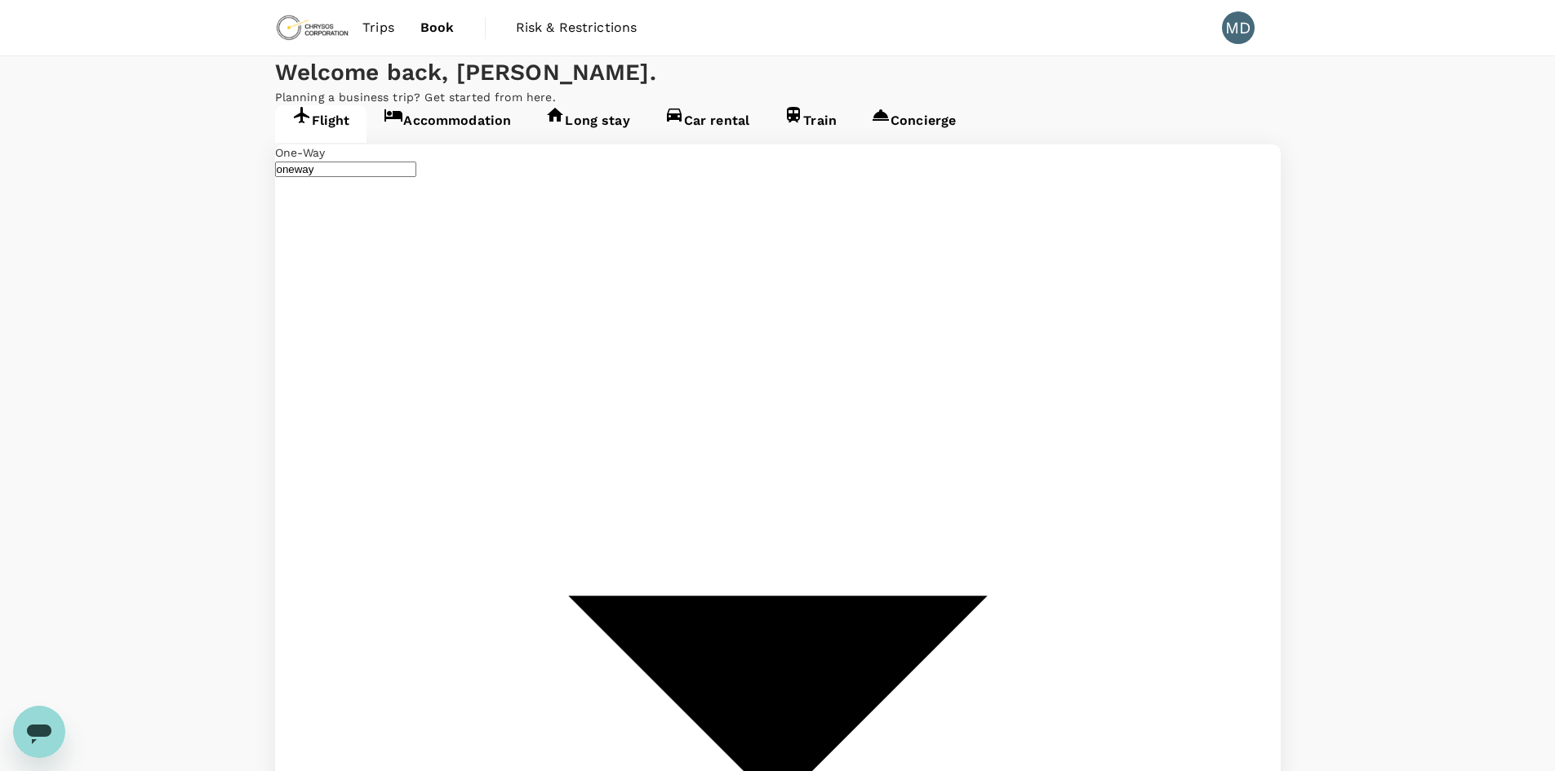
type input "General [PERSON_NAME] Intl (ZCL)"
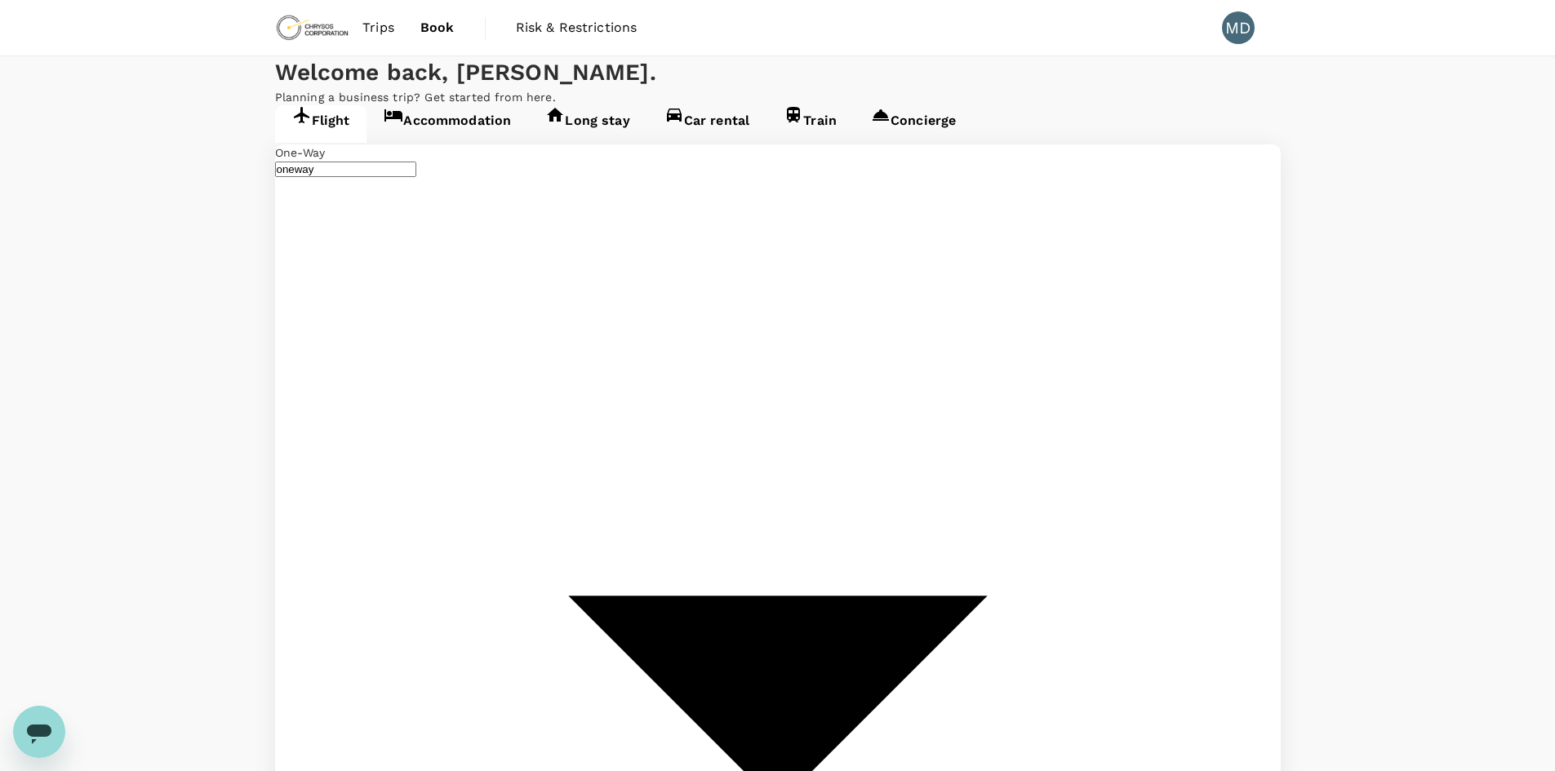
scroll to position [0, 38]
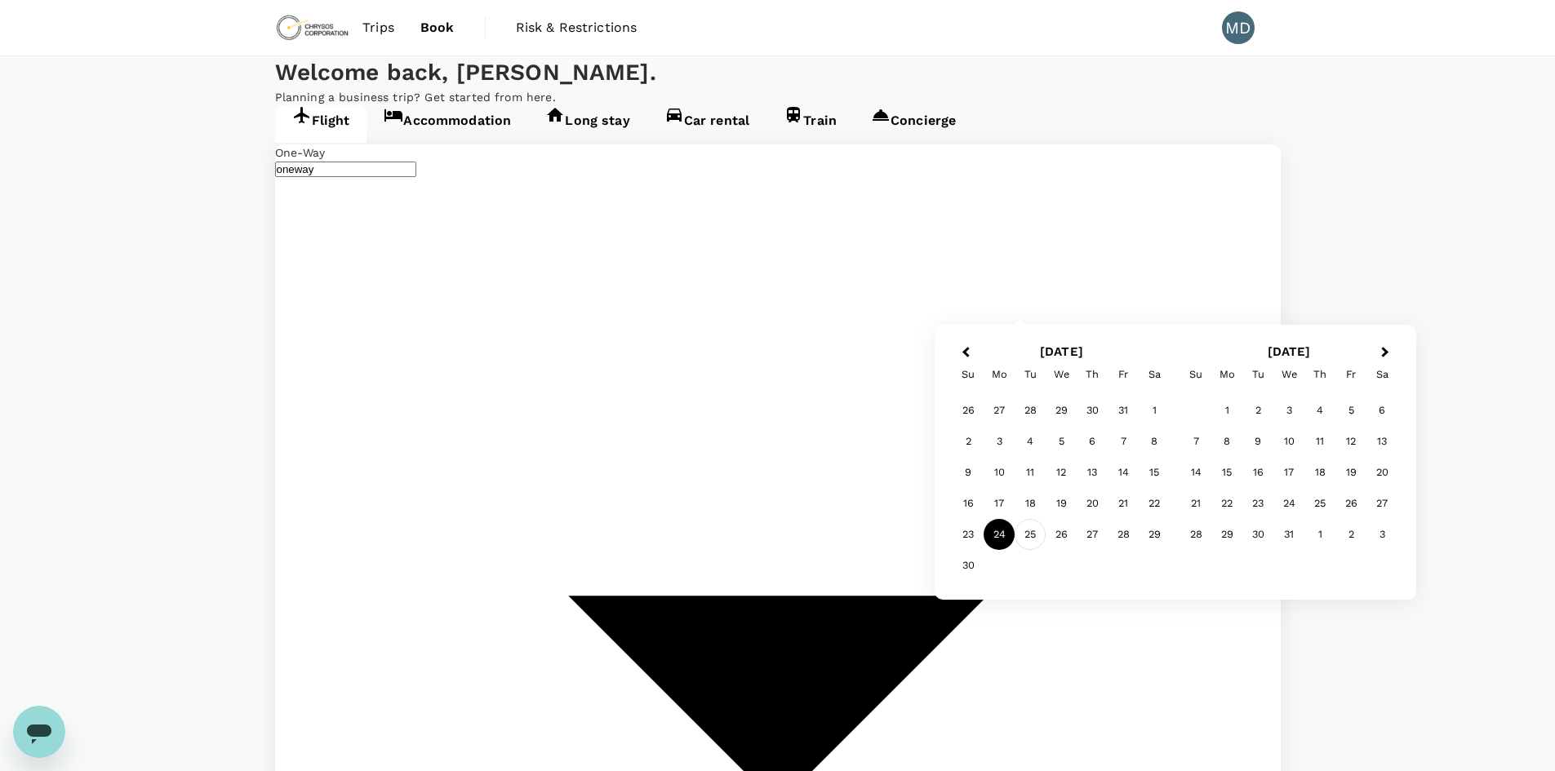
type input "Vancouver Intl (YVR)"
click at [1033, 535] on div "25" at bounding box center [1030, 534] width 31 height 31
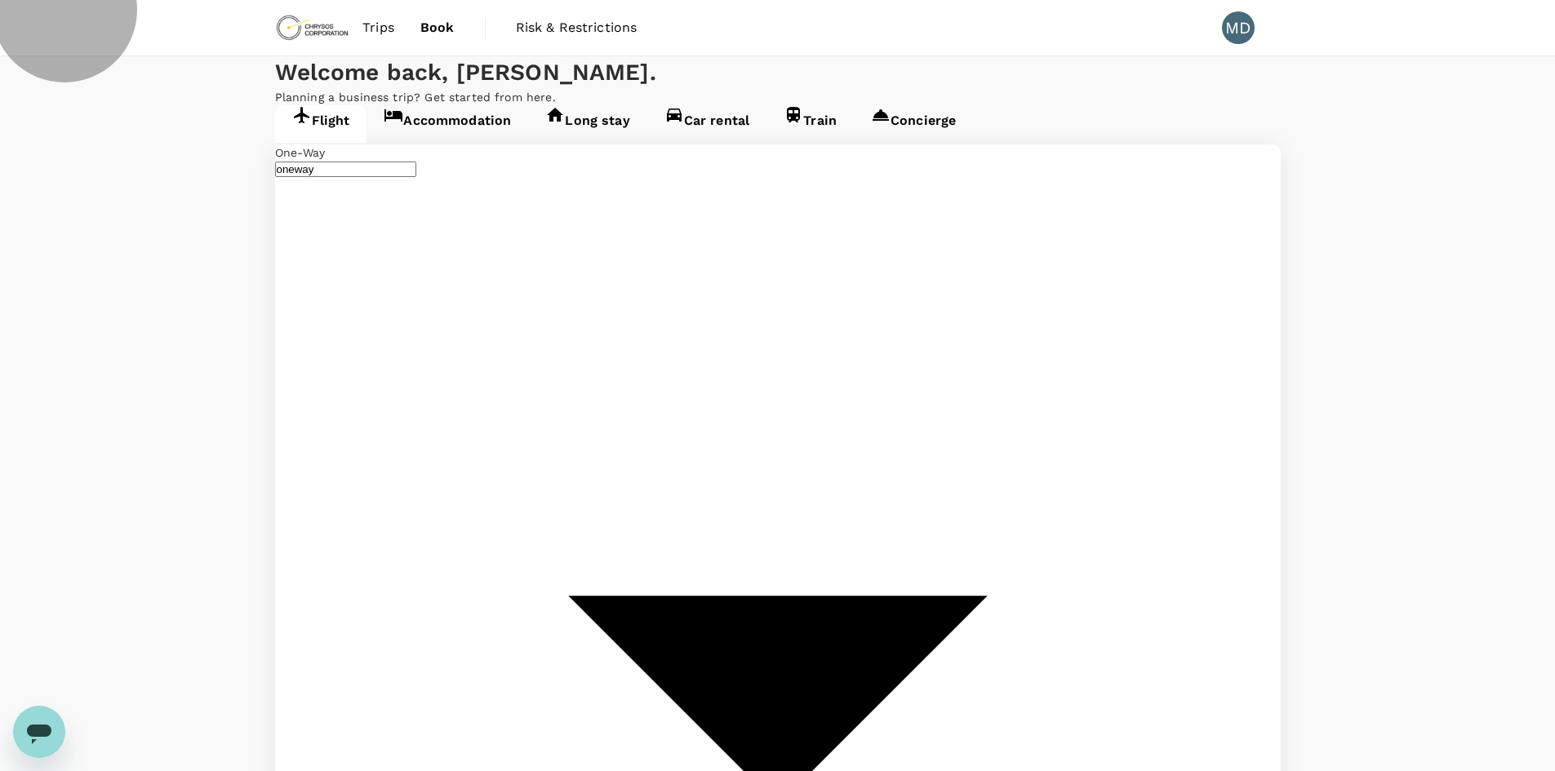
drag, startPoint x: 783, startPoint y: 495, endPoint x: 800, endPoint y: 496, distance: 17.2
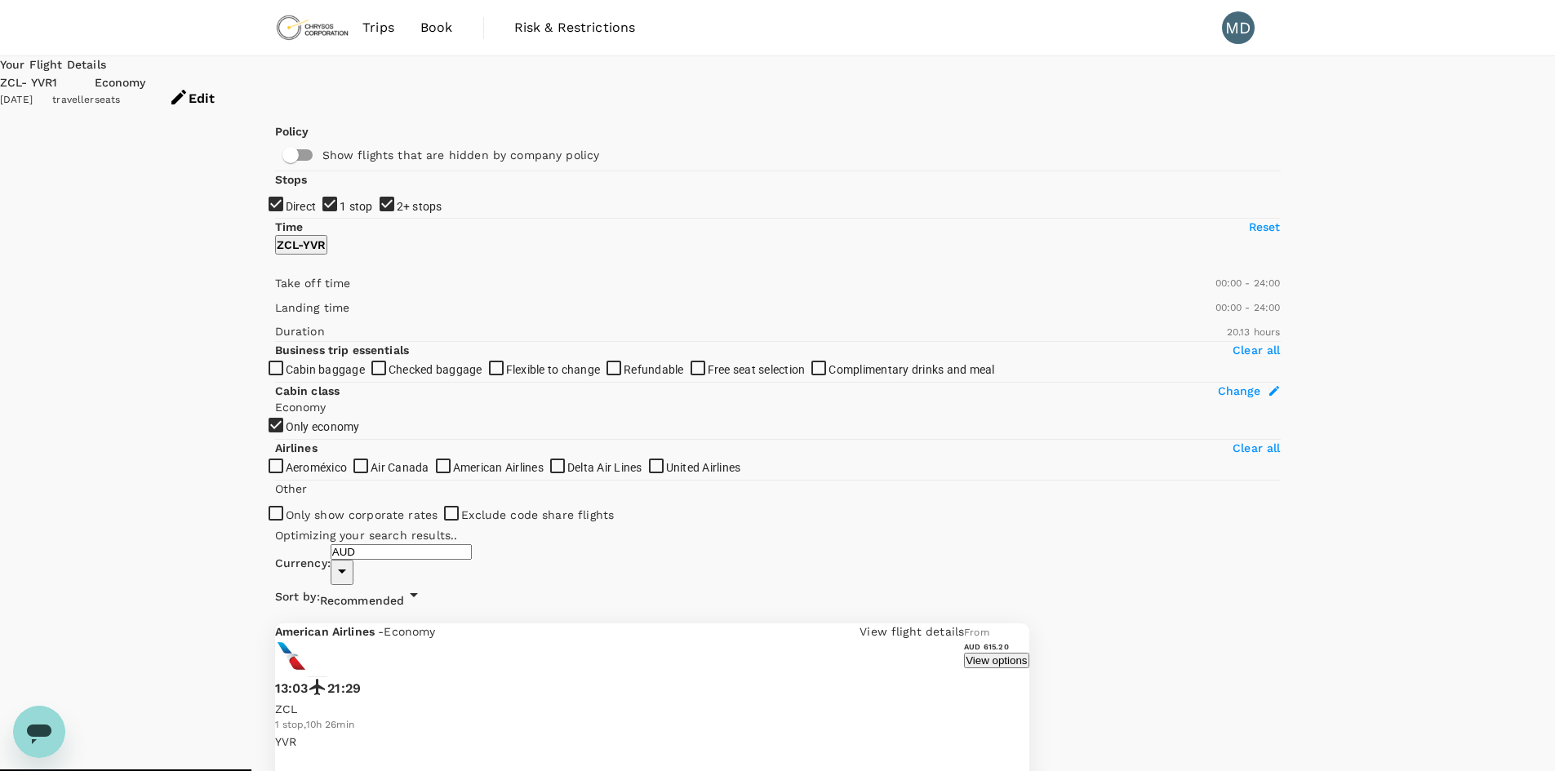
type input "1534"
click at [1028, 655] on button "View options" at bounding box center [996, 663] width 64 height 16
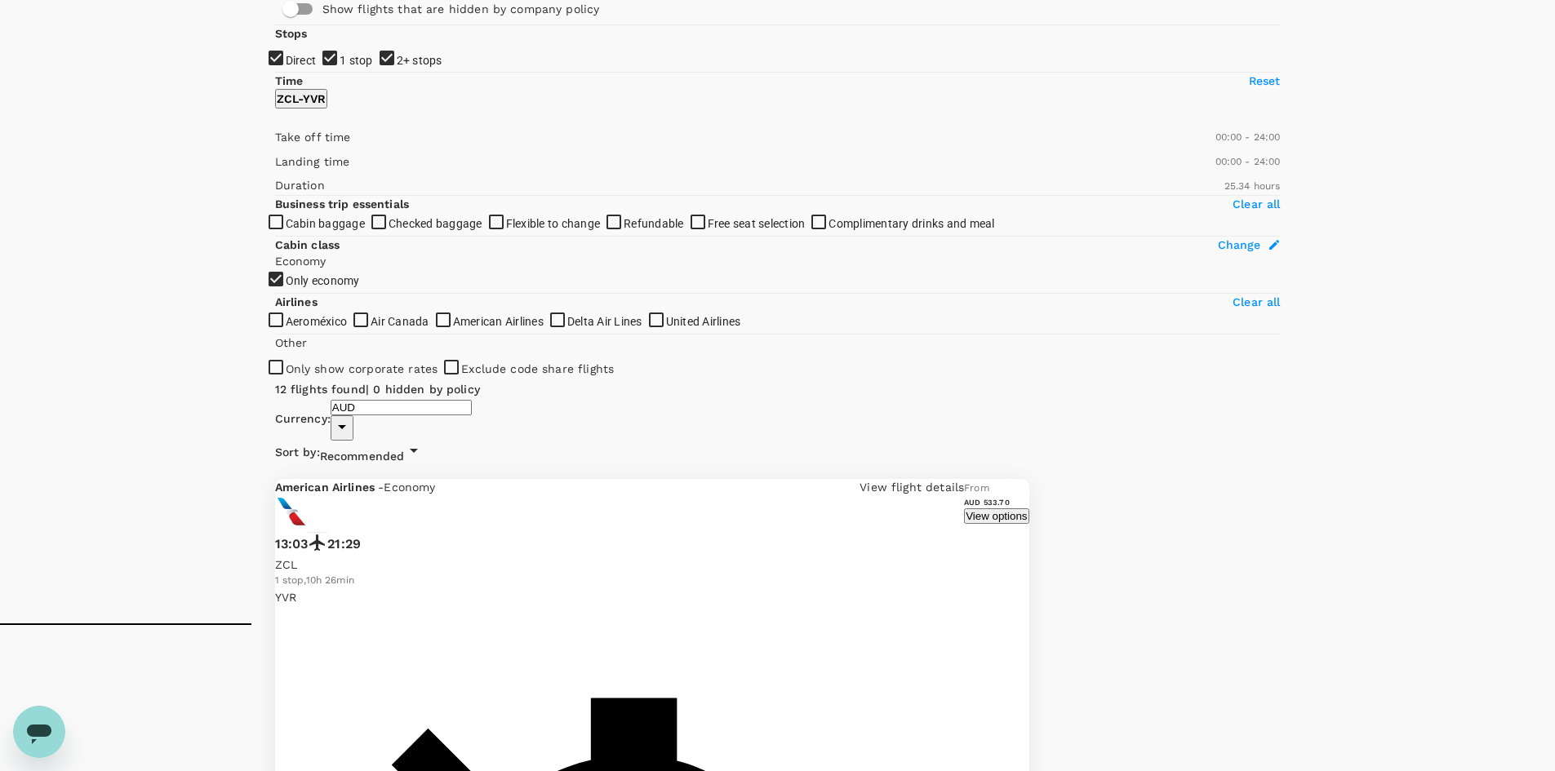
scroll to position [172, 0]
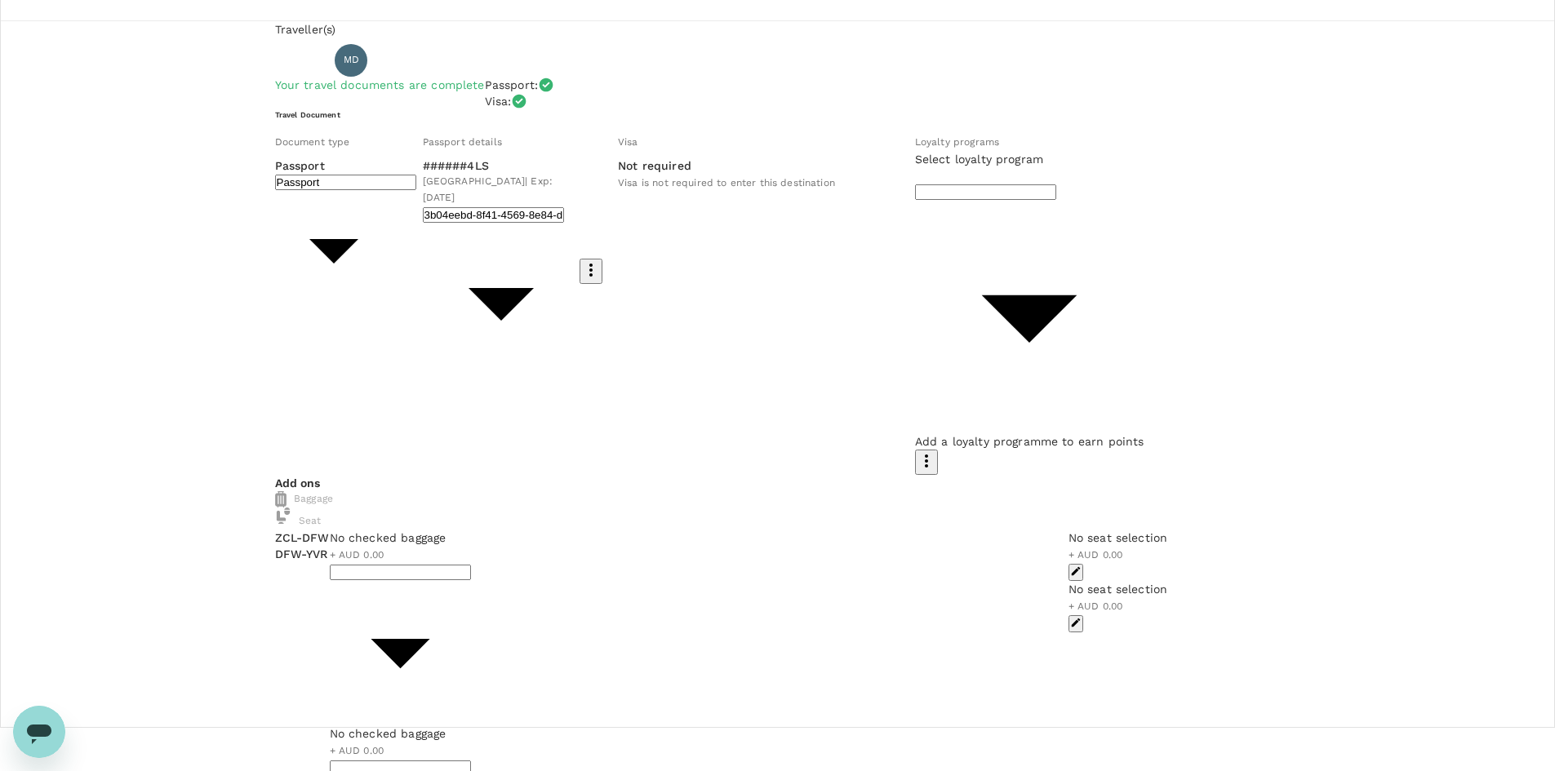
click at [429, 211] on body "Back to flight results Flight review Traveller(s) Traveller 1 : MD Michael de S…" at bounding box center [777, 782] width 1555 height 1651
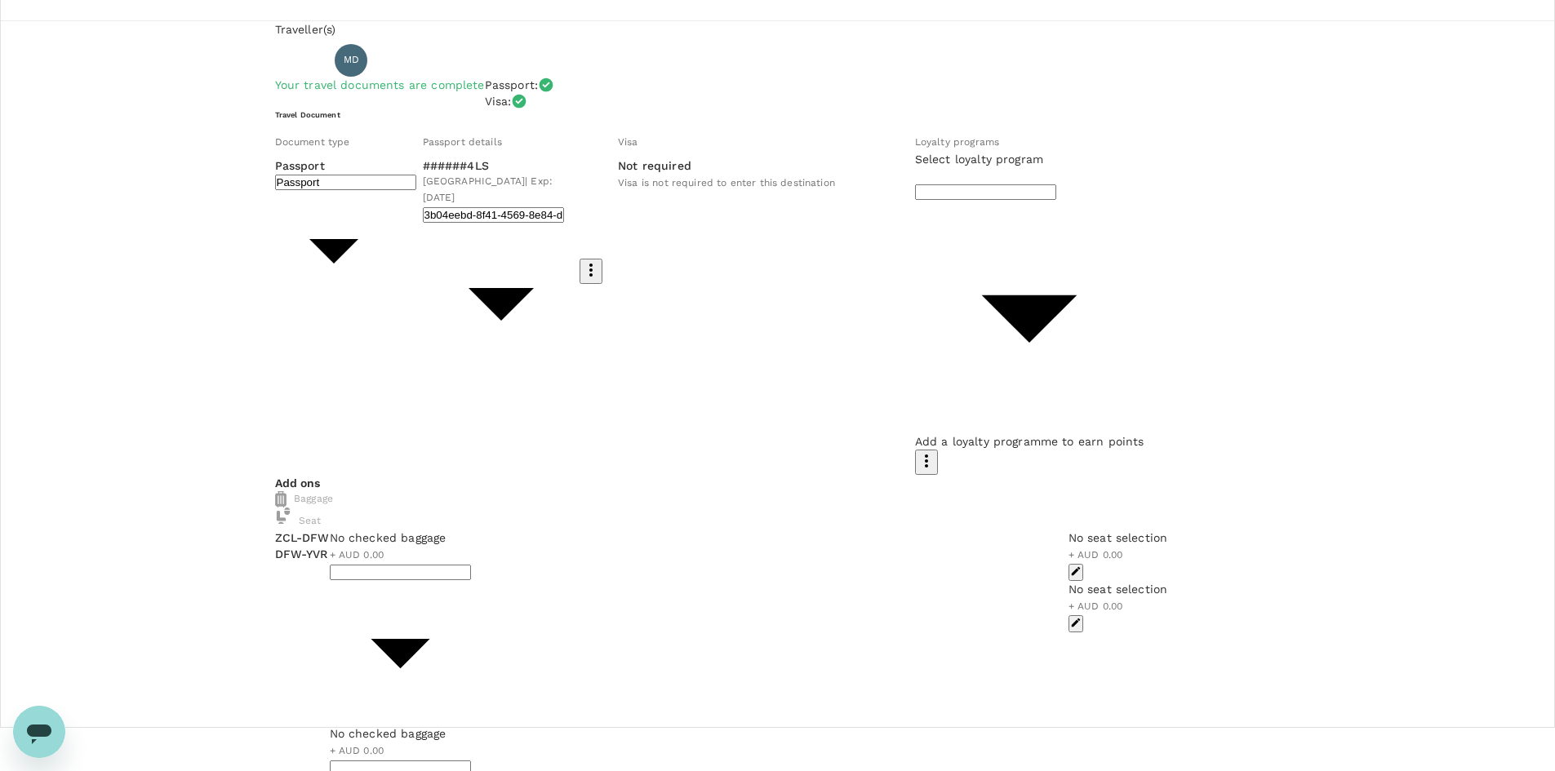
click at [915, 151] on div "Loyalty programs" at bounding box center [1029, 142] width 229 height 18
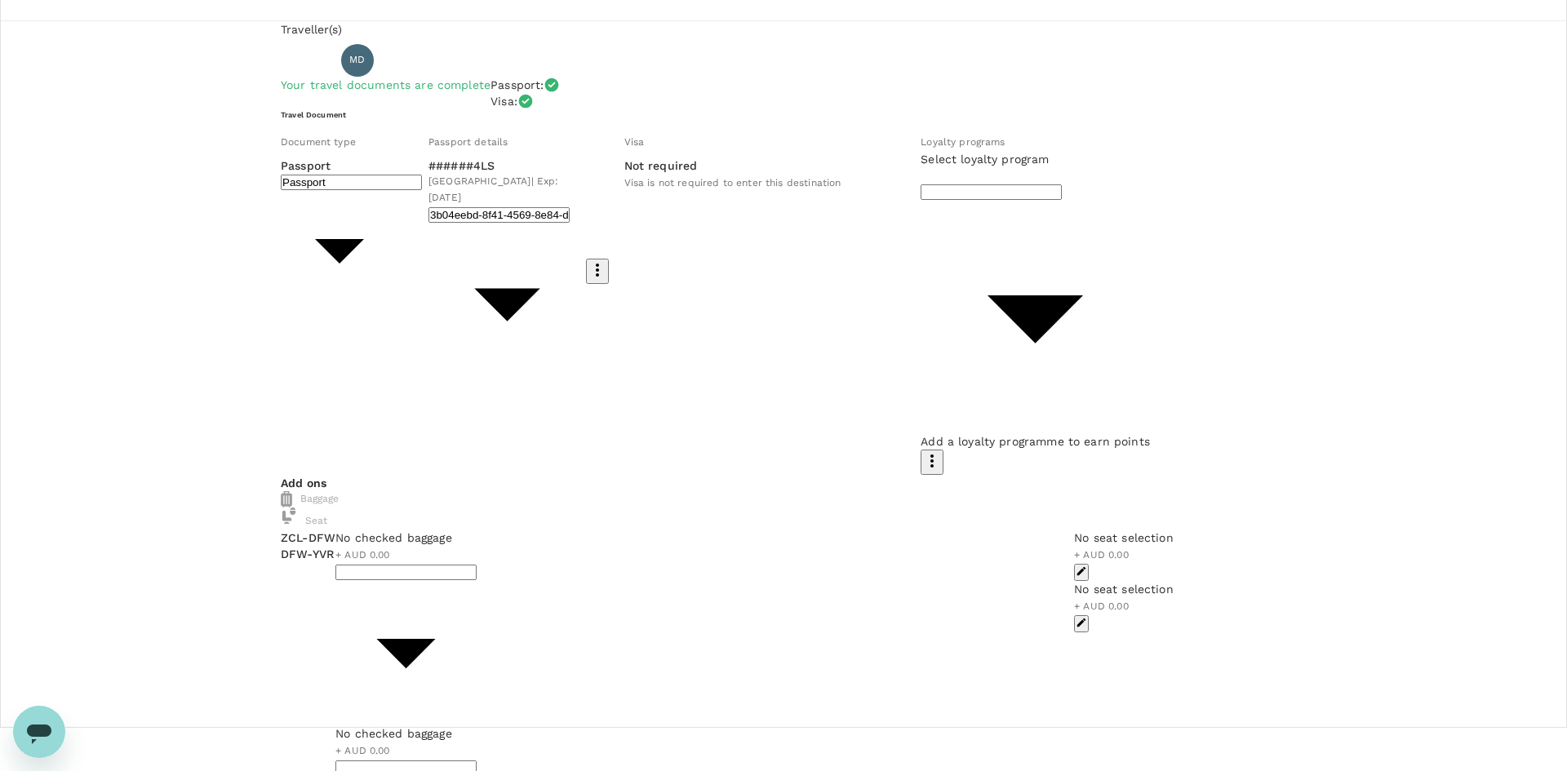
click at [693, 294] on body "Back to flight results Flight review Traveller(s) Traveller 1 : MD Michael de S…" at bounding box center [783, 782] width 1567 height 1651
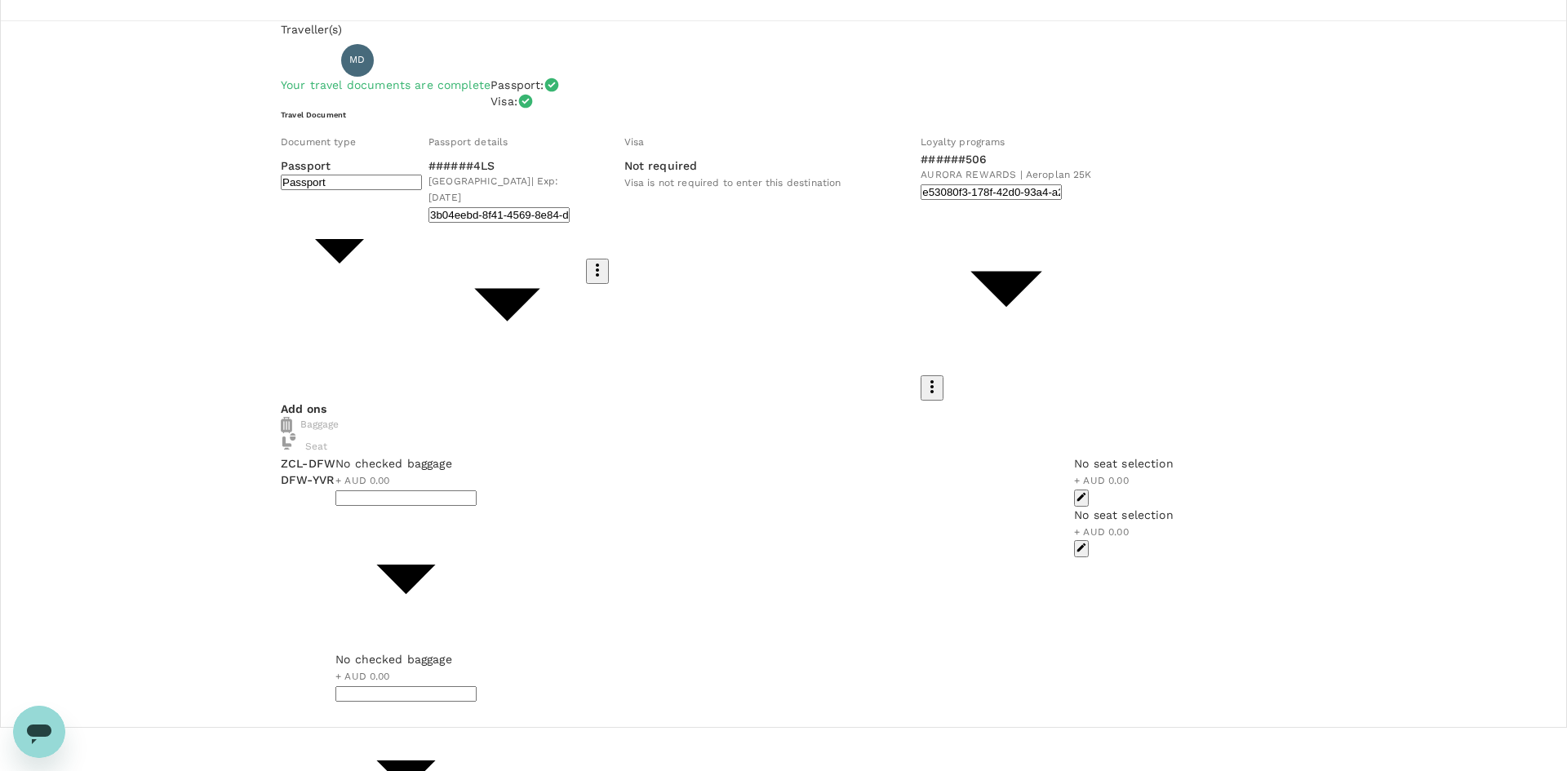
type input "e53080f3-178f-42d0-93a4-a2040c21363c"
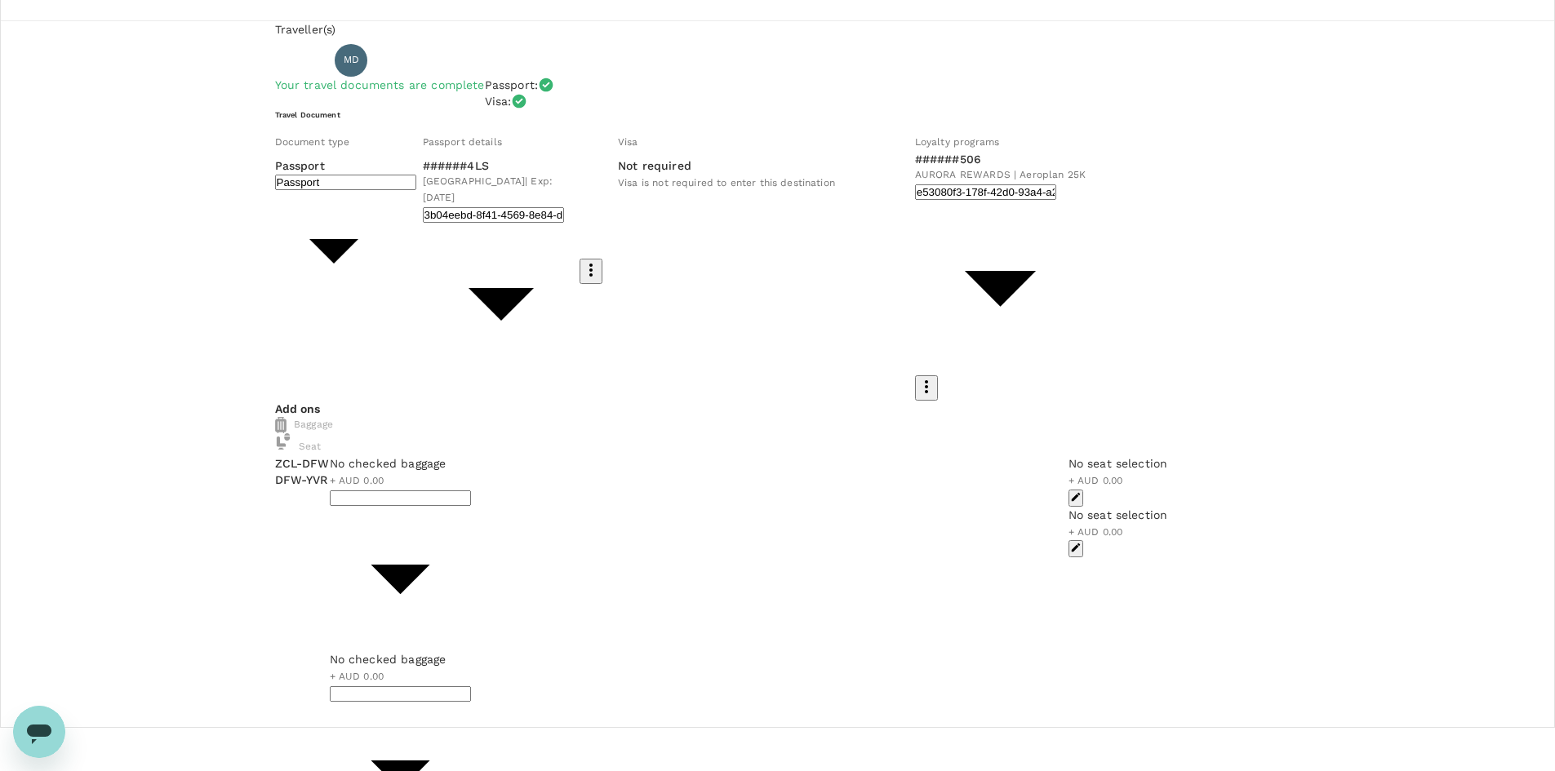
click at [1413, 601] on div "Traveller(s) Traveller 1 : MD Michael de Sousa Your travel documents are comple…" at bounding box center [777, 717] width 1555 height 1392
click at [534, 436] on body "Back to flight results Flight review Traveller(s) Traveller 1 : MD Michael de S…" at bounding box center [777, 762] width 1555 height 1611
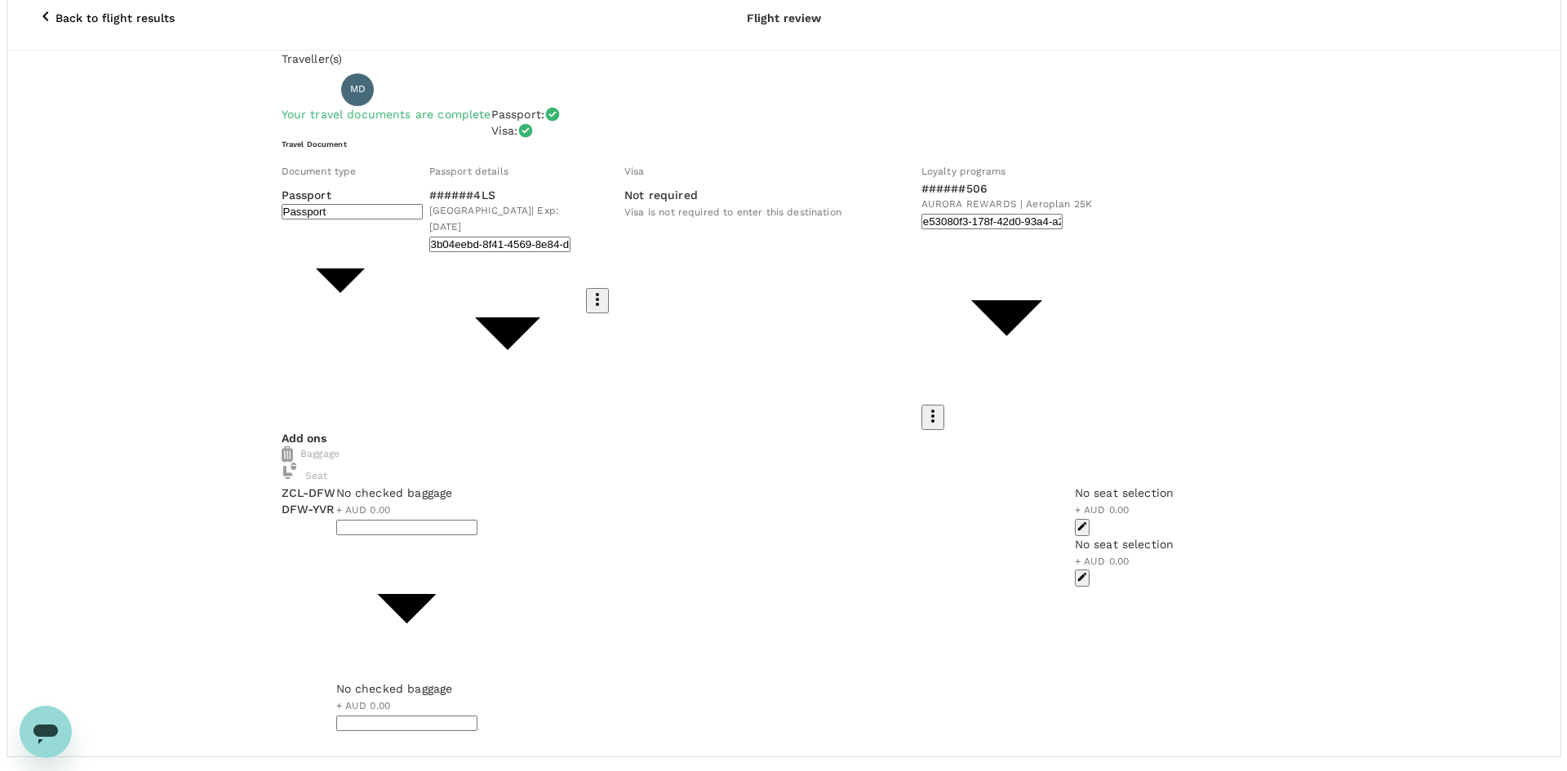
scroll to position [0, 0]
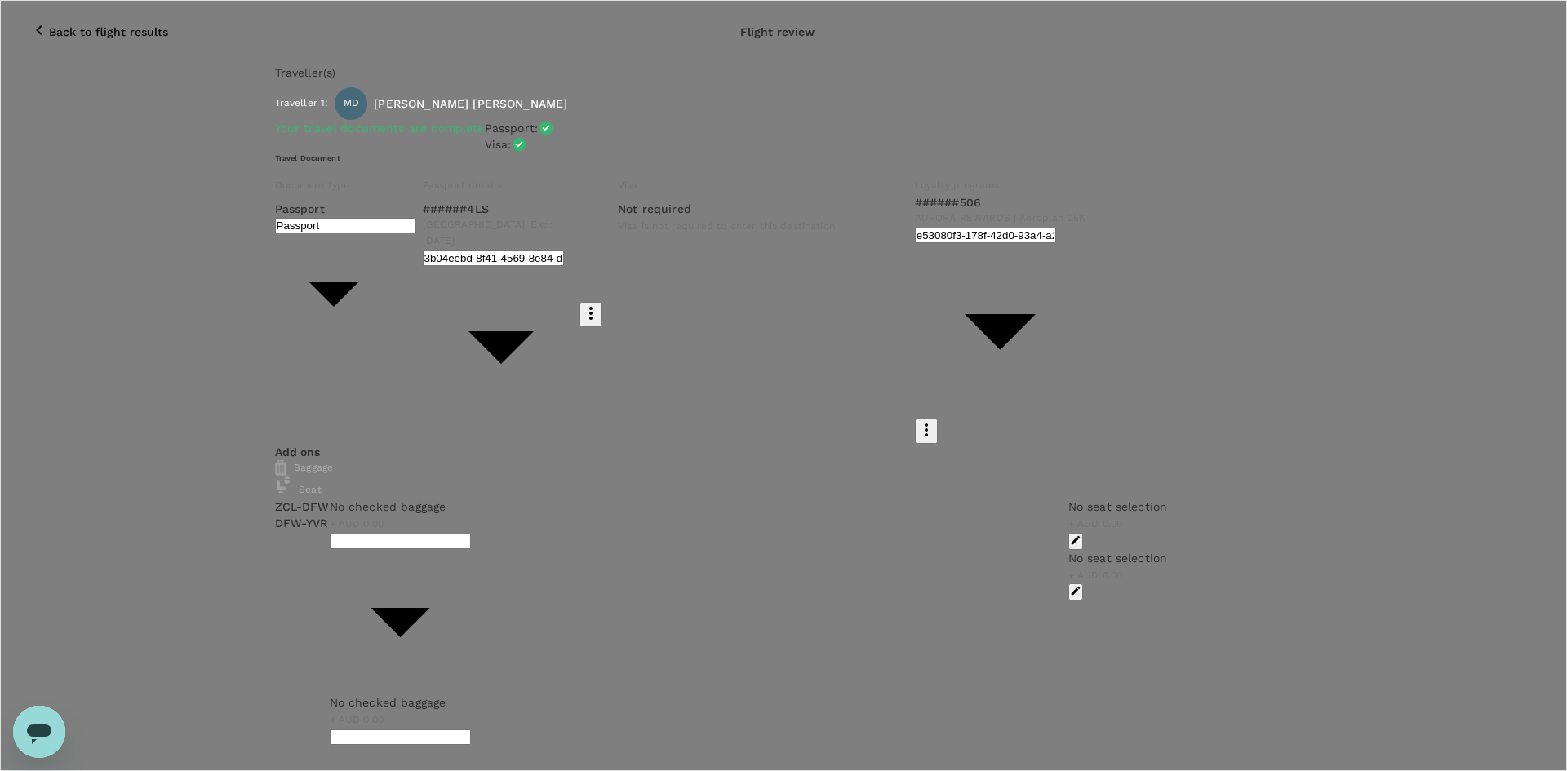
type input "9c4289b1-14a3-4119-8736-521306e5ca8f"
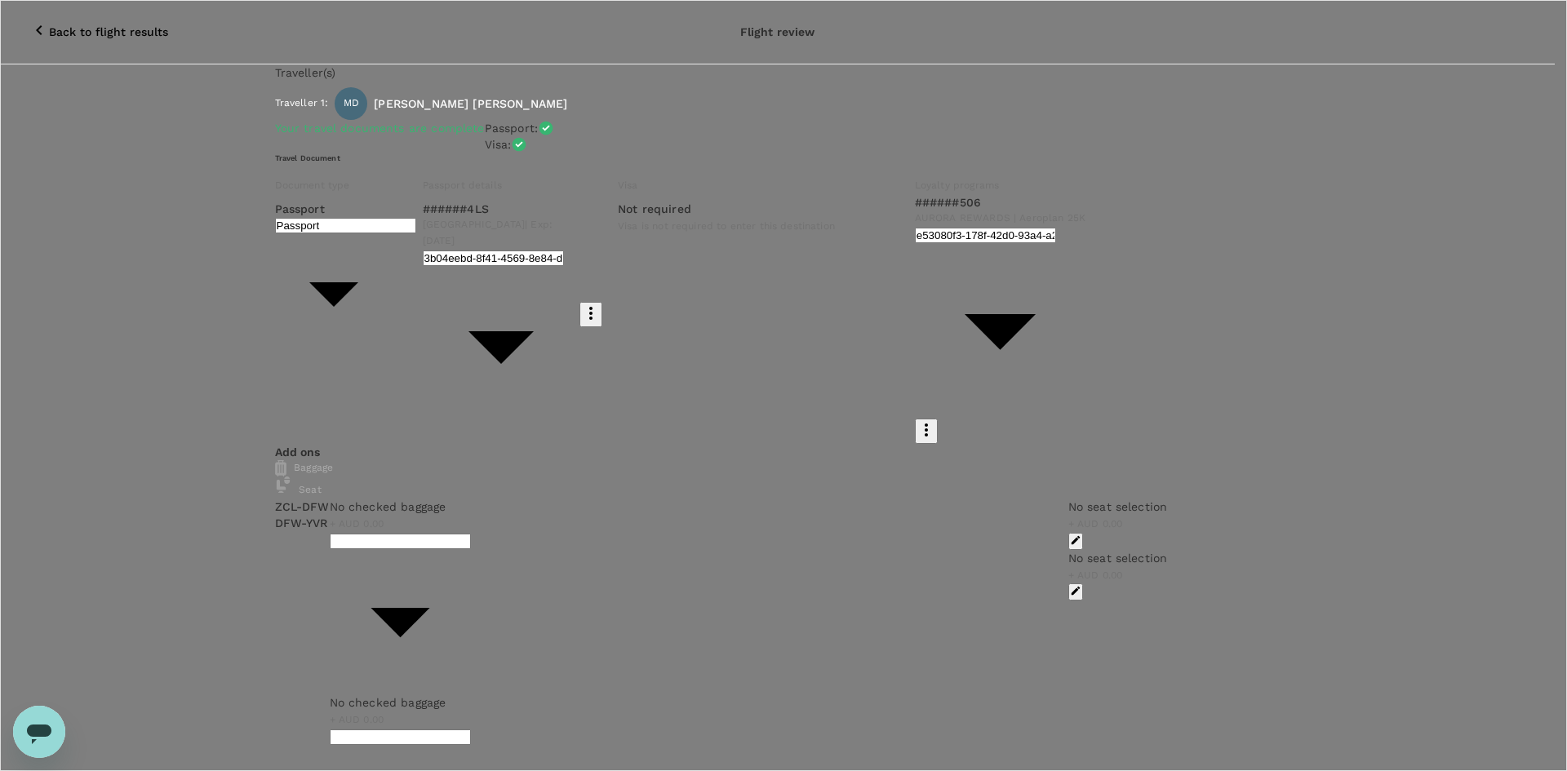
type textarea "Flight home: Zacatecas > CDMX > Vancouver"
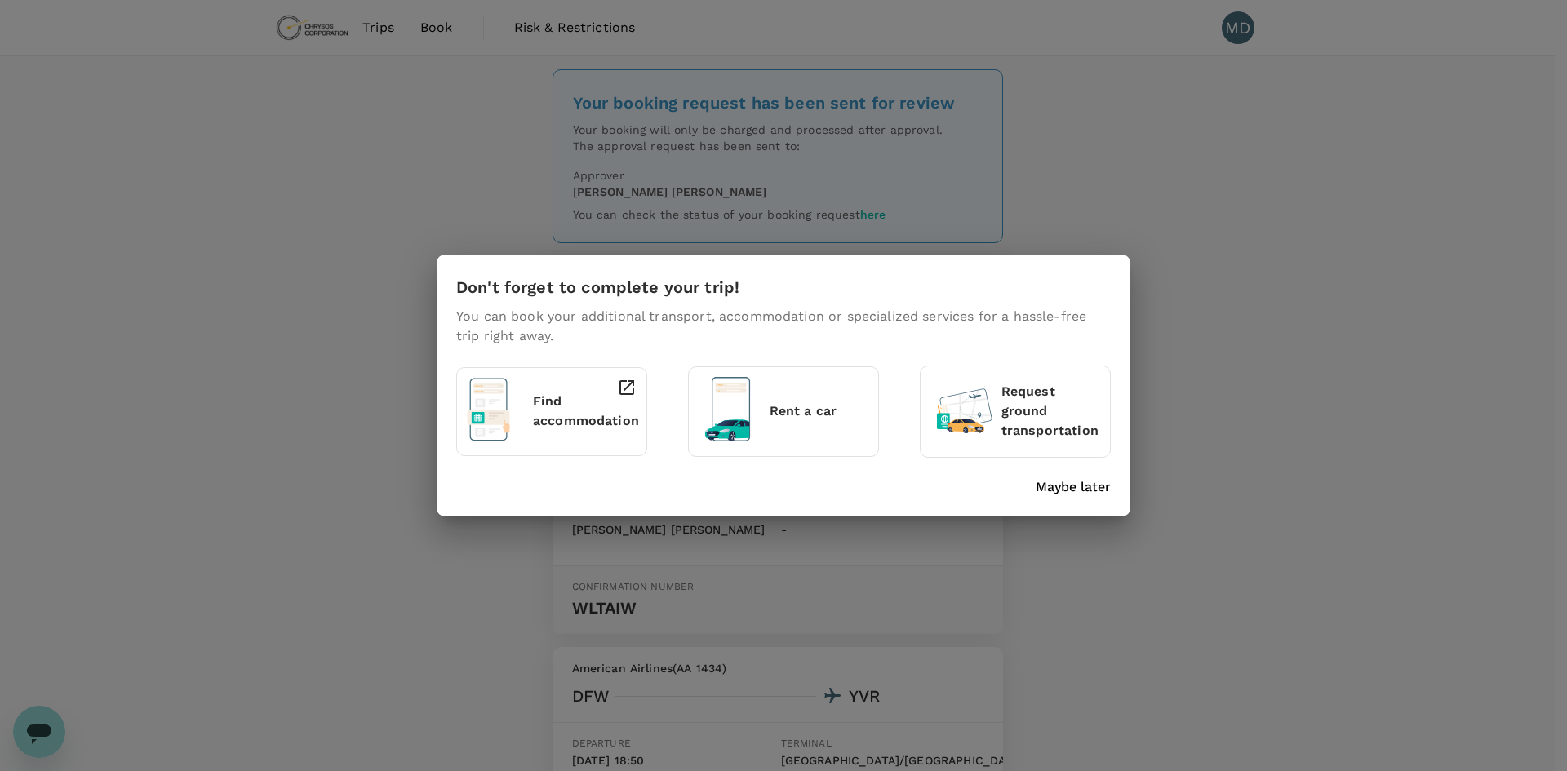
click at [1109, 499] on div "Don't forget to complete your trip! You can book your additional transport, acc…" at bounding box center [784, 385] width 694 height 261
click at [1101, 493] on p "Maybe later" at bounding box center [1073, 487] width 75 height 20
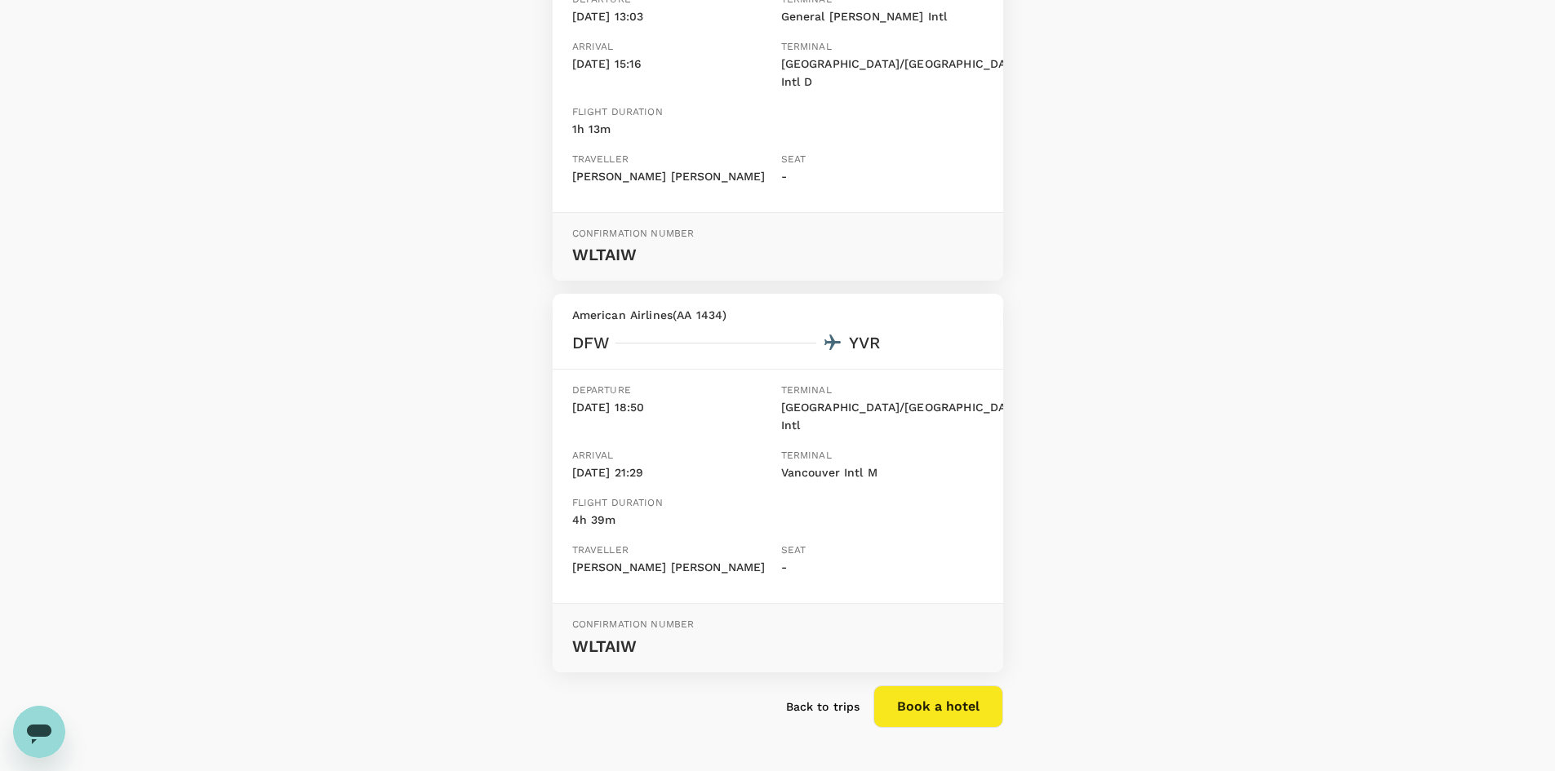
scroll to position [406, 0]
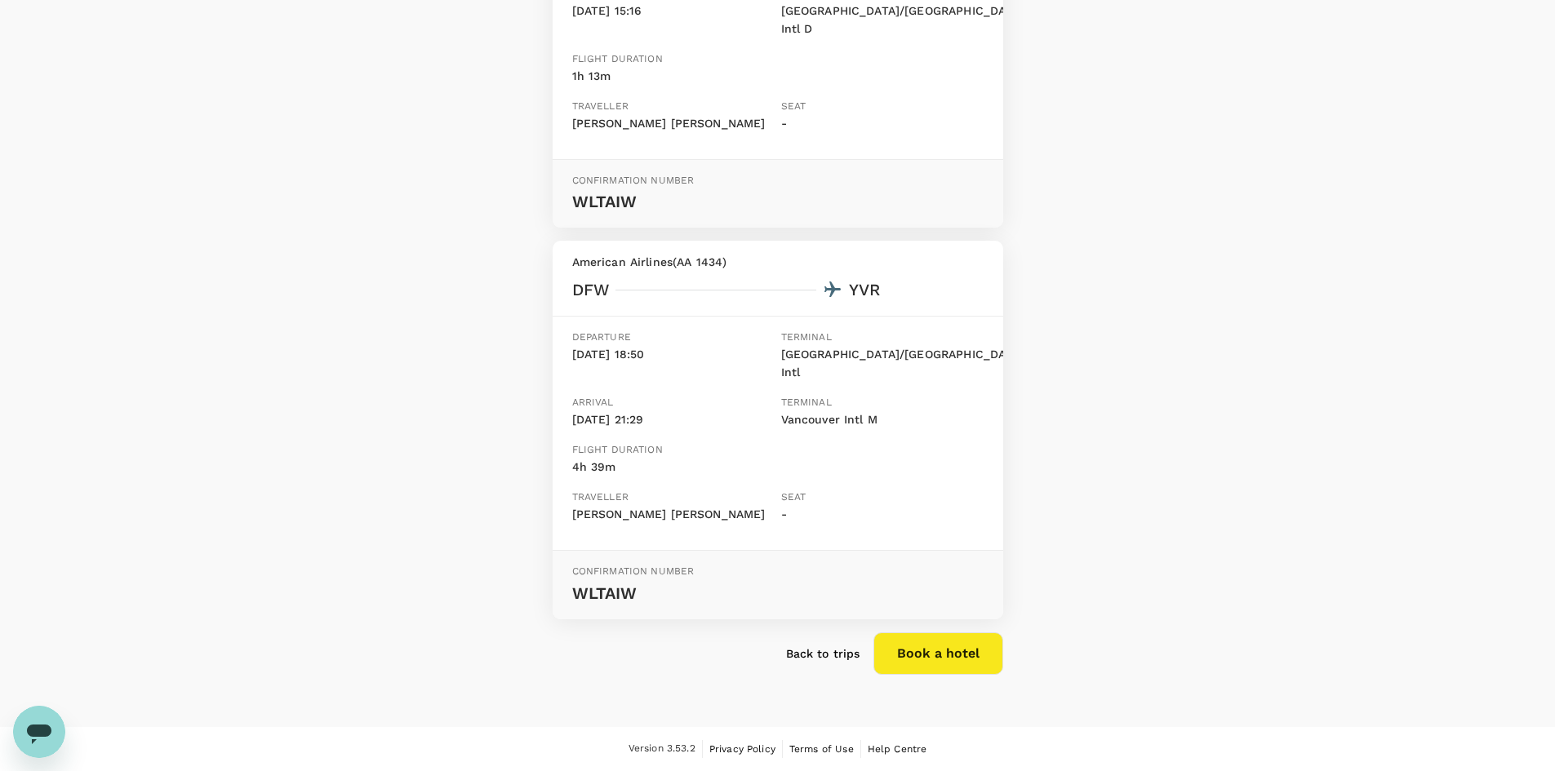
click at [822, 660] on p "Back to trips" at bounding box center [823, 654] width 74 height 16
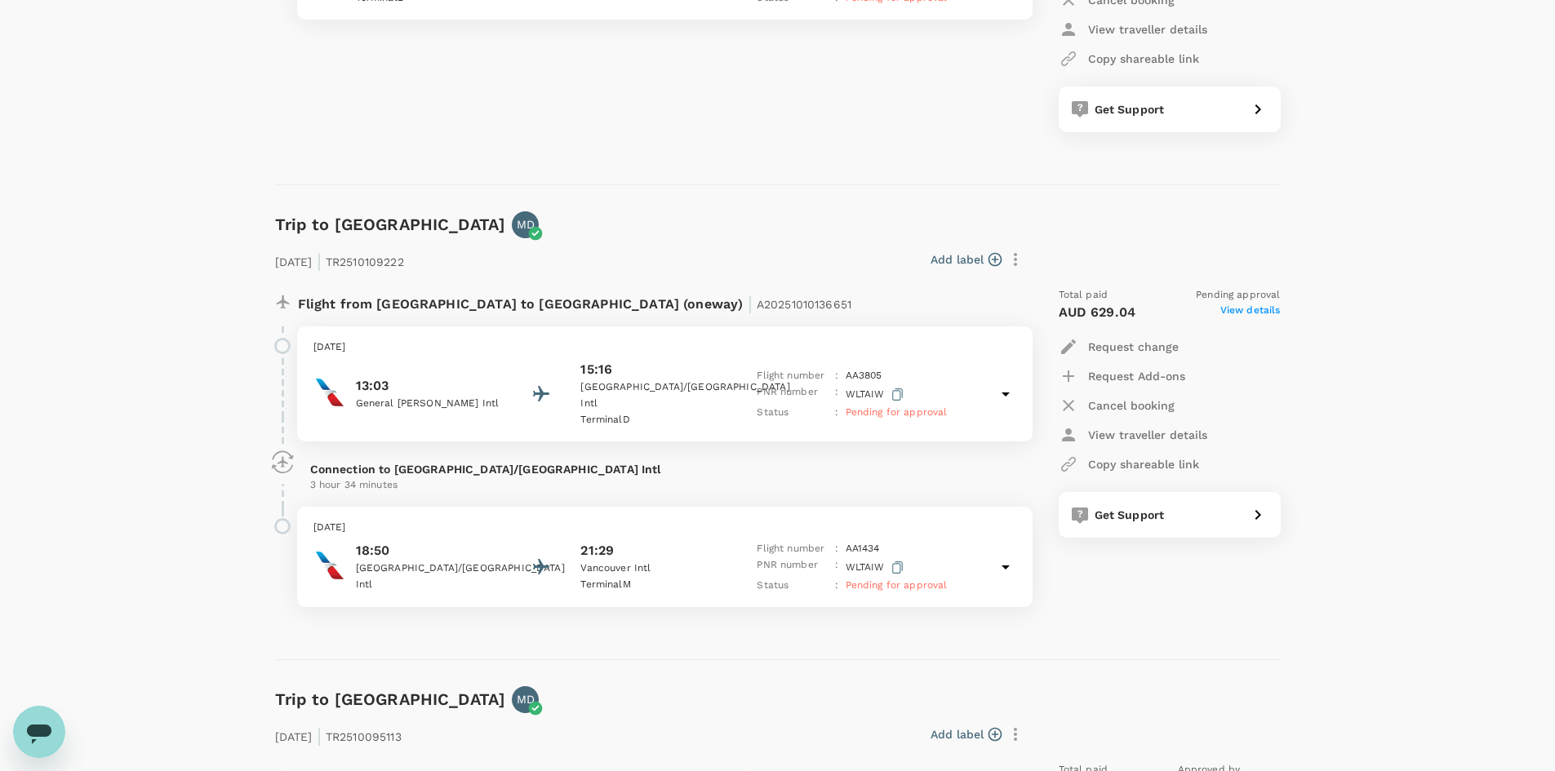
scroll to position [2476, 0]
